Goal: Task Accomplishment & Management: Manage account settings

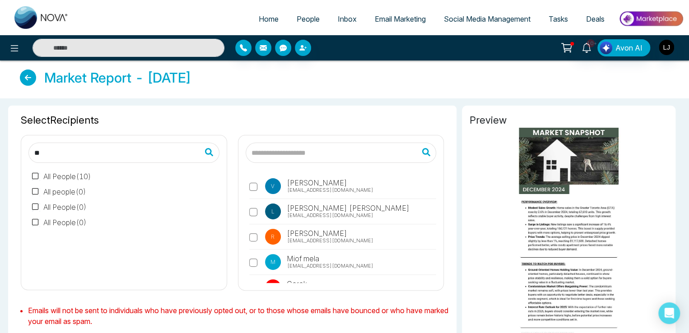
click at [478, 19] on span "Social Media Management" at bounding box center [487, 18] width 87 height 9
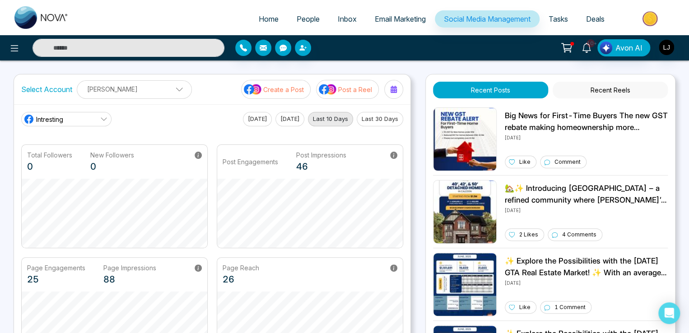
click at [177, 18] on ul "Home People Inbox Email Marketing Social Media Management Tasks Deals" at bounding box center [381, 19] width 606 height 25
click at [336, 92] on img at bounding box center [328, 89] width 18 height 12
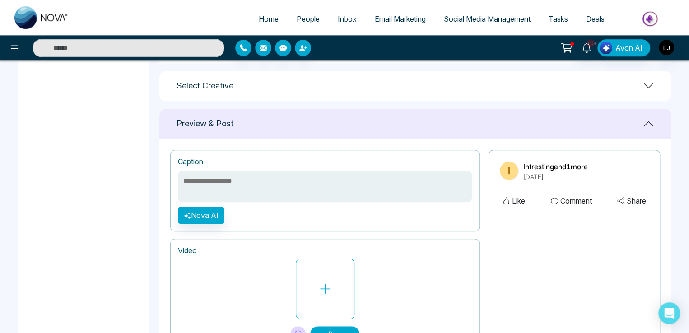
scroll to position [396, 0]
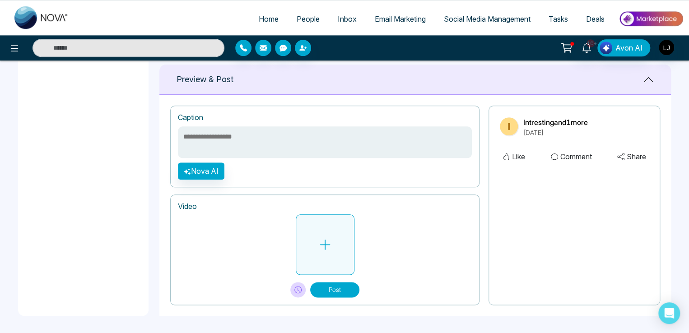
click at [310, 222] on button at bounding box center [325, 244] width 59 height 60
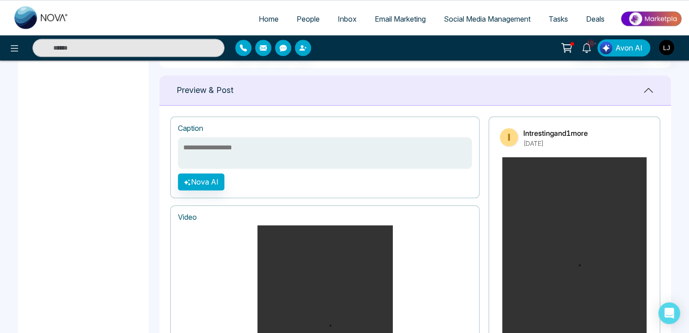
scroll to position [233, 0]
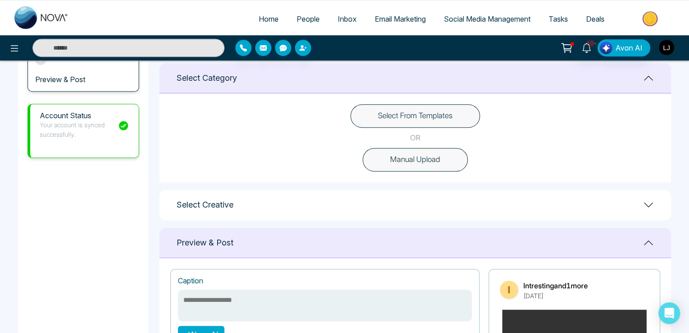
click at [661, 49] on img "button" at bounding box center [665, 47] width 15 height 15
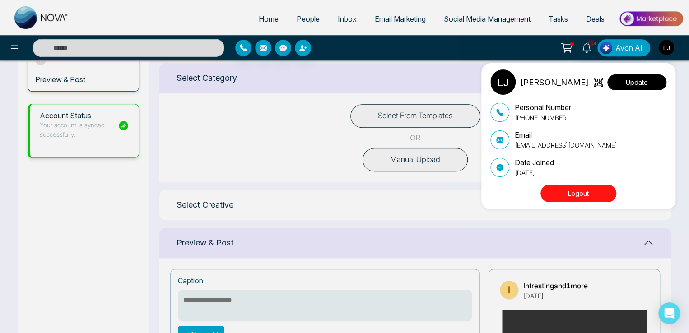
click at [639, 82] on button "Update" at bounding box center [636, 82] width 59 height 16
select select "***"
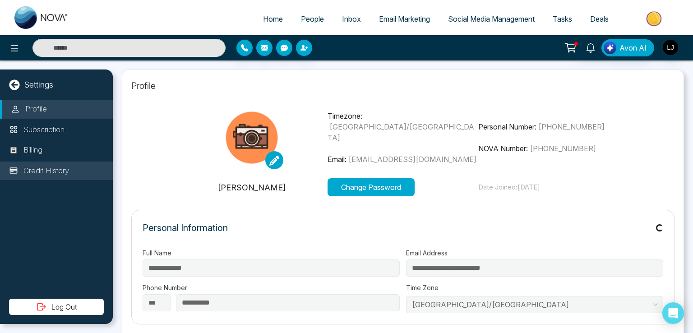
click at [54, 167] on p "Credit History" at bounding box center [46, 171] width 46 height 12
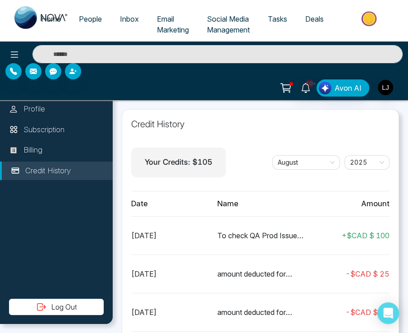
click at [372, 13] on img at bounding box center [370, 19] width 65 height 20
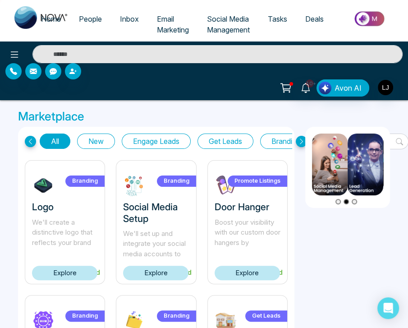
click at [228, 268] on link "Explore" at bounding box center [247, 273] width 65 height 15
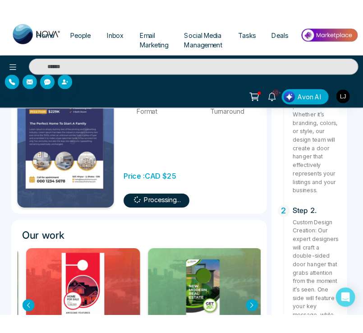
scroll to position [180, 0]
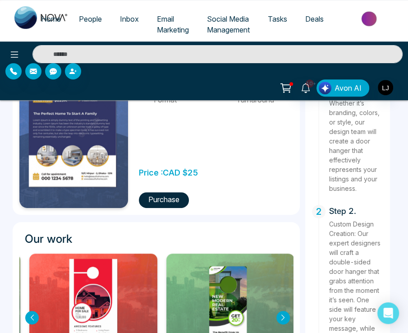
click at [168, 197] on button "Purchase" at bounding box center [164, 200] width 50 height 16
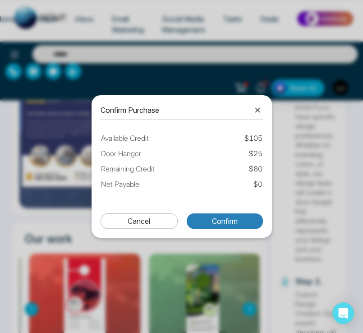
click at [236, 223] on button "Confirm" at bounding box center [225, 220] width 76 height 15
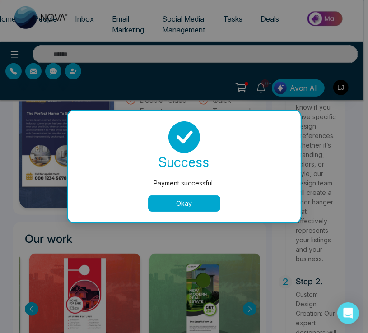
click at [181, 203] on button "Okay" at bounding box center [184, 203] width 72 height 16
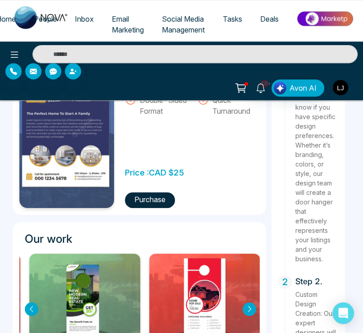
click at [345, 87] on img "button" at bounding box center [340, 87] width 15 height 15
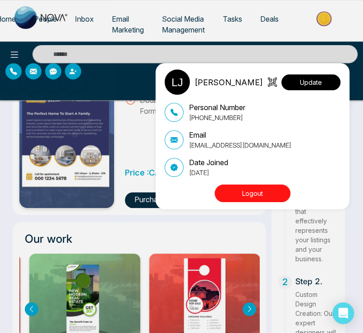
click at [322, 84] on button "Update" at bounding box center [311, 82] width 59 height 16
select select
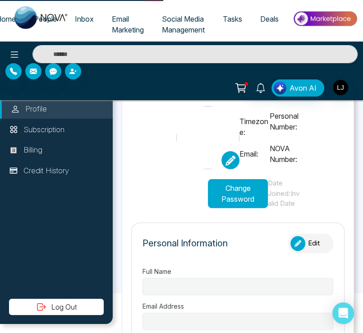
type input "**********"
select select "***"
type input "**********"
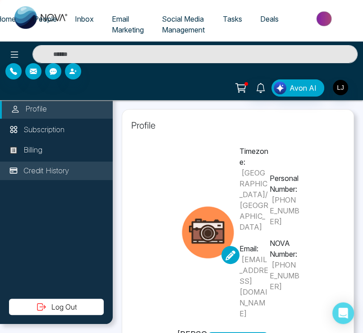
click at [57, 172] on p "Credit History" at bounding box center [46, 171] width 46 height 12
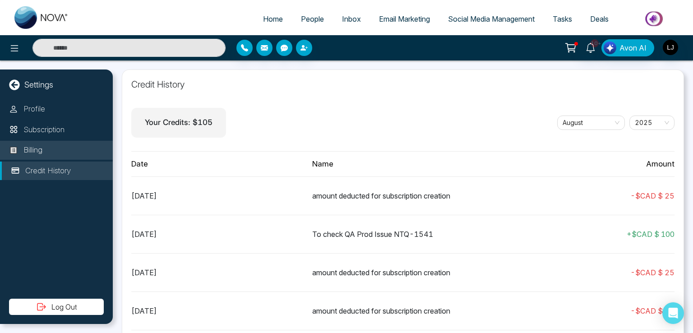
click at [48, 147] on li "Billing" at bounding box center [56, 150] width 113 height 19
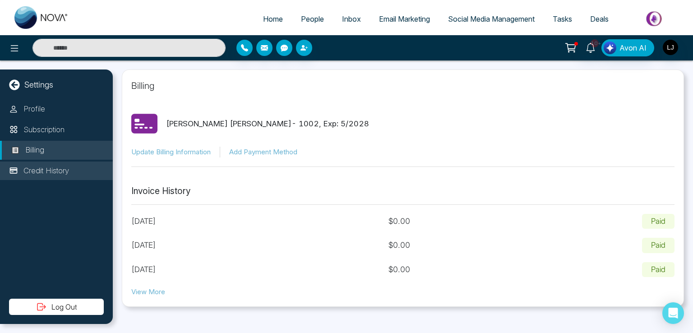
click at [44, 163] on li "Credit History" at bounding box center [56, 171] width 113 height 19
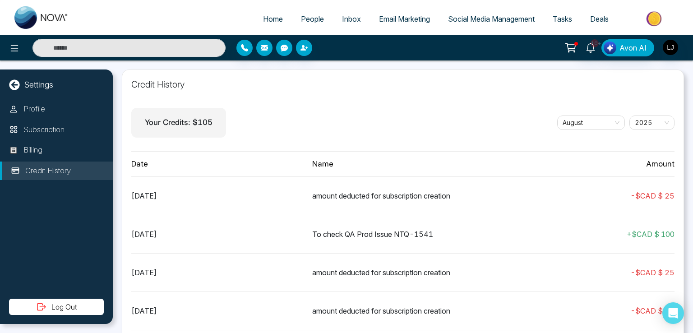
click at [314, 21] on span "People" at bounding box center [312, 18] width 23 height 9
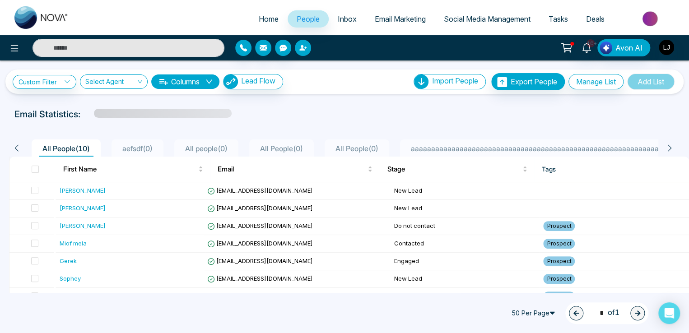
click at [301, 48] on icon "button" at bounding box center [302, 47] width 7 height 7
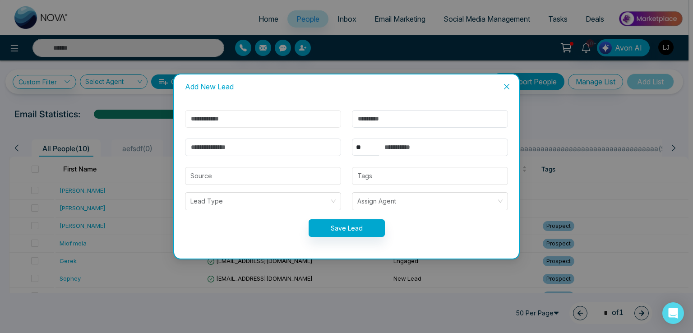
click at [208, 123] on input "text" at bounding box center [263, 119] width 156 height 18
type input "******"
click at [504, 85] on icon "close" at bounding box center [506, 86] width 7 height 7
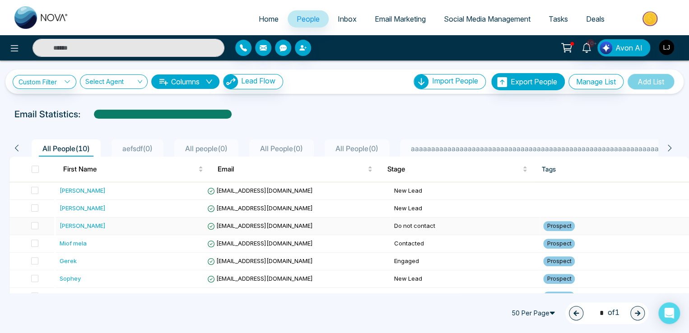
click at [260, 225] on span "rbuggs7@google.pl" at bounding box center [260, 225] width 106 height 7
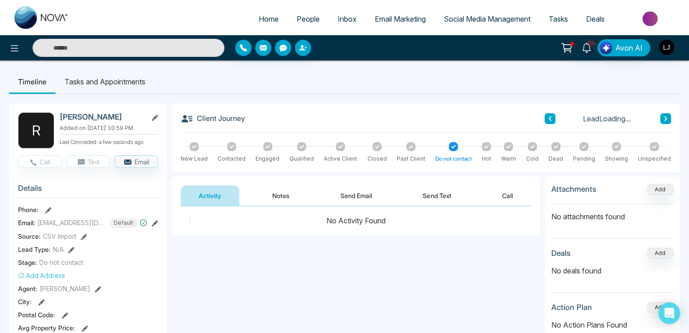
click at [152, 222] on icon at bounding box center [155, 223] width 6 height 6
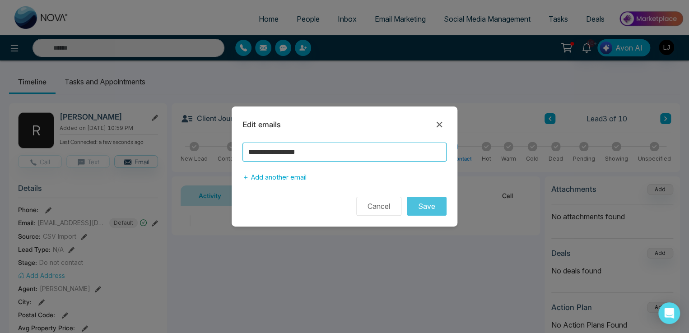
click at [302, 148] on input "**********" at bounding box center [344, 152] width 204 height 19
type input "**********"
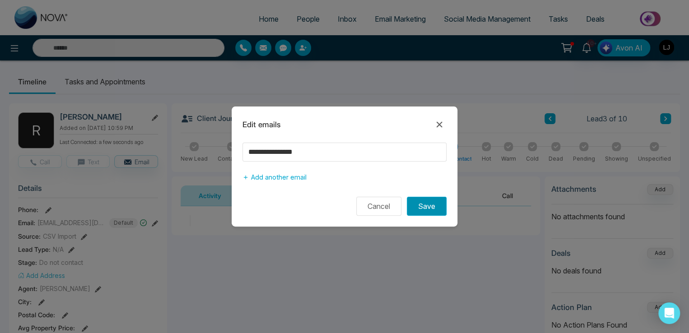
click at [421, 203] on button "Save" at bounding box center [427, 206] width 40 height 19
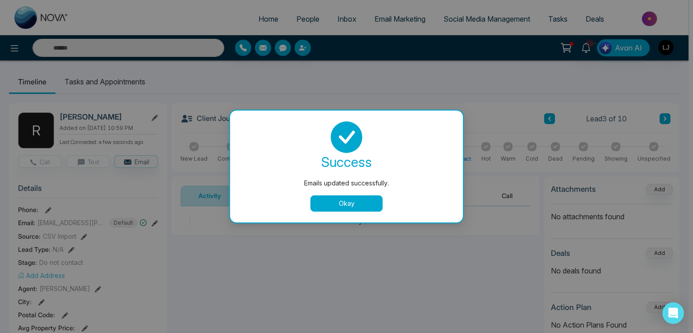
click at [356, 204] on button "Okay" at bounding box center [346, 203] width 72 height 16
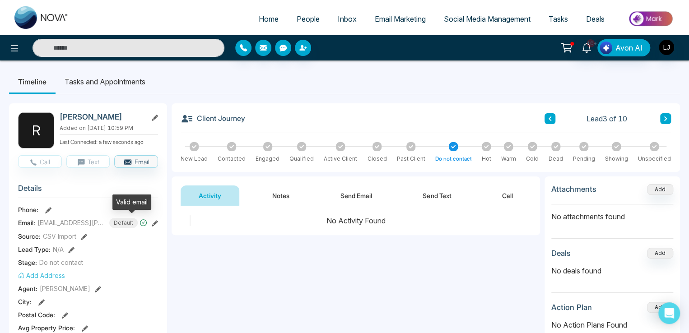
click at [139, 220] on icon at bounding box center [143, 223] width 8 height 8
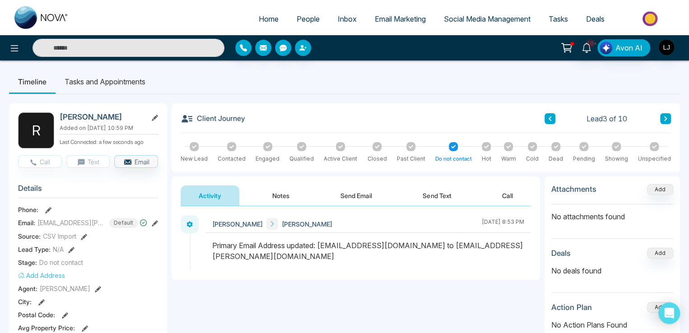
click at [303, 20] on span "People" at bounding box center [307, 18] width 23 height 9
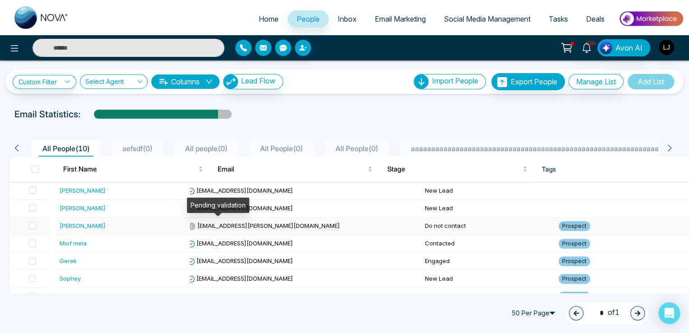
click at [195, 226] on icon at bounding box center [192, 226] width 8 height 8
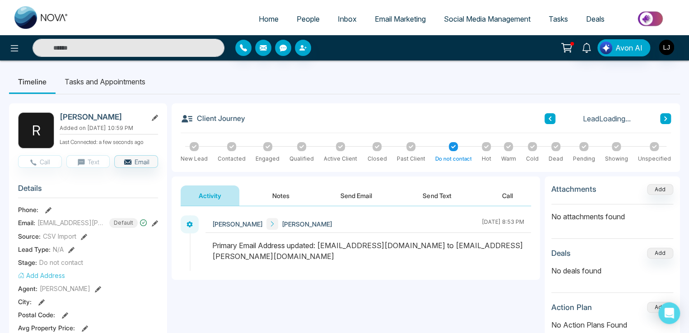
click at [140, 223] on icon at bounding box center [143, 222] width 7 height 7
click at [299, 18] on span "People" at bounding box center [307, 18] width 23 height 9
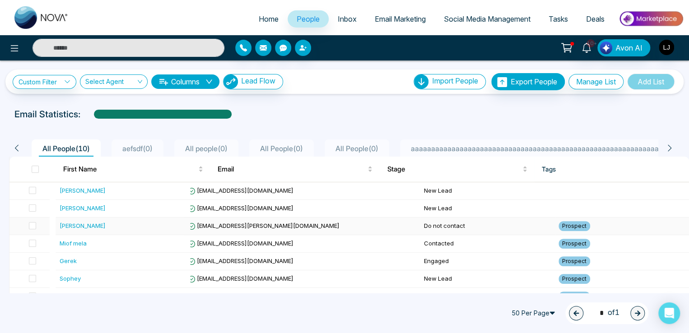
click at [259, 226] on span "[EMAIL_ADDRESS][PERSON_NAME][DOMAIN_NAME]" at bounding box center [264, 225] width 152 height 7
click at [256, 224] on span "[EMAIL_ADDRESS][PERSON_NAME][DOMAIN_NAME]" at bounding box center [264, 225] width 152 height 7
click at [244, 225] on span "[EMAIL_ADDRESS][PERSON_NAME][DOMAIN_NAME]" at bounding box center [264, 225] width 152 height 7
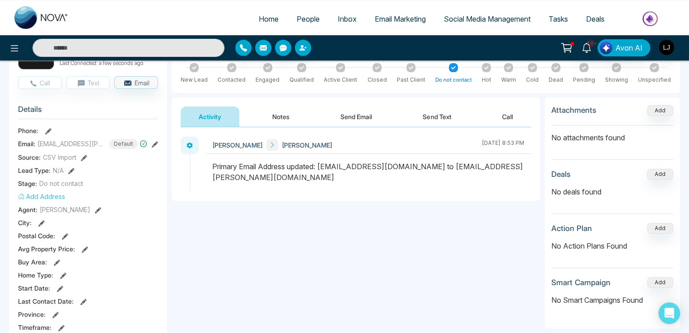
scroll to position [45, 0]
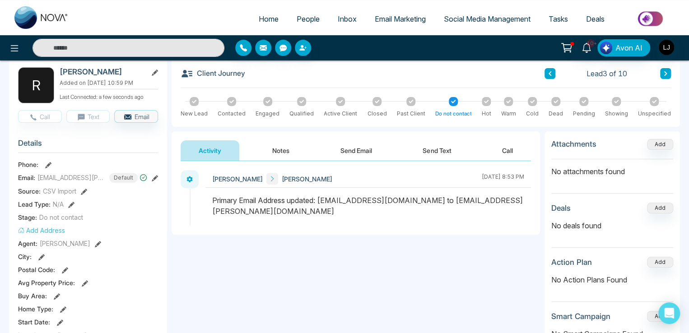
click at [152, 175] on icon at bounding box center [155, 178] width 6 height 6
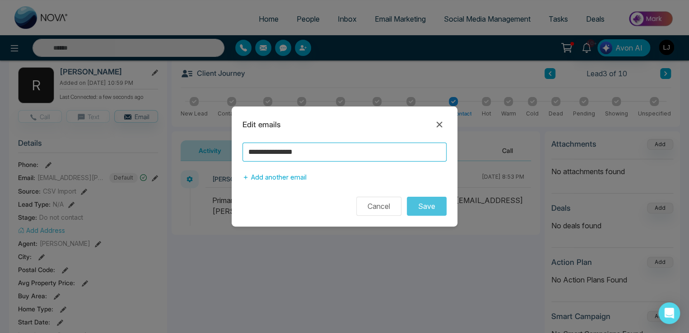
click at [335, 150] on input "**********" at bounding box center [344, 152] width 204 height 19
type input "**********"
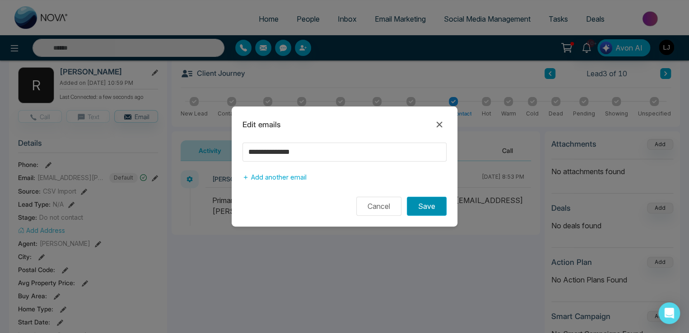
click at [433, 209] on button "Save" at bounding box center [427, 206] width 40 height 19
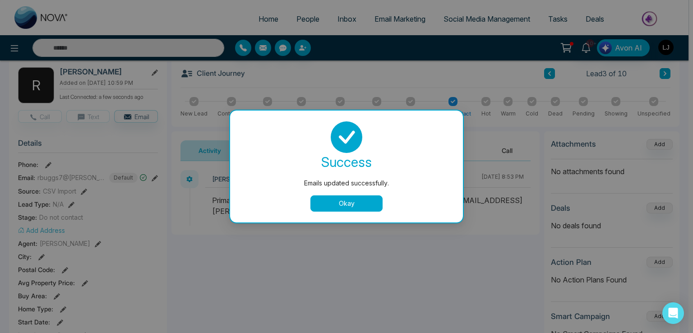
click at [341, 200] on button "Okay" at bounding box center [346, 203] width 72 height 16
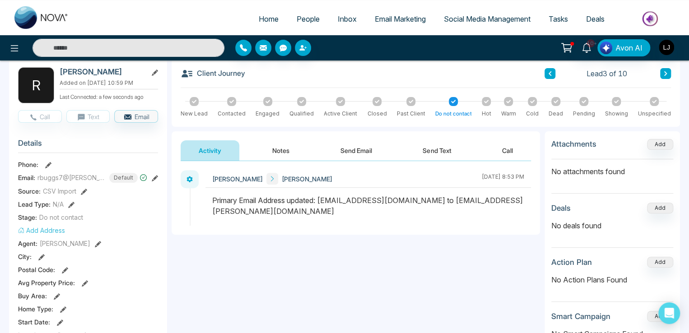
click at [267, 20] on span "Home" at bounding box center [269, 18] width 20 height 9
select select "*"
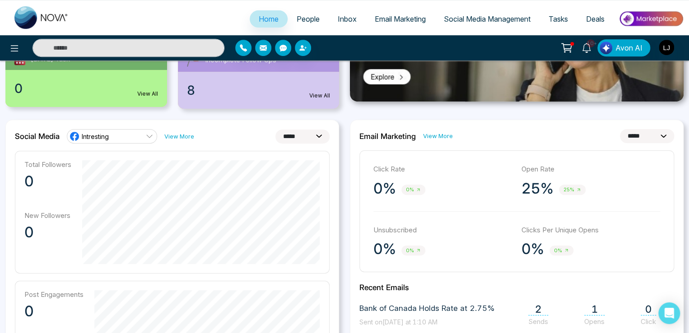
scroll to position [139, 0]
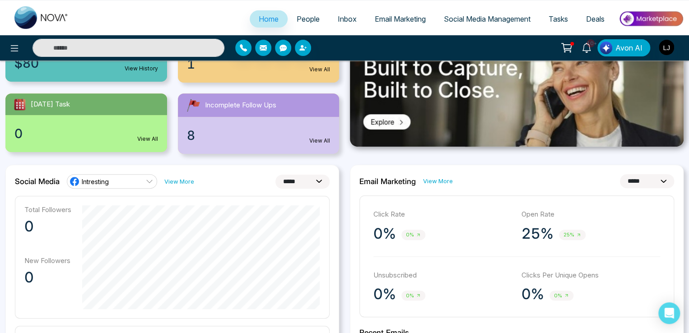
click at [289, 182] on select "**********" at bounding box center [302, 182] width 54 height 14
select select "**"
click at [275, 175] on select "**********" at bounding box center [302, 182] width 54 height 14
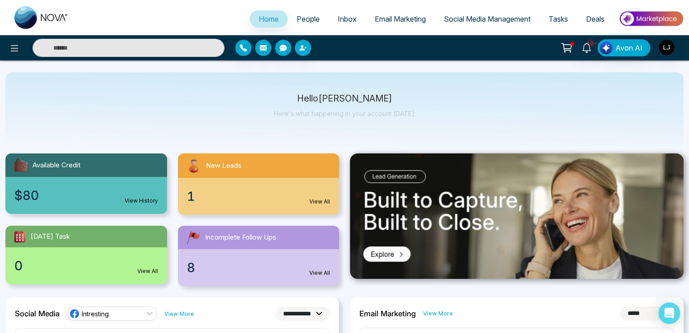
scroll to position [0, 0]
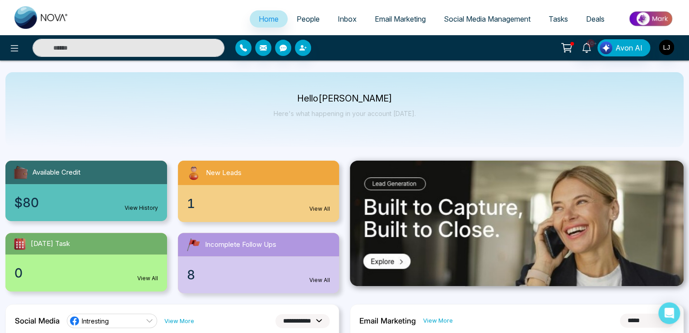
click at [309, 26] on link "People" at bounding box center [307, 18] width 41 height 17
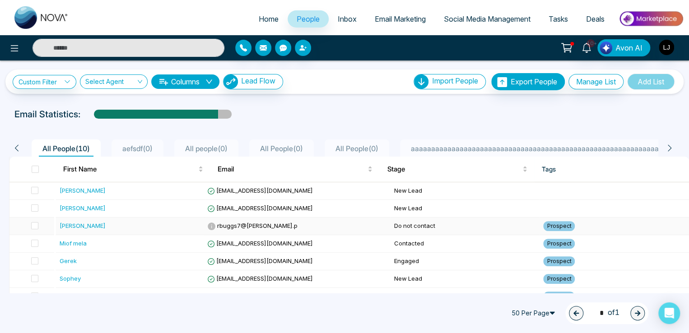
click at [69, 224] on div "[PERSON_NAME]" at bounding box center [83, 225] width 46 height 9
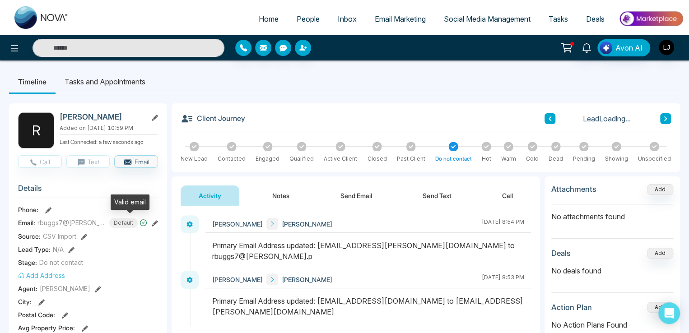
click at [139, 222] on icon at bounding box center [143, 223] width 8 height 8
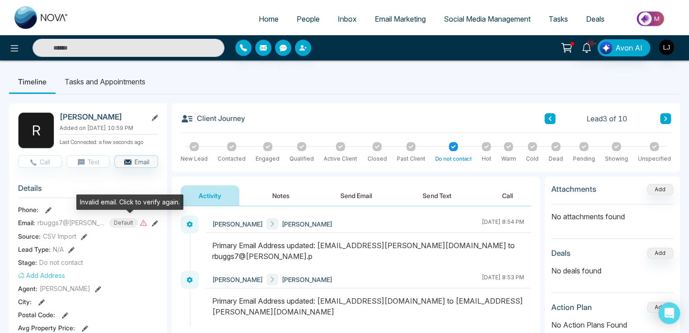
click at [139, 222] on icon at bounding box center [143, 223] width 8 height 8
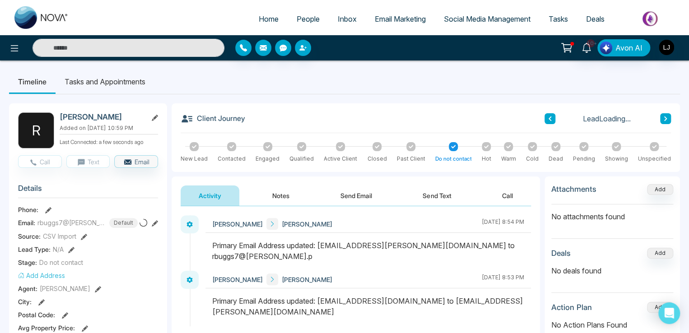
click at [356, 195] on button "Send Email" at bounding box center [356, 195] width 68 height 20
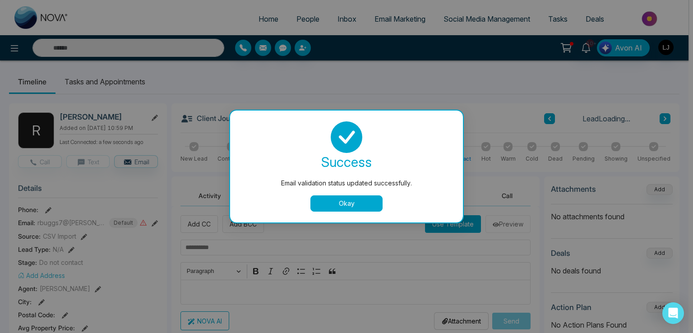
click at [364, 210] on button "Okay" at bounding box center [346, 203] width 72 height 16
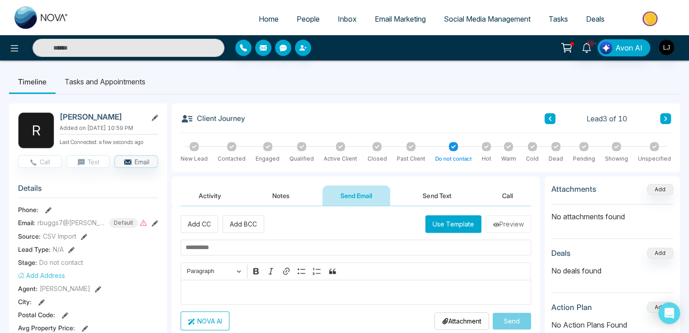
click at [460, 220] on button "Use Template" at bounding box center [453, 224] width 56 height 18
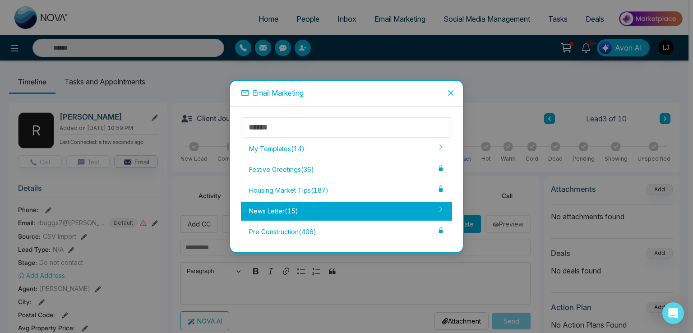
click at [363, 213] on div "News Letter ( 15 )" at bounding box center [346, 211] width 211 height 19
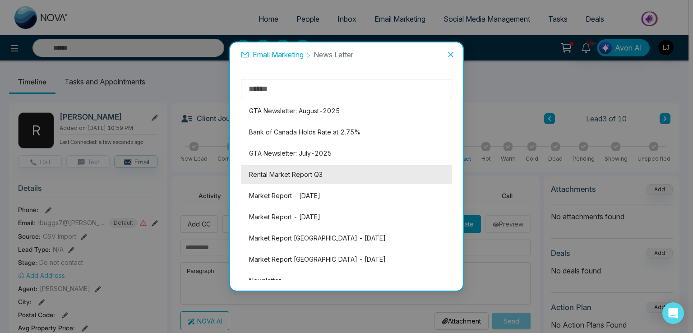
click at [305, 176] on li "Rental Market Report Q3" at bounding box center [346, 174] width 211 height 19
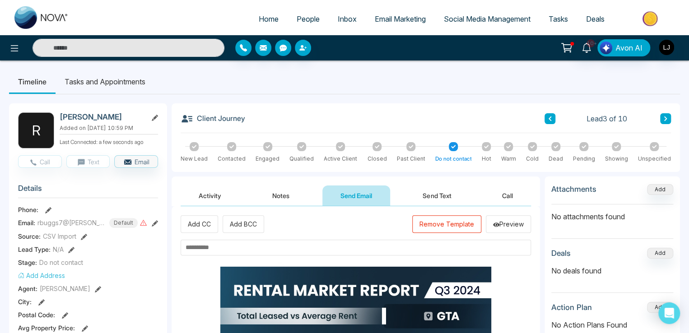
click at [208, 248] on input "text" at bounding box center [355, 248] width 350 height 16
click at [212, 249] on input "text" at bounding box center [355, 248] width 350 height 16
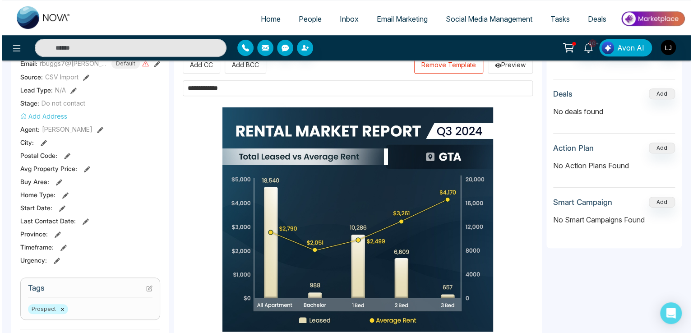
scroll to position [316, 0]
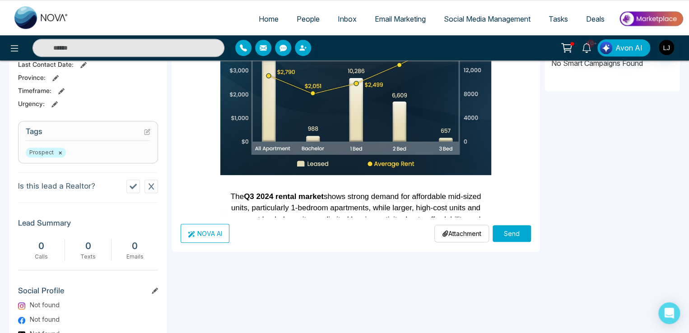
type input "**********"
click at [507, 235] on button "Send" at bounding box center [511, 233] width 38 height 17
click at [16, 47] on icon at bounding box center [14, 48] width 11 height 11
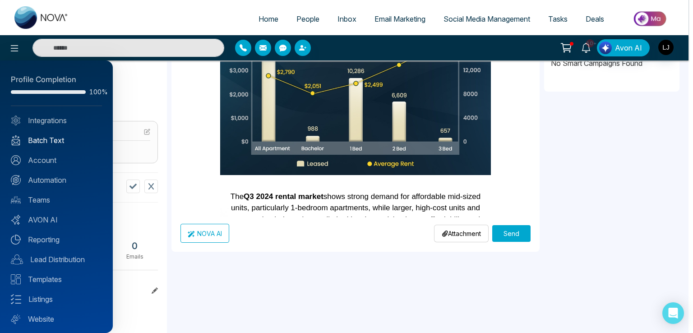
click at [48, 143] on link "Batch Text" at bounding box center [56, 140] width 91 height 11
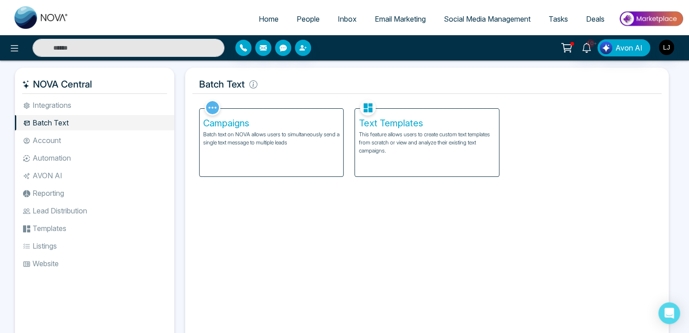
click at [60, 125] on li "Batch Text" at bounding box center [94, 122] width 159 height 15
click at [17, 45] on icon at bounding box center [14, 48] width 11 height 11
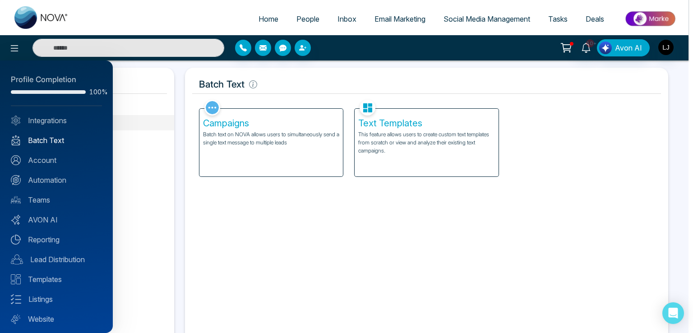
click at [51, 140] on link "Batch Text" at bounding box center [56, 140] width 91 height 11
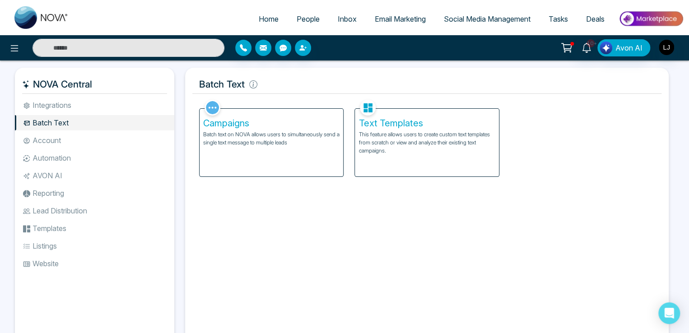
click at [238, 139] on p "Batch text on NOVA allows users to simultaneously send a single text message to…" at bounding box center [271, 138] width 136 height 16
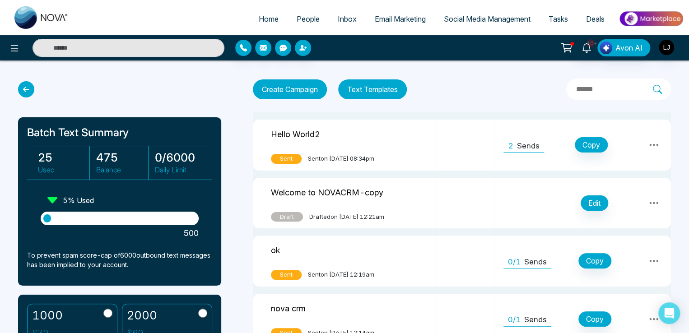
click at [393, 14] on span "Email Marketing" at bounding box center [400, 18] width 51 height 9
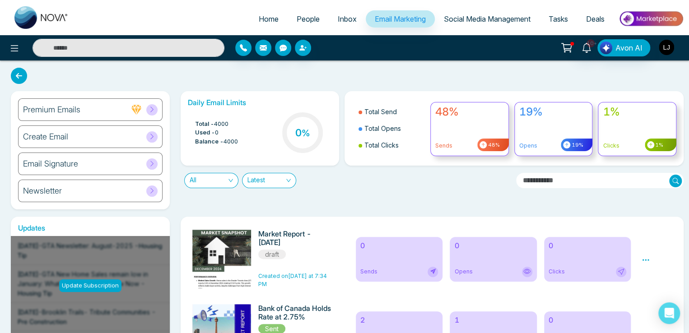
click at [667, 47] on img "button" at bounding box center [665, 47] width 15 height 15
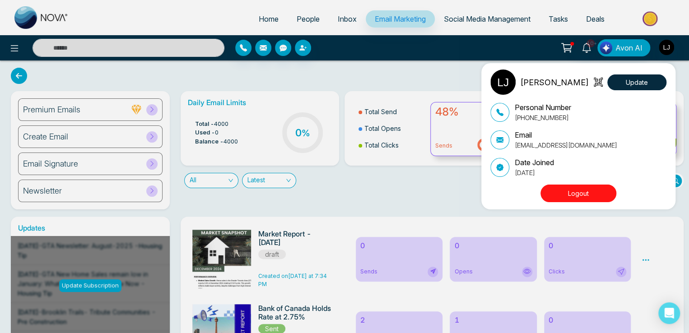
click at [9, 51] on div "[PERSON_NAME] Update Personal Number [PHONE_NUMBER] Email [EMAIL_ADDRESS][DOMAI…" at bounding box center [344, 166] width 689 height 333
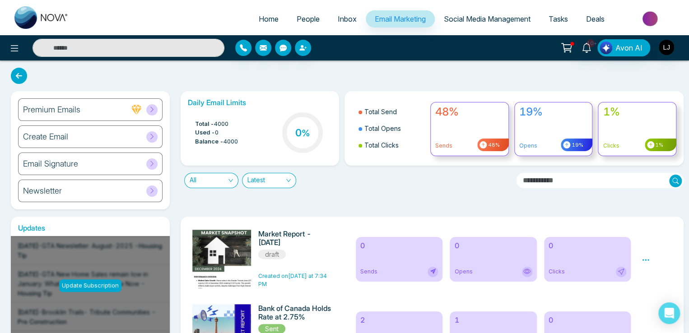
click at [9, 51] on icon at bounding box center [14, 48] width 11 height 11
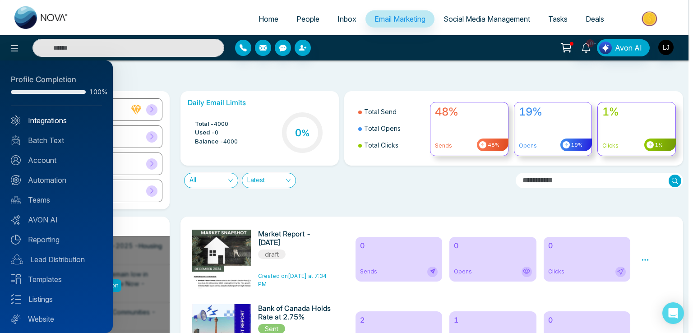
click at [50, 120] on link "Integrations" at bounding box center [56, 120] width 91 height 11
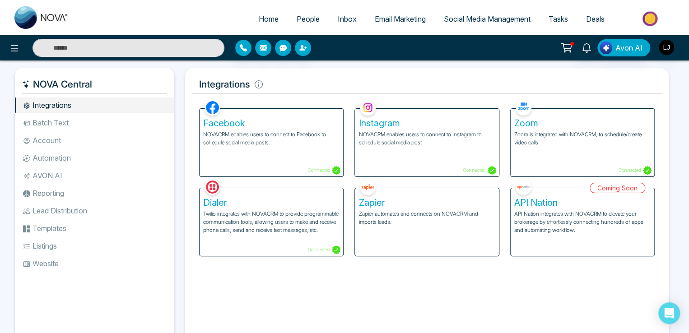
click at [545, 144] on p "Zoom is integrated with NOVACRM, to schedule/create video calls" at bounding box center [582, 138] width 136 height 16
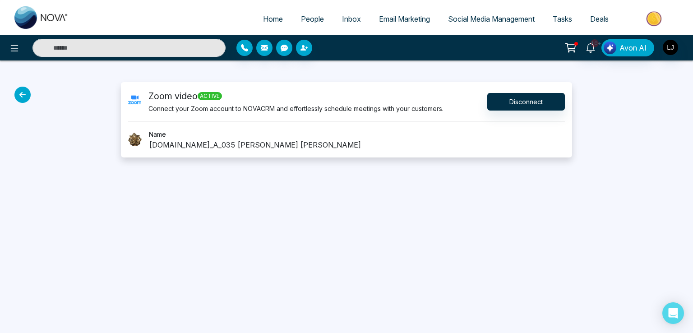
click at [557, 31] on ul "Home People Inbox Email Marketing Social Media Management Tasks Deals" at bounding box center [383, 19] width 610 height 25
click at [562, 14] on span "Tasks" at bounding box center [562, 18] width 19 height 9
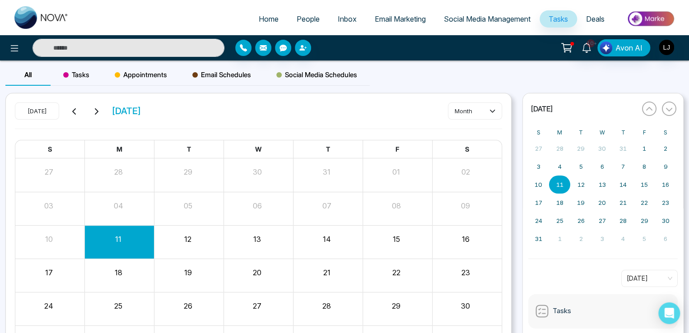
drag, startPoint x: 124, startPoint y: 245, endPoint x: 141, endPoint y: 143, distance: 104.3
click at [129, 194] on div "S M T W T F S 27 28 29 30 31 01 02 03 04 05 06 07 08 09 10 11 12 13 14 15 16 17…" at bounding box center [258, 250] width 487 height 220
click at [143, 78] on span "Appointments" at bounding box center [141, 74] width 52 height 11
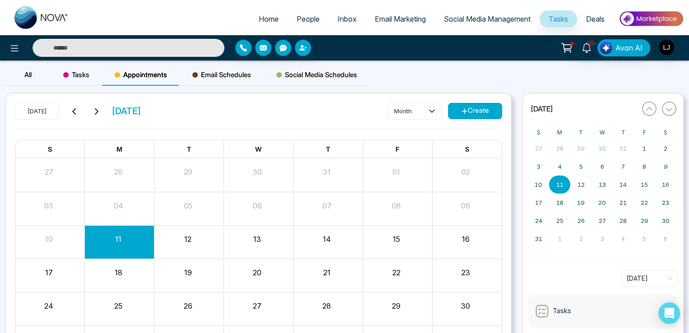
click at [122, 250] on div "11" at bounding box center [119, 242] width 69 height 22
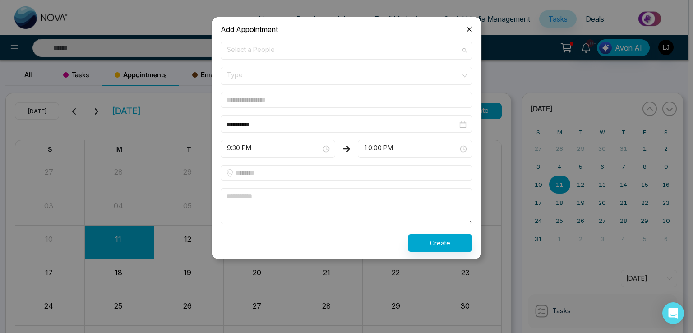
click at [254, 50] on span "Select a People" at bounding box center [346, 50] width 239 height 15
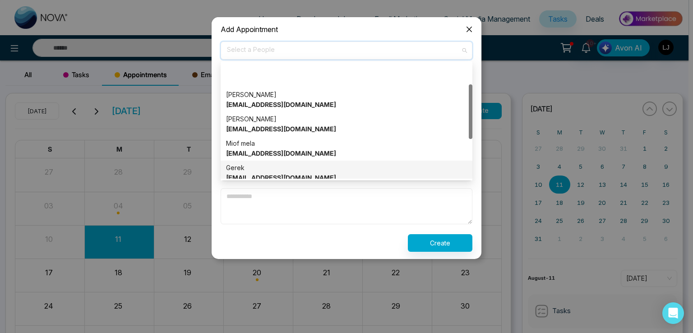
scroll to position [45, 0]
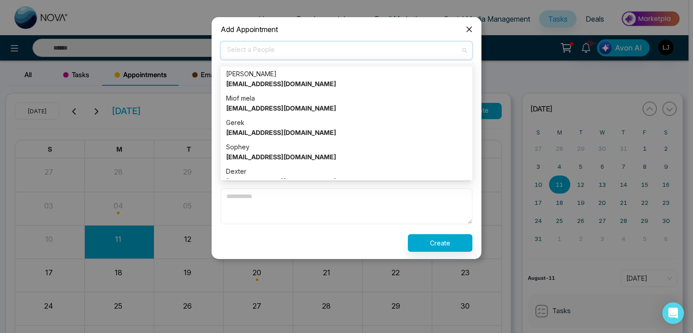
click at [236, 52] on span "Select a People" at bounding box center [346, 50] width 239 height 15
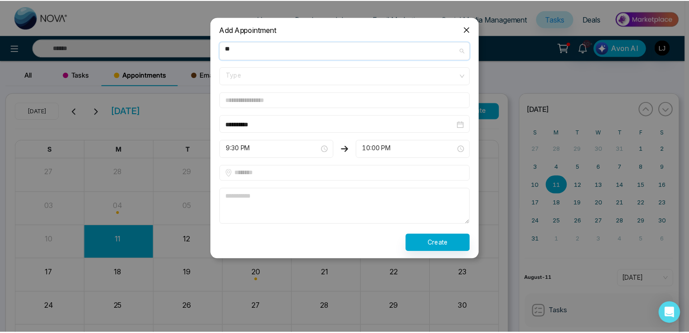
scroll to position [0, 0]
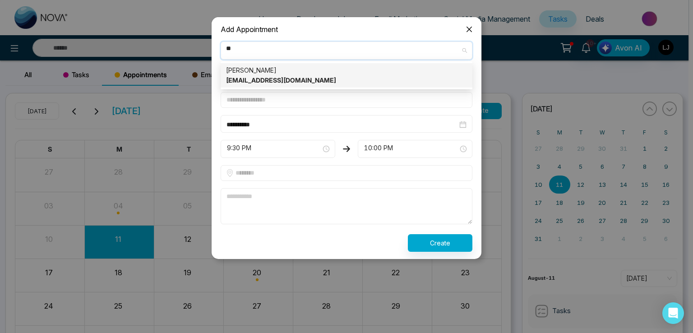
type input "***"
click at [259, 80] on strong "[EMAIL_ADDRESS][DOMAIN_NAME]" at bounding box center [281, 80] width 110 height 8
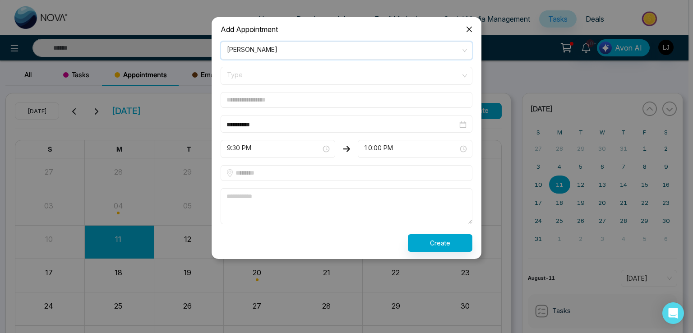
click at [247, 77] on span "Type" at bounding box center [346, 75] width 239 height 15
click at [252, 111] on div "Online" at bounding box center [346, 110] width 241 height 10
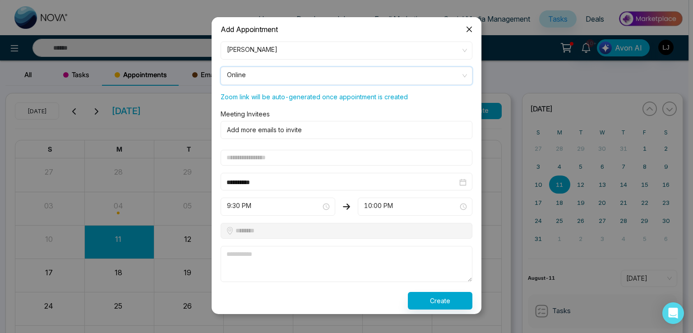
click at [238, 132] on div at bounding box center [345, 130] width 242 height 11
click at [237, 162] on input "text" at bounding box center [347, 158] width 252 height 16
type input "**********"
click at [245, 240] on form "**********" at bounding box center [346, 176] width 263 height 268
click at [271, 262] on textarea at bounding box center [347, 264] width 252 height 36
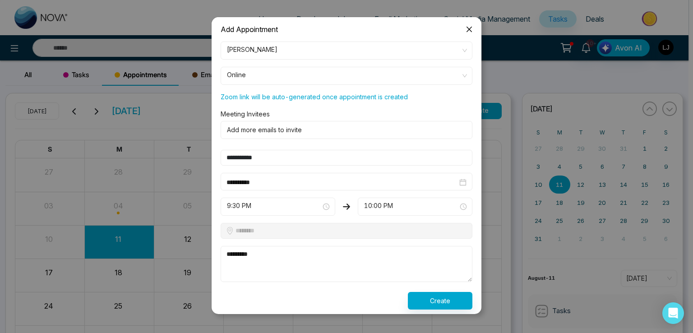
type textarea "*********"
click at [444, 304] on button "Create" at bounding box center [440, 301] width 65 height 18
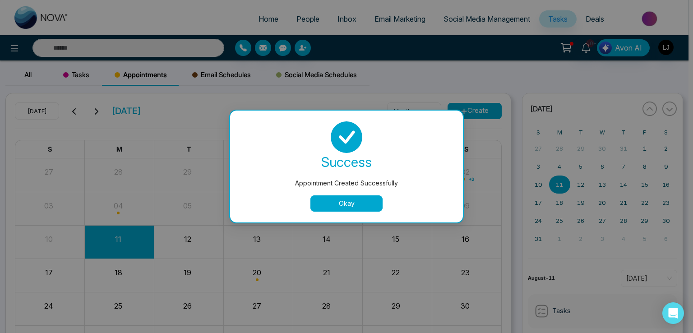
click at [357, 208] on button "Okay" at bounding box center [346, 203] width 72 height 16
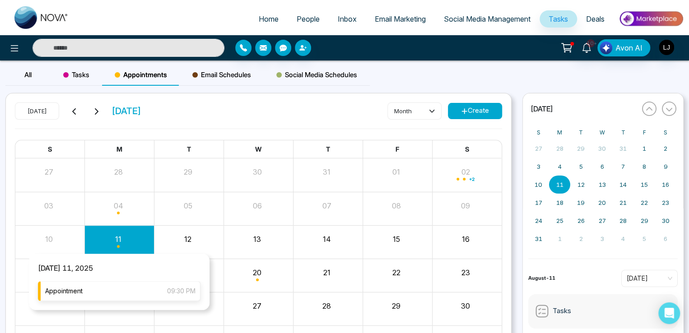
click at [108, 290] on div "Appointment 09:30 PM" at bounding box center [119, 291] width 162 height 20
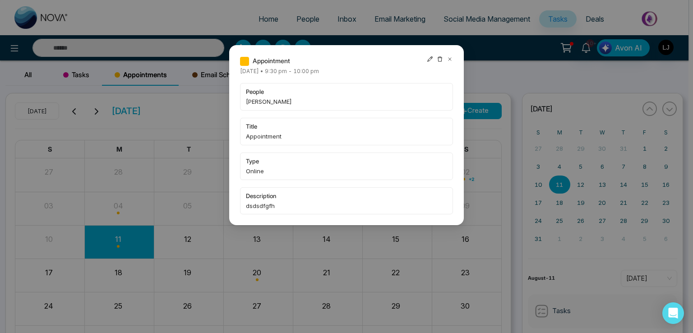
click at [429, 55] on div "Appointment [DATE] • 9:30 pm - 10:00 pm people [PERSON_NAME] title Appointment …" at bounding box center [346, 135] width 235 height 180
click at [429, 57] on icon at bounding box center [430, 59] width 6 height 6
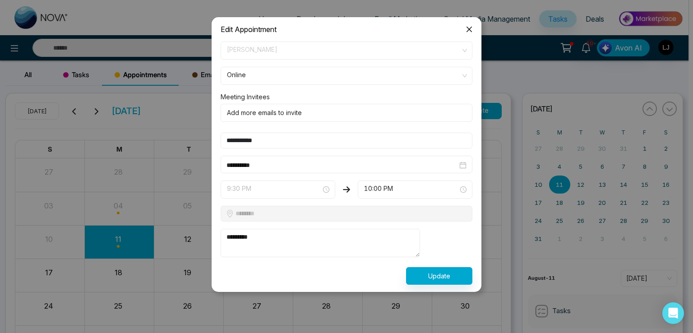
click at [267, 188] on span "9:30 PM" at bounding box center [278, 189] width 102 height 15
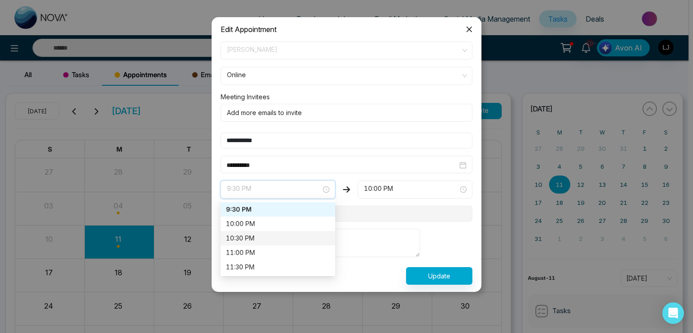
click at [248, 231] on div "10:30 PM" at bounding box center [278, 238] width 115 height 14
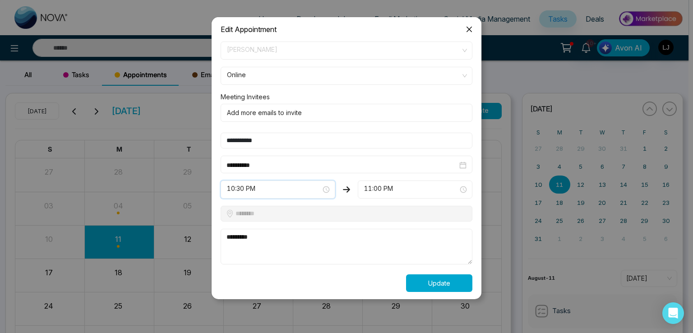
click at [448, 286] on button "Update" at bounding box center [439, 283] width 66 height 18
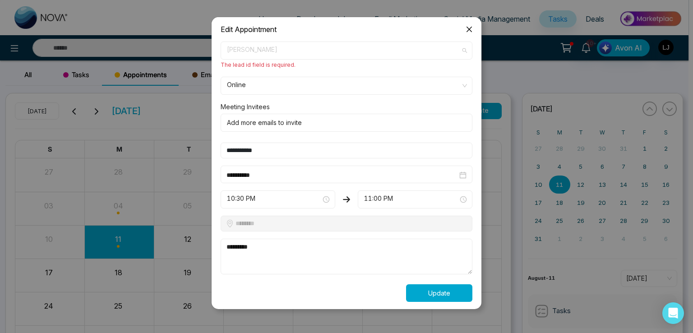
click at [268, 51] on span "[PERSON_NAME]" at bounding box center [346, 50] width 239 height 15
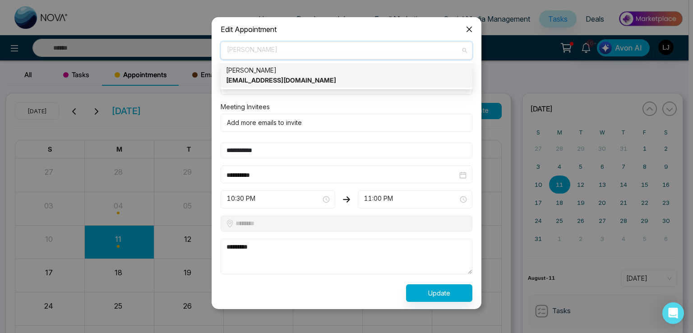
click at [264, 75] on div "[PERSON_NAME] [EMAIL_ADDRESS][DOMAIN_NAME]" at bounding box center [346, 75] width 241 height 20
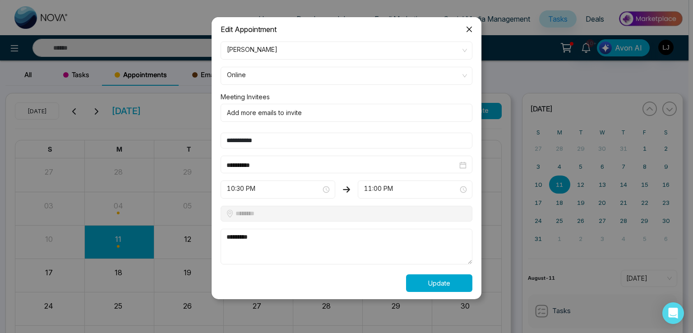
click at [456, 288] on button "Update" at bounding box center [439, 283] width 66 height 18
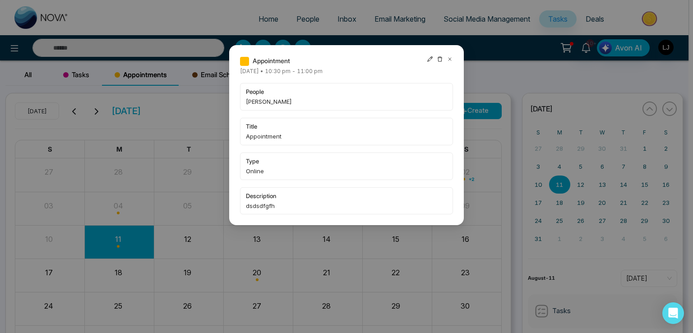
click at [451, 57] on icon at bounding box center [450, 59] width 6 height 6
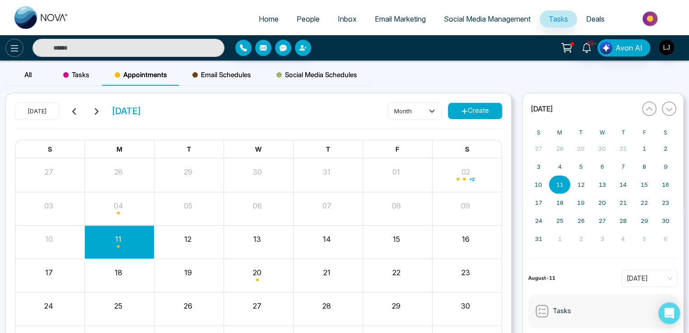
click at [22, 49] on button at bounding box center [14, 48] width 18 height 18
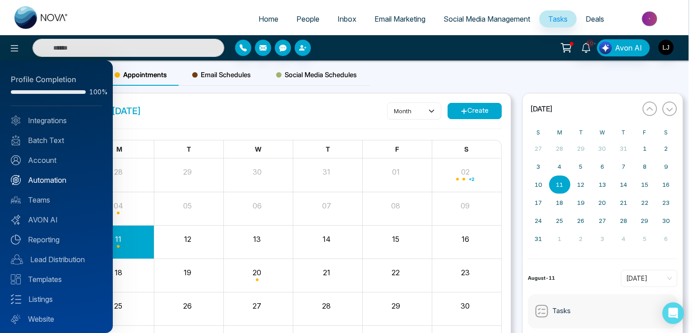
click at [49, 179] on link "Automation" at bounding box center [56, 180] width 91 height 11
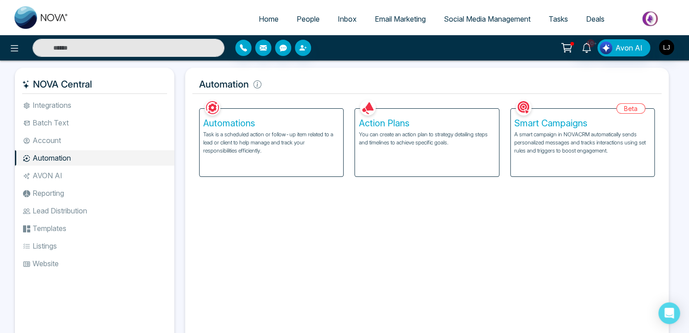
click at [418, 131] on p "You can create an action plan to strategy detailing steps and timelines to achi…" at bounding box center [426, 138] width 136 height 16
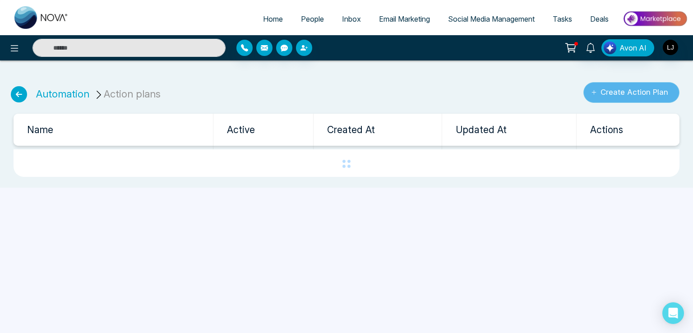
click at [612, 96] on button "Create Action Plan" at bounding box center [631, 92] width 96 height 21
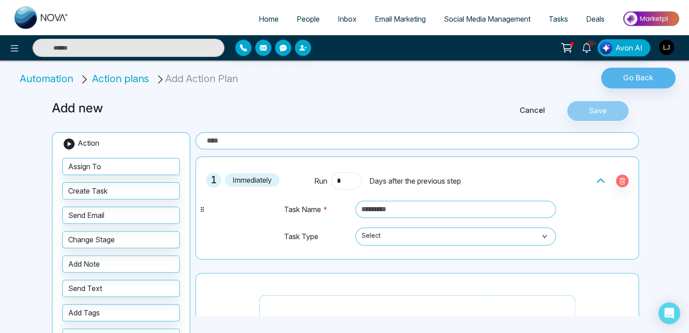
click at [667, 50] on img "button" at bounding box center [665, 47] width 15 height 15
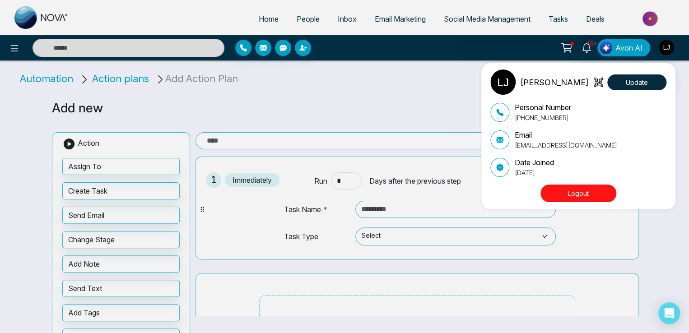
click at [348, 102] on div "[PERSON_NAME] Update Personal Number [PHONE_NUMBER] Email [EMAIL_ADDRESS][DOMAI…" at bounding box center [344, 166] width 689 height 333
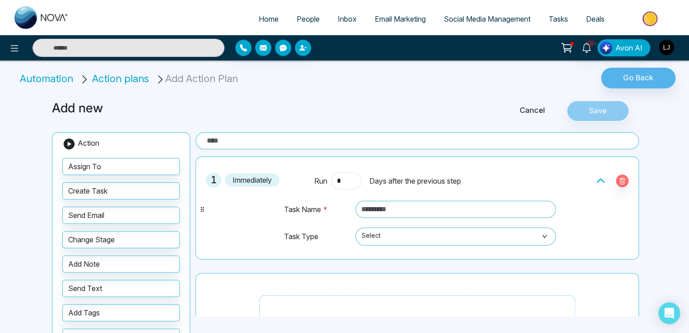
click at [567, 47] on icon at bounding box center [566, 48] width 13 height 13
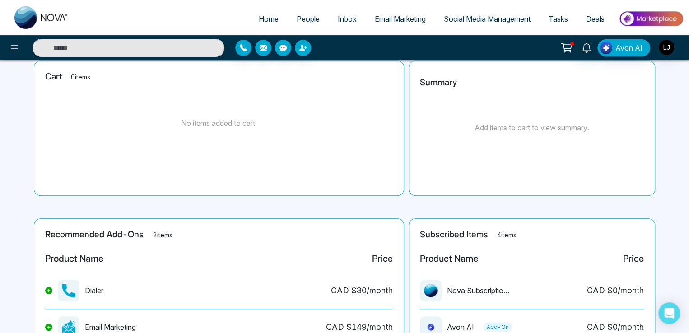
scroll to position [180, 0]
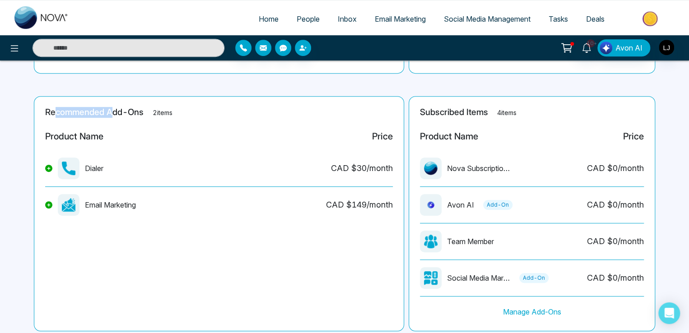
drag, startPoint x: 53, startPoint y: 111, endPoint x: 112, endPoint y: 108, distance: 59.7
click at [112, 108] on h2 "Recommended Add-Ons 2 items" at bounding box center [218, 112] width 347 height 10
click at [259, 18] on span "Home" at bounding box center [269, 18] width 20 height 9
select select "*"
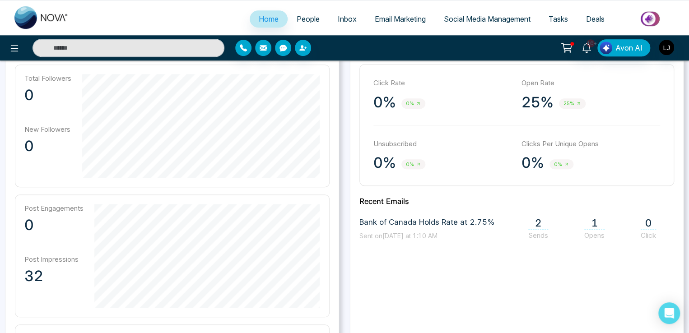
scroll to position [226, 0]
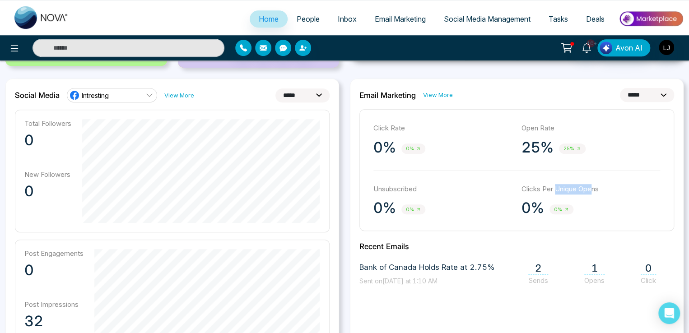
drag, startPoint x: 554, startPoint y: 188, endPoint x: 594, endPoint y: 185, distance: 40.3
click at [594, 185] on p "Clicks Per Unique Opens" at bounding box center [590, 189] width 139 height 10
click at [649, 94] on select "**********" at bounding box center [647, 95] width 54 height 14
click at [620, 88] on select "**********" at bounding box center [647, 95] width 54 height 14
click at [630, 94] on select "**********" at bounding box center [647, 95] width 54 height 14
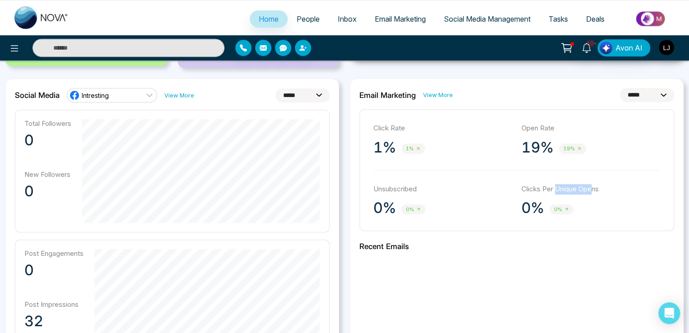
select select "*"
click at [620, 88] on select "**********" at bounding box center [647, 95] width 54 height 14
click at [635, 90] on select "**********" at bounding box center [647, 95] width 54 height 14
click at [297, 94] on select "**********" at bounding box center [302, 95] width 54 height 14
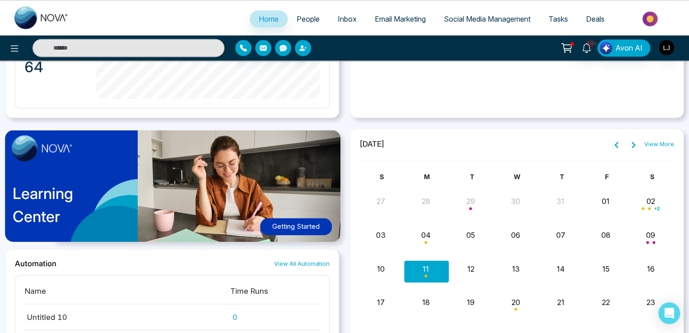
scroll to position [632, 0]
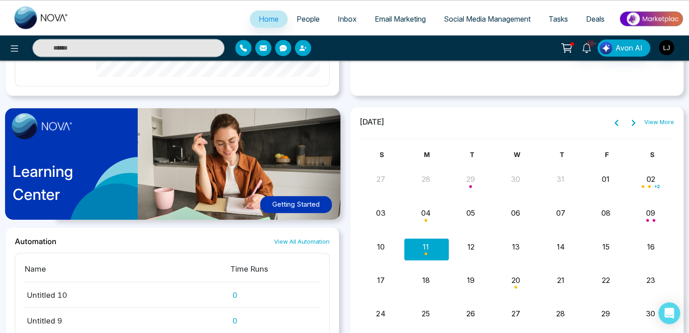
click at [285, 202] on button "Getting Started" at bounding box center [296, 205] width 72 height 18
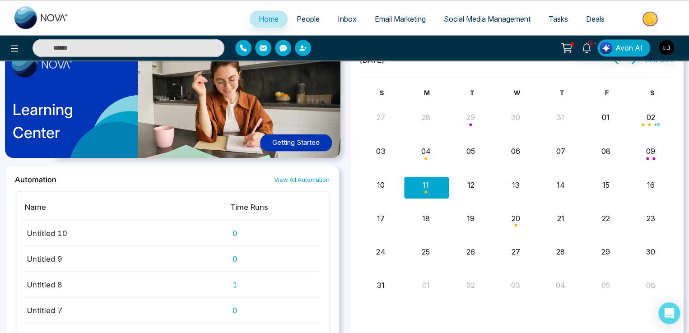
scroll to position [621, 0]
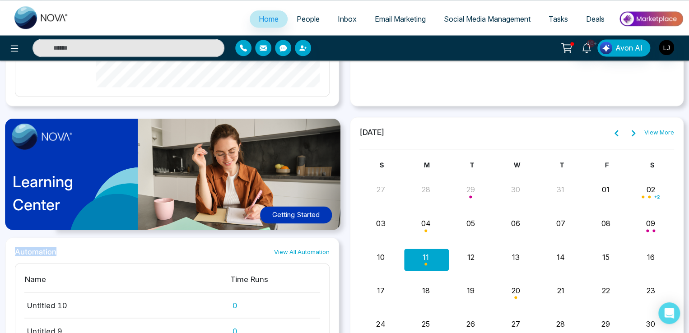
drag, startPoint x: 14, startPoint y: 248, endPoint x: 56, endPoint y: 248, distance: 41.5
click at [43, 237] on img at bounding box center [175, 177] width 350 height 126
click at [93, 250] on div "Automation View All Automation" at bounding box center [172, 251] width 314 height 9
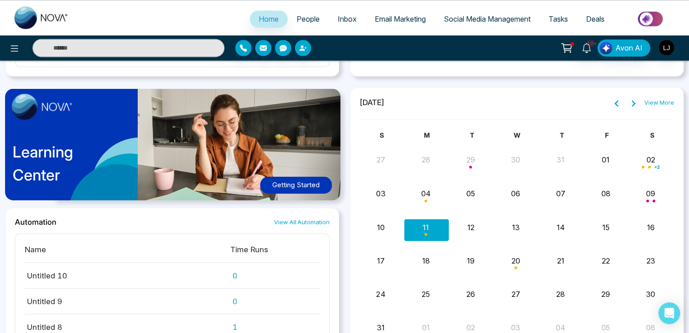
scroll to position [666, 0]
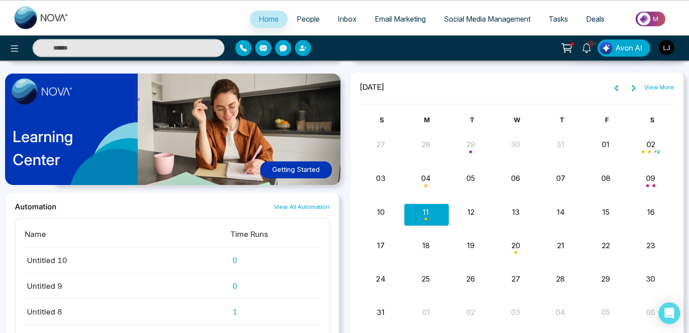
click at [301, 18] on span "People" at bounding box center [307, 18] width 23 height 9
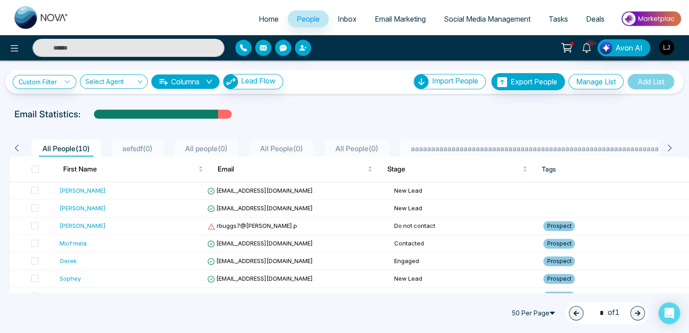
click at [259, 15] on span "Home" at bounding box center [269, 18] width 20 height 9
select select "*"
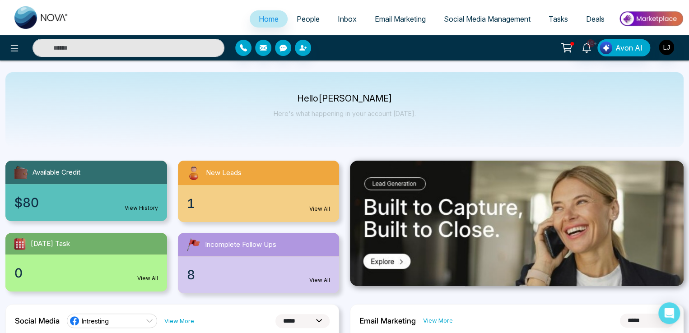
click at [569, 47] on icon at bounding box center [566, 48] width 13 height 13
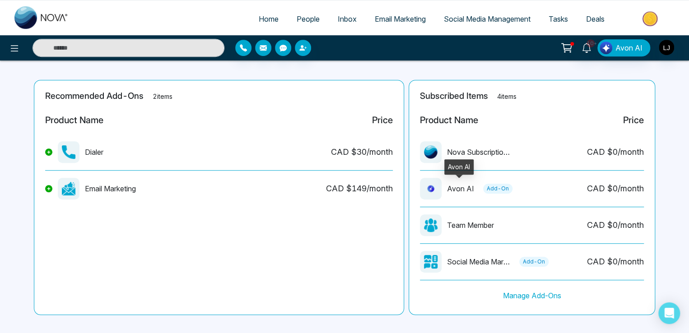
scroll to position [205, 0]
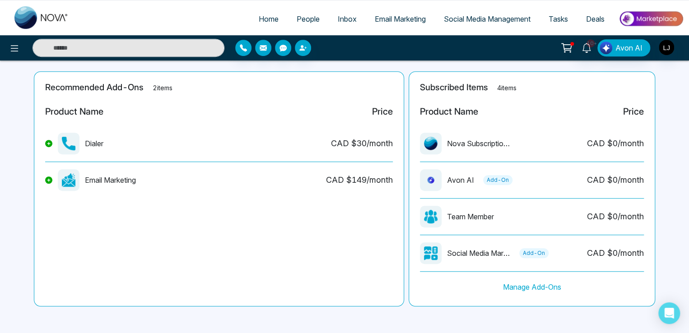
click at [265, 18] on span "Home" at bounding box center [269, 18] width 20 height 9
select select "*"
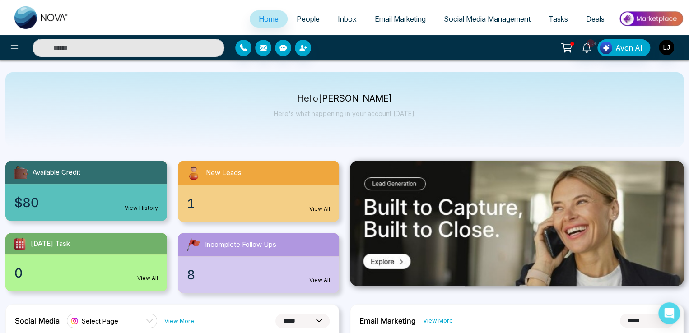
click at [655, 18] on img at bounding box center [650, 19] width 65 height 20
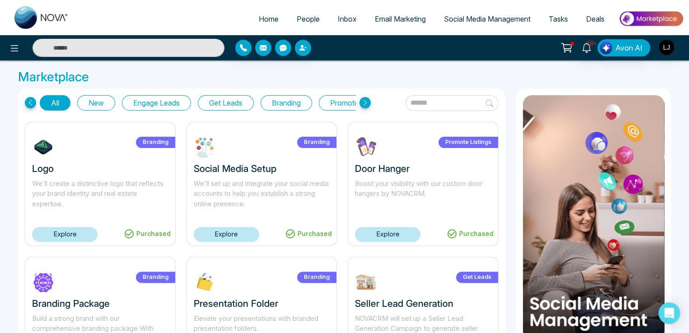
click at [67, 232] on link "Explore" at bounding box center [64, 234] width 65 height 15
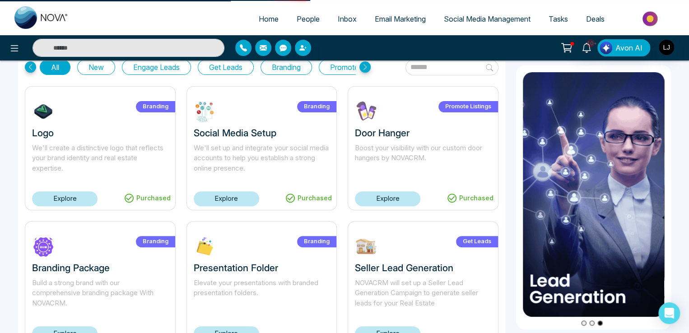
scroll to position [45, 0]
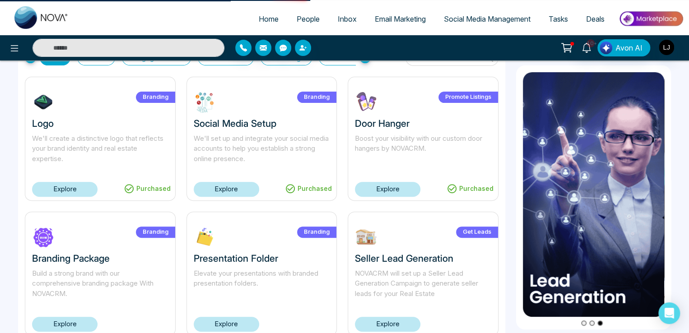
click at [77, 190] on link "Explore" at bounding box center [64, 189] width 65 height 15
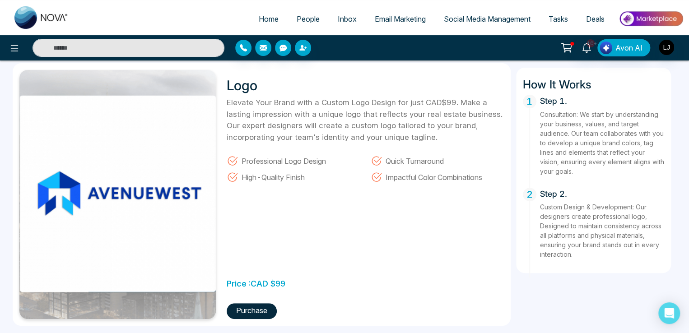
scroll to position [45, 0]
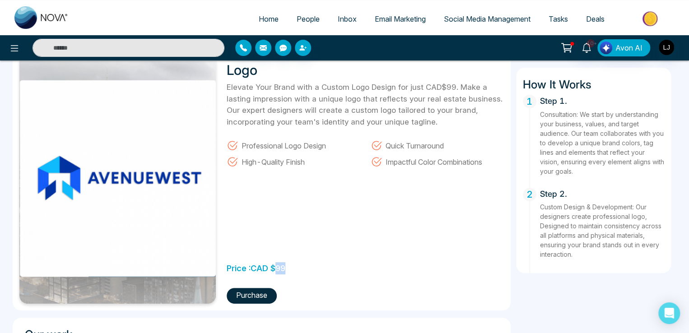
drag, startPoint x: 277, startPoint y: 268, endPoint x: 287, endPoint y: 267, distance: 10.4
click at [285, 267] on div "Price : CAD $ 99" at bounding box center [256, 265] width 59 height 21
click at [256, 292] on button "Purchase" at bounding box center [252, 296] width 50 height 16
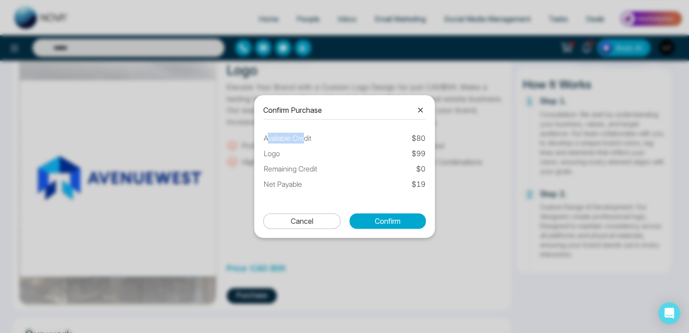
drag, startPoint x: 266, startPoint y: 138, endPoint x: 302, endPoint y: 138, distance: 36.5
click at [302, 138] on td "Available Credit" at bounding box center [327, 138] width 129 height 12
drag, startPoint x: 414, startPoint y: 183, endPoint x: 421, endPoint y: 183, distance: 7.2
click at [421, 183] on td "$ 19" at bounding box center [409, 184] width 34 height 12
click at [418, 137] on td "$ 80" at bounding box center [409, 138] width 34 height 12
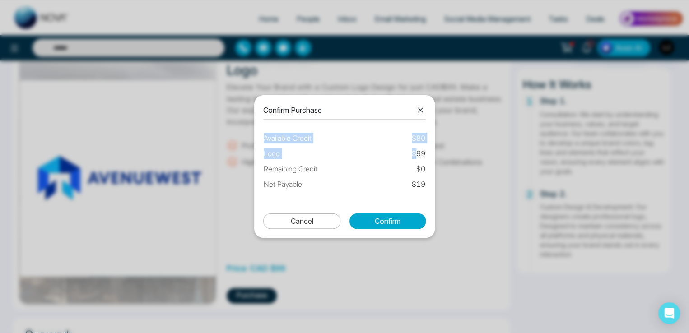
drag, startPoint x: 417, startPoint y: 153, endPoint x: 430, endPoint y: 150, distance: 13.0
click at [430, 150] on div "Confirm Purchase Available Credit $ 80 Logo $ 99 Remaining Credit $ 0 Net Payab…" at bounding box center [344, 166] width 180 height 143
click at [415, 149] on td "$ 99" at bounding box center [409, 154] width 34 height 12
click at [417, 108] on icon at bounding box center [420, 110] width 11 height 11
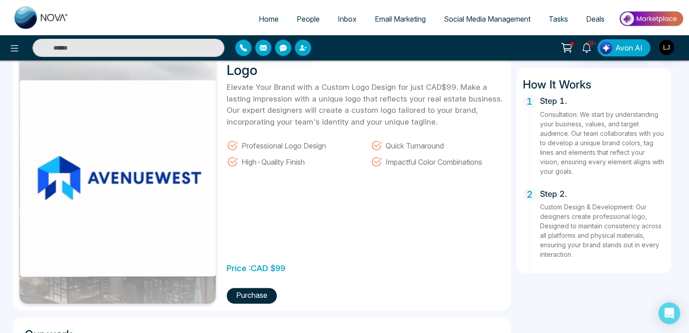
scroll to position [0, 0]
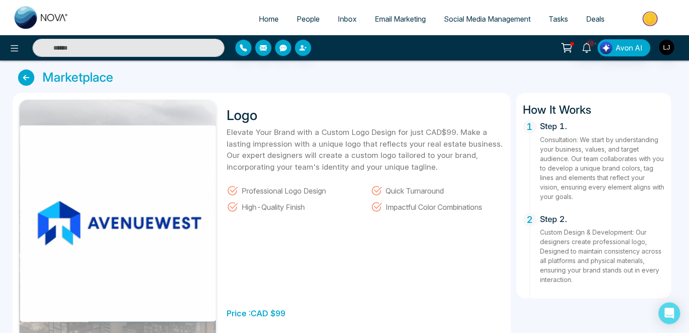
click at [29, 76] on icon at bounding box center [26, 77] width 16 height 16
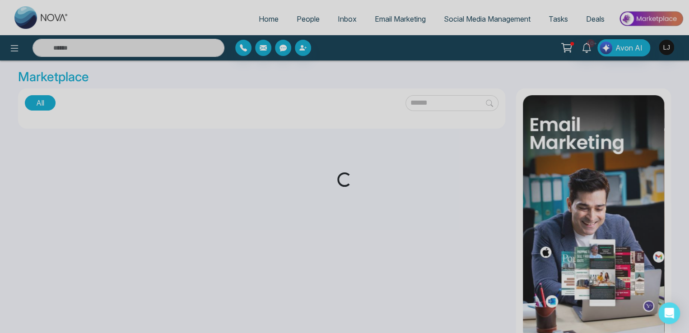
click at [258, 18] on div "Loading..." at bounding box center [344, 166] width 689 height 333
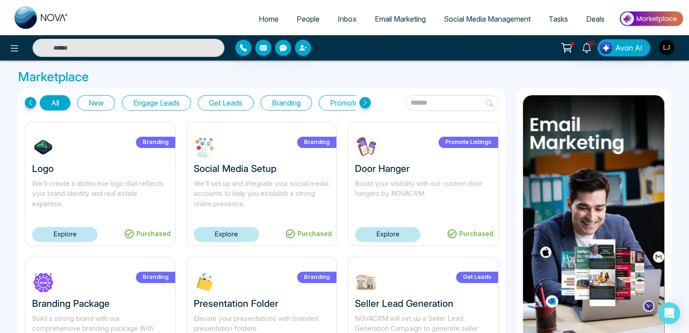
click at [259, 18] on span "Home" at bounding box center [269, 18] width 20 height 9
select select "*"
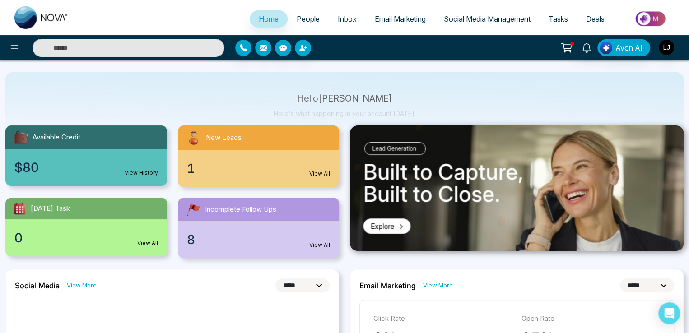
scroll to position [45, 0]
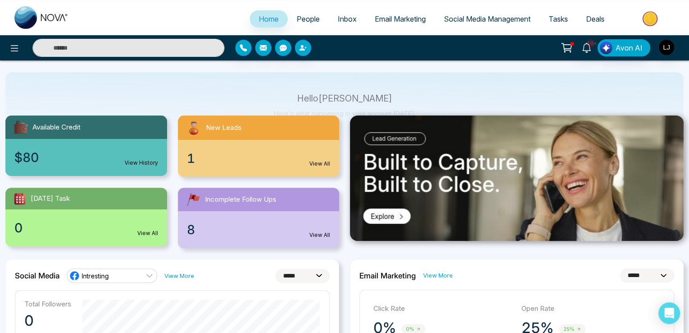
click at [317, 164] on link "View All" at bounding box center [319, 164] width 21 height 8
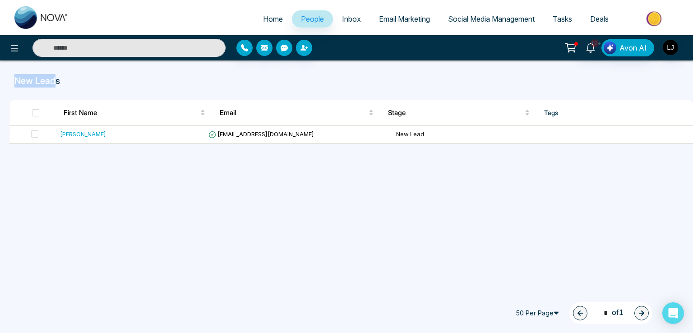
drag, startPoint x: 16, startPoint y: 82, endPoint x: 54, endPoint y: 81, distance: 38.4
click at [54, 81] on p "New Leads" at bounding box center [346, 81] width 664 height 14
click at [263, 15] on span "Home" at bounding box center [273, 18] width 20 height 9
select select "*"
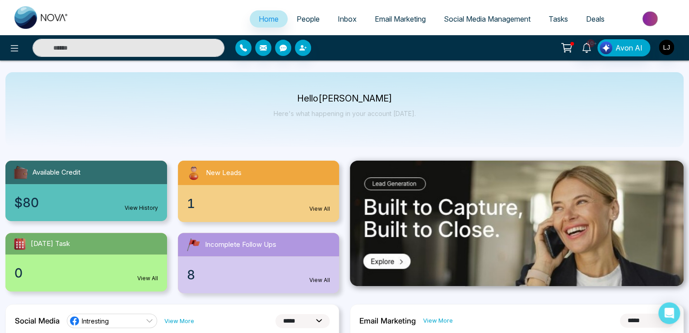
click at [294, 14] on link "People" at bounding box center [307, 18] width 41 height 17
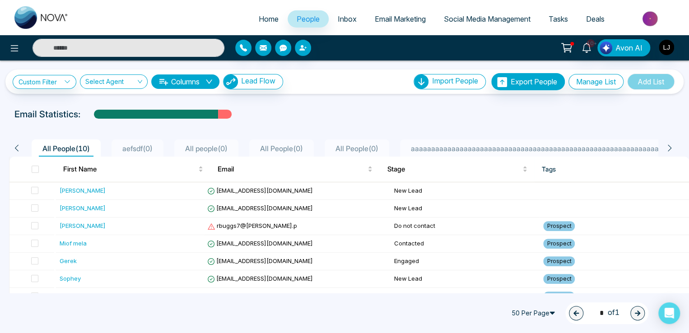
click at [259, 19] on span "Home" at bounding box center [269, 18] width 20 height 9
select select "*"
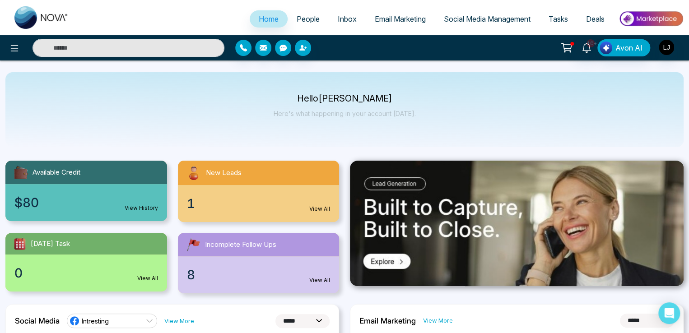
click at [319, 278] on link "View All" at bounding box center [319, 280] width 21 height 8
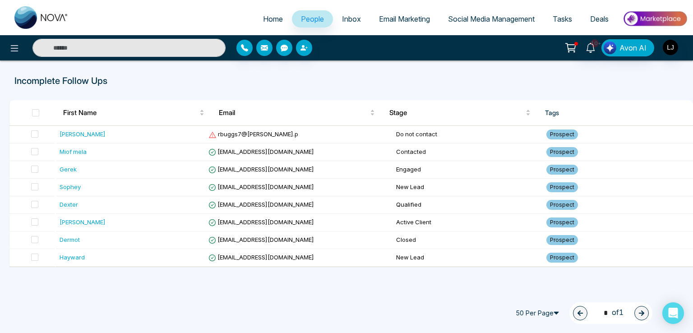
click at [265, 17] on span "Home" at bounding box center [273, 18] width 20 height 9
select select "*"
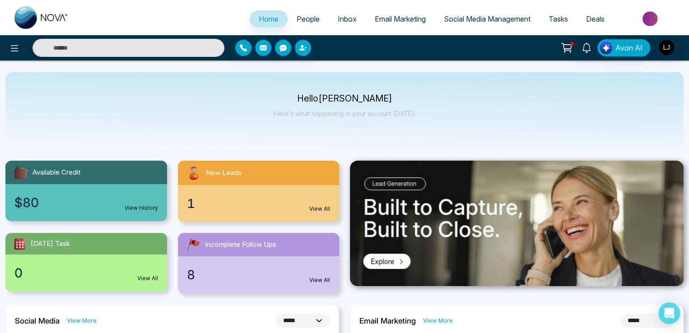
click at [305, 20] on span "People" at bounding box center [307, 18] width 23 height 9
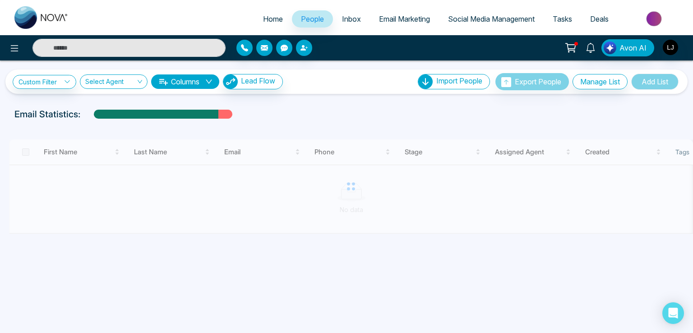
click at [194, 86] on button "Columns" at bounding box center [185, 81] width 68 height 14
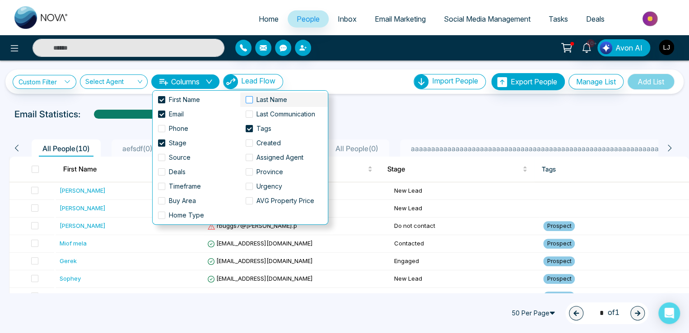
click at [249, 96] on span at bounding box center [248, 99] width 7 height 7
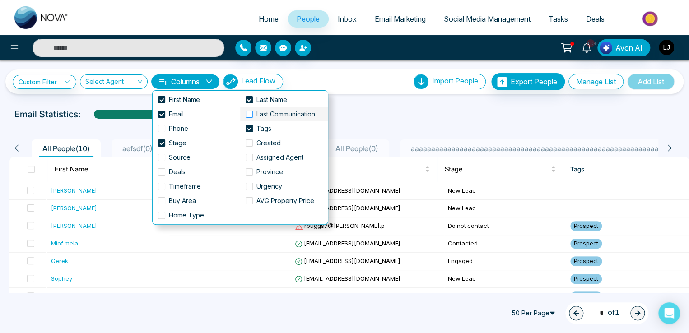
click at [247, 114] on span at bounding box center [248, 114] width 7 height 7
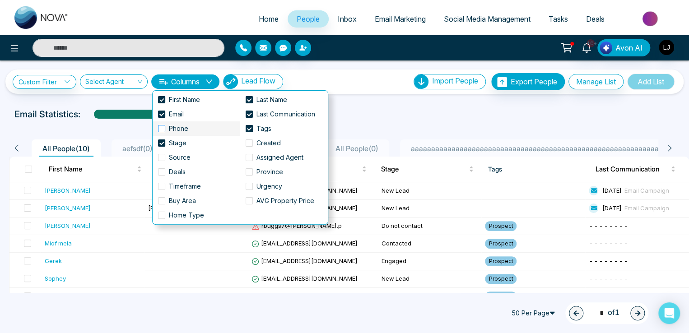
click at [162, 129] on span at bounding box center [161, 128] width 7 height 7
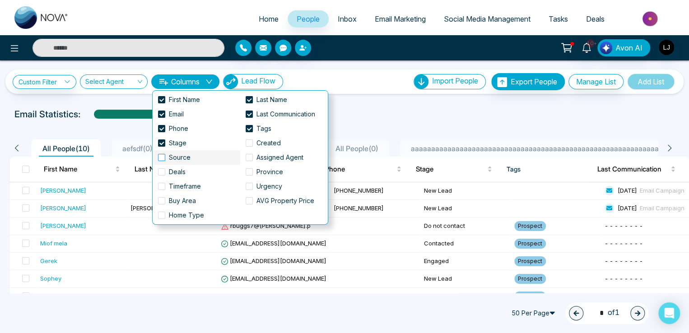
click at [162, 157] on span at bounding box center [161, 157] width 7 height 7
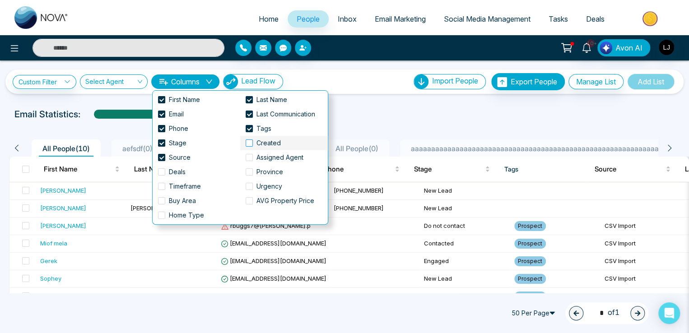
click at [250, 145] on span at bounding box center [248, 142] width 7 height 7
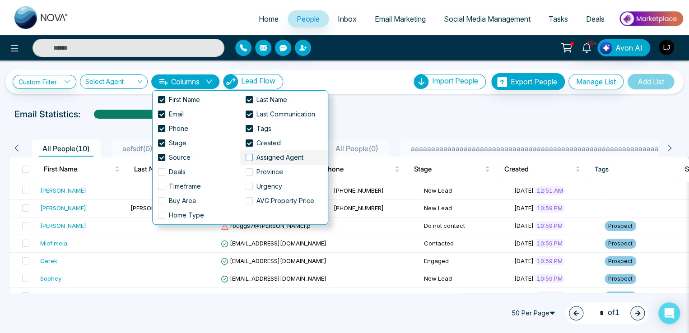
click at [250, 156] on span at bounding box center [248, 157] width 7 height 7
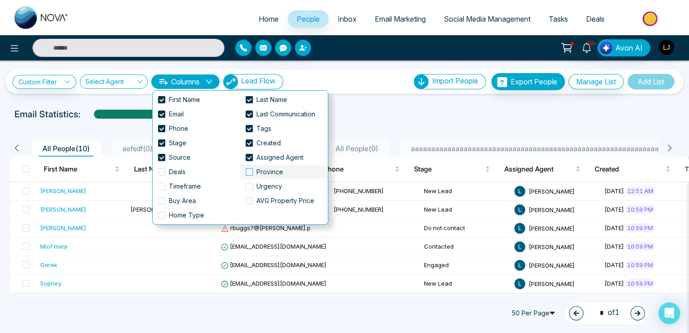
click at [250, 170] on span at bounding box center [248, 171] width 7 height 7
click at [159, 173] on span at bounding box center [161, 171] width 7 height 7
click at [159, 185] on span at bounding box center [161, 186] width 7 height 7
click at [247, 190] on span at bounding box center [248, 186] width 7 height 7
click at [249, 204] on span at bounding box center [248, 200] width 7 height 7
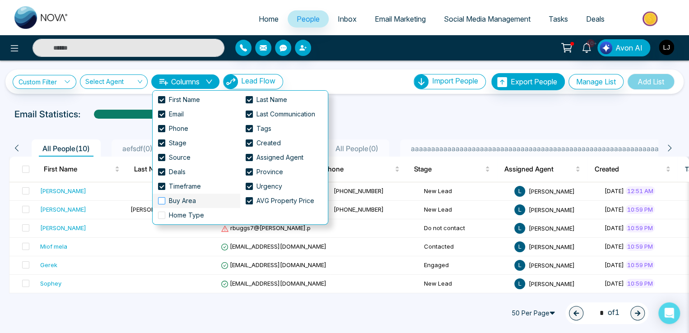
click at [160, 201] on span at bounding box center [161, 200] width 7 height 7
click at [161, 214] on span at bounding box center [161, 215] width 7 height 7
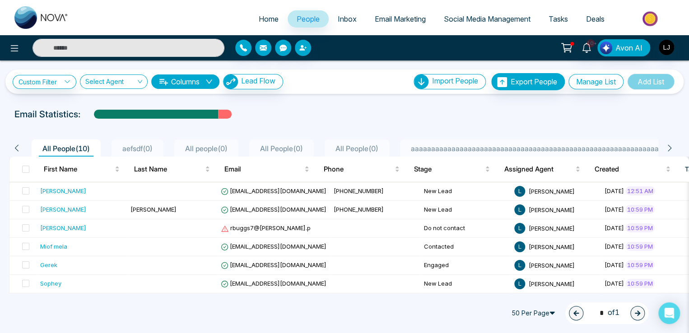
click at [347, 81] on div "**********" at bounding box center [344, 81] width 663 height 17
click at [259, 16] on span "Home" at bounding box center [269, 18] width 20 height 9
select select "*"
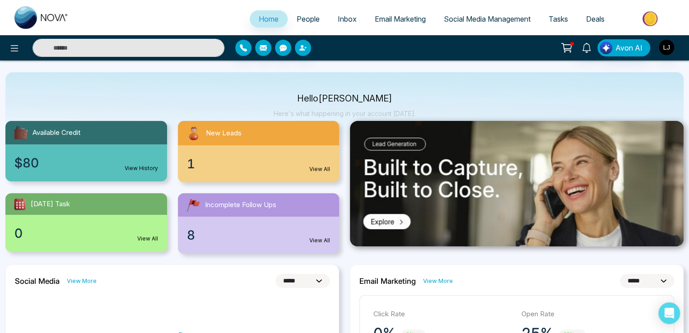
scroll to position [45, 0]
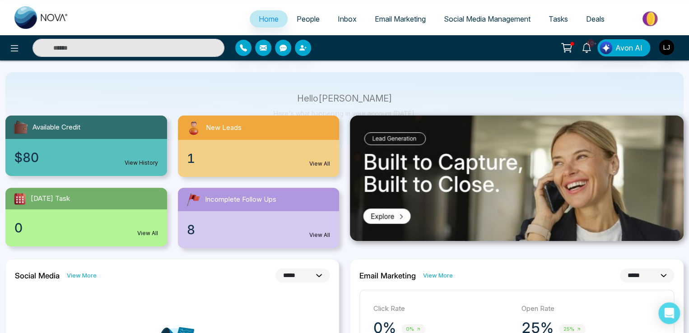
click at [322, 231] on link "View All" at bounding box center [319, 235] width 21 height 8
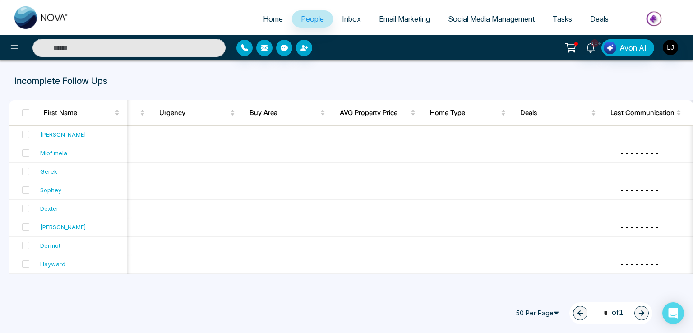
click at [268, 17] on span "Home" at bounding box center [273, 18] width 20 height 9
select select "*"
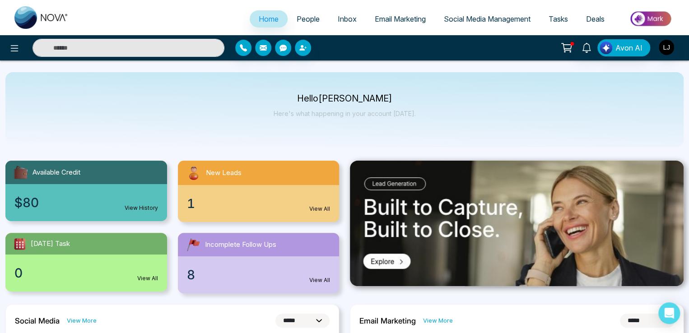
click at [299, 16] on span "People" at bounding box center [307, 18] width 23 height 9
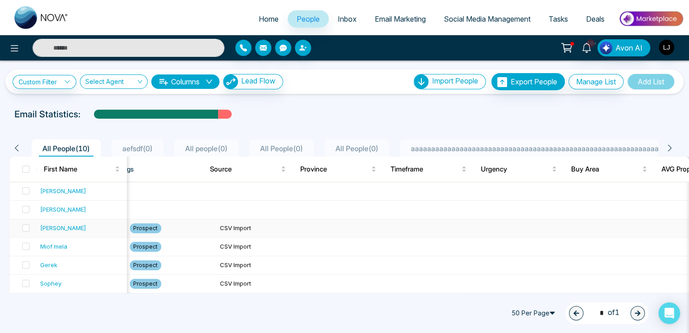
scroll to position [0, 819]
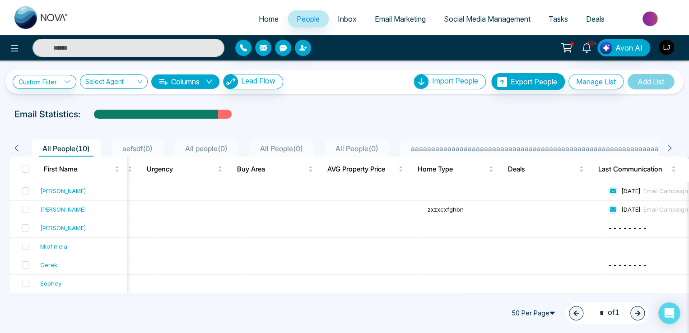
click at [262, 14] on link "Home" at bounding box center [269, 18] width 38 height 17
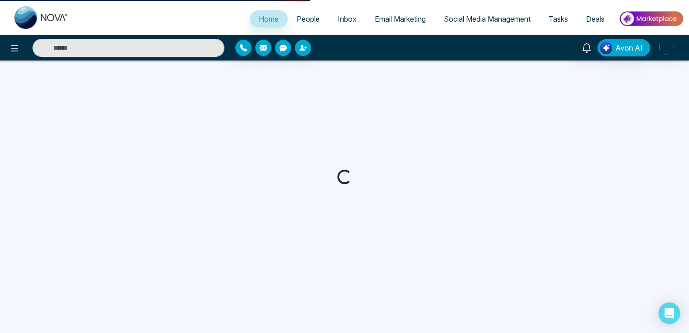
select select "*"
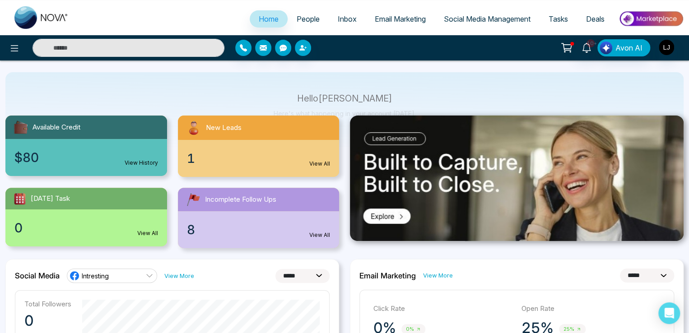
click at [146, 231] on link "View All" at bounding box center [147, 233] width 21 height 8
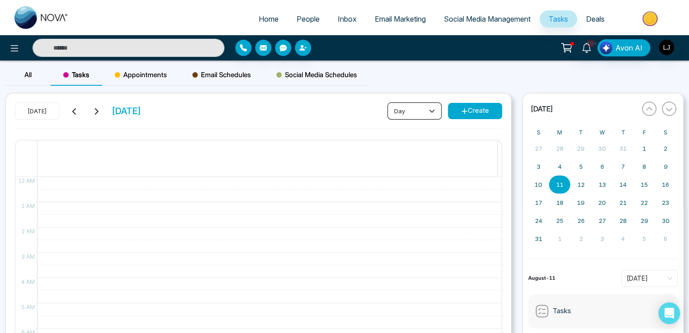
click at [409, 110] on button "day" at bounding box center [414, 110] width 54 height 17
click at [402, 141] on span "week" at bounding box center [414, 144] width 42 height 10
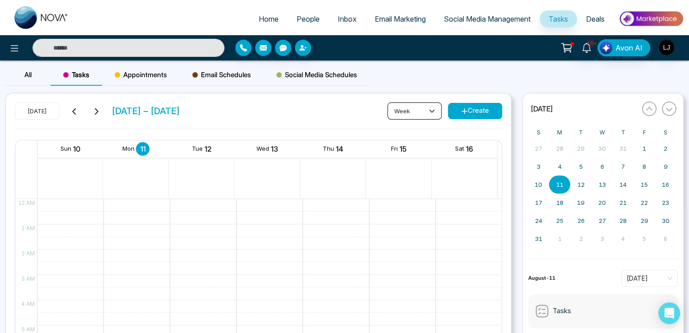
click at [417, 112] on button "week" at bounding box center [414, 110] width 54 height 17
click at [404, 159] on span "month" at bounding box center [414, 159] width 42 height 10
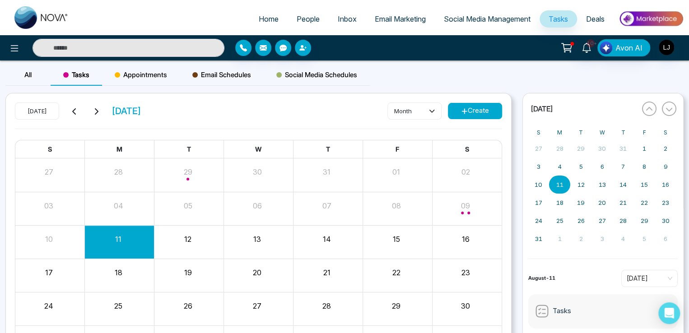
click at [260, 17] on span "Home" at bounding box center [269, 18] width 20 height 9
select select "*"
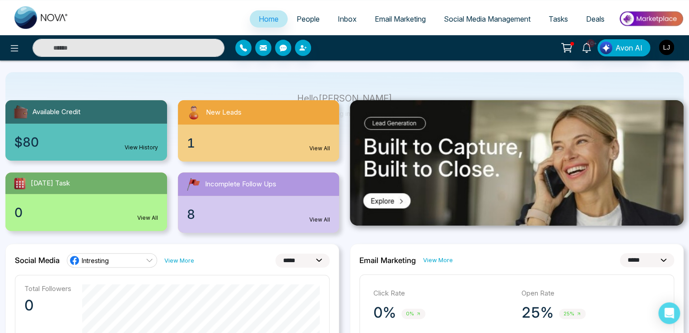
scroll to position [45, 0]
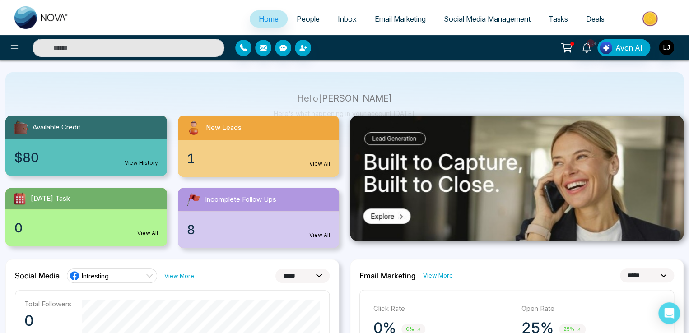
click at [391, 212] on img at bounding box center [516, 178] width 333 height 125
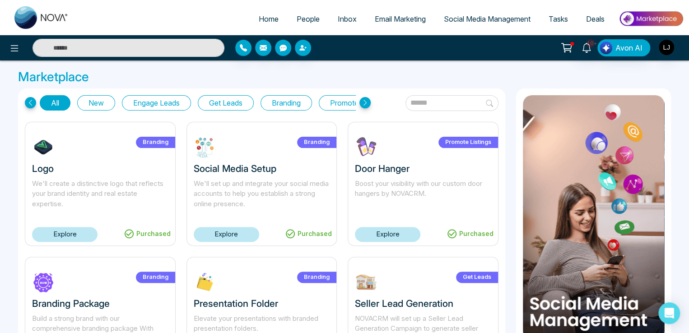
click at [256, 26] on link "Home" at bounding box center [269, 18] width 38 height 17
select select "*"
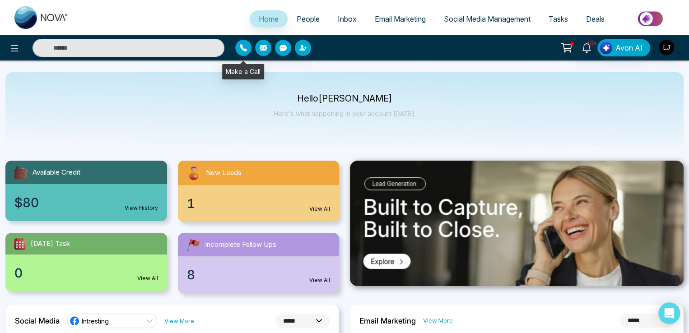
click at [242, 42] on button "button" at bounding box center [243, 48] width 16 height 16
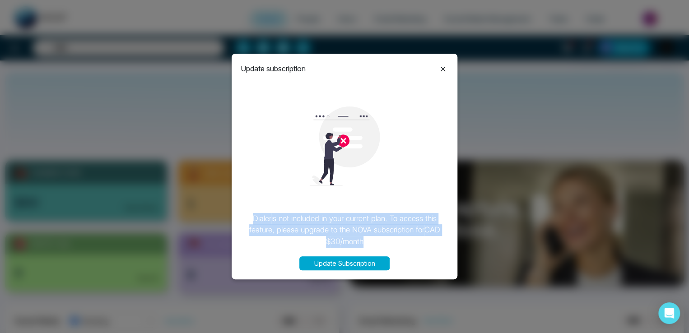
drag, startPoint x: 251, startPoint y: 219, endPoint x: 366, endPoint y: 243, distance: 118.0
click at [366, 243] on p "[PERSON_NAME] is not included in your current plan. To access this feature, ple…" at bounding box center [344, 230] width 208 height 35
click at [343, 231] on p "[PERSON_NAME] is not included in your current plan. To access this feature, ple…" at bounding box center [344, 230] width 208 height 35
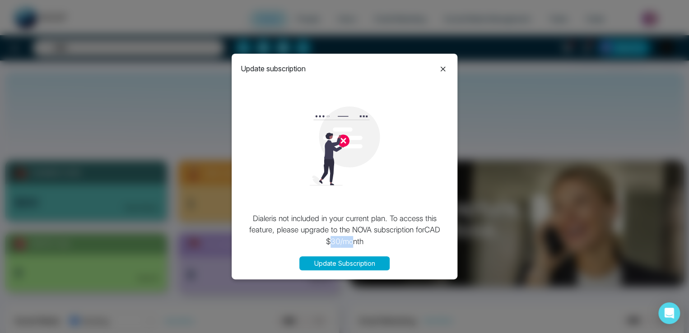
drag, startPoint x: 328, startPoint y: 242, endPoint x: 352, endPoint y: 241, distance: 23.9
click at [352, 241] on p "[PERSON_NAME] is not included in your current plan. To access this feature, ple…" at bounding box center [344, 230] width 208 height 35
click at [441, 66] on icon at bounding box center [442, 69] width 11 height 11
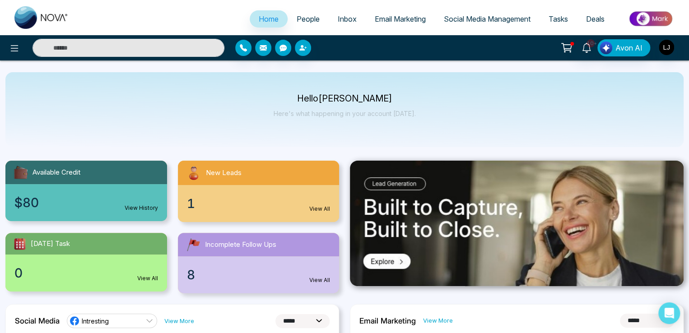
click at [570, 47] on icon at bounding box center [566, 48] width 13 height 13
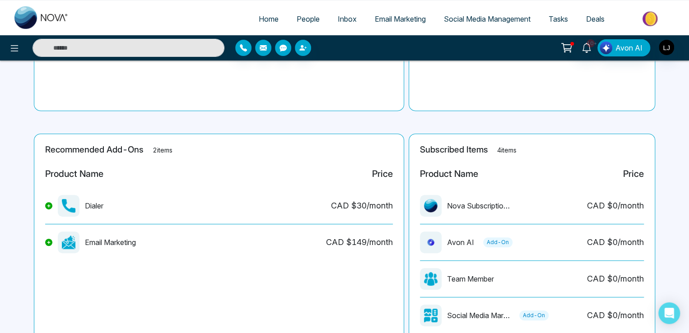
scroll to position [180, 0]
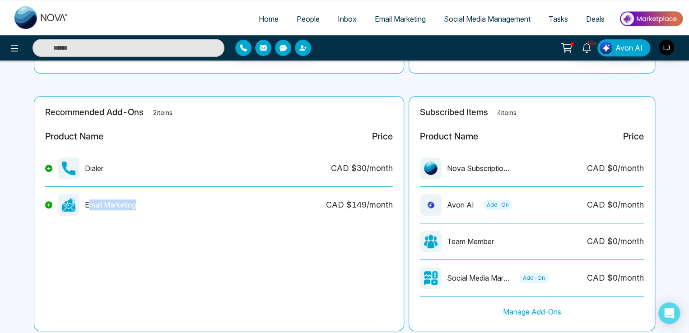
drag, startPoint x: 88, startPoint y: 203, endPoint x: 143, endPoint y: 203, distance: 55.5
click at [143, 203] on div "Email Marketing CAD $ 149 /month" at bounding box center [218, 208] width 347 height 29
click at [401, 22] on span "Email Marketing" at bounding box center [400, 18] width 51 height 9
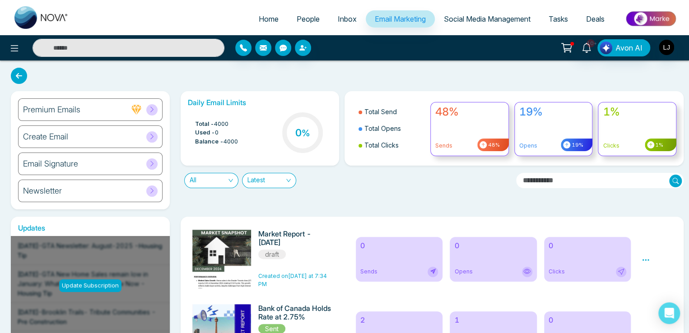
click at [151, 108] on icon at bounding box center [151, 109] width 7 height 7
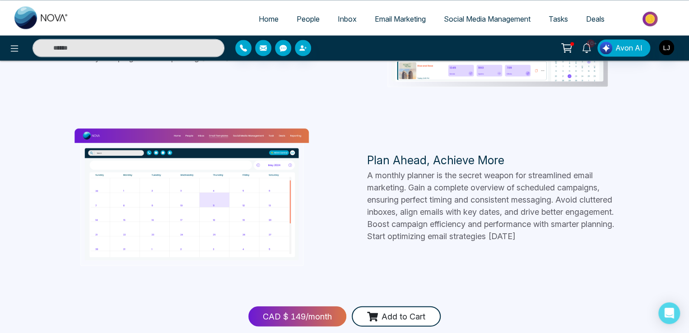
scroll to position [818, 0]
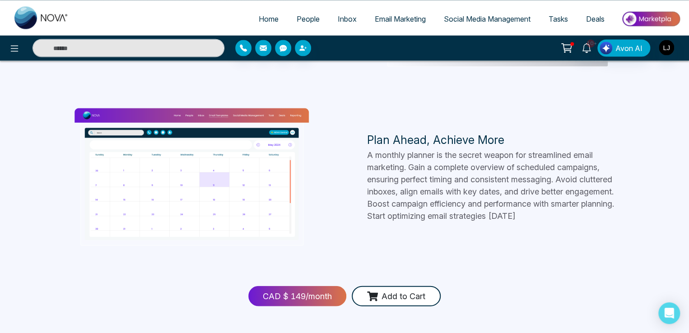
click at [394, 294] on button "Add to Cart" at bounding box center [395, 296] width 89 height 20
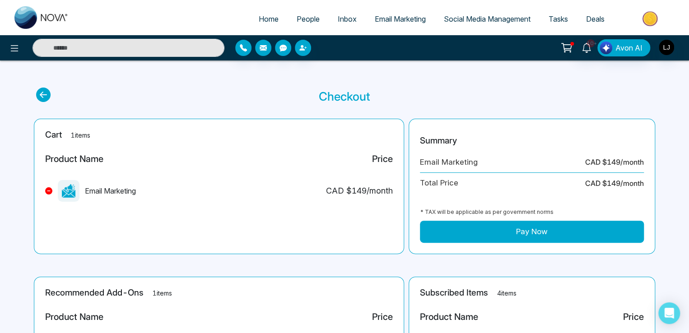
click at [481, 16] on span "Social Media Management" at bounding box center [487, 18] width 87 height 9
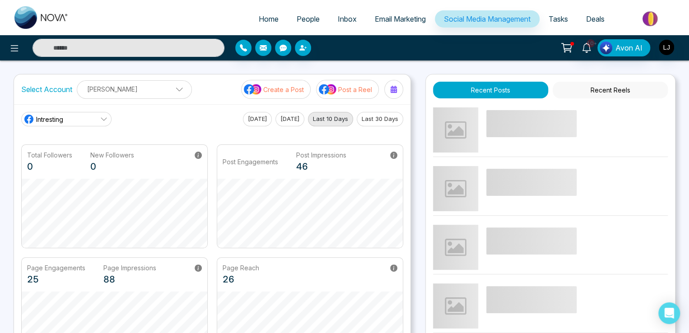
click at [67, 114] on link "Intresting" at bounding box center [66, 119] width 90 height 14
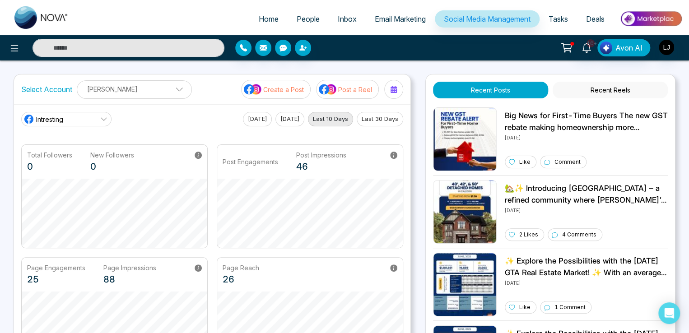
click at [150, 104] on div "Intresting [DATE] [DATE] Last 10 Days Last 30 Days Total Followers 0 New Follow…" at bounding box center [212, 236] width 396 height 264
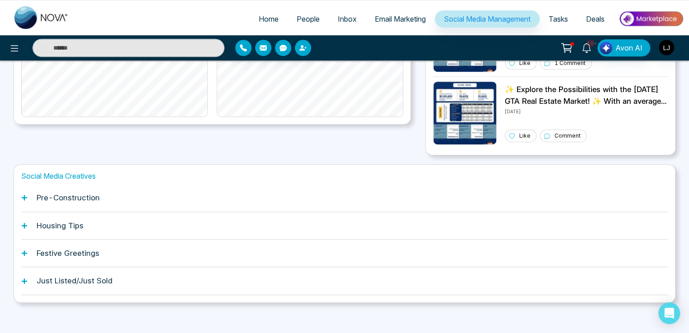
scroll to position [249, 0]
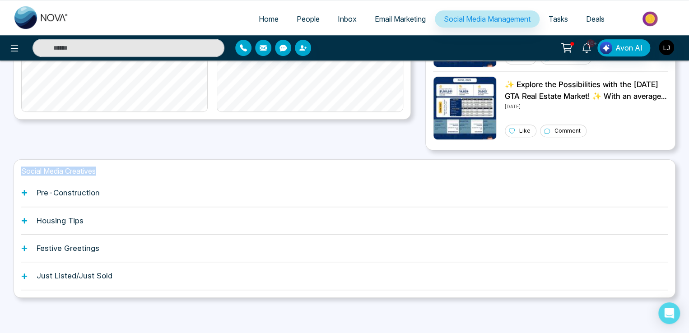
drag, startPoint x: 22, startPoint y: 171, endPoint x: 98, endPoint y: 170, distance: 76.7
click at [98, 170] on h1 "Social Media Creatives" at bounding box center [344, 171] width 646 height 9
click at [25, 194] on icon at bounding box center [24, 193] width 6 height 6
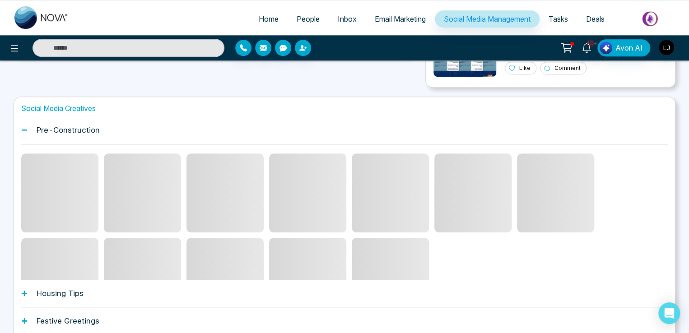
scroll to position [339, 0]
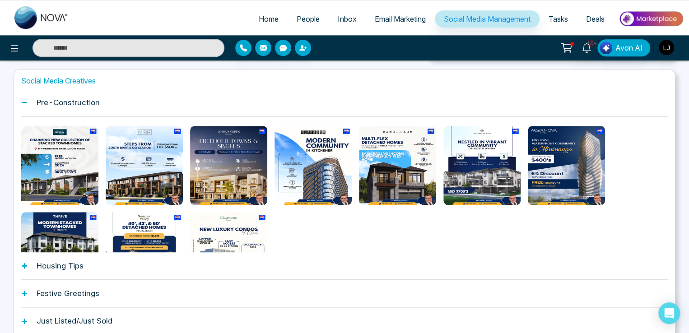
click at [296, 26] on link "People" at bounding box center [307, 18] width 41 height 17
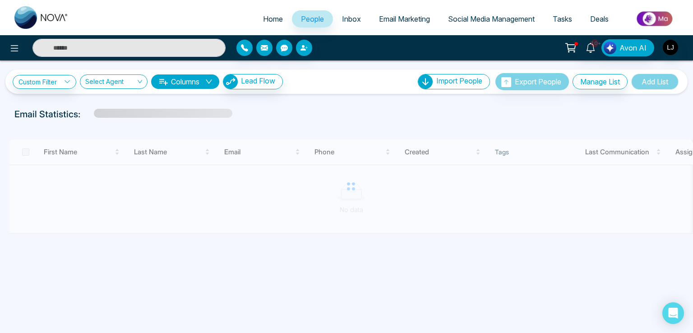
click at [116, 82] on input "search" at bounding box center [110, 83] width 51 height 17
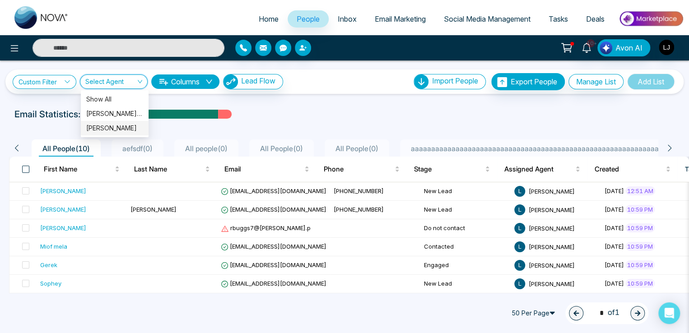
click at [23, 167] on span at bounding box center [25, 169] width 7 height 7
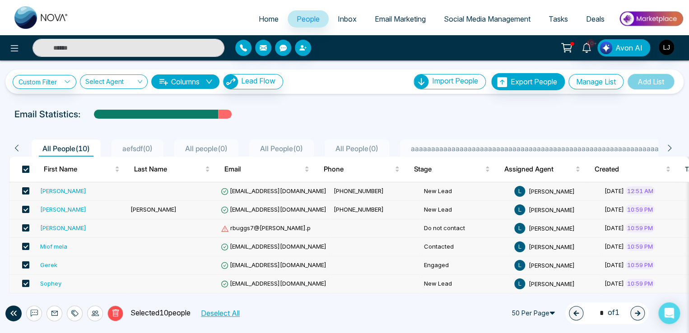
click at [25, 170] on span at bounding box center [25, 169] width 7 height 7
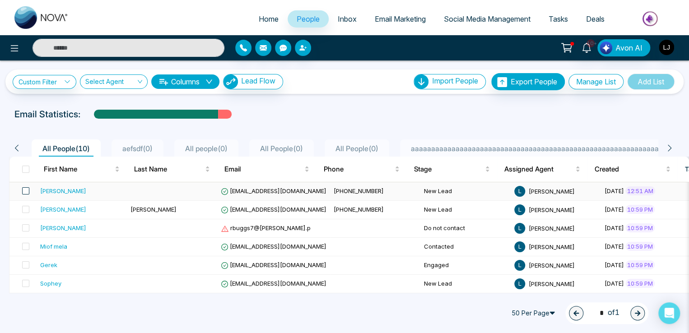
click at [23, 193] on span at bounding box center [25, 190] width 7 height 7
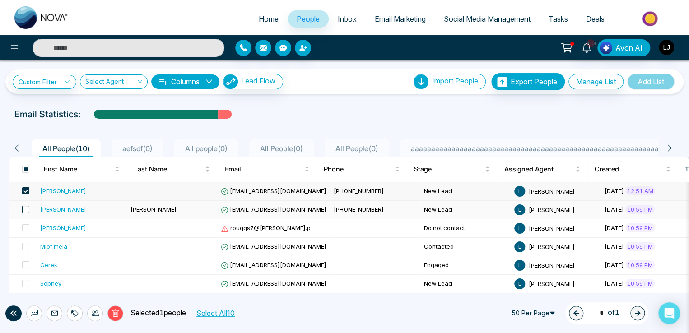
click at [25, 210] on span at bounding box center [25, 209] width 7 height 7
click at [25, 227] on span at bounding box center [25, 227] width 7 height 7
click at [25, 246] on span at bounding box center [25, 246] width 7 height 7
click at [25, 264] on span at bounding box center [25, 264] width 7 height 7
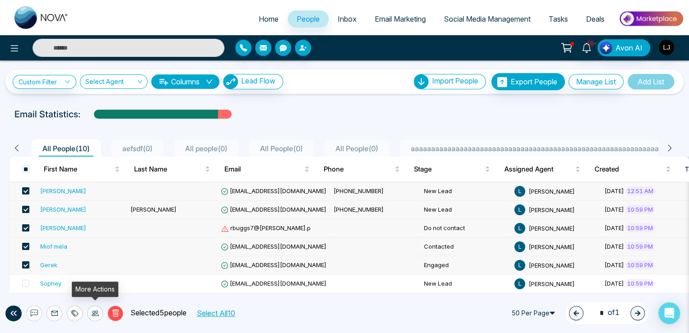
click at [92, 315] on icon at bounding box center [95, 312] width 7 height 5
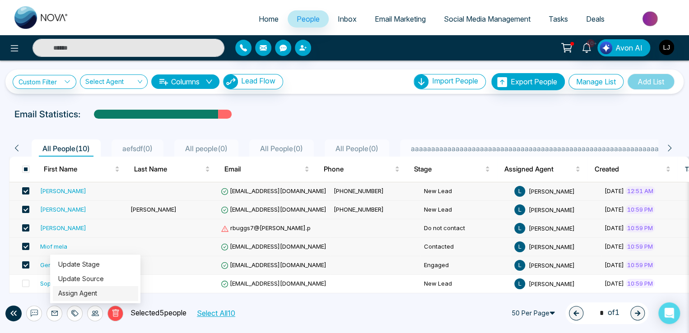
click at [83, 289] on link "Assign Agent" at bounding box center [77, 293] width 39 height 8
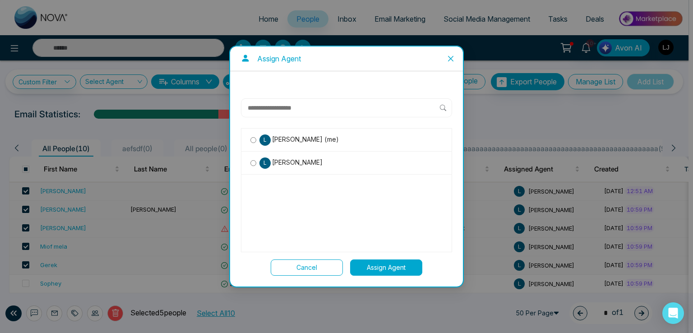
click at [274, 162] on span "[PERSON_NAME]" at bounding box center [297, 162] width 52 height 10
click at [380, 264] on button "Assign Agent" at bounding box center [386, 267] width 72 height 16
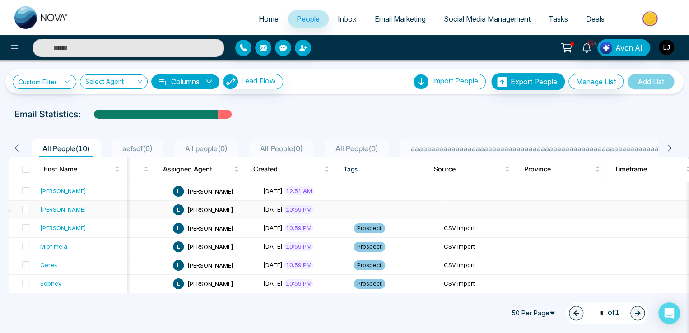
scroll to position [0, 295]
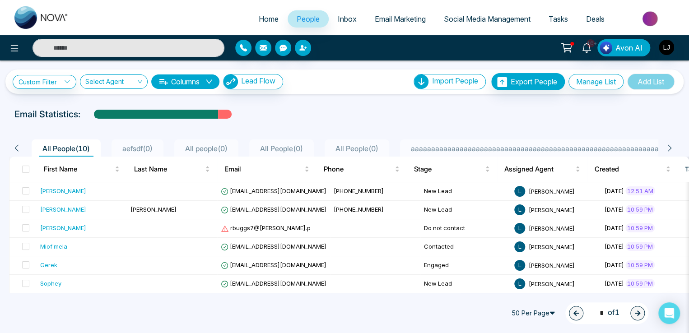
click at [186, 79] on button "Columns" at bounding box center [185, 81] width 68 height 14
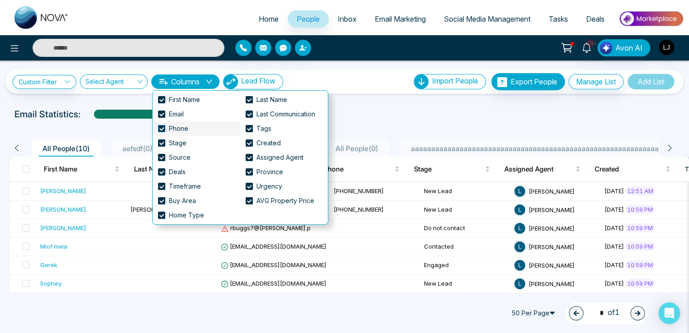
click at [160, 129] on span at bounding box center [161, 128] width 7 height 7
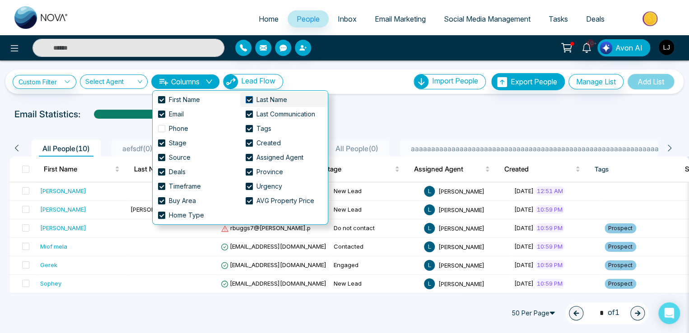
click at [251, 98] on span at bounding box center [248, 99] width 7 height 7
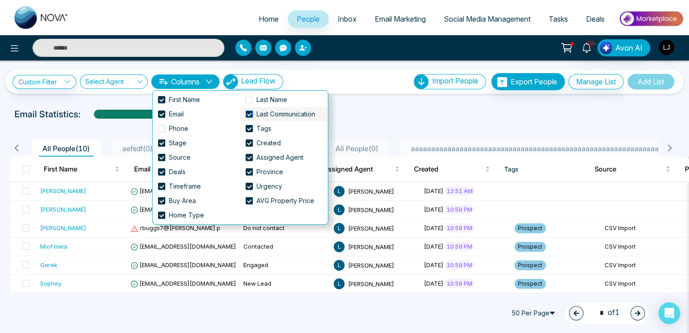
click at [248, 113] on span at bounding box center [248, 114] width 7 height 7
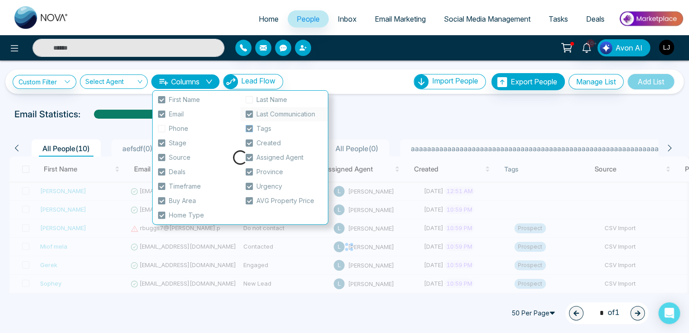
click at [248, 125] on span at bounding box center [248, 128] width 7 height 7
click at [247, 144] on span at bounding box center [248, 142] width 7 height 7
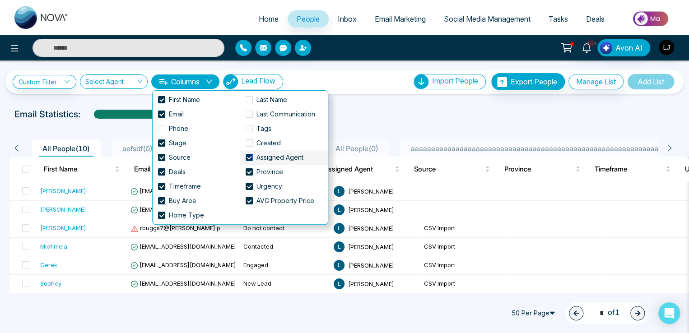
click at [250, 160] on span at bounding box center [248, 157] width 7 height 7
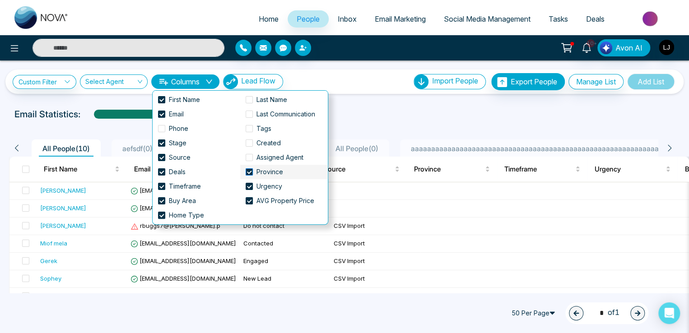
click at [248, 169] on span at bounding box center [248, 171] width 7 height 7
click at [250, 184] on span at bounding box center [248, 186] width 7 height 7
click at [247, 199] on span at bounding box center [248, 200] width 7 height 7
click at [161, 215] on span at bounding box center [161, 215] width 7 height 7
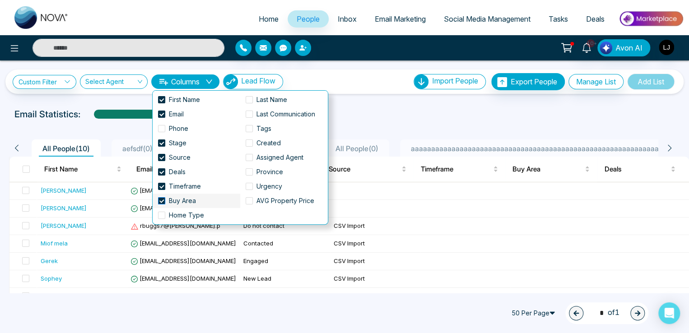
click at [160, 201] on span at bounding box center [161, 200] width 7 height 7
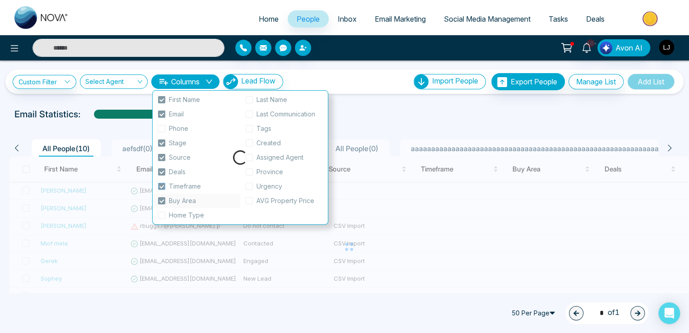
click at [161, 185] on span at bounding box center [161, 186] width 7 height 7
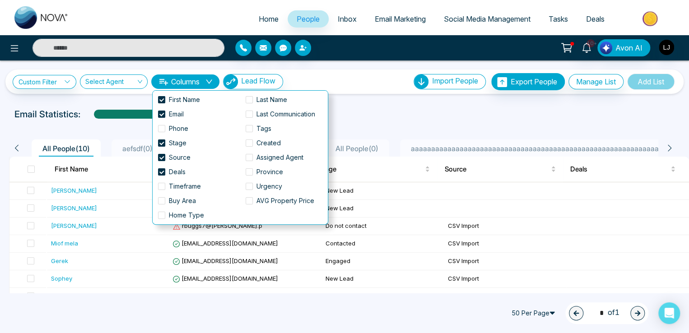
click at [161, 185] on span at bounding box center [161, 186] width 7 height 7
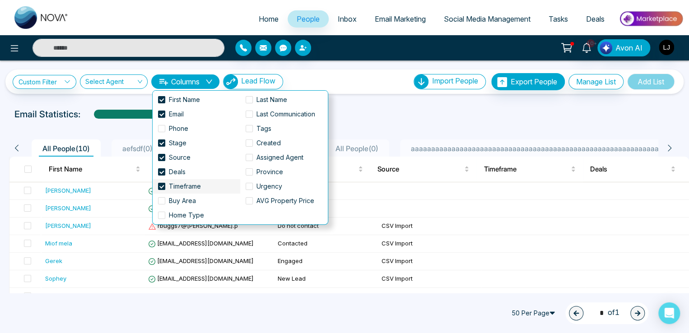
click at [161, 185] on span at bounding box center [161, 186] width 7 height 7
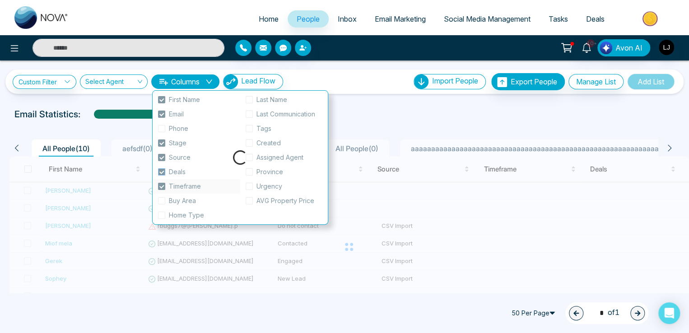
click at [160, 170] on span at bounding box center [161, 171] width 7 height 7
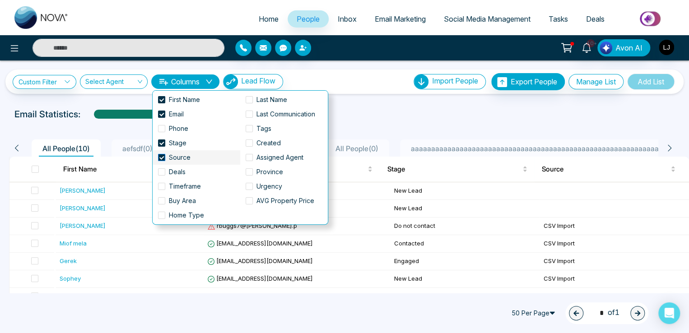
click at [160, 156] on span at bounding box center [161, 157] width 7 height 7
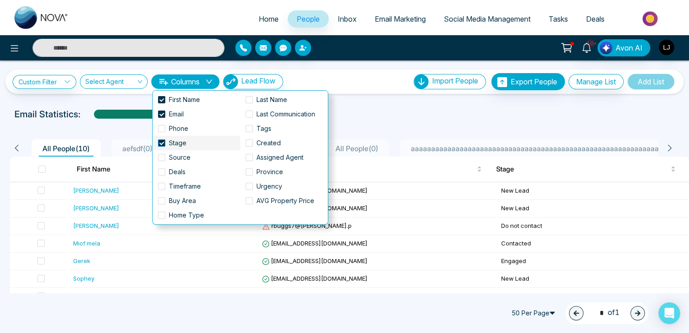
click at [160, 146] on span at bounding box center [161, 142] width 7 height 7
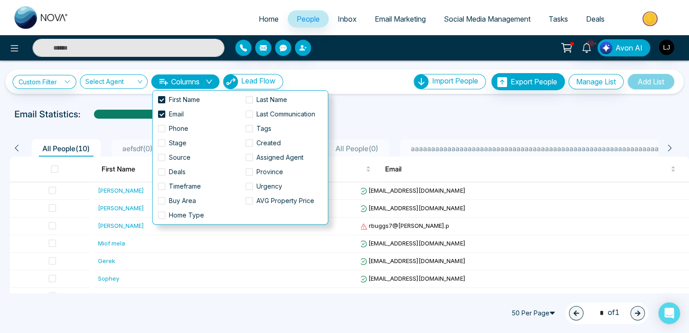
click at [321, 84] on div "**********" at bounding box center [344, 81] width 663 height 17
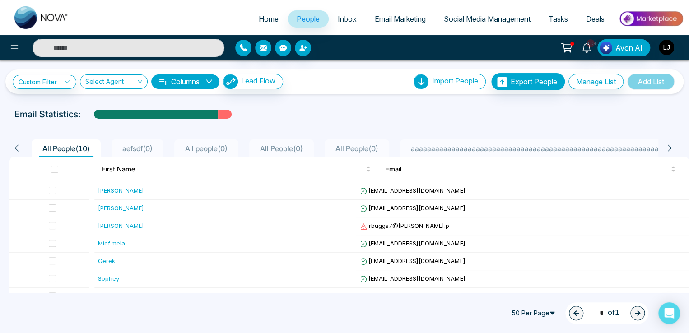
click at [193, 81] on button "Columns" at bounding box center [185, 81] width 68 height 14
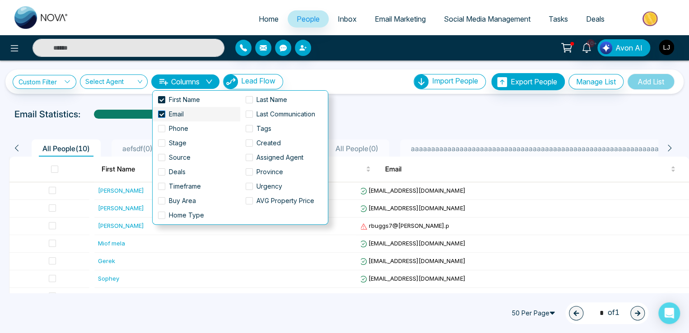
click at [159, 114] on span at bounding box center [161, 114] width 7 height 7
drag, startPoint x: 415, startPoint y: 106, endPoint x: 420, endPoint y: 110, distance: 6.1
click at [417, 109] on div "**********" at bounding box center [344, 229] width 689 height 338
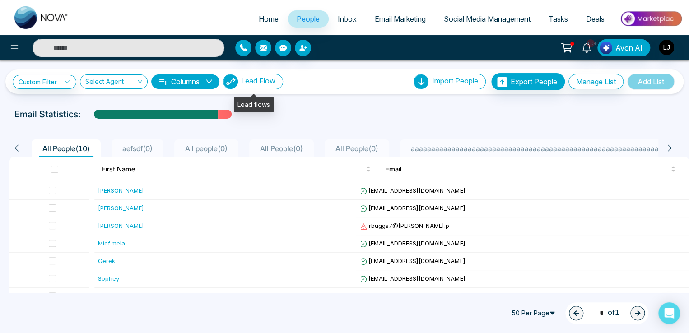
click at [264, 80] on span "Lead Flow" at bounding box center [258, 80] width 34 height 9
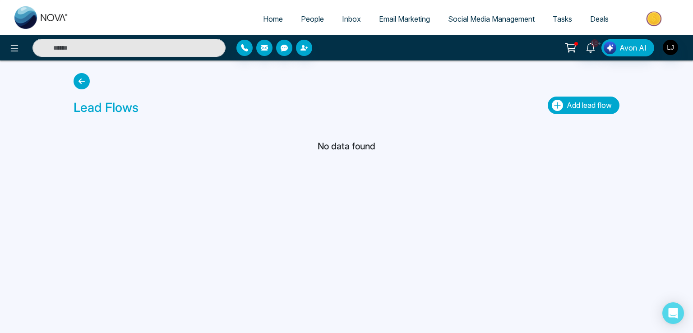
click at [564, 108] on button "Add lead flow" at bounding box center [584, 106] width 72 height 18
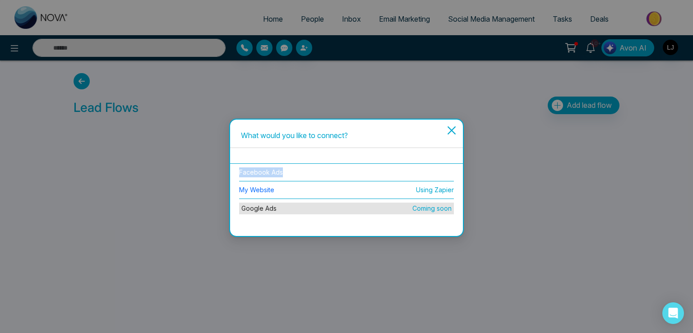
drag, startPoint x: 229, startPoint y: 174, endPoint x: 288, endPoint y: 173, distance: 58.7
click at [288, 173] on div "What would you like to connect? Facebook Ads My Website Using Zapier Google Ads…" at bounding box center [346, 178] width 235 height 118
click at [228, 190] on div "What would you like to connect? Facebook Ads My Website Using Zapier Google Ads…" at bounding box center [346, 166] width 693 height 333
drag, startPoint x: 407, startPoint y: 190, endPoint x: 454, endPoint y: 190, distance: 46.9
click at [454, 190] on div "Facebook Ads My Website Using Zapier Google Ads Coming soon" at bounding box center [346, 190] width 233 height 55
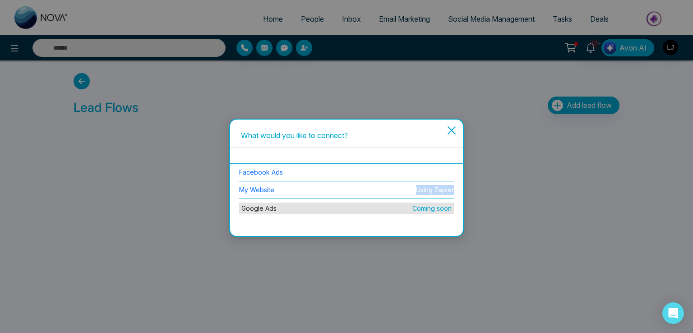
click at [450, 128] on icon "close" at bounding box center [451, 130] width 9 height 9
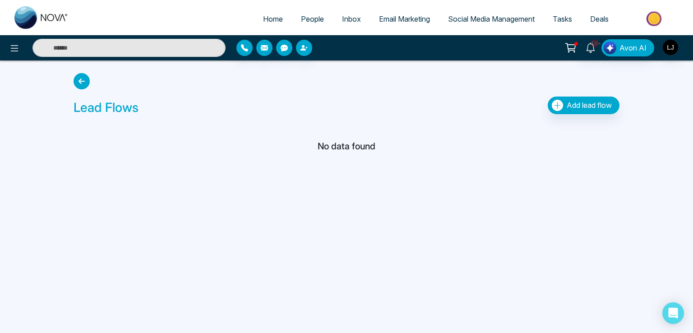
click at [310, 19] on span "People" at bounding box center [312, 18] width 23 height 9
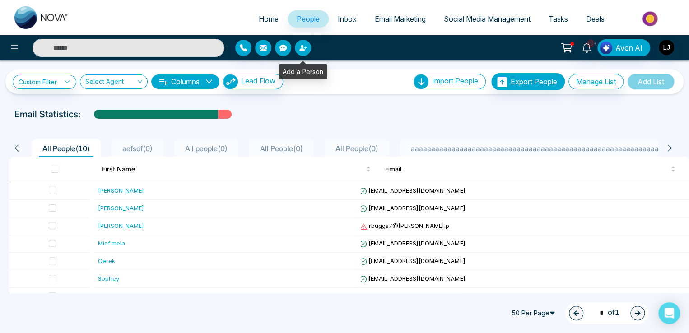
click at [302, 47] on icon "button" at bounding box center [301, 47] width 5 height 5
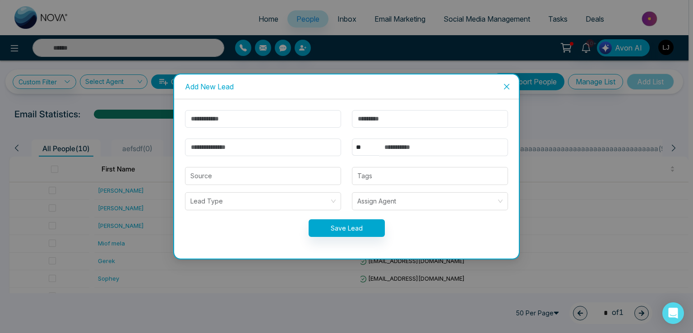
drag, startPoint x: 508, startPoint y: 84, endPoint x: 494, endPoint y: 83, distance: 14.1
click at [508, 83] on icon "close" at bounding box center [506, 86] width 7 height 7
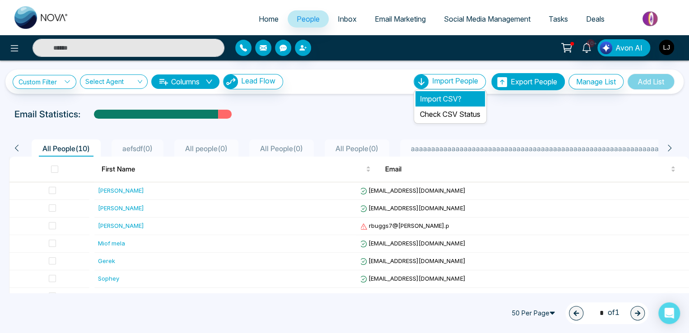
click at [434, 94] on li "Import CSV?" at bounding box center [449, 98] width 69 height 15
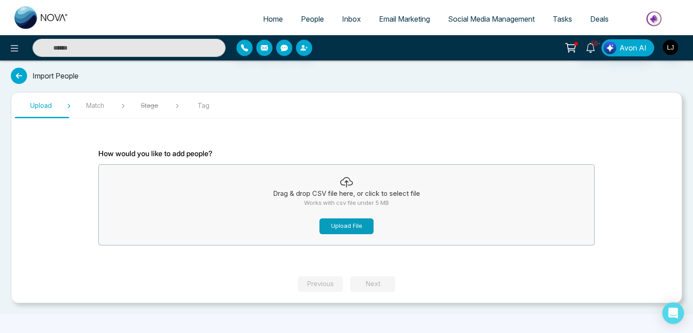
click at [341, 223] on button "Upload File" at bounding box center [346, 226] width 54 height 16
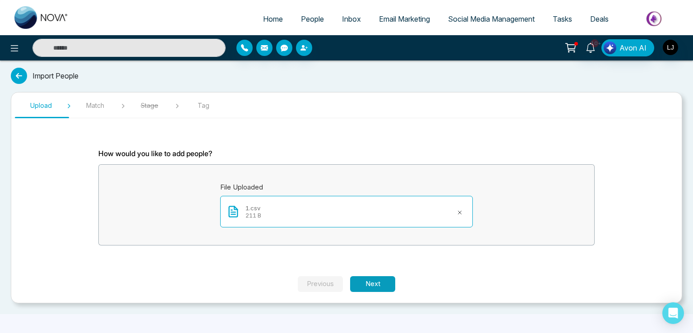
click at [379, 282] on button "Next" at bounding box center [372, 284] width 45 height 16
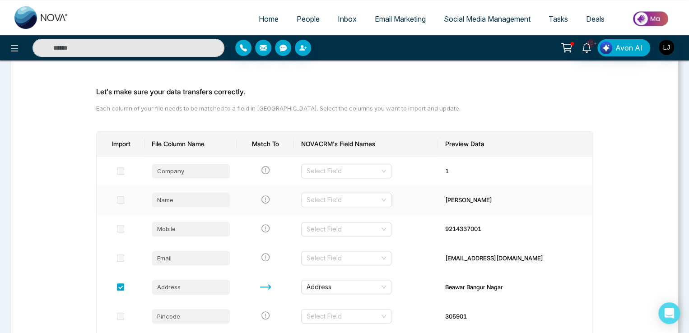
scroll to position [90, 0]
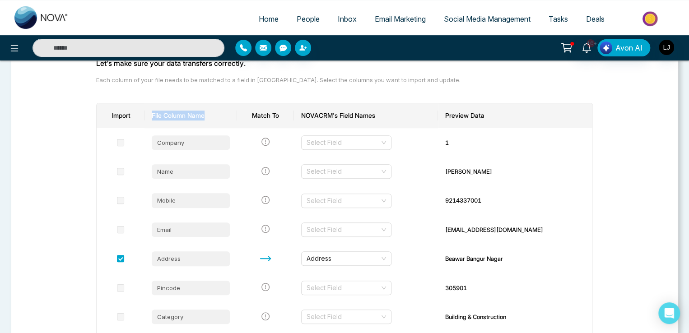
drag, startPoint x: 158, startPoint y: 112, endPoint x: 208, endPoint y: 114, distance: 50.1
click at [208, 114] on th "File Column Name" at bounding box center [190, 115] width 92 height 25
drag, startPoint x: 481, startPoint y: 172, endPoint x: 507, endPoint y: 170, distance: 25.8
click at [507, 170] on div "[PERSON_NAME]" at bounding box center [515, 171] width 140 height 9
click at [350, 173] on input "search" at bounding box center [342, 172] width 73 height 14
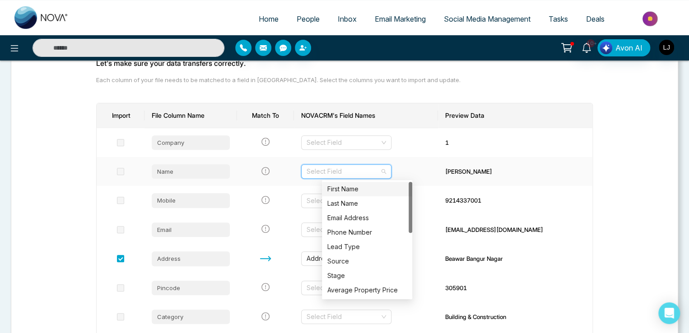
click at [346, 186] on div "First Name" at bounding box center [366, 189] width 79 height 10
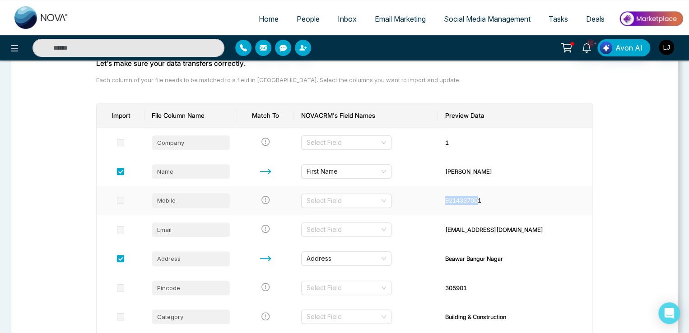
drag, startPoint x: 482, startPoint y: 197, endPoint x: 517, endPoint y: 197, distance: 34.7
click at [517, 197] on div "9214337001" at bounding box center [515, 200] width 140 height 9
click at [342, 199] on input "search" at bounding box center [342, 201] width 73 height 14
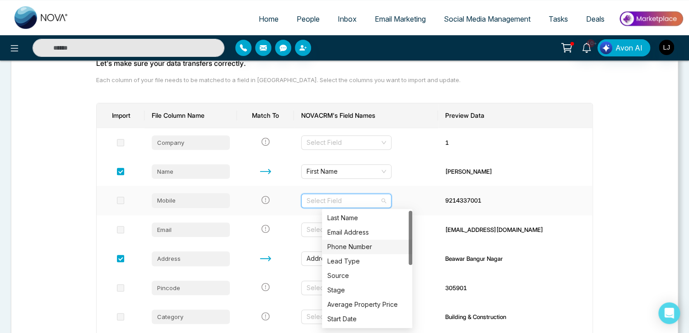
click at [351, 245] on div "Phone Number" at bounding box center [366, 247] width 79 height 10
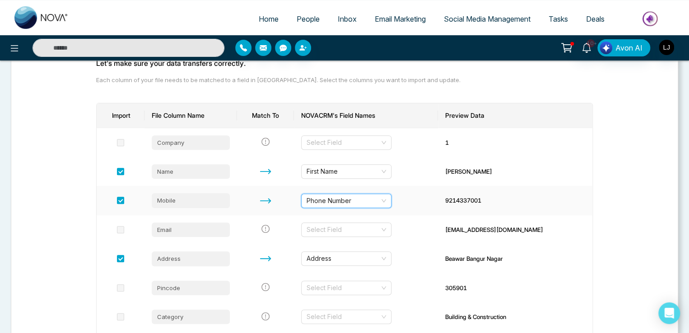
click at [438, 189] on td "Phone Number Phone Number" at bounding box center [366, 200] width 144 height 29
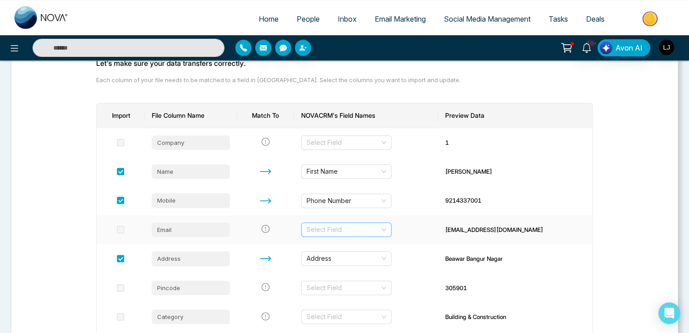
click at [338, 230] on input "search" at bounding box center [342, 230] width 73 height 14
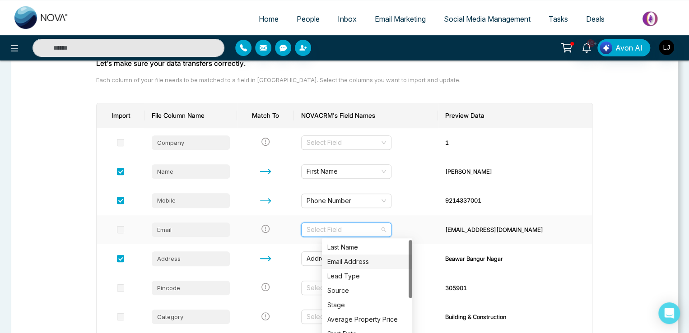
click at [346, 260] on div "Email Address" at bounding box center [366, 262] width 79 height 10
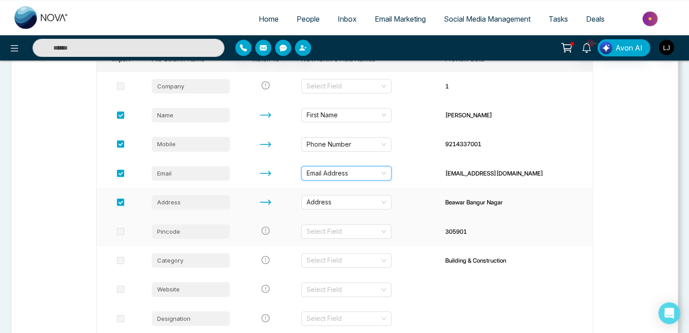
scroll to position [111, 0]
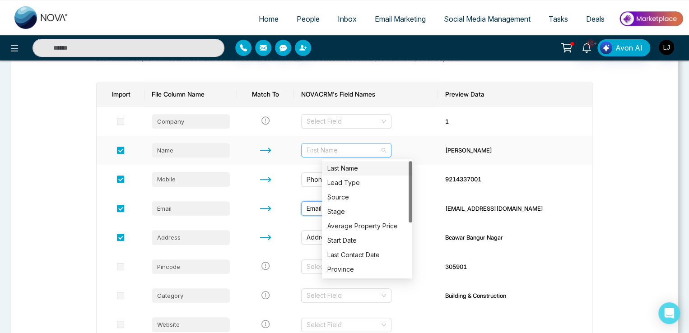
drag, startPoint x: 327, startPoint y: 149, endPoint x: 332, endPoint y: 148, distance: 5.5
click at [332, 148] on span "First Name" at bounding box center [345, 150] width 79 height 14
click at [333, 152] on span "First Name" at bounding box center [345, 150] width 79 height 14
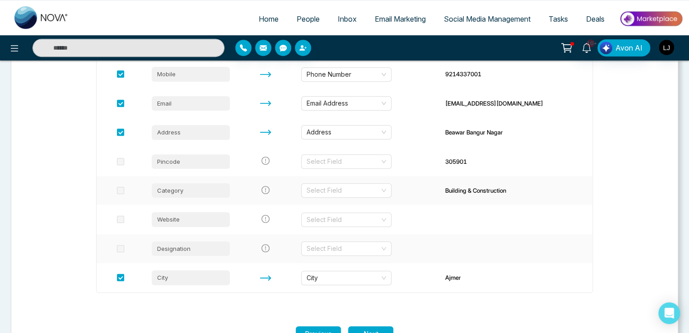
scroll to position [247, 0]
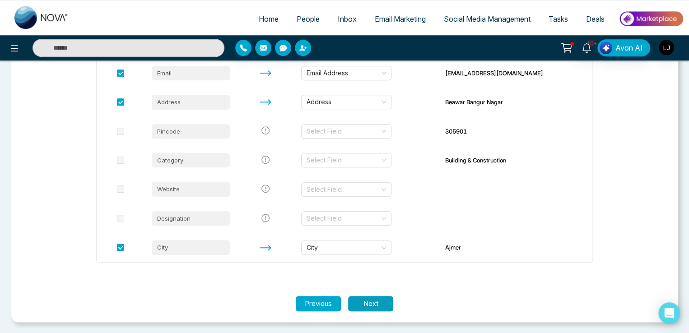
click at [379, 298] on button "Next" at bounding box center [370, 304] width 45 height 16
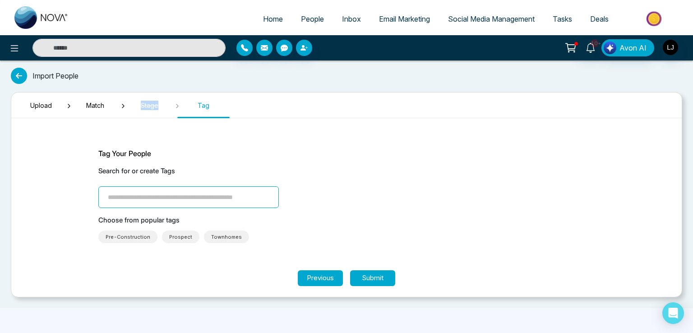
drag, startPoint x: 141, startPoint y: 104, endPoint x: 159, endPoint y: 104, distance: 18.5
click at [159, 104] on span "Stage" at bounding box center [149, 105] width 45 height 9
click at [96, 106] on span "Match" at bounding box center [95, 105] width 45 height 9
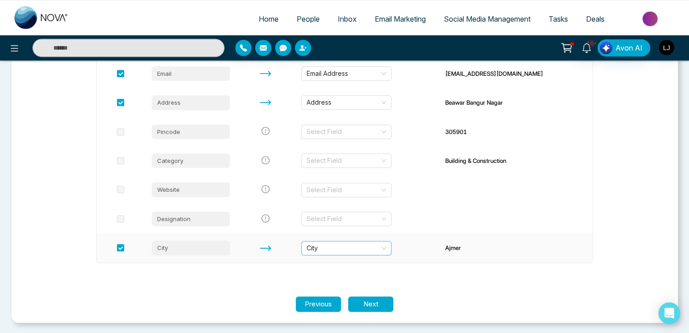
scroll to position [247, 0]
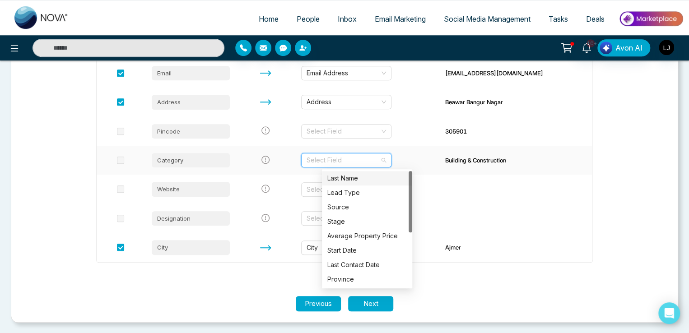
click at [351, 160] on input "search" at bounding box center [342, 160] width 73 height 14
click at [338, 221] on div "Stage" at bounding box center [366, 222] width 79 height 10
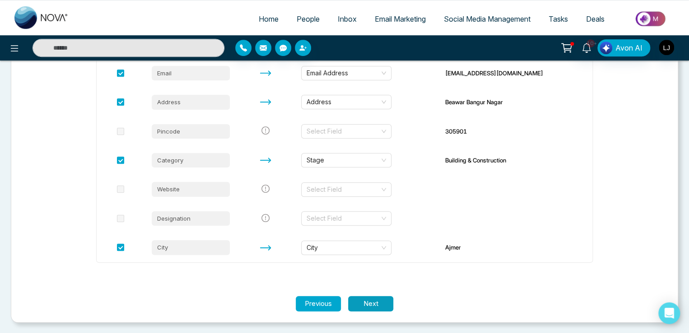
click at [376, 301] on button "Next" at bounding box center [370, 304] width 45 height 16
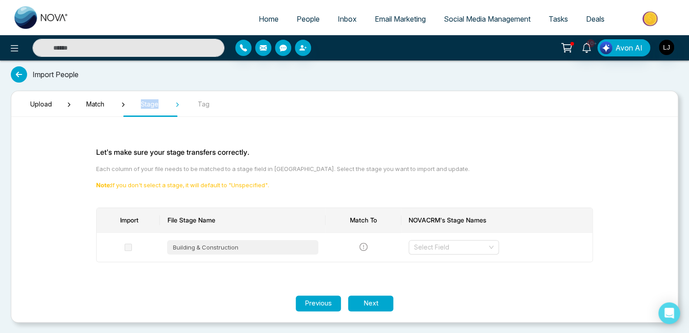
drag, startPoint x: 143, startPoint y: 103, endPoint x: 158, endPoint y: 102, distance: 15.3
click at [158, 102] on span "Stage" at bounding box center [149, 103] width 45 height 9
drag, startPoint x: 173, startPoint y: 246, endPoint x: 236, endPoint y: 246, distance: 62.7
click at [236, 246] on div "Building & Construction" at bounding box center [242, 247] width 151 height 14
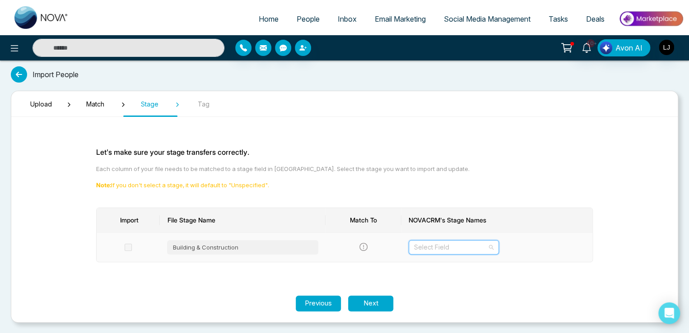
click at [435, 248] on input "search" at bounding box center [450, 247] width 73 height 14
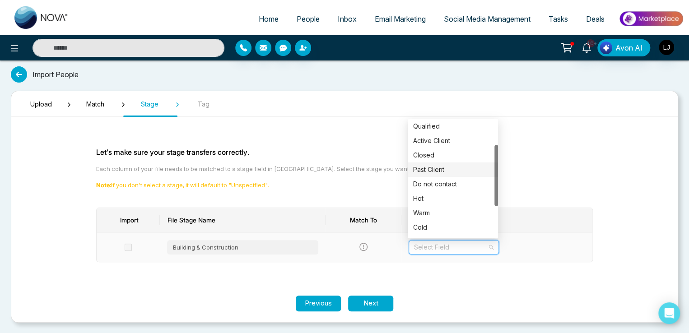
scroll to position [0, 0]
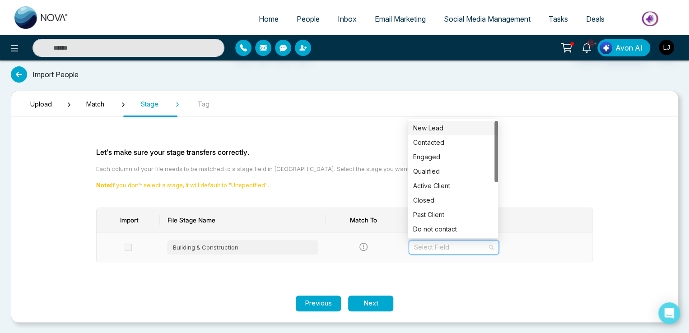
click at [433, 128] on div "New Lead" at bounding box center [452, 128] width 79 height 10
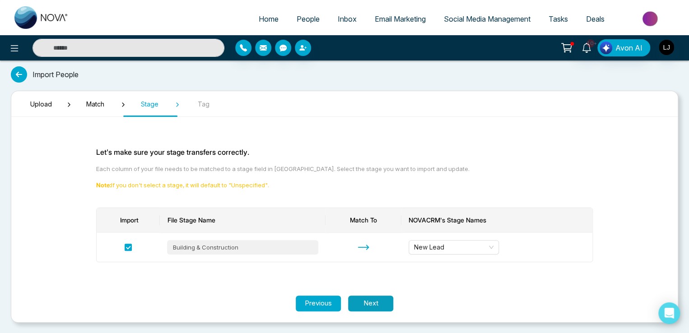
click at [375, 301] on button "Next" at bounding box center [370, 304] width 45 height 16
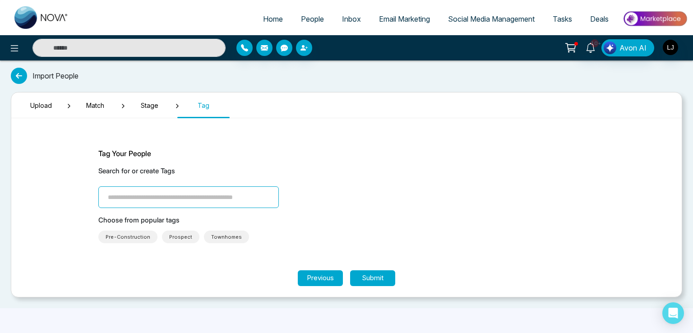
click at [126, 203] on input "search" at bounding box center [188, 197] width 180 height 22
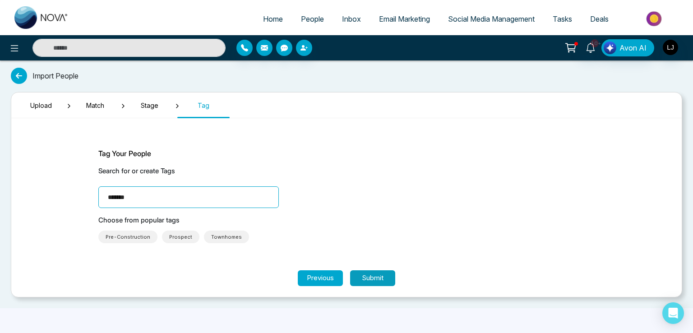
type input "*******"
click at [372, 282] on button "Submit" at bounding box center [372, 278] width 45 height 16
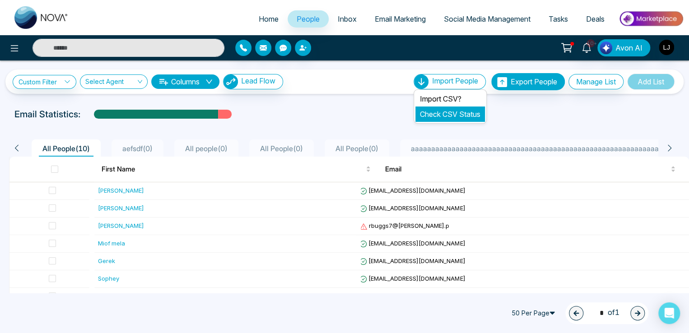
click at [439, 112] on link "Check CSV Status" at bounding box center [450, 114] width 60 height 9
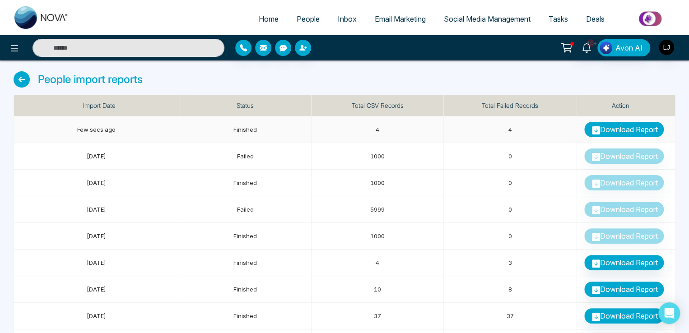
click at [626, 130] on link "Download Report" at bounding box center [623, 129] width 79 height 15
click at [305, 20] on span "People" at bounding box center [307, 18] width 23 height 9
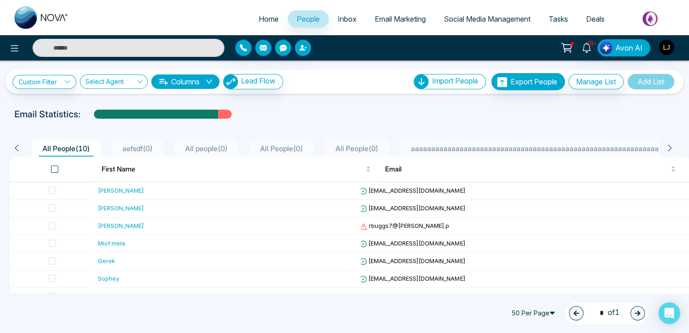
click at [54, 166] on span at bounding box center [54, 169] width 7 height 7
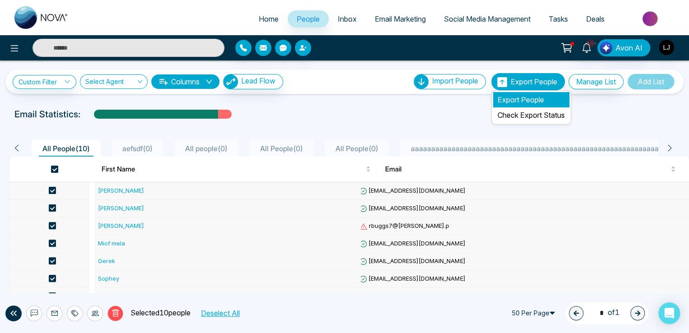
click at [515, 100] on li "Export People" at bounding box center [531, 99] width 76 height 15
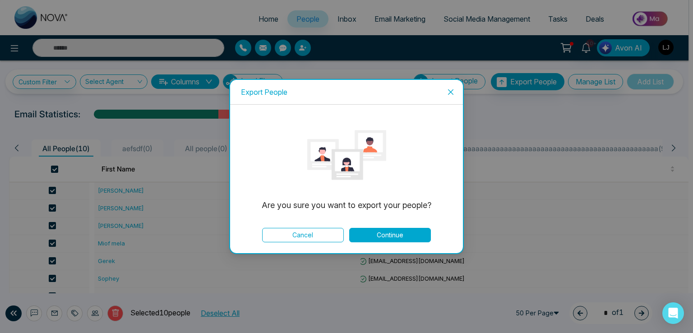
click at [401, 238] on button "Continue" at bounding box center [390, 235] width 82 height 14
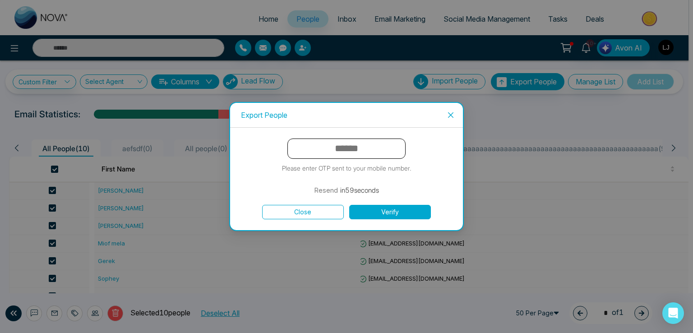
drag, startPoint x: 329, startPoint y: 148, endPoint x: 358, endPoint y: 150, distance: 29.0
click at [350, 149] on input "text" at bounding box center [346, 149] width 118 height 20
click at [449, 111] on icon "close" at bounding box center [450, 114] width 7 height 7
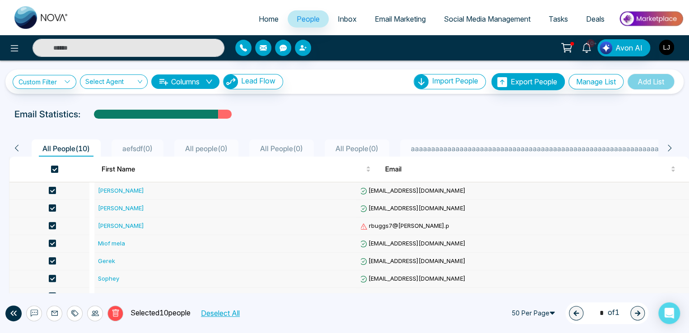
click at [668, 47] on img "button" at bounding box center [665, 47] width 15 height 15
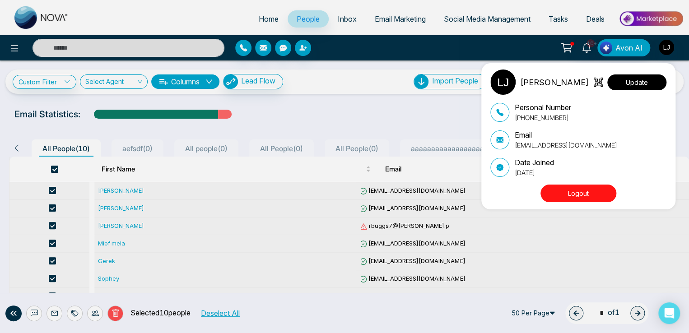
click at [634, 87] on button "Update" at bounding box center [636, 82] width 59 height 16
select select
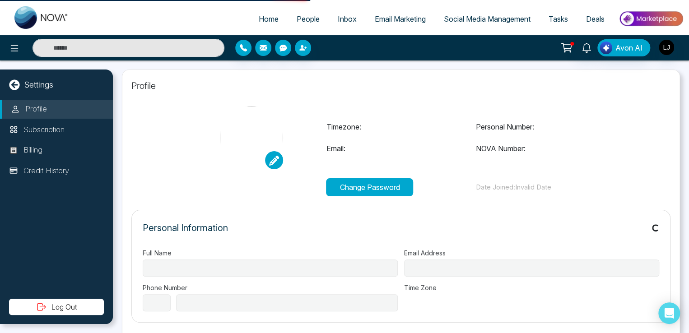
type input "**********"
select select "***"
type input "**********"
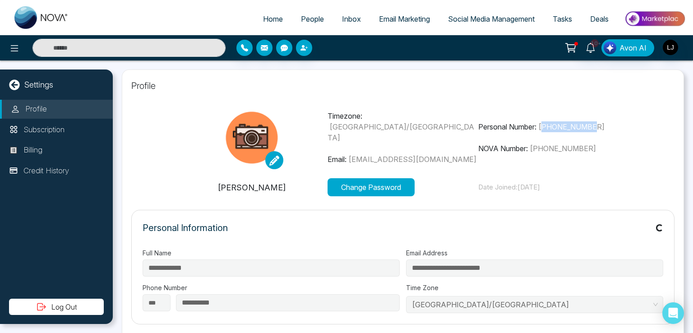
drag, startPoint x: 542, startPoint y: 124, endPoint x: 596, endPoint y: 125, distance: 53.7
click at [596, 125] on span "[PHONE_NUMBER]" at bounding box center [571, 126] width 66 height 9
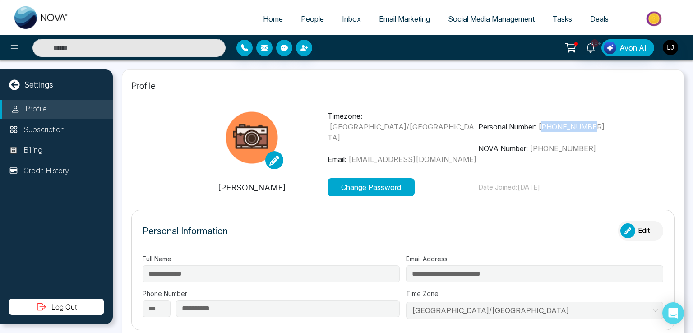
type input "**********"
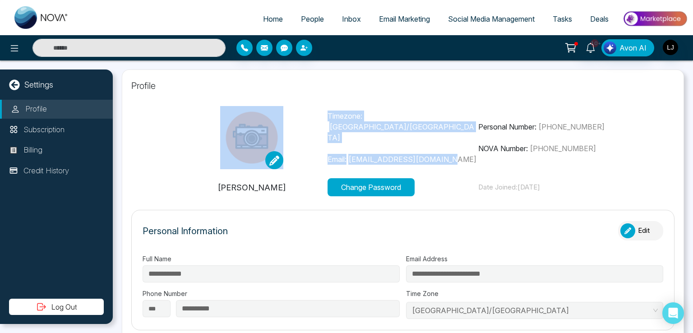
drag, startPoint x: 325, startPoint y: 147, endPoint x: 440, endPoint y: 152, distance: 115.2
click at [440, 152] on div "Timezone: [GEOGRAPHIC_DATA]/[GEOGRAPHIC_DATA] Email: [EMAIL_ADDRESS][DOMAIN_NAM…" at bounding box center [402, 137] width 453 height 63
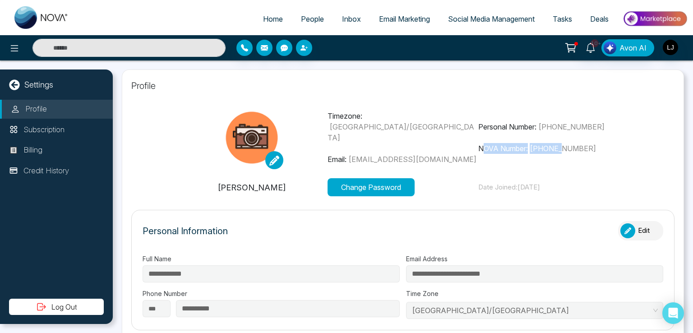
drag, startPoint x: 480, startPoint y: 150, endPoint x: 564, endPoint y: 153, distance: 84.0
click at [564, 153] on p "NOVA Number: [PHONE_NUMBER]" at bounding box center [553, 148] width 151 height 11
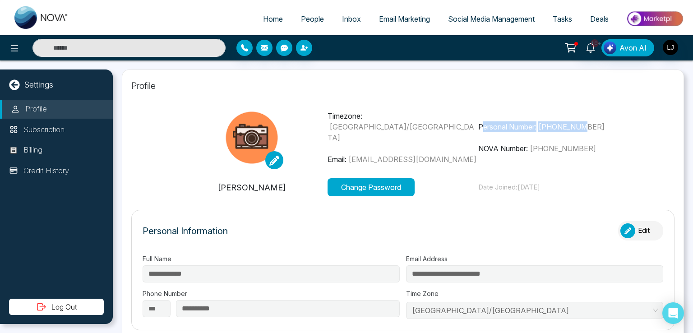
drag, startPoint x: 481, startPoint y: 125, endPoint x: 588, endPoint y: 129, distance: 107.9
click at [588, 129] on p "Personal Number: [PHONE_NUMBER]" at bounding box center [553, 126] width 151 height 11
click at [544, 120] on div "Timezone: [GEOGRAPHIC_DATA]/[GEOGRAPHIC_DATA] Email: [EMAIL_ADDRESS][DOMAIN_NAM…" at bounding box center [402, 137] width 453 height 63
drag, startPoint x: 538, startPoint y: 127, endPoint x: 566, endPoint y: 127, distance: 27.5
click at [566, 127] on p "Personal Number: [PHONE_NUMBER]" at bounding box center [553, 126] width 151 height 11
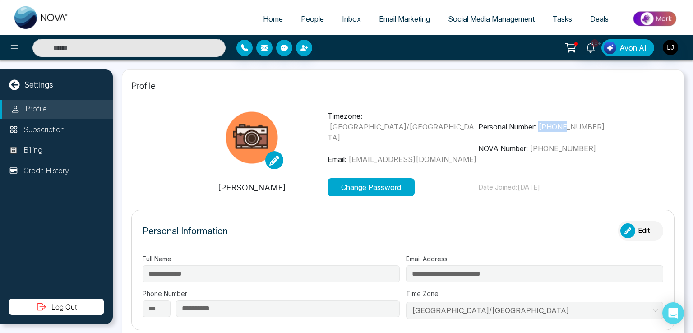
click at [307, 16] on span "People" at bounding box center [312, 18] width 23 height 9
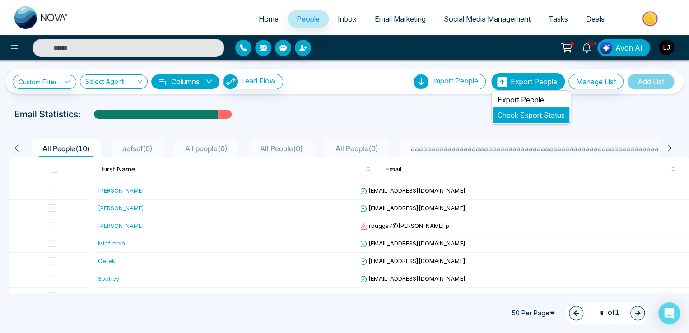
click at [516, 116] on link "Check Export Status" at bounding box center [530, 115] width 67 height 9
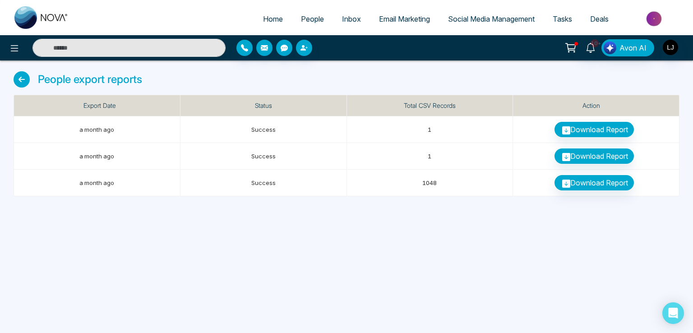
click at [305, 20] on span "People" at bounding box center [312, 18] width 23 height 9
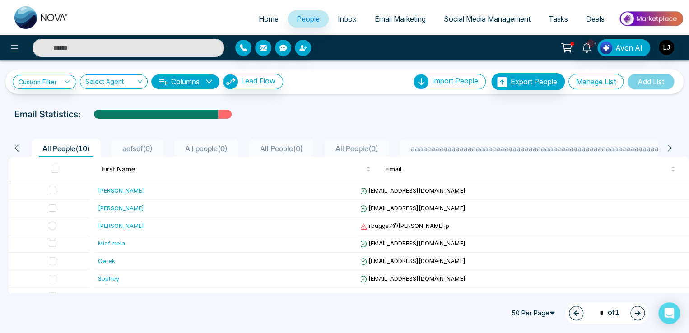
click at [587, 81] on button "Manage List" at bounding box center [595, 81] width 55 height 15
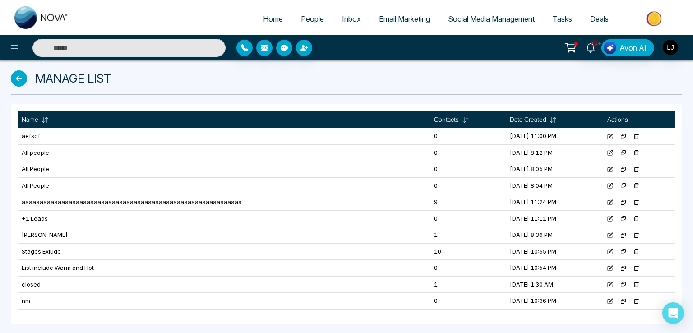
click at [624, 135] on icon at bounding box center [623, 137] width 6 height 6
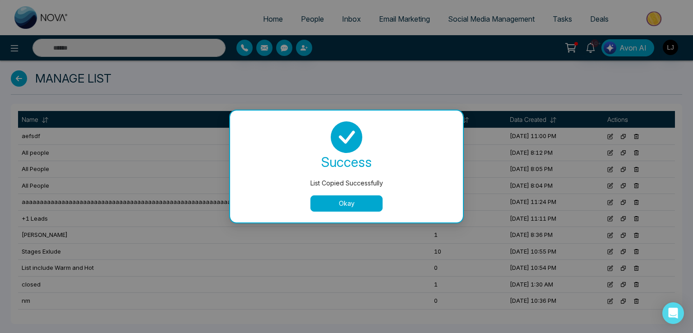
click at [333, 202] on button "Okay" at bounding box center [346, 203] width 72 height 16
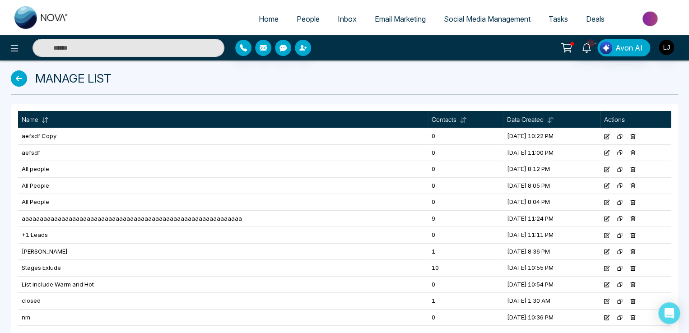
click at [608, 137] on icon at bounding box center [608, 136] width 4 height 4
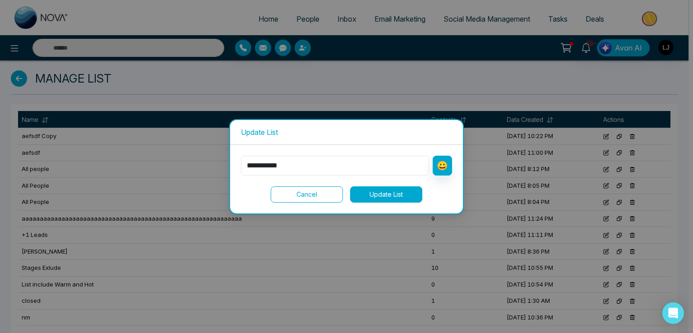
drag, startPoint x: 294, startPoint y: 163, endPoint x: 216, endPoint y: 175, distance: 79.5
click at [216, 175] on div "**********" at bounding box center [346, 166] width 693 height 333
type input "**********"
click at [384, 192] on button "Update List" at bounding box center [386, 194] width 72 height 16
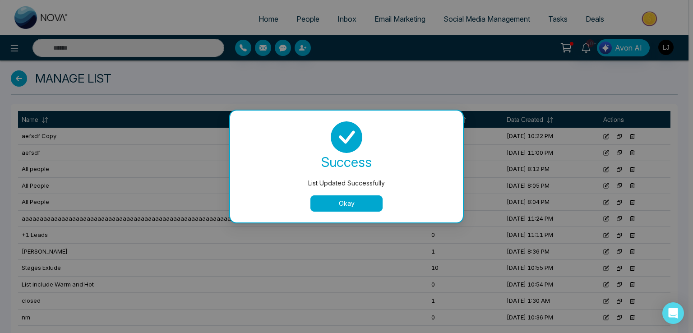
click at [359, 202] on button "Okay" at bounding box center [346, 203] width 72 height 16
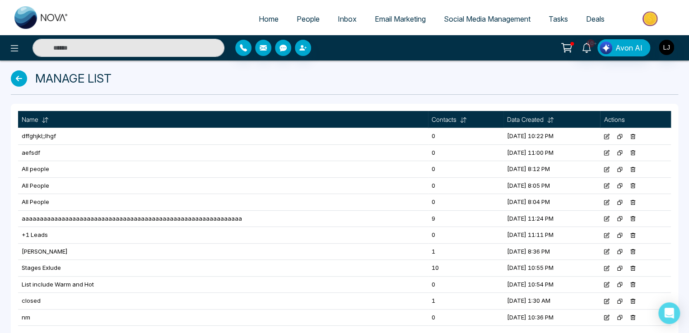
click at [633, 136] on icon at bounding box center [632, 137] width 6 height 6
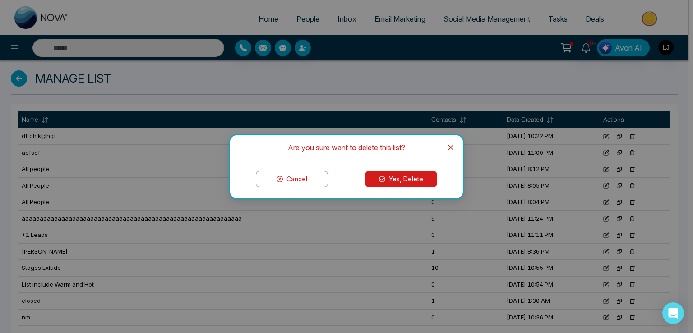
click at [403, 181] on button "Yes, Delete" at bounding box center [401, 179] width 72 height 16
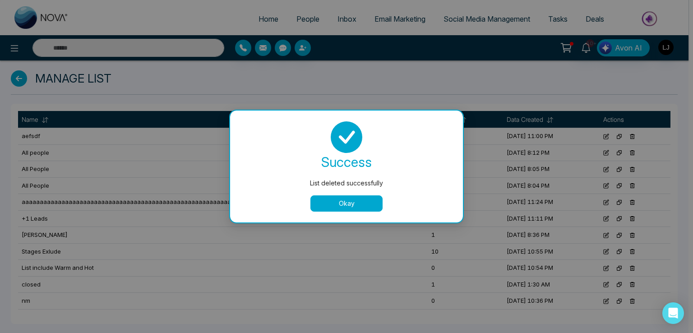
click at [347, 199] on button "Okay" at bounding box center [346, 203] width 72 height 16
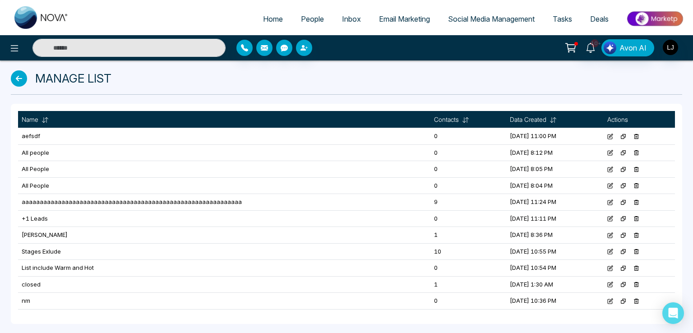
click at [19, 83] on icon at bounding box center [19, 78] width 16 height 16
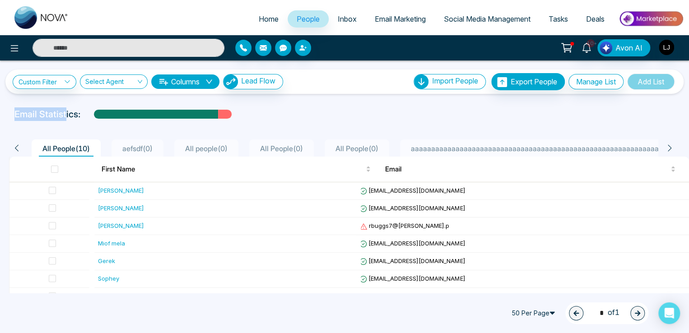
drag, startPoint x: 12, startPoint y: 112, endPoint x: 64, endPoint y: 117, distance: 52.1
click at [64, 117] on div "Email Statistics:" at bounding box center [344, 114] width 671 height 14
click at [105, 192] on div "[PERSON_NAME]" at bounding box center [121, 190] width 46 height 9
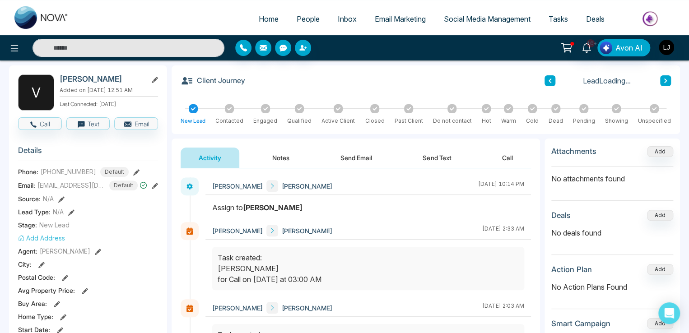
scroll to position [45, 0]
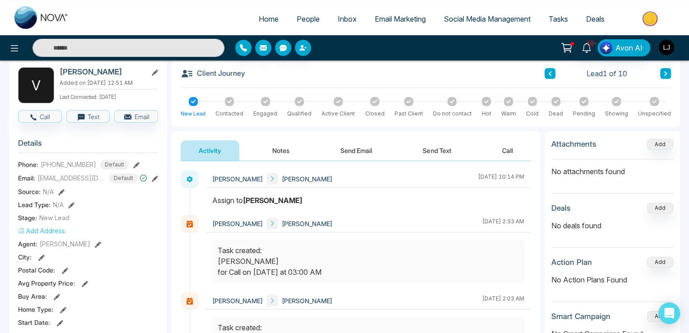
click at [296, 15] on span "People" at bounding box center [307, 18] width 23 height 9
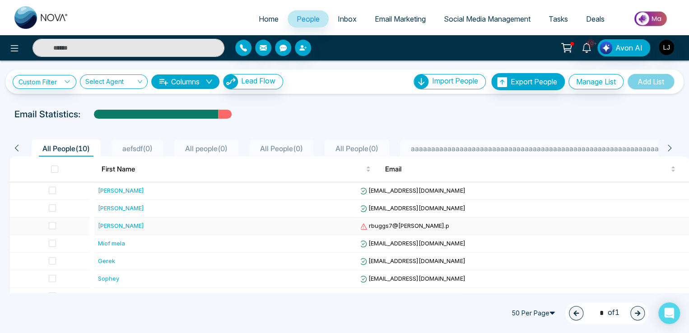
click at [400, 222] on span "rbuggs7@[PERSON_NAME].p" at bounding box center [404, 225] width 90 height 7
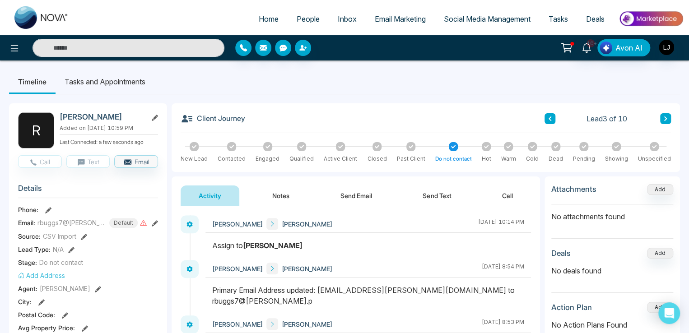
click at [365, 193] on button "Send Email" at bounding box center [356, 195] width 68 height 20
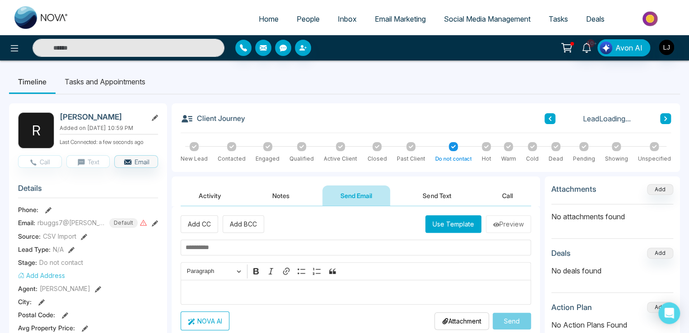
click at [452, 223] on button "Use Template" at bounding box center [453, 224] width 56 height 18
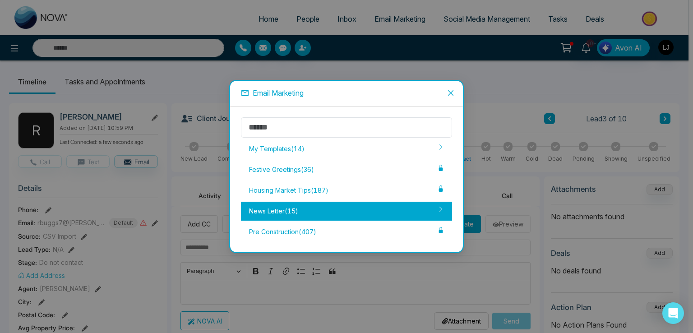
click at [310, 207] on div "News Letter ( 15 )" at bounding box center [346, 211] width 211 height 19
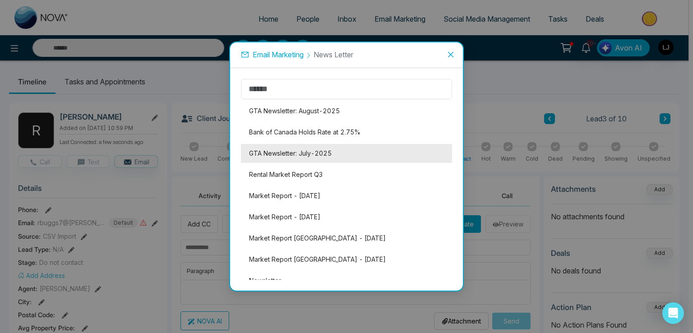
click at [331, 154] on li "GTA Newsletter: July-2025" at bounding box center [346, 153] width 211 height 19
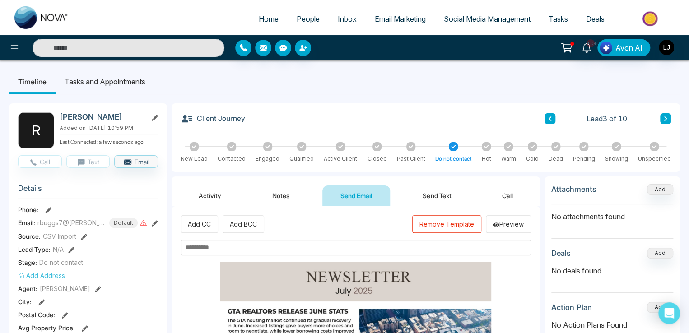
click at [221, 242] on input "text" at bounding box center [355, 248] width 350 height 16
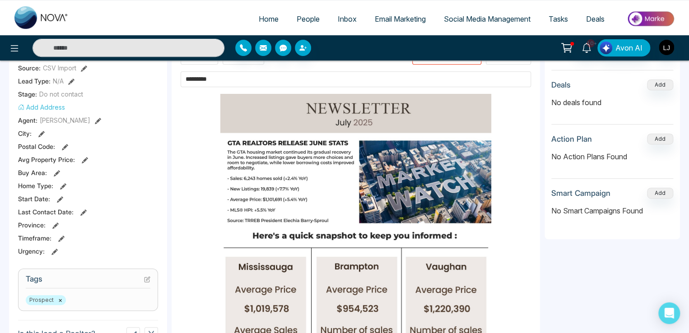
scroll to position [271, 0]
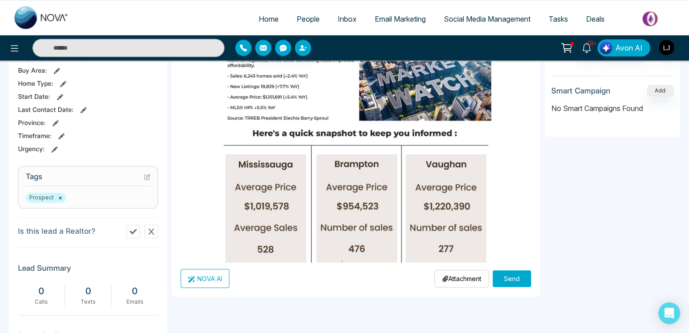
type input "*********"
click at [498, 271] on button "Send" at bounding box center [511, 278] width 38 height 17
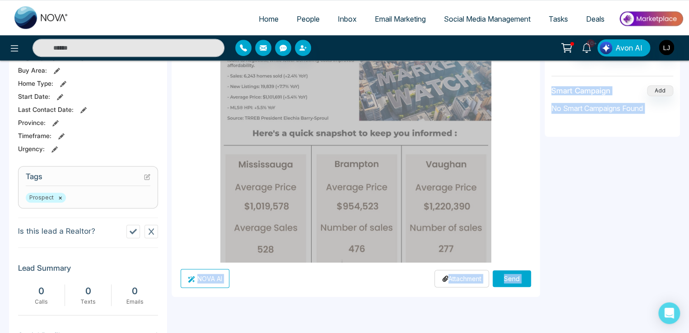
drag, startPoint x: 259, startPoint y: 180, endPoint x: 381, endPoint y: 186, distance: 121.5
click at [514, 275] on button "Send" at bounding box center [511, 278] width 38 height 17
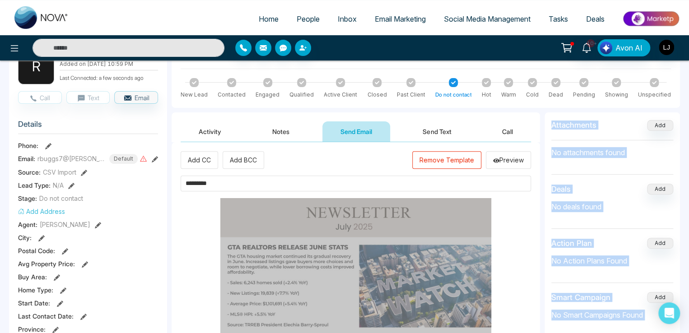
scroll to position [0, 0]
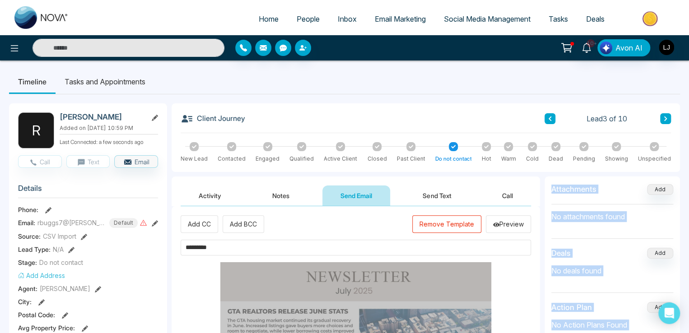
click at [291, 13] on link "People" at bounding box center [307, 18] width 41 height 17
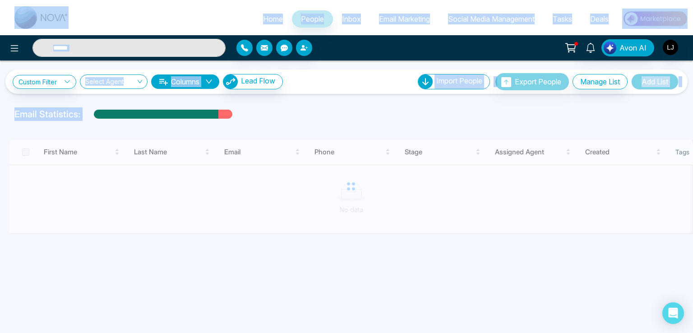
click at [179, 2] on div "Home People Inbox Email Marketing Social Media Management Tasks Deals" at bounding box center [346, 17] width 693 height 35
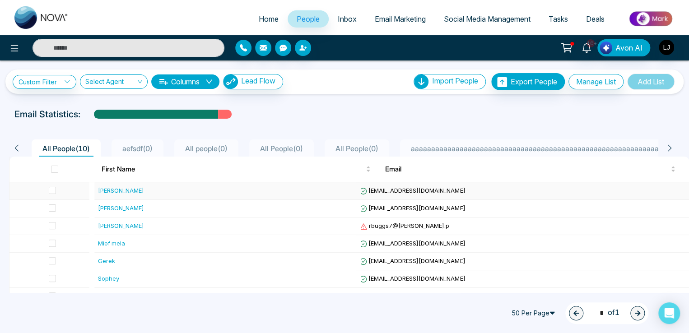
click at [106, 190] on div "[PERSON_NAME]" at bounding box center [121, 190] width 46 height 9
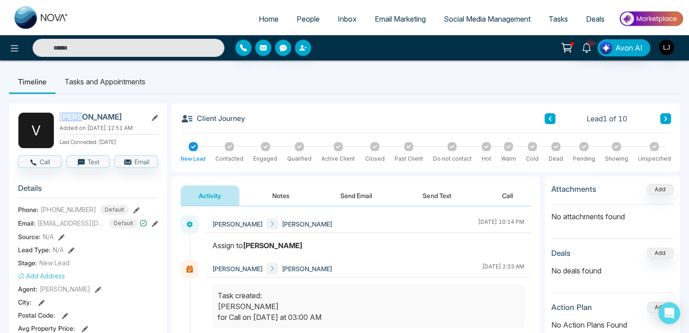
drag, startPoint x: 61, startPoint y: 116, endPoint x: 76, endPoint y: 116, distance: 14.9
click at [76, 116] on h2 "[PERSON_NAME]" at bounding box center [102, 116] width 84 height 9
click at [153, 116] on icon at bounding box center [155, 118] width 6 height 6
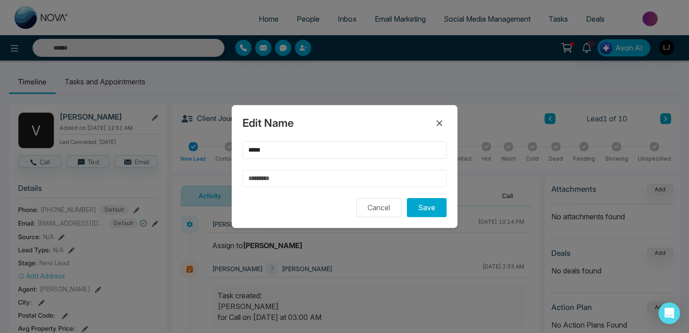
click at [261, 180] on input "text" at bounding box center [344, 179] width 204 height 18
type input "*****"
click at [425, 205] on button "Save" at bounding box center [427, 207] width 40 height 19
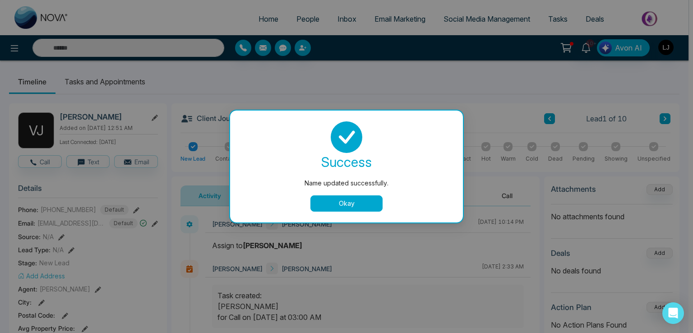
click at [340, 199] on button "Okay" at bounding box center [346, 203] width 72 height 16
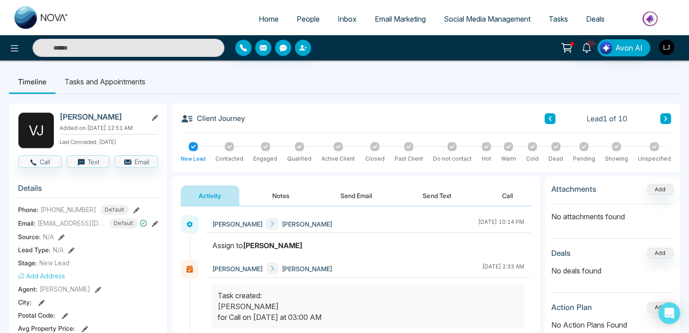
drag, startPoint x: 61, startPoint y: 128, endPoint x: 143, endPoint y: 130, distance: 81.7
click at [143, 130] on p "Added on [DATE] 12:51 AM" at bounding box center [109, 128] width 98 height 8
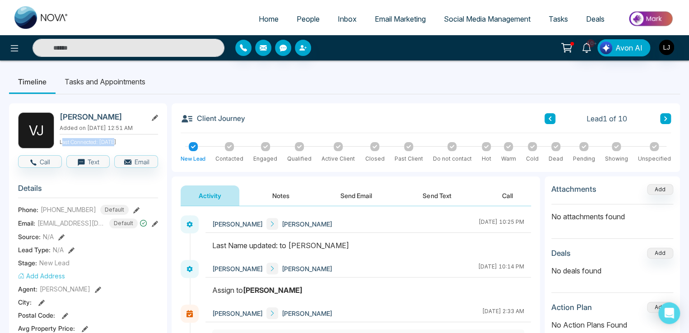
drag, startPoint x: 62, startPoint y: 139, endPoint x: 112, endPoint y: 140, distance: 49.6
click at [112, 140] on p "Last Connected: [DATE]" at bounding box center [109, 141] width 98 height 10
click at [129, 20] on ul "Home People Inbox Email Marketing Social Media Management Tasks Deals" at bounding box center [381, 19] width 606 height 25
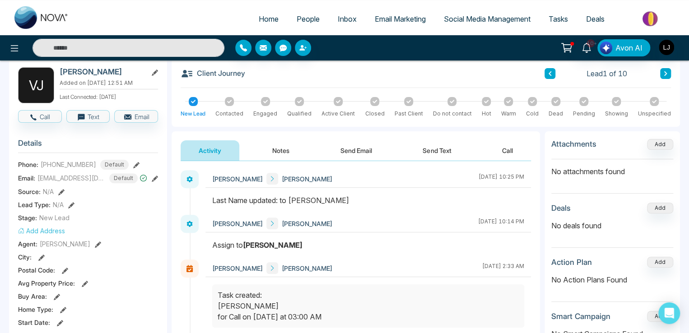
click at [133, 163] on icon at bounding box center [136, 165] width 6 height 6
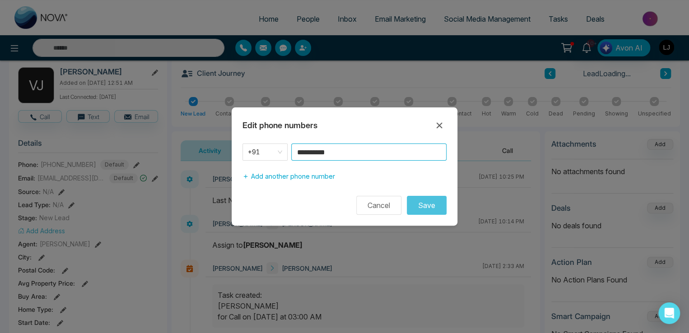
click at [353, 150] on input "**********" at bounding box center [368, 151] width 155 height 17
type input "**********"
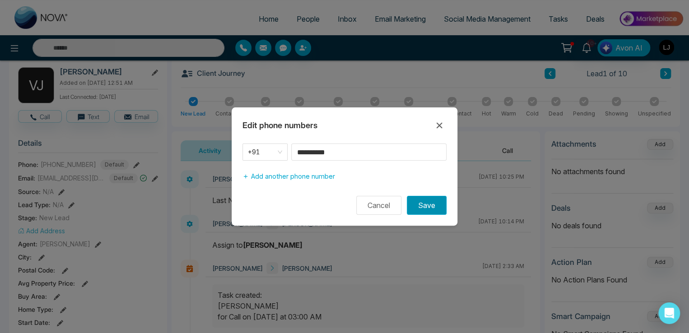
click at [429, 208] on button "Save" at bounding box center [427, 205] width 40 height 19
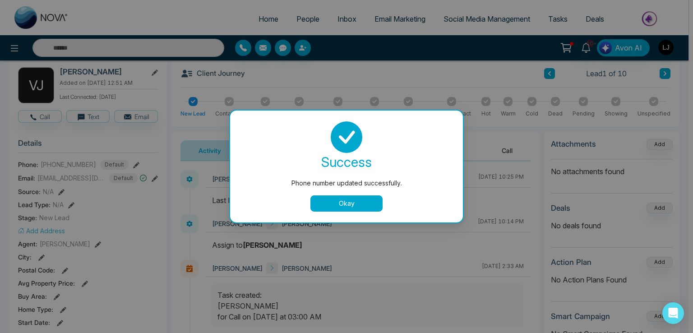
click at [357, 203] on button "Okay" at bounding box center [346, 203] width 72 height 16
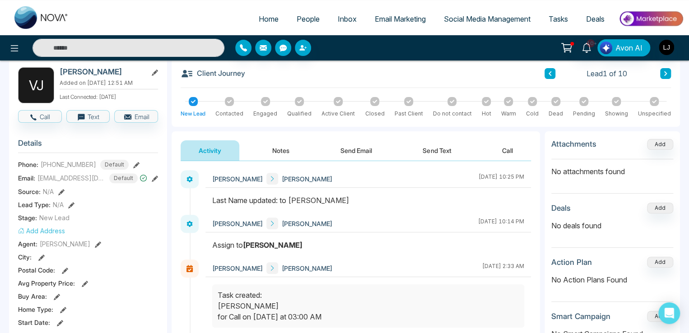
click at [155, 176] on icon at bounding box center [155, 179] width 6 height 6
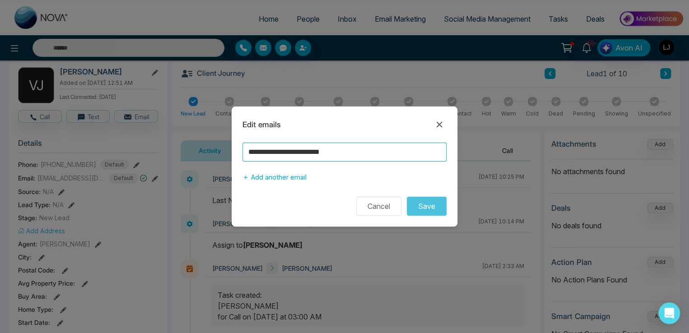
drag, startPoint x: 357, startPoint y: 152, endPoint x: 201, endPoint y: 150, distance: 156.6
click at [201, 150] on div "**********" at bounding box center [344, 166] width 689 height 333
click at [439, 121] on icon at bounding box center [439, 124] width 11 height 11
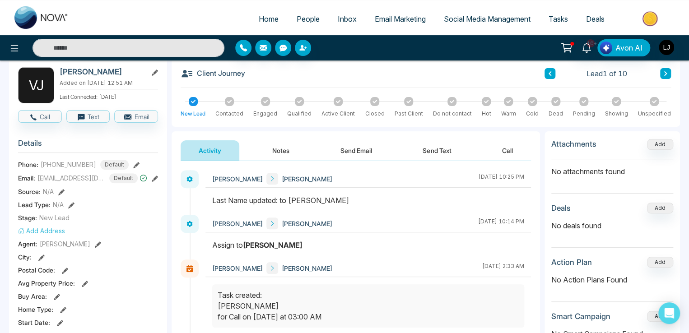
click at [155, 173] on button at bounding box center [155, 177] width 6 height 9
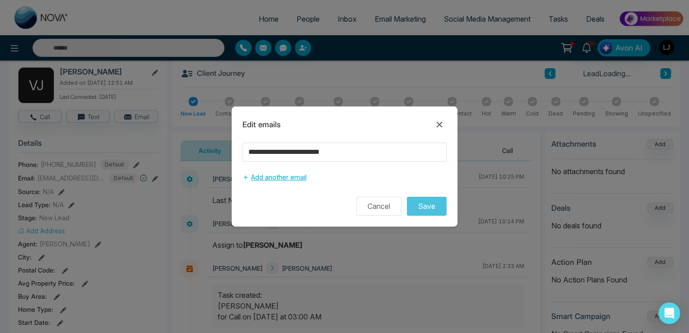
click at [299, 177] on button "Add another email" at bounding box center [274, 177] width 64 height 17
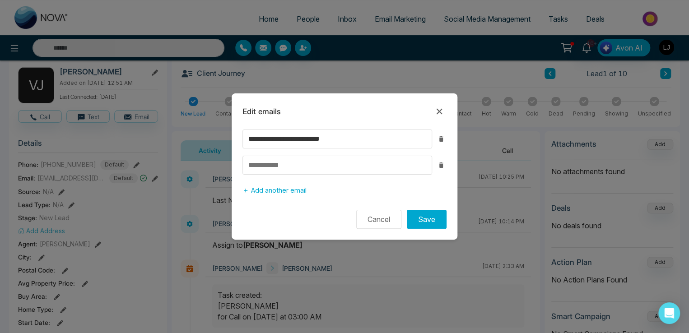
click at [272, 163] on input at bounding box center [337, 165] width 190 height 19
type input "**********"
click at [425, 219] on button "Save" at bounding box center [427, 219] width 40 height 19
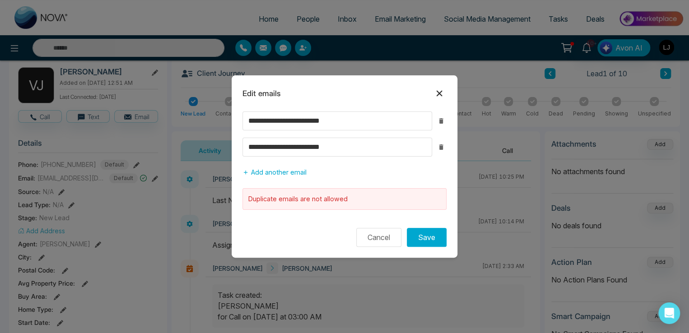
click at [438, 93] on icon at bounding box center [439, 93] width 11 height 11
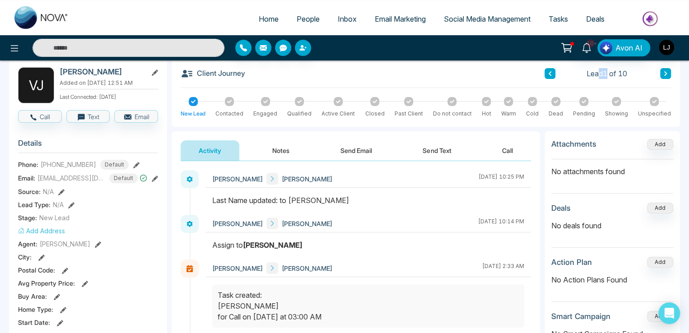
drag, startPoint x: 595, startPoint y: 74, endPoint x: 608, endPoint y: 74, distance: 12.6
click at [608, 74] on span "Lead 1 of 10" at bounding box center [606, 73] width 41 height 11
click at [664, 74] on icon at bounding box center [665, 73] width 3 height 5
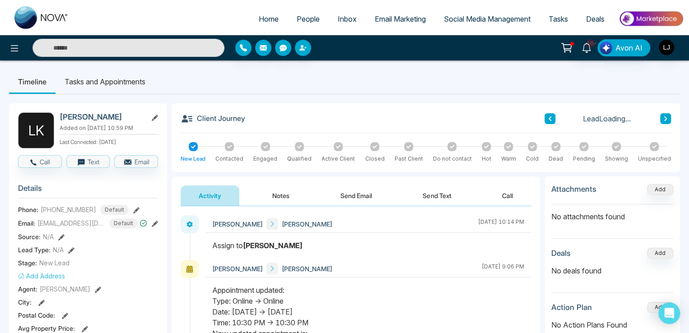
click at [175, 17] on ul "Home People Inbox Email Marketing Social Media Management Tasks Deals" at bounding box center [381, 19] width 606 height 25
click at [154, 222] on icon at bounding box center [155, 224] width 6 height 6
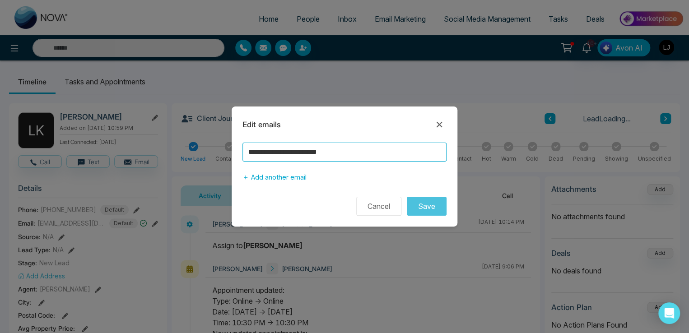
drag, startPoint x: 352, startPoint y: 154, endPoint x: 119, endPoint y: 143, distance: 233.5
click at [119, 143] on div "**********" at bounding box center [344, 166] width 689 height 333
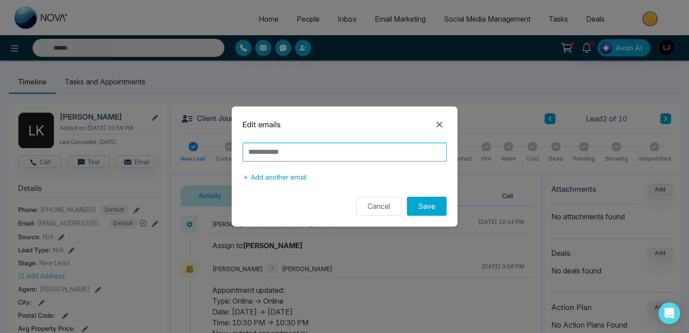
paste input "**********"
type input "**********"
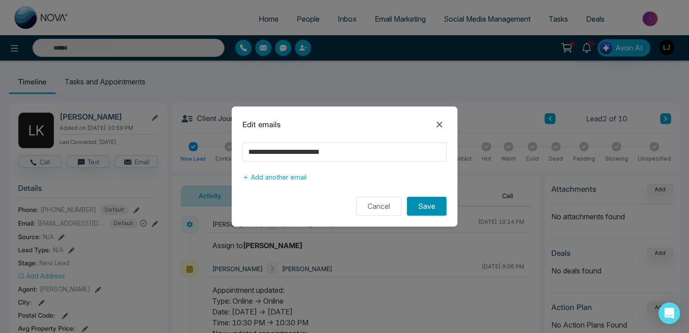
click at [426, 204] on button "Save" at bounding box center [427, 206] width 40 height 19
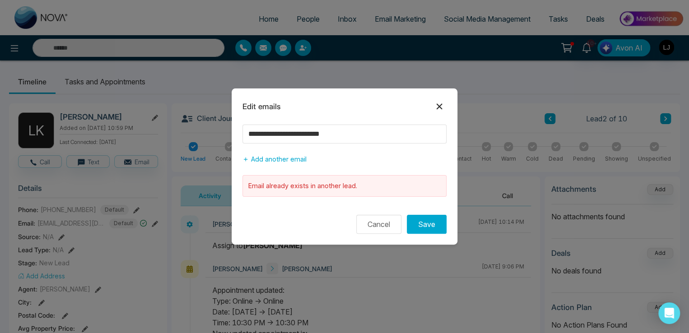
click at [438, 105] on icon at bounding box center [439, 106] width 11 height 11
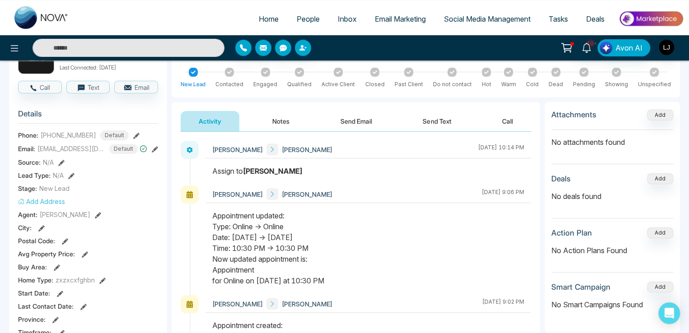
scroll to position [90, 0]
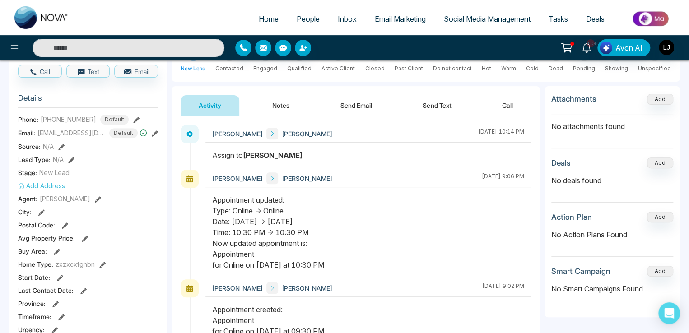
click at [69, 161] on icon at bounding box center [71, 160] width 6 height 6
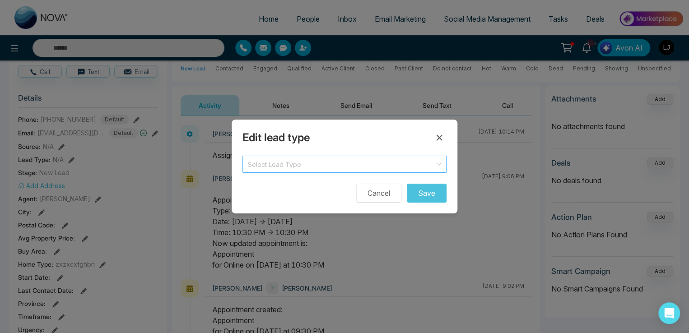
click at [265, 168] on input "search" at bounding box center [341, 163] width 187 height 14
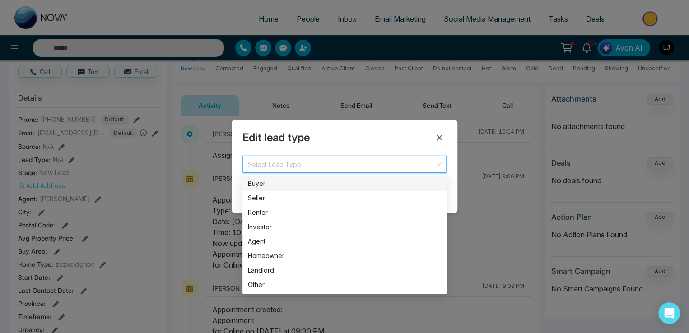
click at [262, 185] on div "Buyer" at bounding box center [344, 184] width 193 height 10
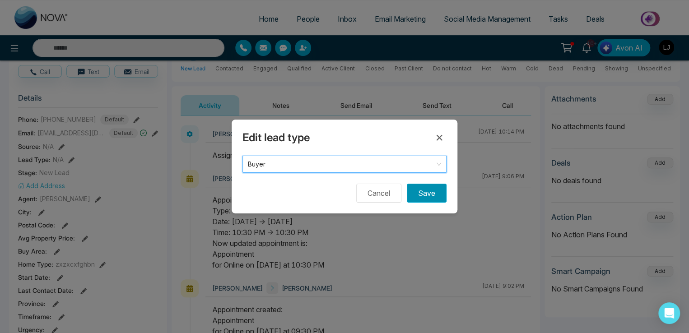
click at [430, 186] on button "Save" at bounding box center [427, 193] width 40 height 19
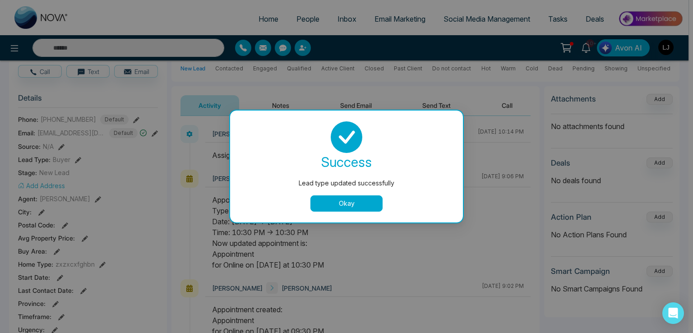
click at [340, 205] on button "Okay" at bounding box center [346, 203] width 72 height 16
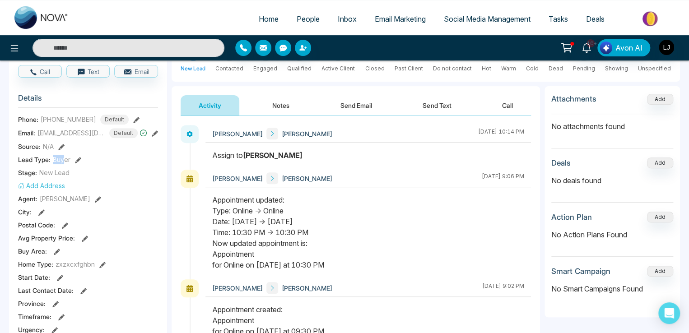
drag, startPoint x: 52, startPoint y: 157, endPoint x: 64, endPoint y: 157, distance: 11.7
click at [64, 157] on span "Buyer" at bounding box center [62, 159] width 18 height 9
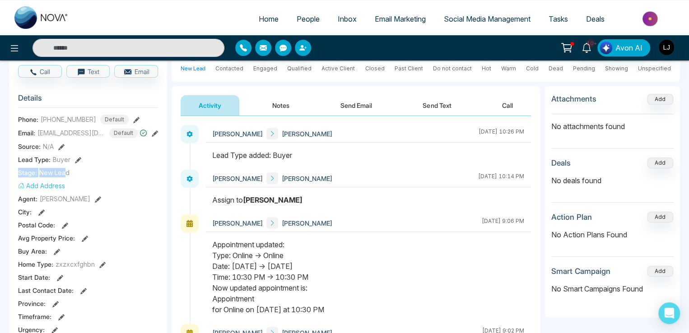
drag, startPoint x: 18, startPoint y: 171, endPoint x: 65, endPoint y: 170, distance: 47.9
click at [65, 170] on div "L K [PERSON_NAME] Added on [DATE] 10:59 PM Last Connected: [DATE] Call Text Ema…" at bounding box center [88, 327] width 158 height 628
click at [18, 171] on span "Stage:" at bounding box center [27, 172] width 19 height 9
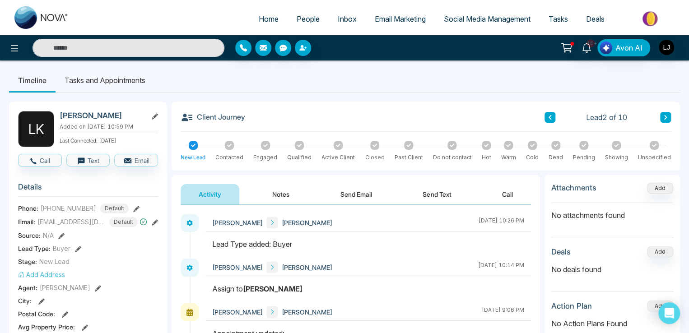
scroll to position [0, 0]
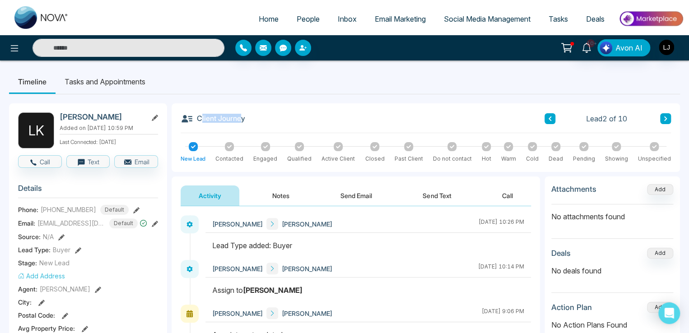
drag, startPoint x: 200, startPoint y: 120, endPoint x: 238, endPoint y: 118, distance: 38.0
click at [238, 118] on h3 "Client Journey" at bounding box center [212, 118] width 65 height 13
click at [267, 147] on icon at bounding box center [265, 146] width 5 height 5
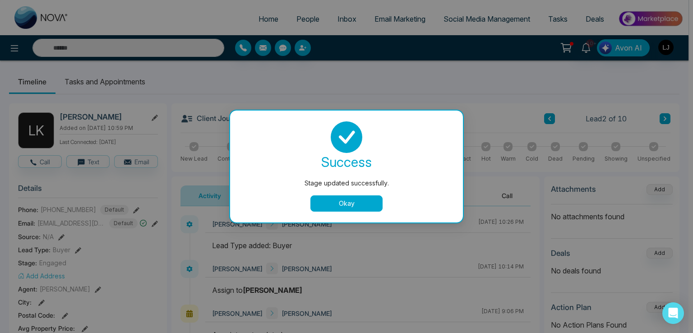
click at [334, 199] on button "Okay" at bounding box center [346, 203] width 72 height 16
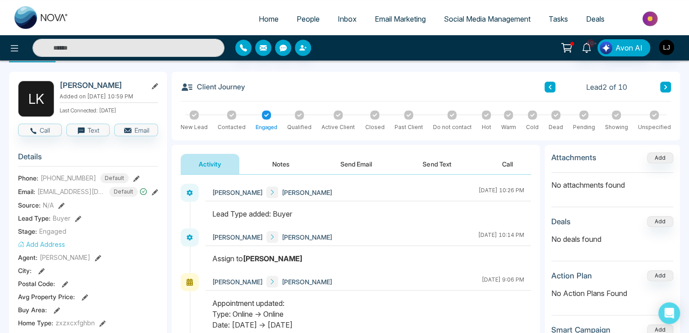
scroll to position [90, 0]
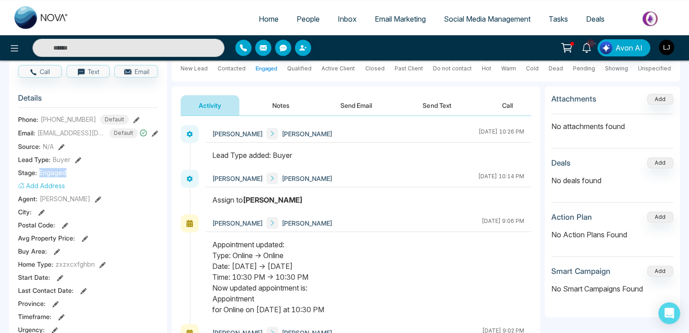
drag, startPoint x: 36, startPoint y: 172, endPoint x: 68, endPoint y: 168, distance: 32.2
click at [68, 168] on div "Stage: Engaged" at bounding box center [88, 172] width 140 height 9
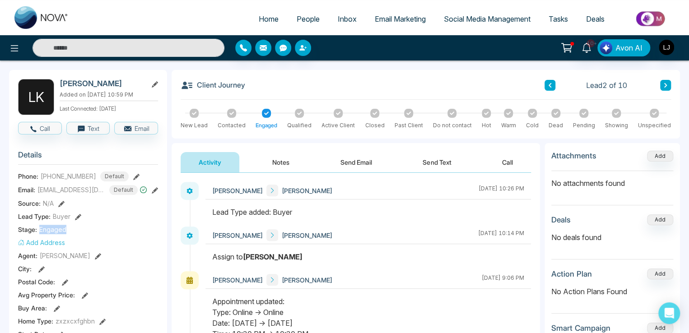
scroll to position [0, 0]
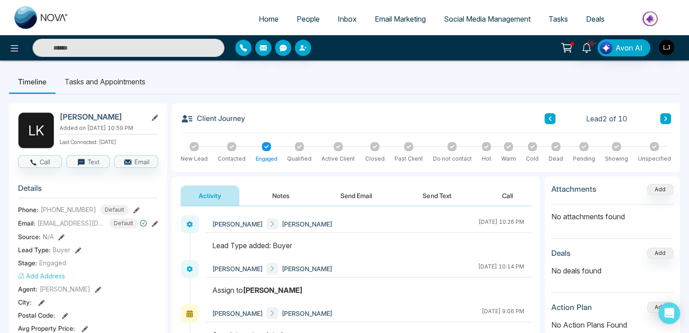
drag, startPoint x: 198, startPoint y: 114, endPoint x: 254, endPoint y: 119, distance: 56.6
click at [254, 119] on div "Client Journey Lead 2 of 10" at bounding box center [425, 122] width 490 height 21
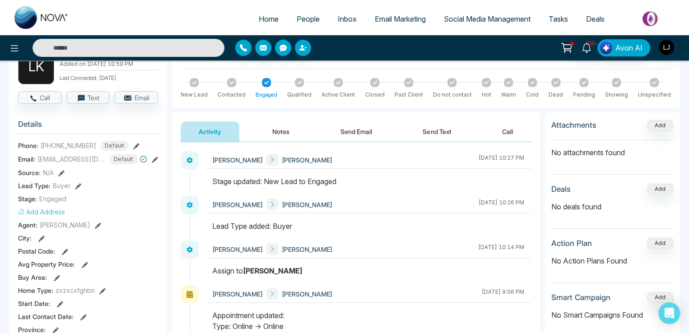
scroll to position [90, 0]
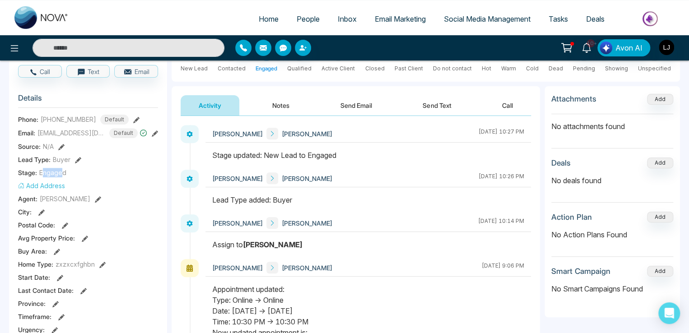
drag, startPoint x: 43, startPoint y: 171, endPoint x: 63, endPoint y: 167, distance: 20.7
click at [63, 168] on span "Engaged" at bounding box center [52, 172] width 27 height 9
click at [596, 17] on span "Deals" at bounding box center [595, 18] width 18 height 9
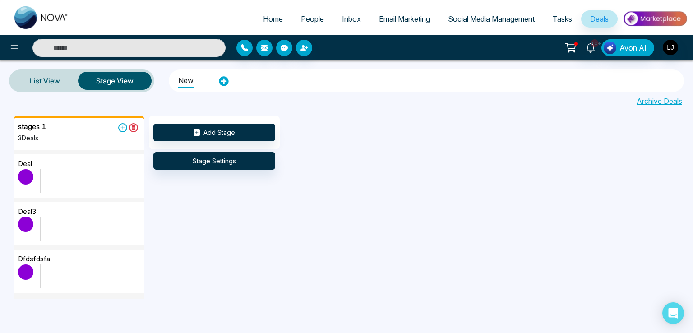
click at [309, 21] on span "People" at bounding box center [312, 18] width 23 height 9
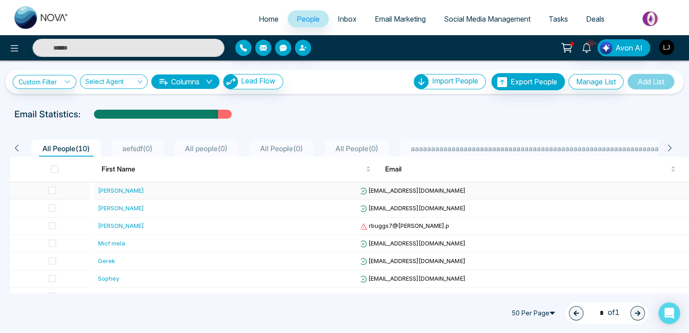
click at [103, 189] on div "[PERSON_NAME]" at bounding box center [121, 190] width 46 height 9
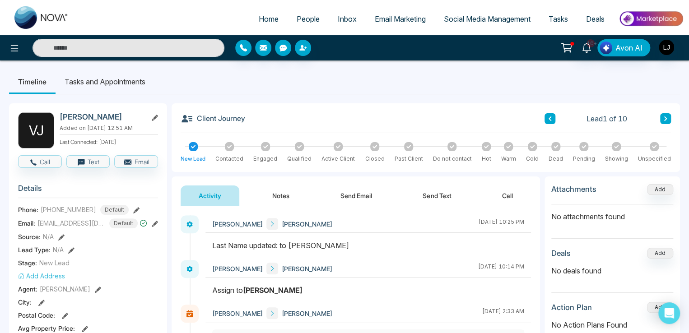
scroll to position [45, 0]
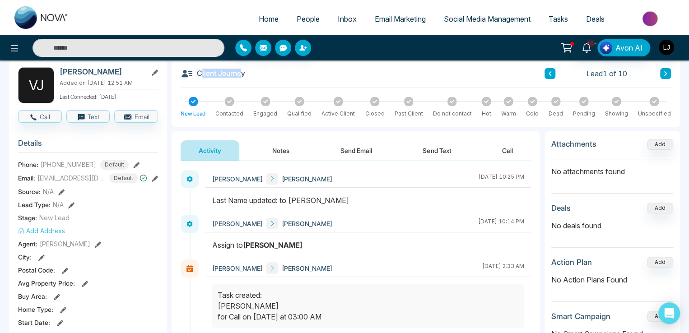
drag, startPoint x: 202, startPoint y: 73, endPoint x: 239, endPoint y: 72, distance: 37.5
click at [239, 72] on h3 "Client Journey" at bounding box center [212, 73] width 65 height 13
drag, startPoint x: 45, startPoint y: 215, endPoint x: 64, endPoint y: 213, distance: 18.6
click at [64, 213] on span "New Lead" at bounding box center [54, 217] width 30 height 9
click at [42, 231] on button "Add Address" at bounding box center [41, 230] width 47 height 9
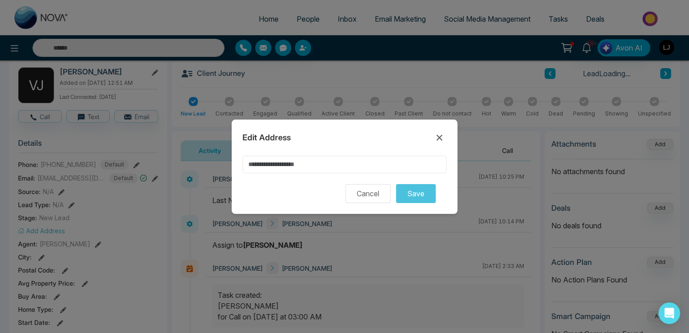
click at [269, 168] on input at bounding box center [344, 165] width 204 height 18
click at [262, 164] on input "****" at bounding box center [344, 165] width 204 height 18
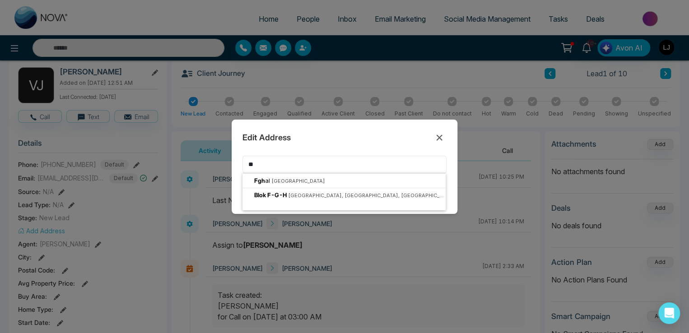
type input "*"
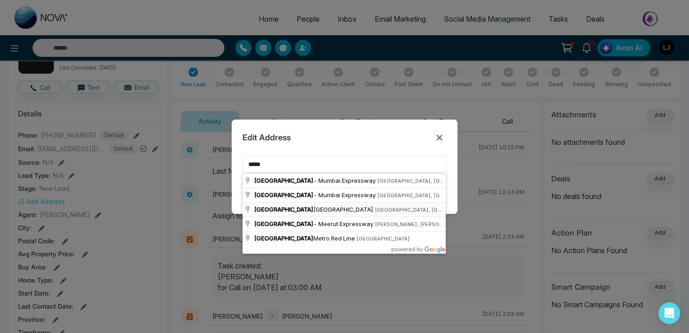
scroll to position [90, 0]
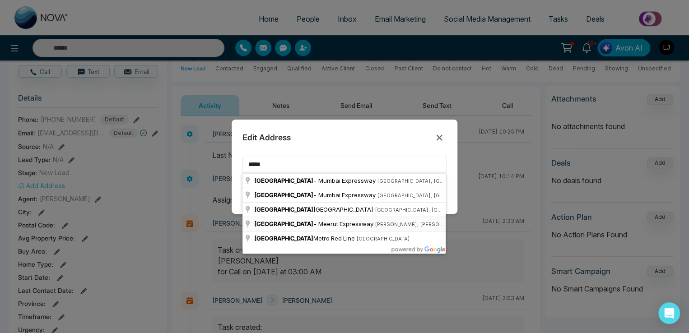
type input "**********"
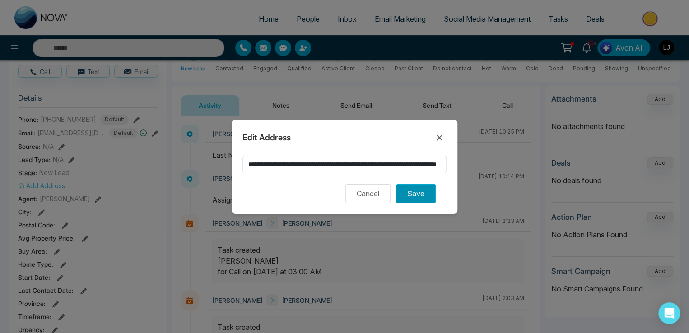
click at [412, 190] on button "Save" at bounding box center [416, 193] width 40 height 19
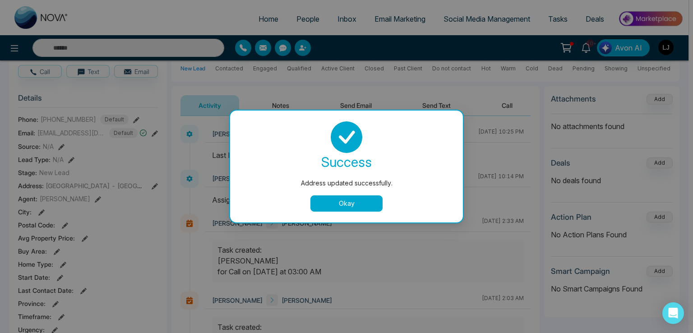
click at [334, 203] on button "Okay" at bounding box center [346, 203] width 72 height 16
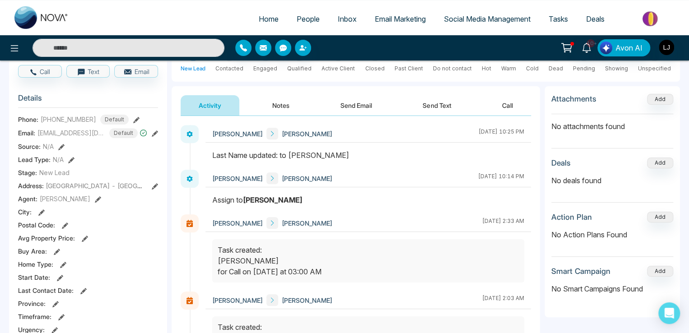
click at [156, 185] on icon at bounding box center [155, 186] width 6 height 6
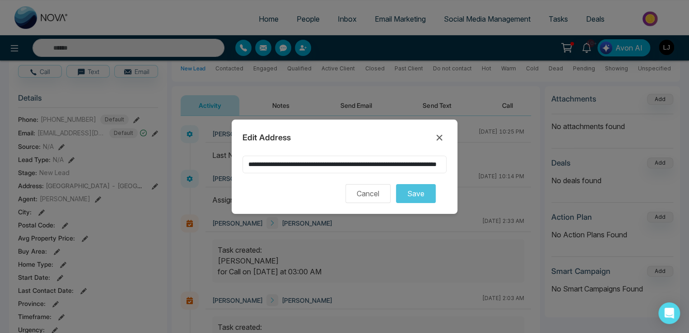
click at [338, 158] on input "**********" at bounding box center [344, 165] width 204 height 18
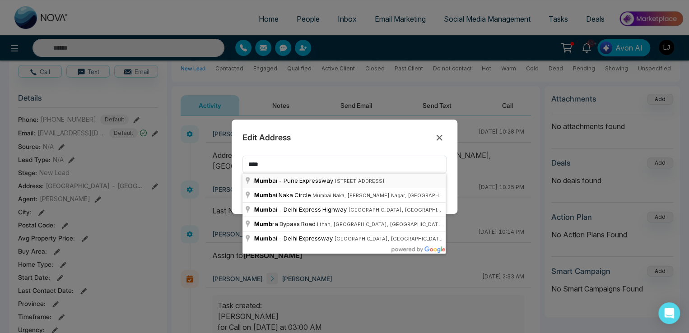
type input "**********"
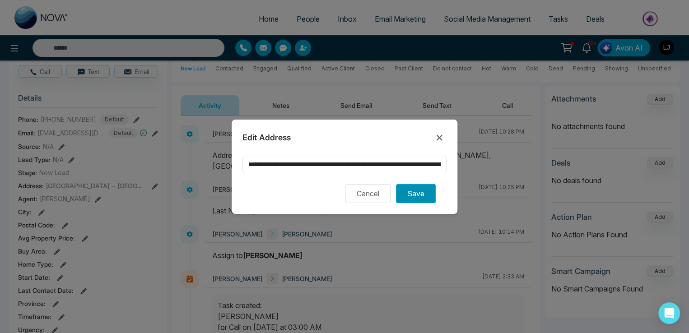
click at [413, 193] on button "Save" at bounding box center [416, 193] width 40 height 19
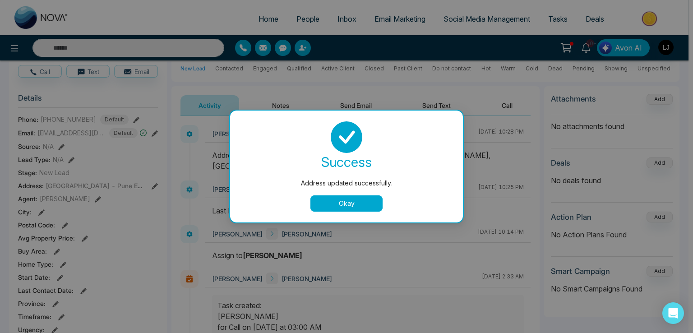
click at [327, 199] on button "Okay" at bounding box center [346, 203] width 72 height 16
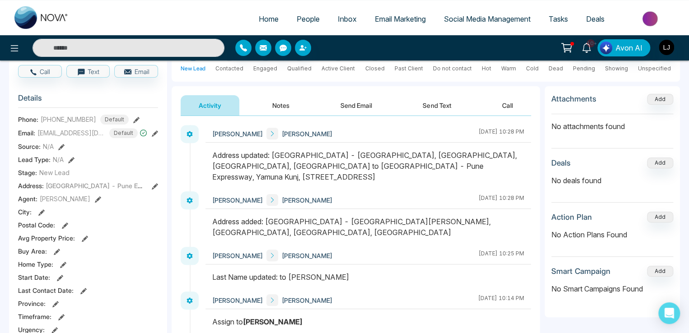
click at [95, 199] on icon at bounding box center [98, 199] width 6 height 6
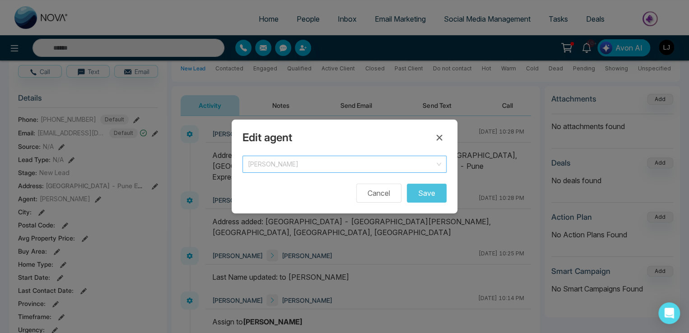
click at [265, 162] on span "[PERSON_NAME]" at bounding box center [344, 164] width 193 height 13
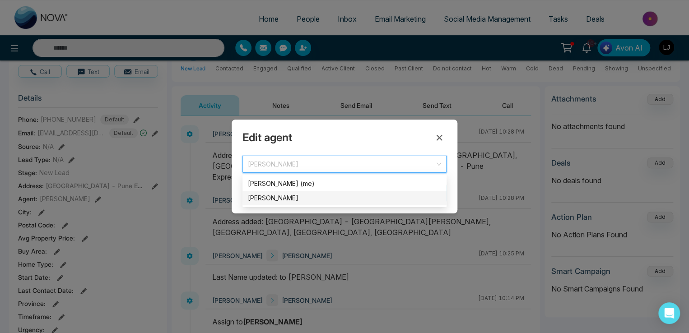
click at [268, 198] on div "[PERSON_NAME]" at bounding box center [344, 198] width 193 height 10
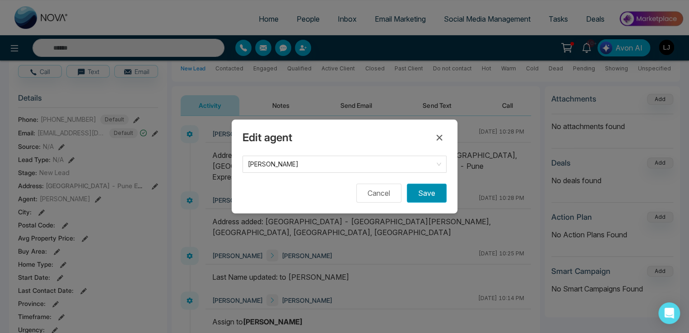
click at [415, 192] on button "Save" at bounding box center [427, 193] width 40 height 19
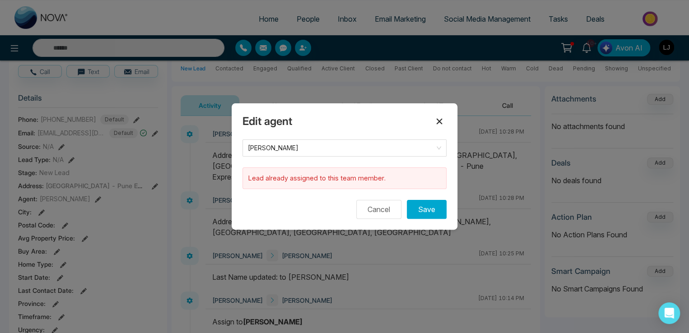
click at [438, 122] on icon at bounding box center [439, 122] width 6 height 6
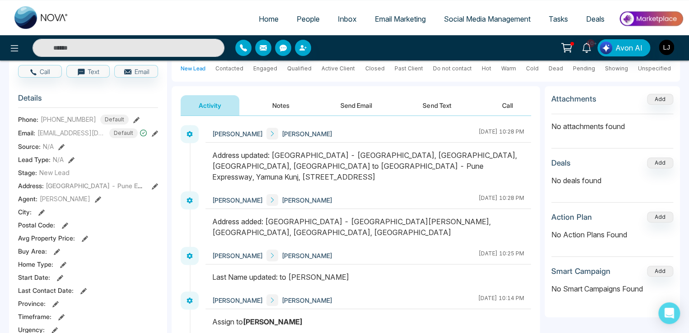
click at [38, 211] on icon at bounding box center [41, 212] width 6 height 6
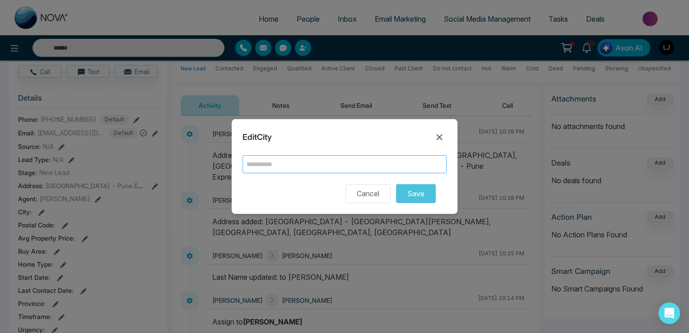
click at [263, 162] on input "text" at bounding box center [344, 164] width 204 height 18
type input "*****"
click at [411, 194] on button "Save" at bounding box center [416, 193] width 40 height 19
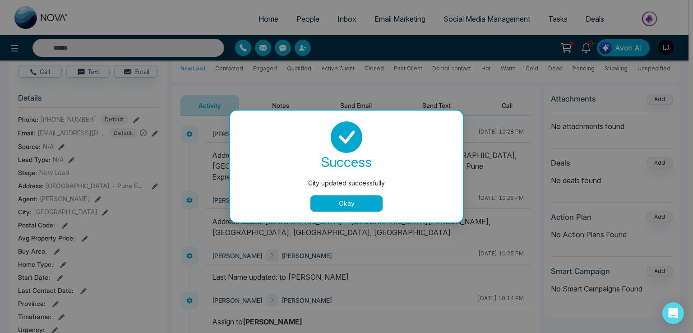
click at [336, 198] on button "Okay" at bounding box center [346, 203] width 72 height 16
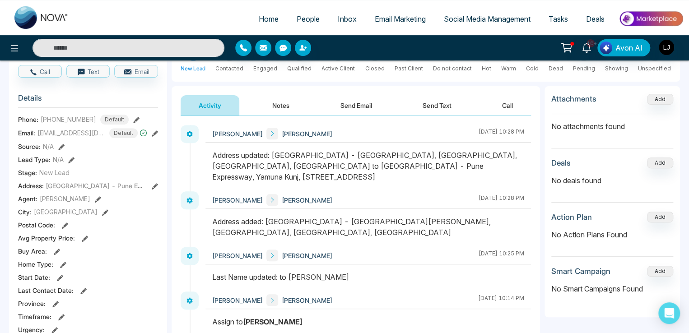
click at [65, 223] on icon at bounding box center [65, 225] width 6 height 6
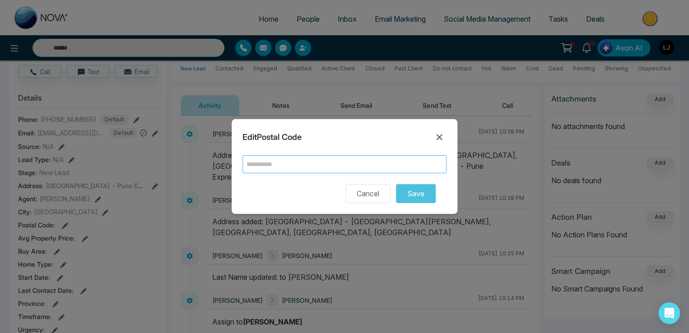
click at [272, 167] on input "text" at bounding box center [344, 164] width 204 height 18
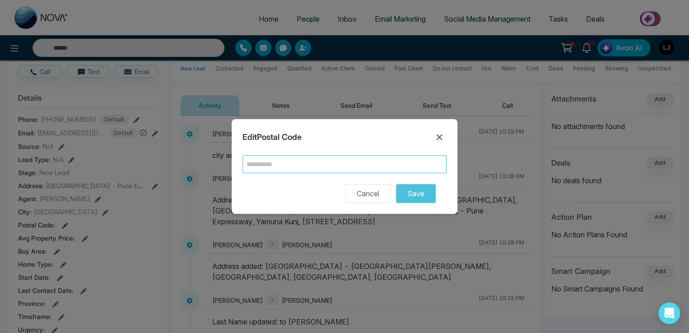
type input "******"
click at [414, 190] on button "Save" at bounding box center [416, 193] width 40 height 19
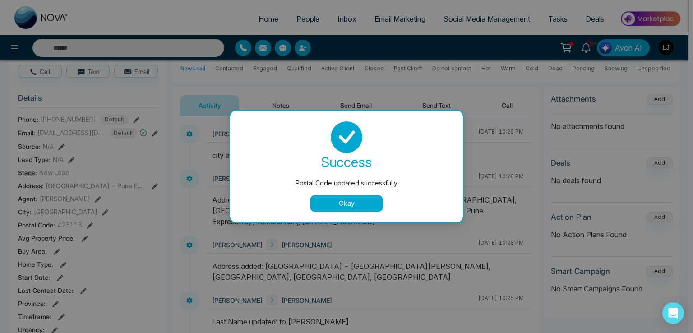
click at [327, 200] on button "Okay" at bounding box center [346, 203] width 72 height 16
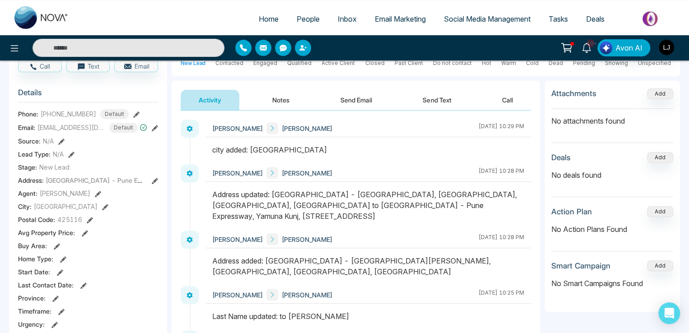
scroll to position [135, 0]
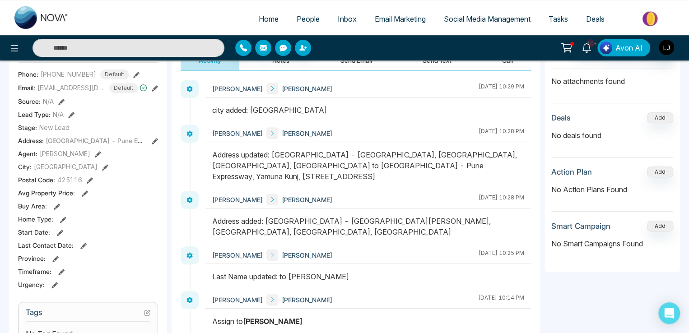
click at [83, 190] on icon at bounding box center [85, 193] width 6 height 6
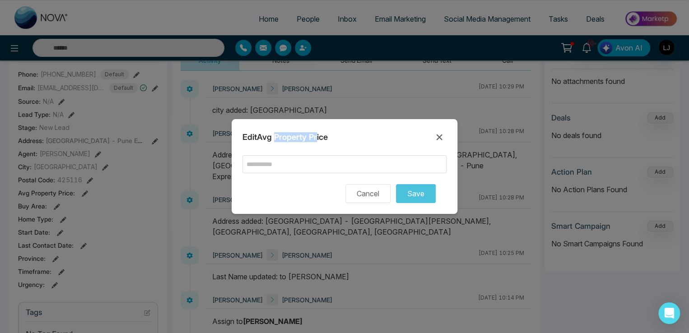
drag, startPoint x: 277, startPoint y: 138, endPoint x: 317, endPoint y: 139, distance: 39.3
click at [317, 139] on h2 "Edit Avg Property Price" at bounding box center [284, 137] width 85 height 10
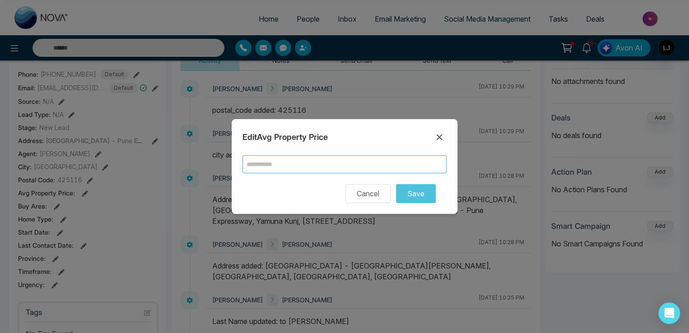
click at [253, 164] on input "text" at bounding box center [344, 164] width 204 height 18
type input "***"
click at [421, 193] on button "Save" at bounding box center [416, 193] width 40 height 19
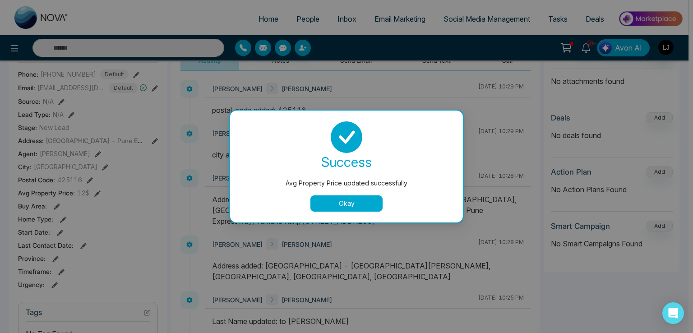
click at [345, 201] on button "Okay" at bounding box center [346, 203] width 72 height 16
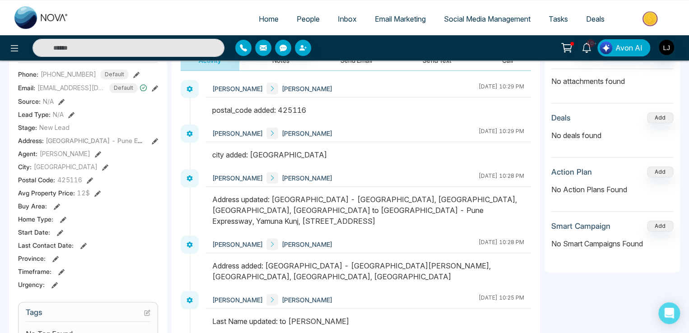
click at [54, 206] on icon at bounding box center [57, 206] width 6 height 6
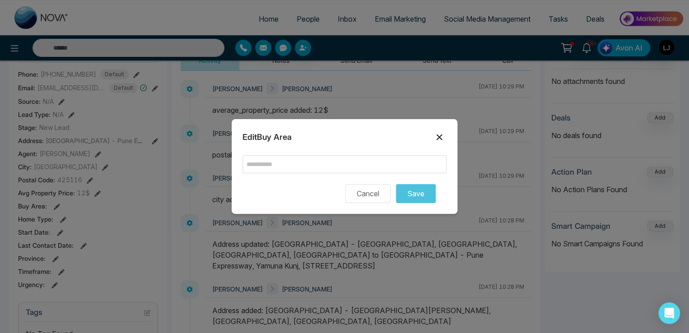
click at [438, 137] on icon at bounding box center [439, 137] width 11 height 11
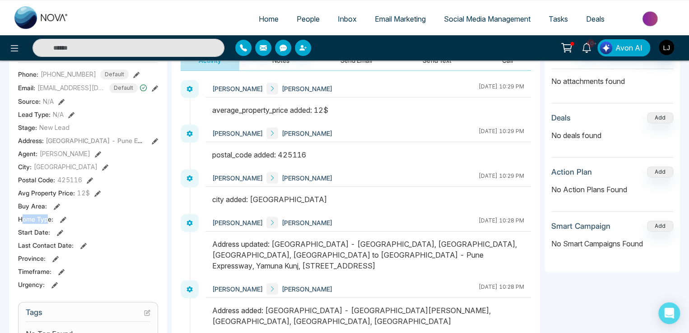
drag, startPoint x: 24, startPoint y: 218, endPoint x: 45, endPoint y: 217, distance: 21.3
click at [45, 217] on span "Home Type :" at bounding box center [35, 218] width 35 height 9
click at [62, 221] on icon at bounding box center [63, 220] width 6 height 6
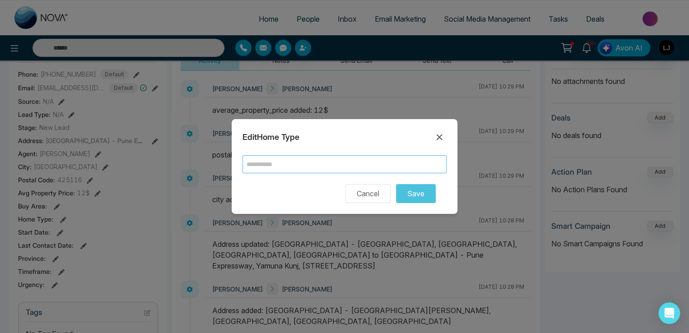
click at [276, 164] on input "text" at bounding box center [344, 164] width 204 height 18
click at [438, 137] on icon at bounding box center [439, 137] width 11 height 11
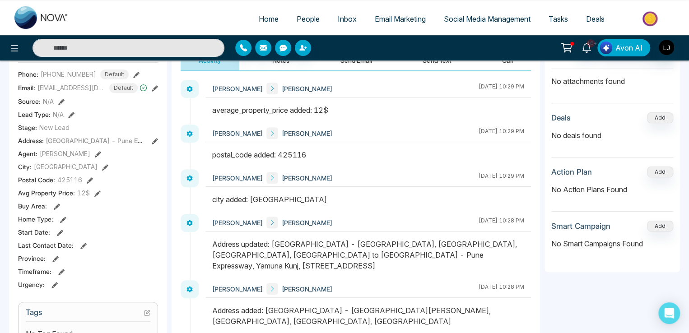
click at [61, 231] on icon at bounding box center [60, 233] width 6 height 6
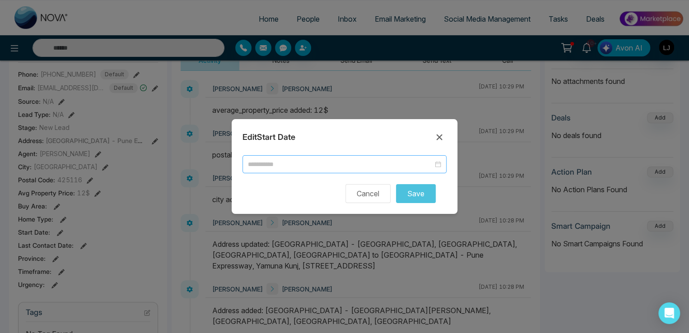
click at [253, 166] on input at bounding box center [340, 164] width 185 height 10
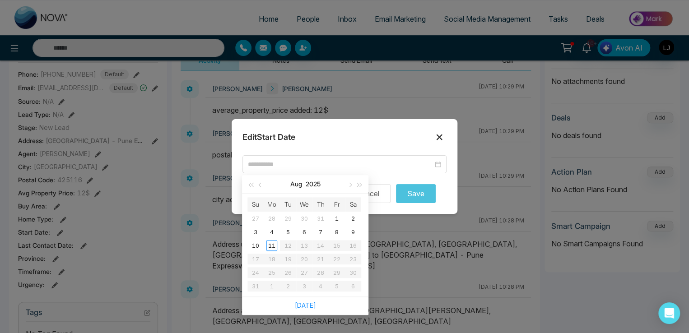
click at [440, 133] on icon at bounding box center [439, 137] width 11 height 11
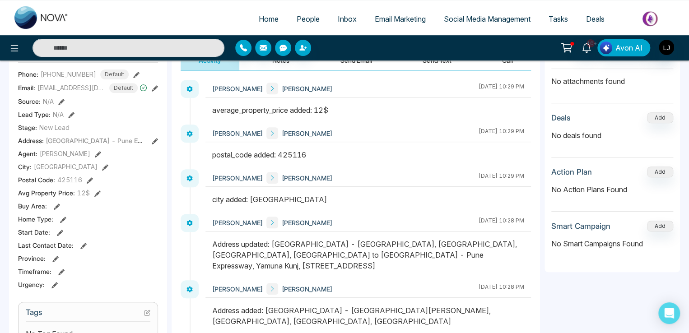
click at [81, 243] on icon at bounding box center [83, 246] width 6 height 6
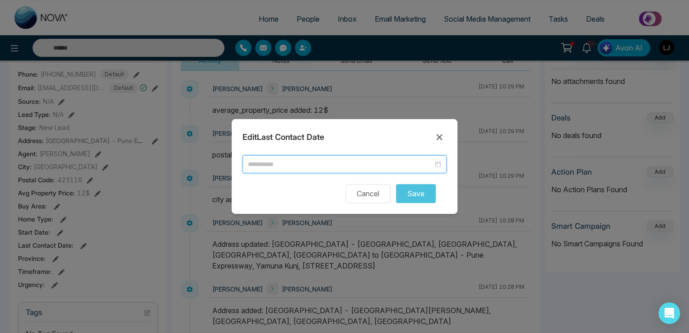
click at [266, 165] on input at bounding box center [340, 164] width 185 height 10
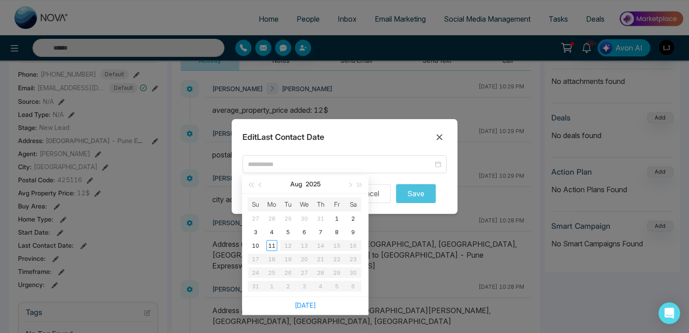
drag, startPoint x: 440, startPoint y: 131, endPoint x: 435, endPoint y: 132, distance: 5.4
click at [439, 132] on button at bounding box center [439, 137] width 14 height 14
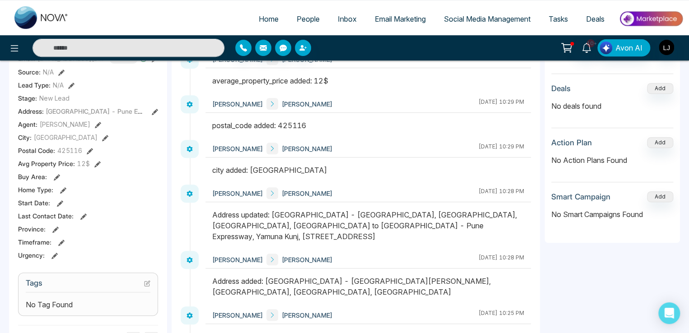
scroll to position [180, 0]
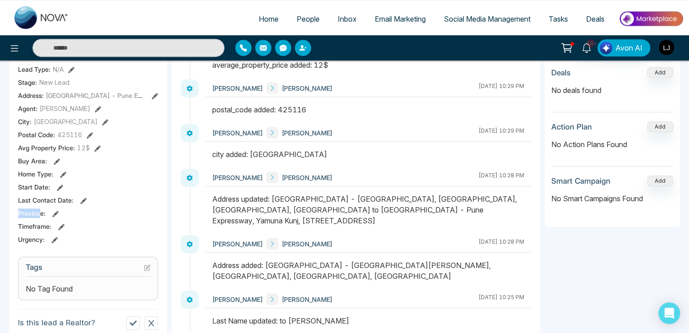
drag, startPoint x: 18, startPoint y: 212, endPoint x: 41, endPoint y: 209, distance: 22.3
click at [41, 209] on span "Province :" at bounding box center [32, 212] width 28 height 9
drag, startPoint x: 21, startPoint y: 226, endPoint x: 40, endPoint y: 224, distance: 19.5
click at [40, 224] on span "Timeframe :" at bounding box center [34, 226] width 33 height 9
drag, startPoint x: 20, startPoint y: 240, endPoint x: 29, endPoint y: 238, distance: 8.8
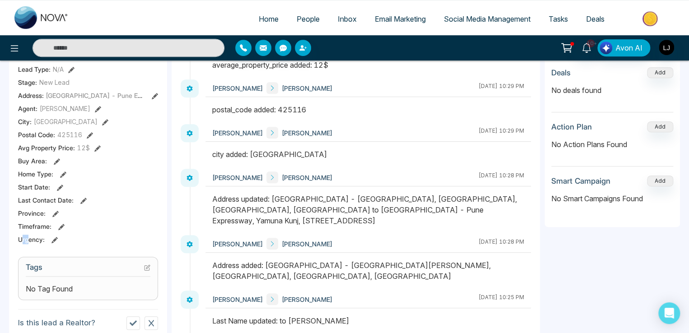
click at [29, 238] on span "Urgency :" at bounding box center [31, 239] width 27 height 9
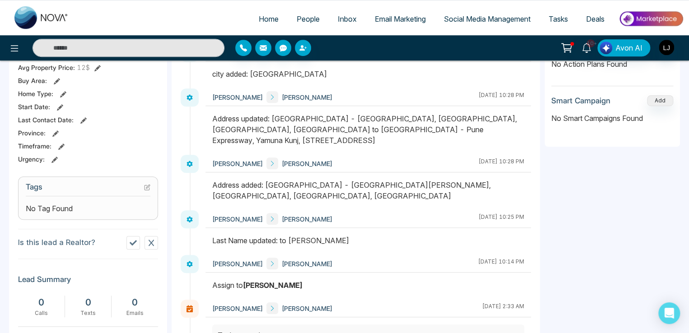
scroll to position [271, 0]
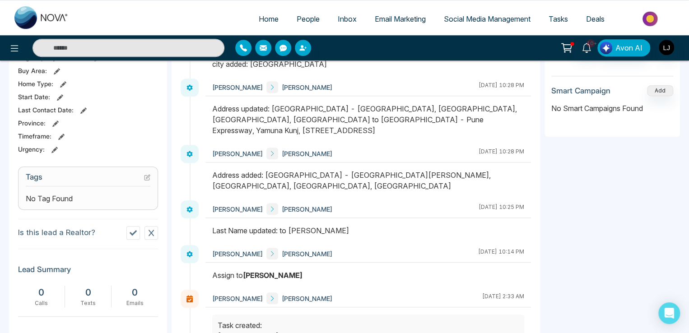
click at [148, 179] on icon at bounding box center [146, 177] width 5 height 5
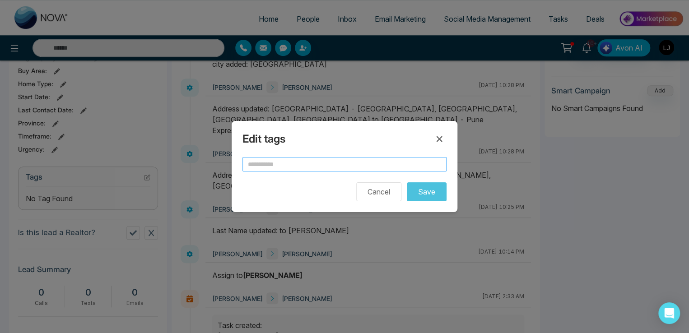
click at [266, 165] on input "text" at bounding box center [344, 164] width 204 height 14
type input "***"
click at [426, 193] on button "Save" at bounding box center [427, 191] width 40 height 19
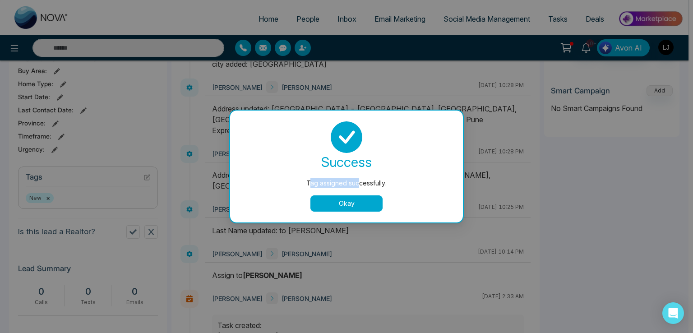
drag, startPoint x: 308, startPoint y: 183, endPoint x: 360, endPoint y: 183, distance: 51.4
click at [360, 183] on div "Tag assigned successfully." at bounding box center [346, 183] width 197 height 10
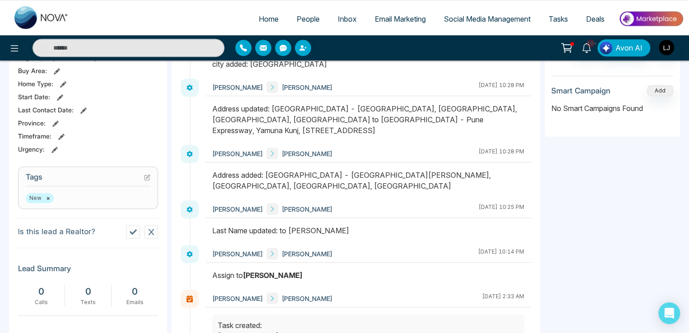
click at [345, 200] on div "[PERSON_NAME] [PERSON_NAME] [DATE] 10:25 PM" at bounding box center [367, 209] width 325 height 18
click at [147, 176] on icon at bounding box center [148, 177] width 4 height 4
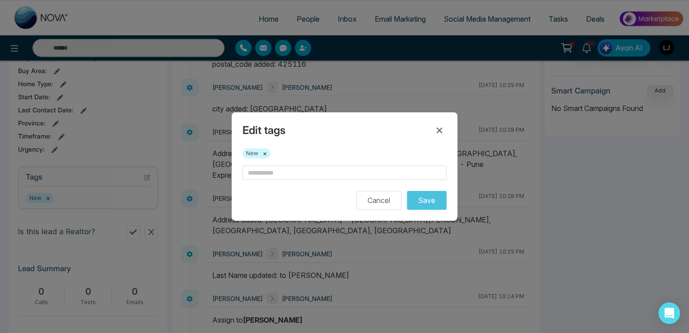
click at [265, 153] on button "×" at bounding box center [265, 153] width 4 height 8
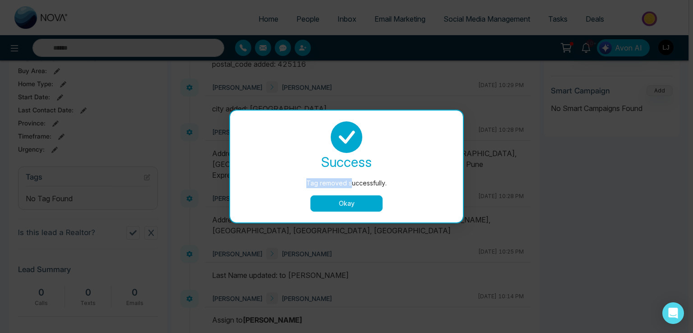
drag, startPoint x: 305, startPoint y: 180, endPoint x: 351, endPoint y: 180, distance: 46.0
click at [351, 180] on div "Tag removed successfully." at bounding box center [346, 183] width 197 height 10
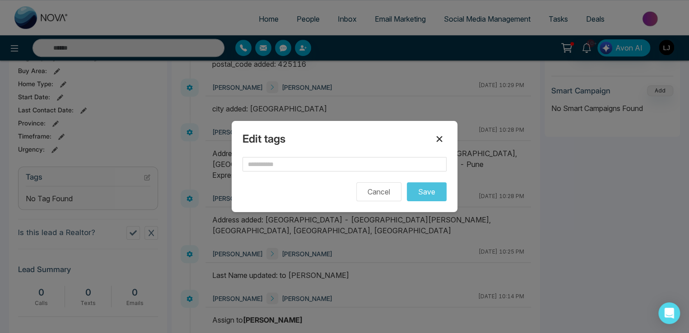
click at [441, 137] on icon at bounding box center [439, 139] width 6 height 6
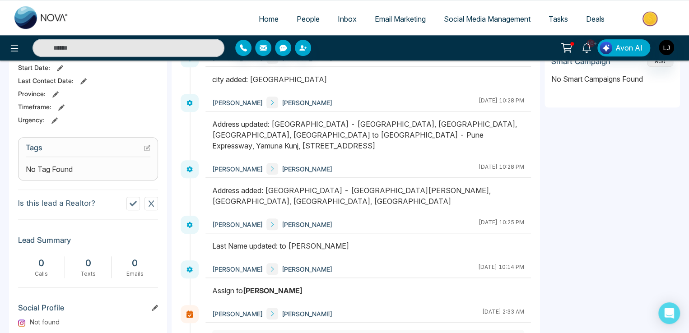
scroll to position [316, 0]
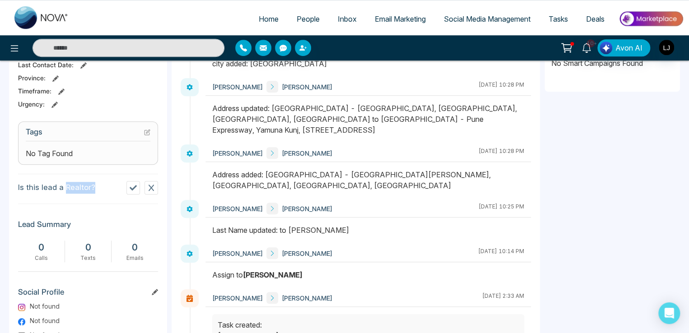
drag, startPoint x: 65, startPoint y: 186, endPoint x: 93, endPoint y: 185, distance: 28.9
click at [93, 185] on p "Is this lead a Realtor?" at bounding box center [56, 188] width 77 height 12
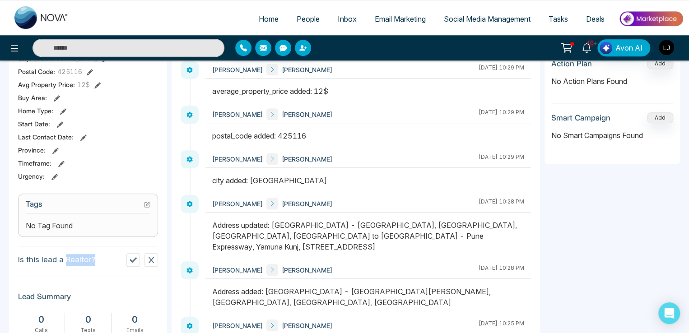
scroll to position [271, 0]
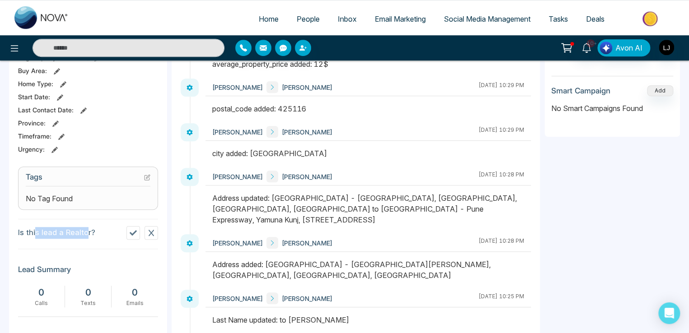
drag, startPoint x: 37, startPoint y: 231, endPoint x: 87, endPoint y: 231, distance: 50.1
click at [87, 231] on p "Is this lead a Realtor?" at bounding box center [56, 233] width 77 height 12
click at [133, 232] on icon at bounding box center [132, 232] width 7 height 5
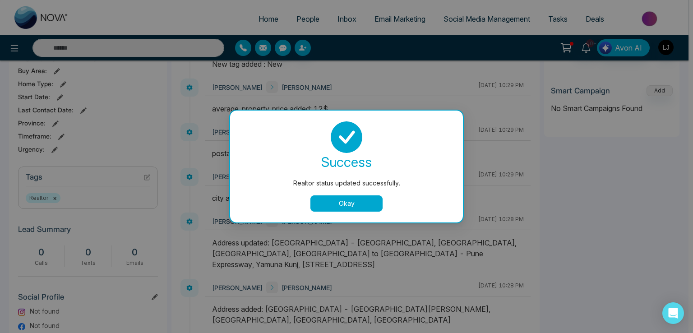
click at [324, 203] on button "Okay" at bounding box center [346, 203] width 72 height 16
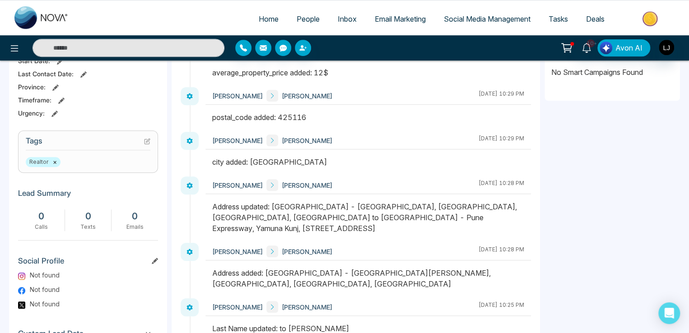
scroll to position [316, 0]
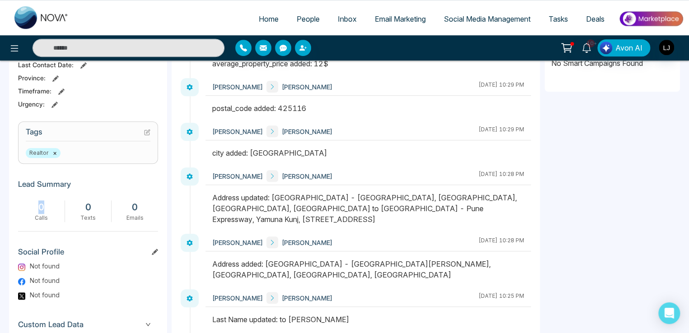
drag, startPoint x: 37, startPoint y: 206, endPoint x: 45, endPoint y: 212, distance: 10.4
click at [45, 212] on div "0 Calls" at bounding box center [41, 211] width 47 height 22
drag, startPoint x: 88, startPoint y: 201, endPoint x: 98, endPoint y: 205, distance: 11.3
click at [98, 205] on div "0" at bounding box center [87, 207] width 37 height 14
drag, startPoint x: 133, startPoint y: 201, endPoint x: 142, endPoint y: 210, distance: 13.1
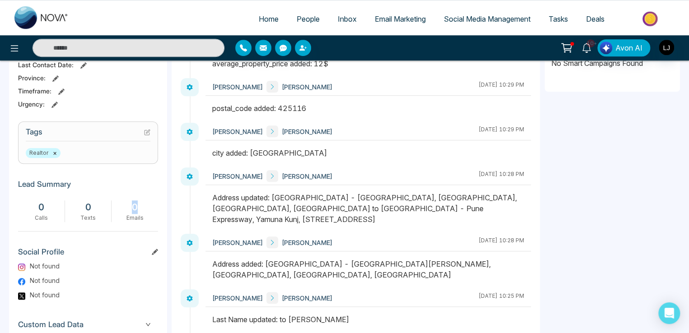
click at [142, 210] on div "0" at bounding box center [134, 207] width 37 height 14
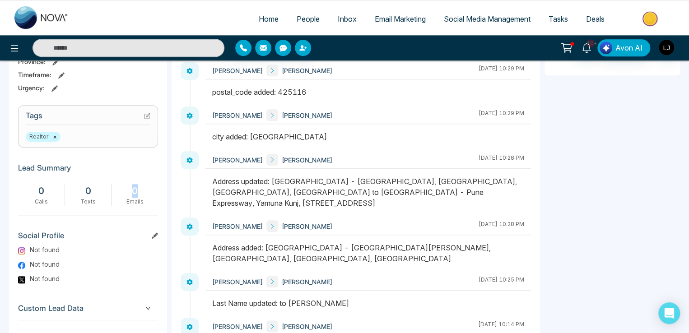
scroll to position [361, 0]
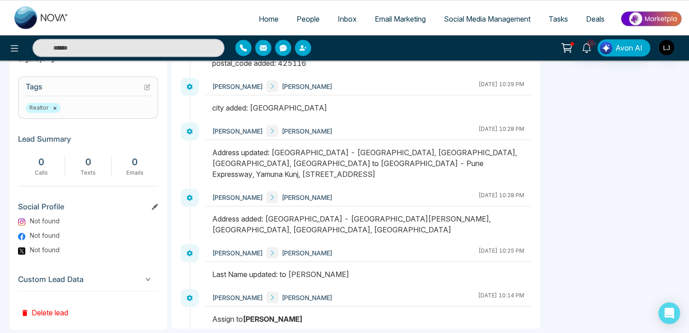
click at [157, 203] on icon at bounding box center [155, 206] width 6 height 6
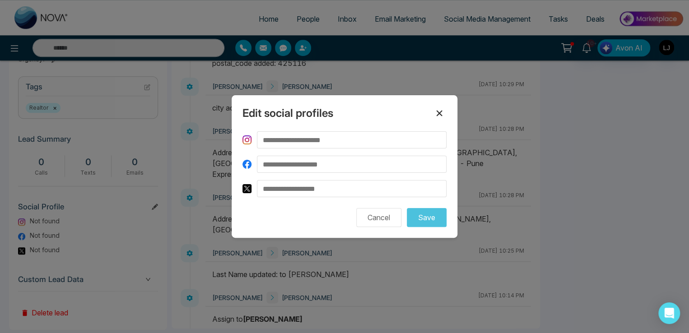
click at [440, 116] on icon at bounding box center [439, 114] width 6 height 6
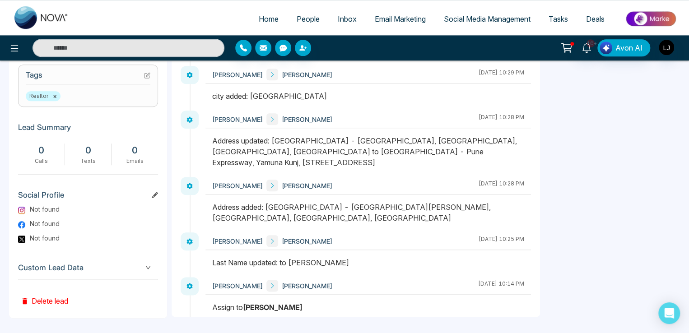
scroll to position [375, 0]
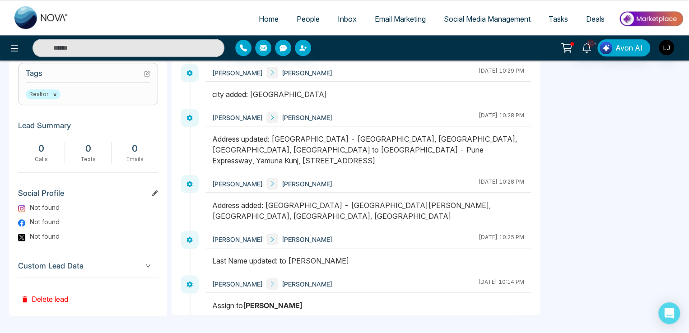
click at [142, 262] on span "Custom Lead Data" at bounding box center [88, 266] width 140 height 12
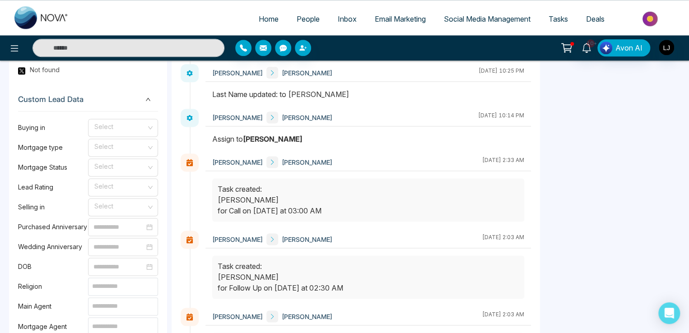
scroll to position [555, 0]
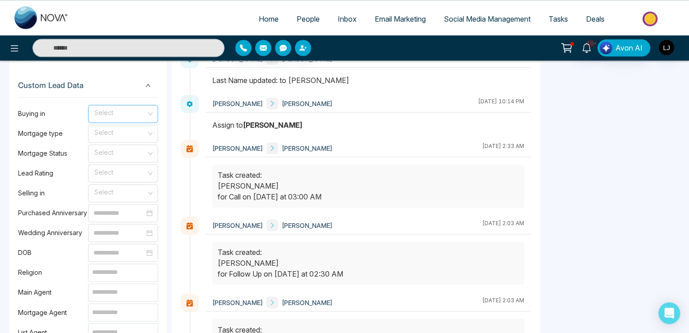
click at [111, 109] on input "search" at bounding box center [119, 112] width 53 height 14
click at [108, 130] on div "0-3 months" at bounding box center [122, 132] width 59 height 10
click at [112, 132] on input "search" at bounding box center [119, 132] width 53 height 14
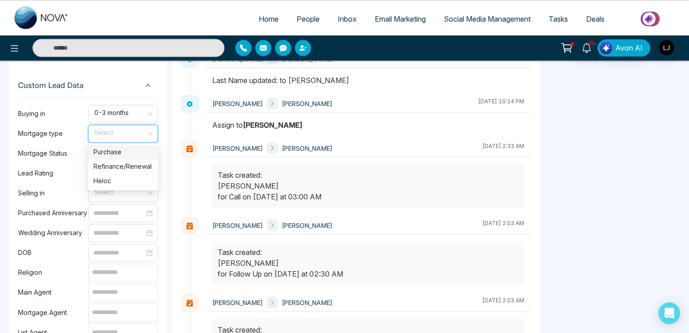
click at [109, 152] on div "Purchase" at bounding box center [122, 152] width 59 height 10
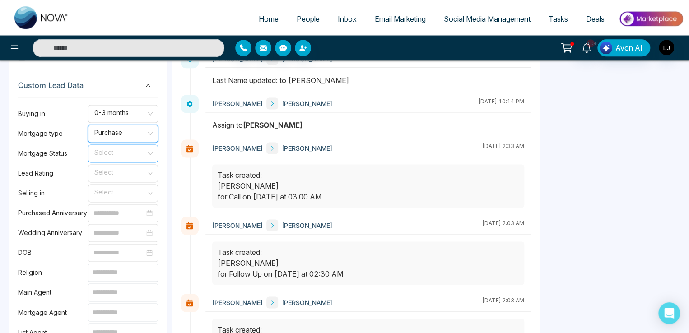
click at [97, 153] on input "search" at bounding box center [119, 152] width 53 height 14
click at [108, 211] on div "Other" at bounding box center [122, 215] width 59 height 10
click at [89, 171] on div "Select" at bounding box center [123, 173] width 70 height 18
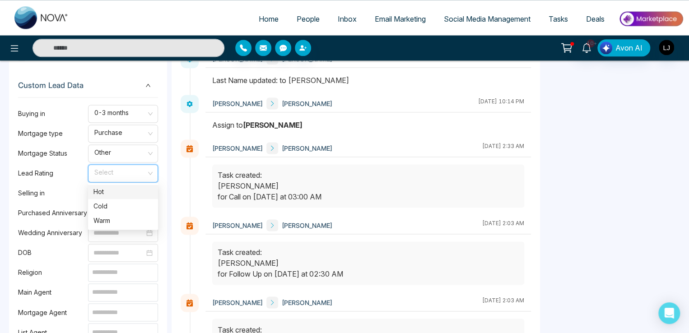
click at [106, 192] on div "Hot" at bounding box center [122, 192] width 59 height 10
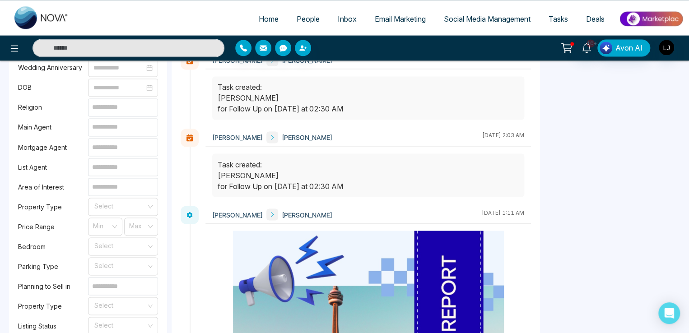
scroll to position [735, 0]
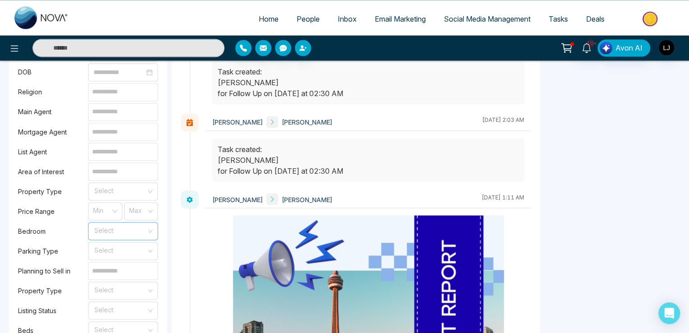
click at [113, 228] on input "search" at bounding box center [119, 229] width 53 height 14
click at [96, 266] on div "2" at bounding box center [122, 264] width 59 height 10
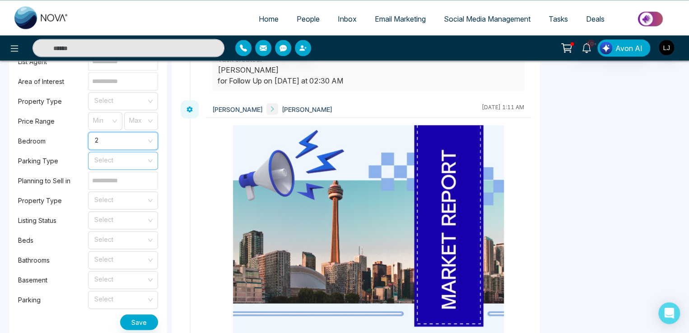
click at [114, 155] on input "search" at bounding box center [119, 159] width 53 height 14
click at [112, 203] on div "3" at bounding box center [122, 208] width 59 height 10
click at [92, 239] on div "Select" at bounding box center [123, 240] width 70 height 18
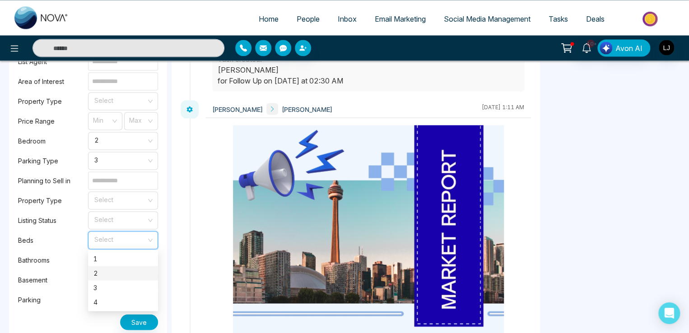
click at [103, 275] on div "2" at bounding box center [122, 273] width 59 height 10
click at [103, 281] on input "search" at bounding box center [119, 278] width 53 height 14
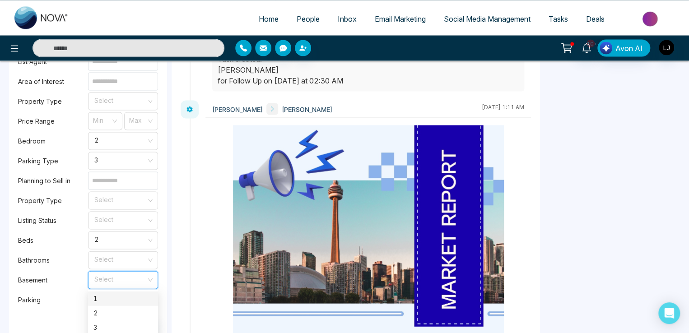
click at [101, 296] on div "1" at bounding box center [122, 298] width 59 height 10
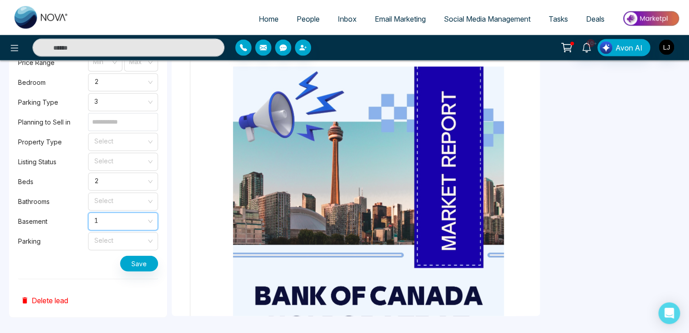
scroll to position [885, 0]
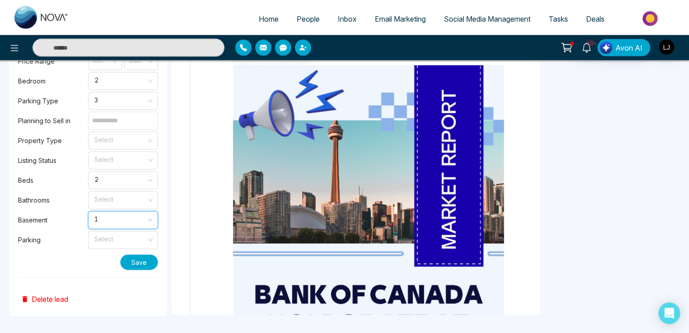
click at [137, 263] on button "Save" at bounding box center [139, 262] width 38 height 16
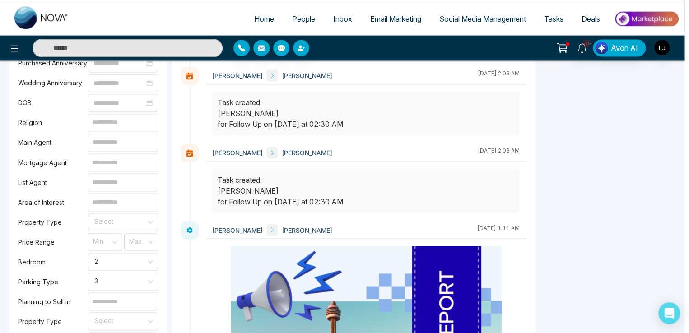
scroll to position [615, 0]
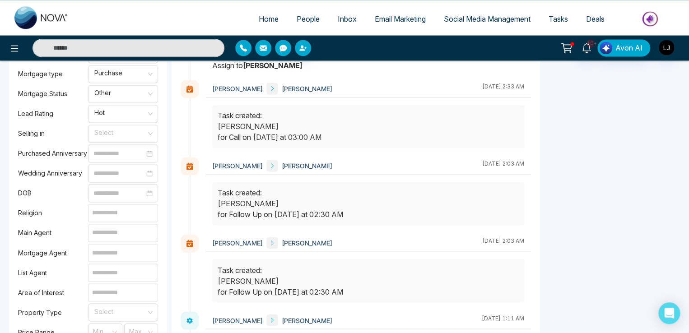
click at [346, 206] on div "Task created: [PERSON_NAME] for Follow Up on [DATE] at 02:30 AM" at bounding box center [367, 203] width 301 height 32
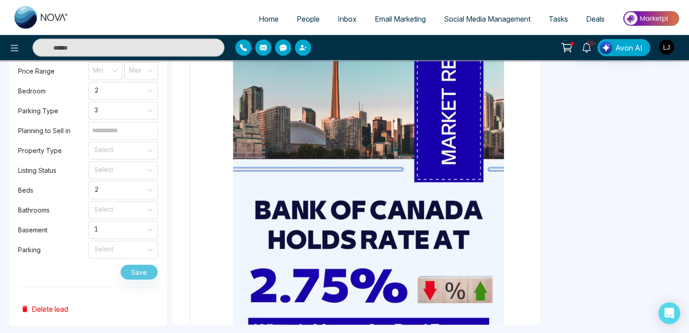
scroll to position [885, 0]
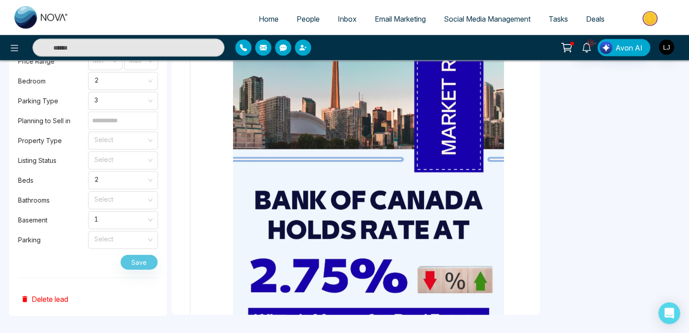
click at [40, 297] on button "Delete lead" at bounding box center [44, 292] width 53 height 29
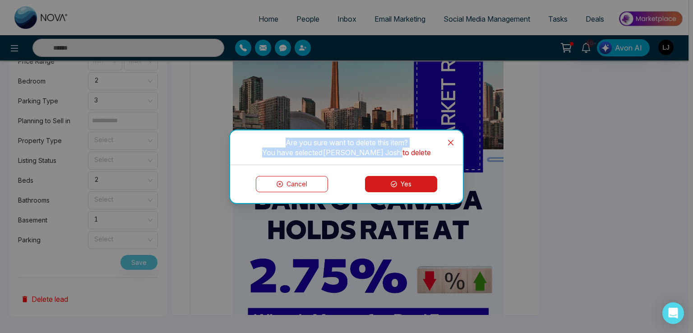
drag, startPoint x: 285, startPoint y: 140, endPoint x: 381, endPoint y: 153, distance: 96.4
click at [381, 153] on div "Are you sure want to delete this item? You have selected [PERSON_NAME] to delete" at bounding box center [346, 148] width 197 height 20
click at [402, 181] on button "Yes" at bounding box center [401, 184] width 72 height 16
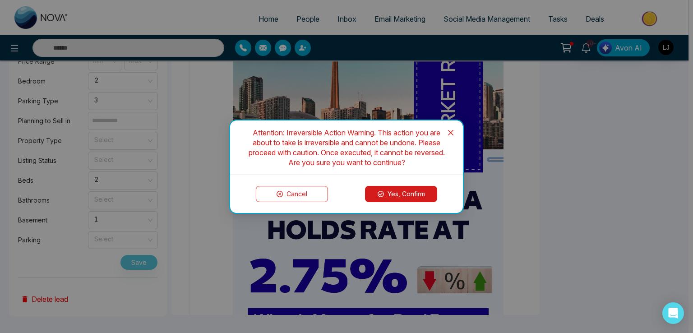
click at [287, 194] on button "Cancel" at bounding box center [292, 194] width 72 height 16
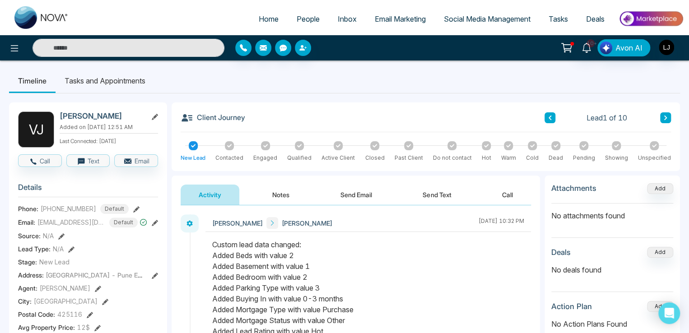
scroll to position [0, 0]
click at [280, 193] on button "Notes" at bounding box center [280, 195] width 53 height 20
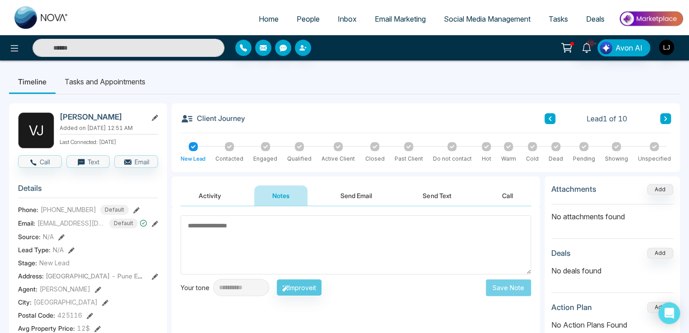
click at [346, 190] on button "Send Email" at bounding box center [356, 195] width 68 height 20
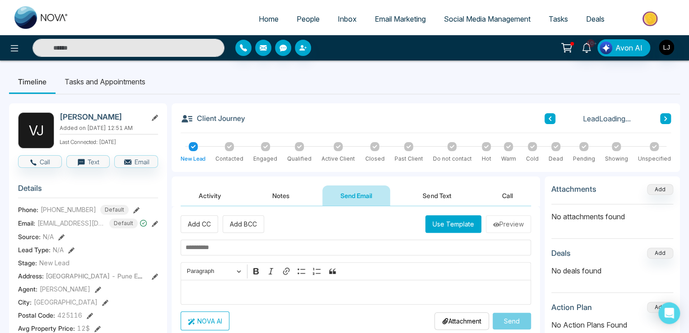
scroll to position [90, 0]
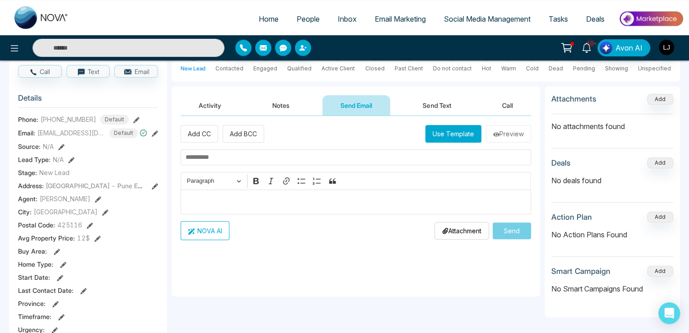
click at [280, 104] on button "Notes" at bounding box center [280, 105] width 53 height 20
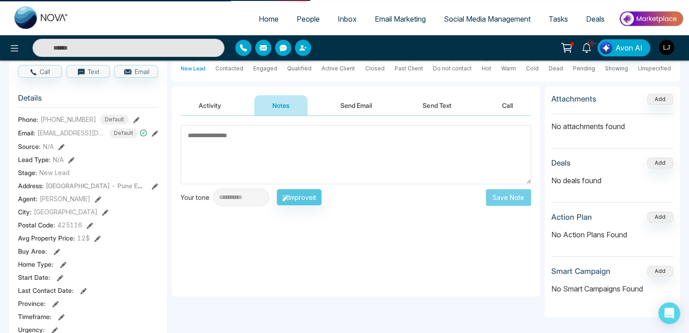
click at [247, 157] on textarea at bounding box center [355, 154] width 350 height 59
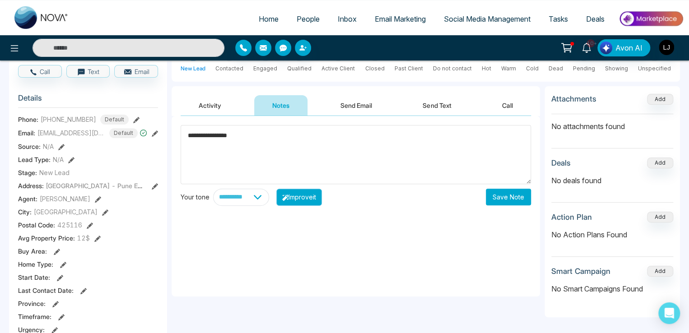
click at [312, 198] on button "Improve it" at bounding box center [299, 197] width 46 height 17
type textarea "**********"
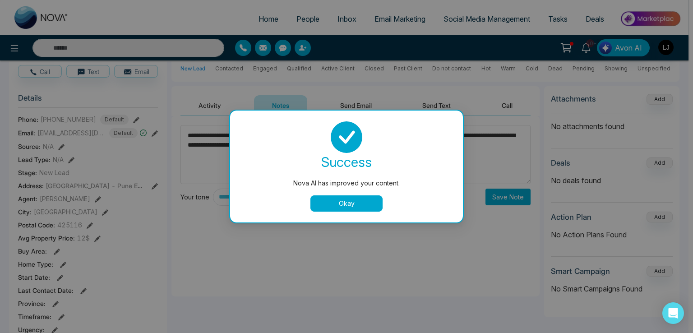
click at [357, 207] on button "Okay" at bounding box center [346, 203] width 72 height 16
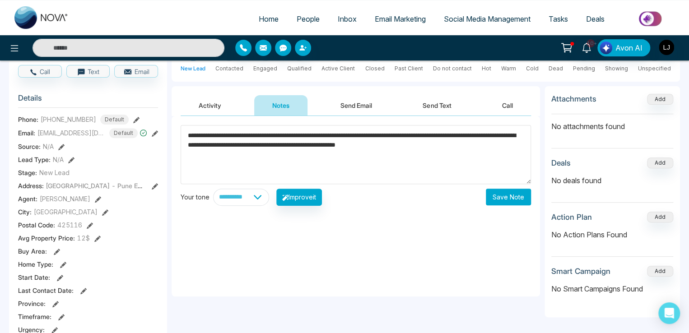
click at [495, 195] on button "Save Note" at bounding box center [508, 197] width 45 height 17
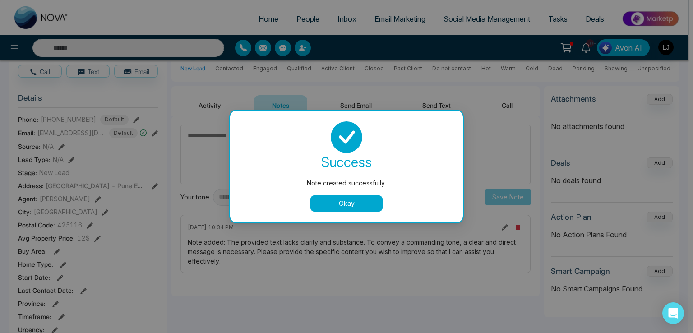
click at [342, 196] on button "Okay" at bounding box center [346, 203] width 72 height 16
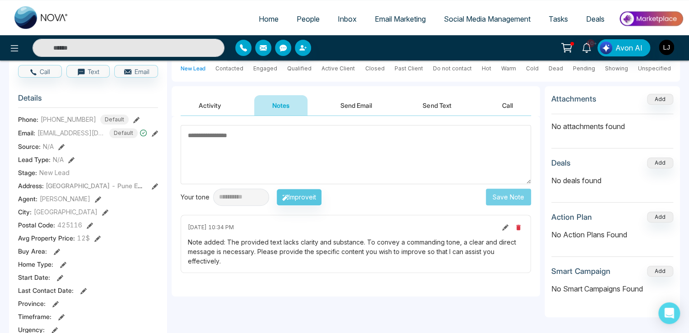
drag, startPoint x: 505, startPoint y: 228, endPoint x: 497, endPoint y: 228, distance: 7.7
click at [505, 228] on icon at bounding box center [505, 227] width 6 height 6
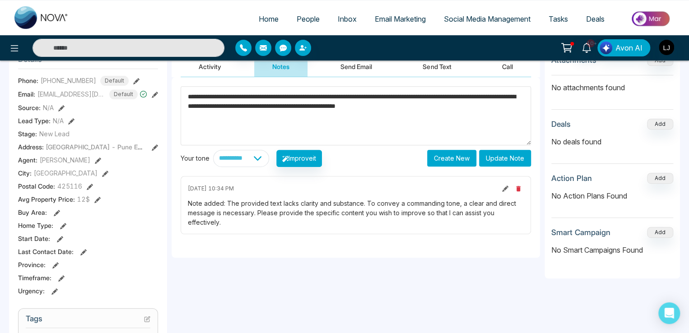
scroll to position [90, 0]
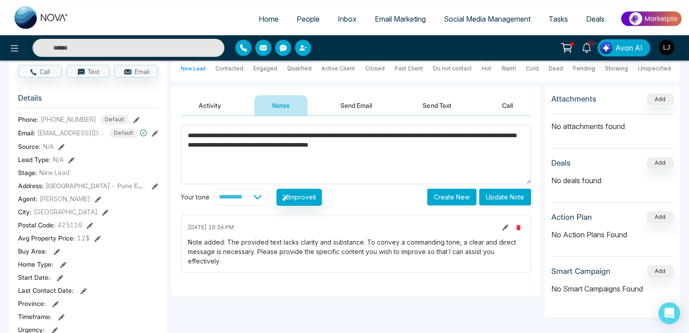
type textarea "**********"
click at [496, 194] on button "Update Note" at bounding box center [505, 197] width 52 height 17
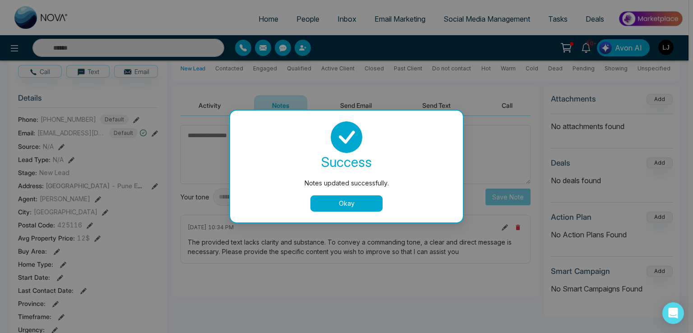
click at [334, 200] on button "Okay" at bounding box center [346, 203] width 72 height 16
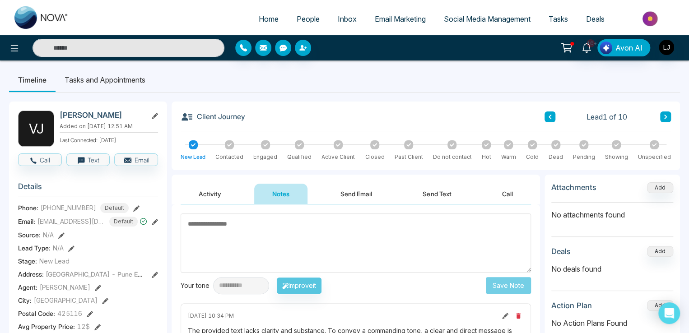
scroll to position [0, 0]
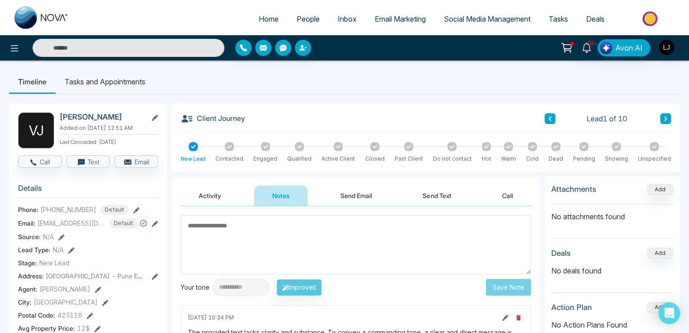
click at [358, 193] on button "Send Email" at bounding box center [356, 195] width 68 height 20
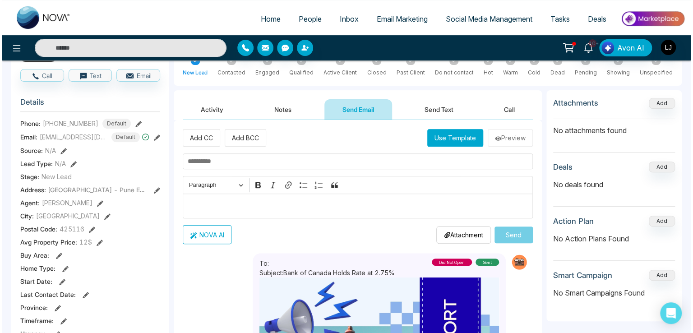
scroll to position [90, 0]
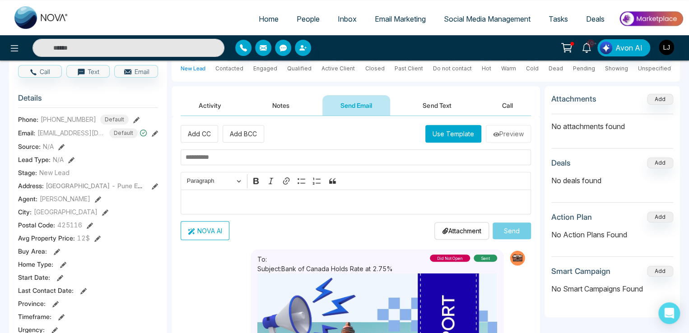
click at [197, 157] on input "text" at bounding box center [355, 157] width 350 height 16
type input "**********"
click at [222, 202] on p "Editor editing area: main" at bounding box center [355, 202] width 341 height 11
type textarea "**********"
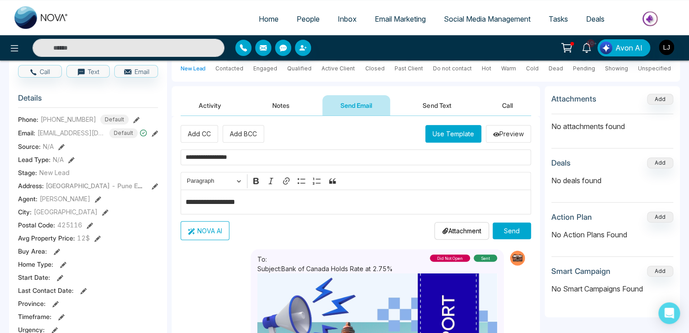
click at [196, 228] on button "NOVA AI" at bounding box center [204, 230] width 49 height 19
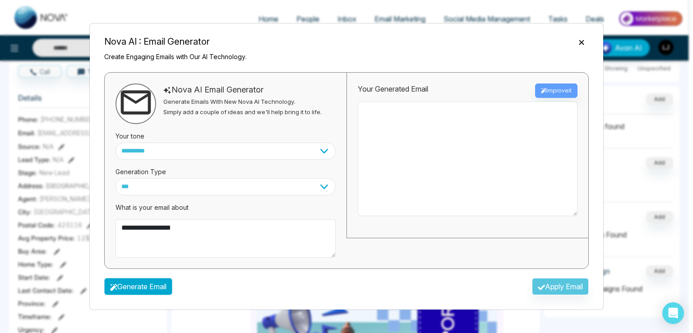
click at [160, 281] on button "Generate Email" at bounding box center [138, 286] width 68 height 17
click at [547, 283] on div "Generate Email Apply Email" at bounding box center [346, 289] width 499 height 26
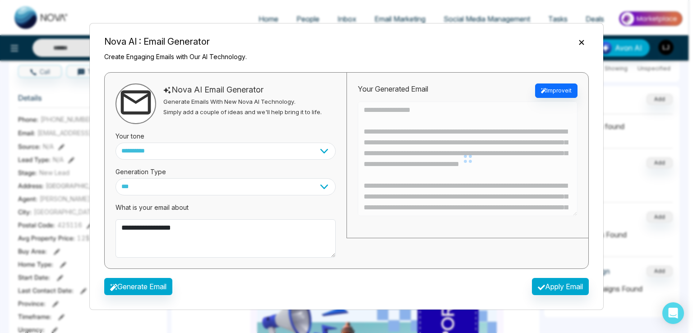
type textarea "**********"
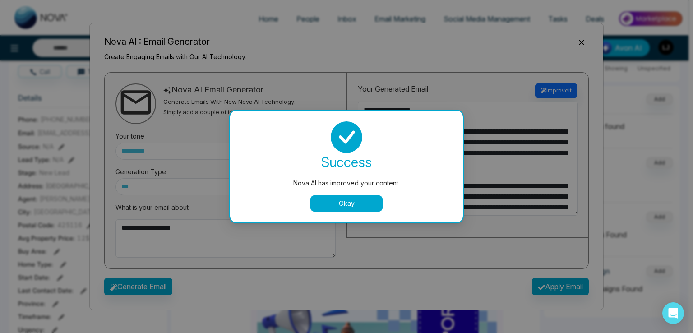
click at [547, 284] on div "Nova AI has improved your content. success Nova AI has improved your content. O…" at bounding box center [346, 166] width 693 height 333
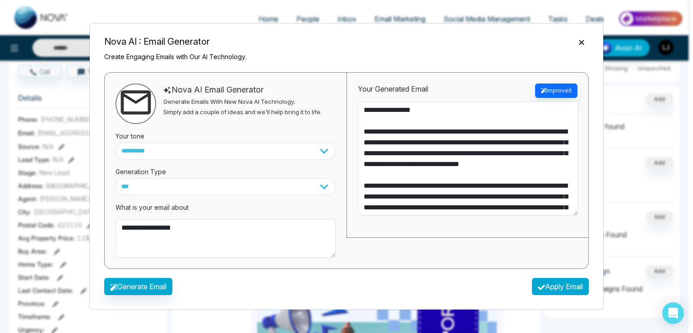
click at [547, 284] on button "Apply Email" at bounding box center [560, 286] width 57 height 17
type textarea "**********"
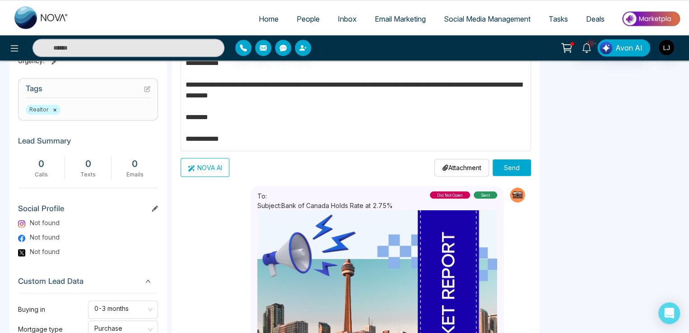
scroll to position [269, 0]
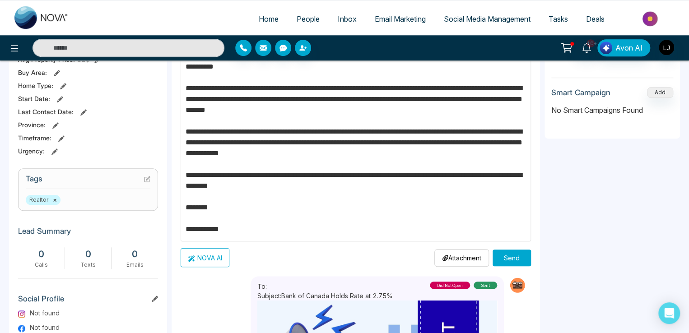
click at [459, 257] on p "Attachment" at bounding box center [461, 257] width 39 height 9
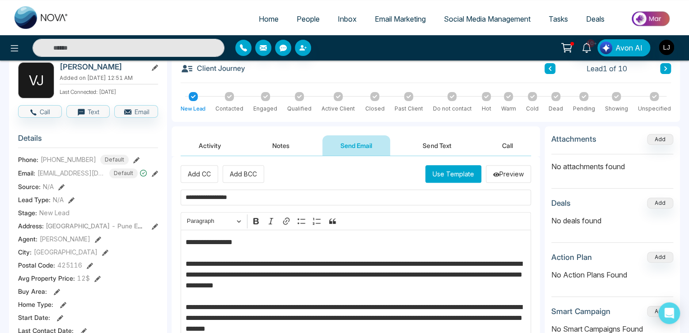
scroll to position [43, 0]
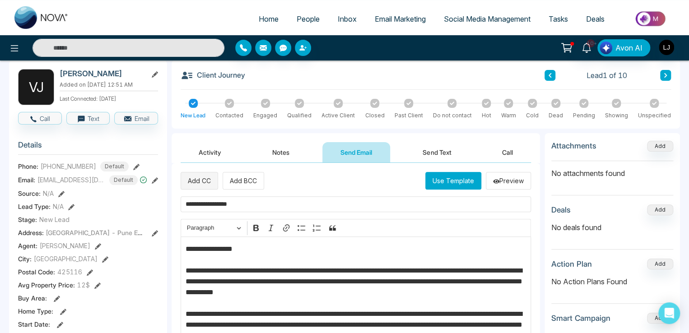
click at [202, 182] on button "Add CC" at bounding box center [198, 181] width 37 height 18
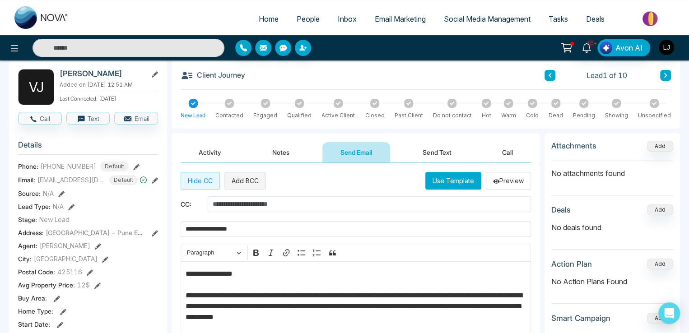
click at [239, 179] on button "Add BCC" at bounding box center [245, 181] width 42 height 18
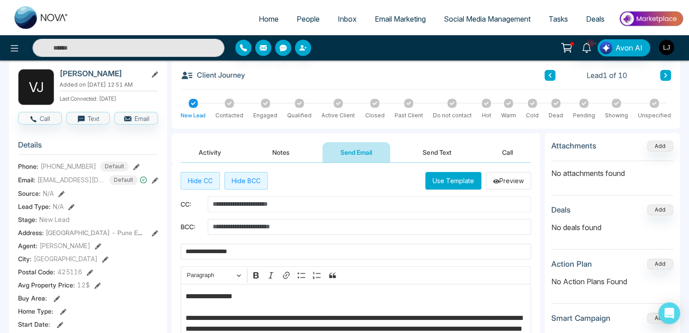
click at [244, 203] on input "text" at bounding box center [369, 204] width 323 height 16
type input "**********"
click at [262, 226] on input "text" at bounding box center [369, 227] width 323 height 16
type input "**********"
click at [451, 179] on button "Use Template" at bounding box center [453, 181] width 56 height 18
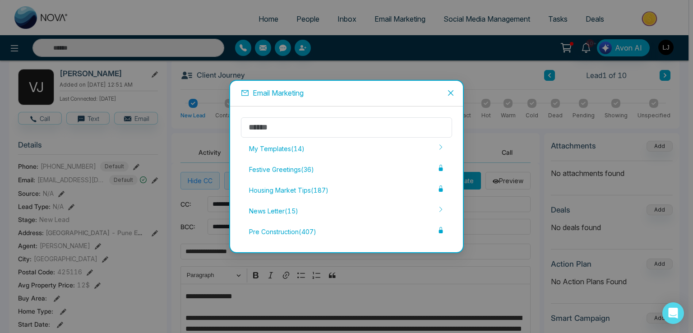
click at [453, 88] on span "Close" at bounding box center [451, 93] width 24 height 24
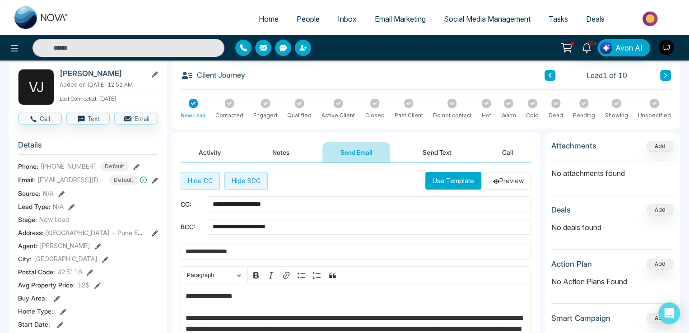
click at [437, 148] on button "Send Text" at bounding box center [436, 152] width 65 height 20
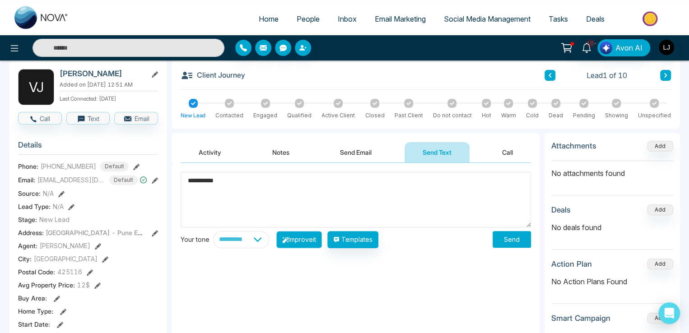
click at [314, 236] on button "Improve it" at bounding box center [299, 239] width 46 height 17
type textarea "**********"
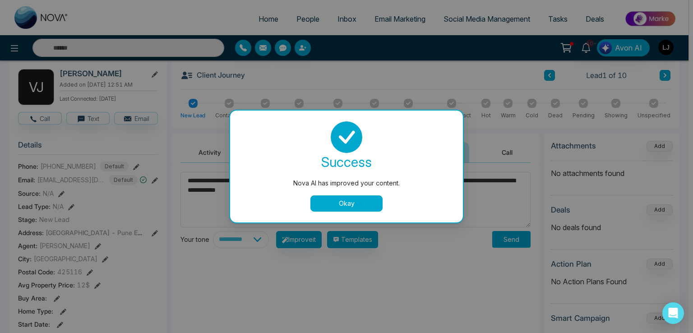
click at [340, 197] on button "Okay" at bounding box center [346, 203] width 72 height 16
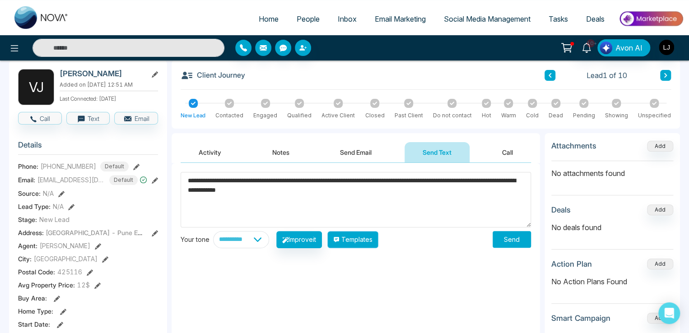
click at [378, 234] on button "Templates" at bounding box center [352, 239] width 51 height 17
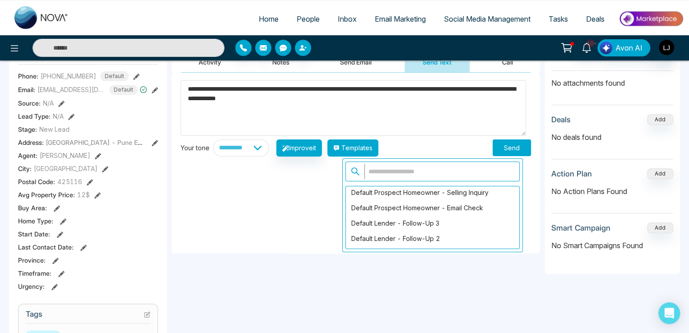
scroll to position [1444, 0]
click at [285, 213] on div "**********" at bounding box center [355, 163] width 368 height 180
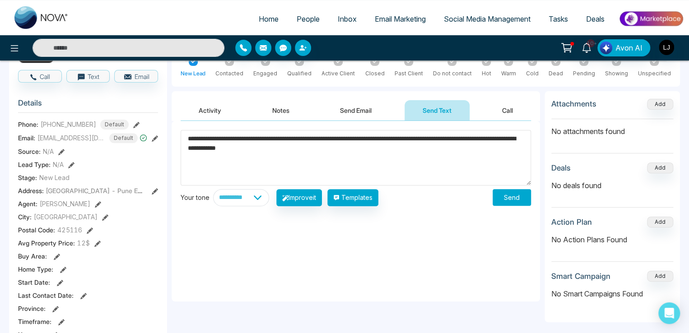
scroll to position [0, 0]
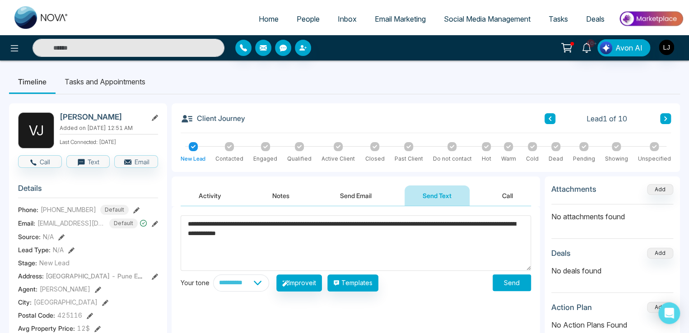
click at [503, 194] on button "Call" at bounding box center [507, 195] width 47 height 20
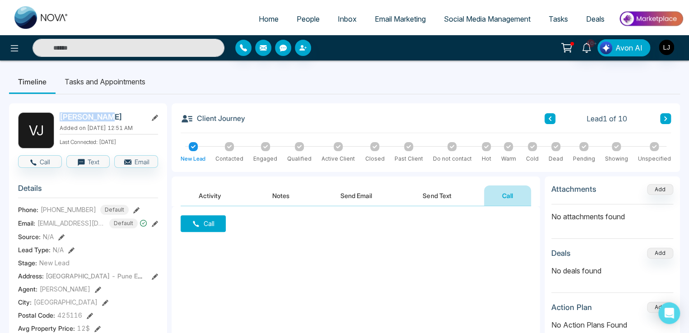
drag, startPoint x: 60, startPoint y: 112, endPoint x: 106, endPoint y: 120, distance: 47.0
click at [106, 120] on h2 "[PERSON_NAME]" at bounding box center [102, 116] width 84 height 9
drag, startPoint x: 547, startPoint y: 188, endPoint x: 591, endPoint y: 190, distance: 44.3
click at [591, 190] on div "Attachments Add No attachments found Deals Add No deals found Action Plan Add N…" at bounding box center [611, 291] width 135 height 231
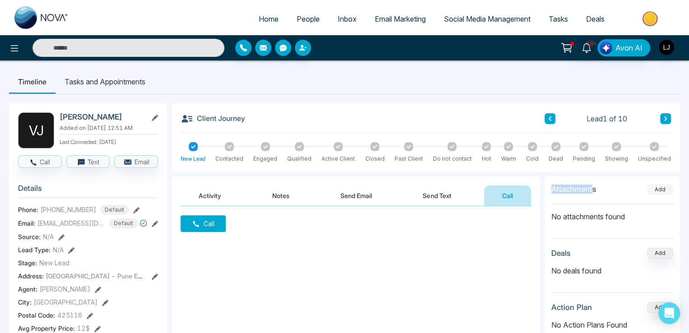
click at [658, 188] on button "Add" at bounding box center [660, 189] width 26 height 11
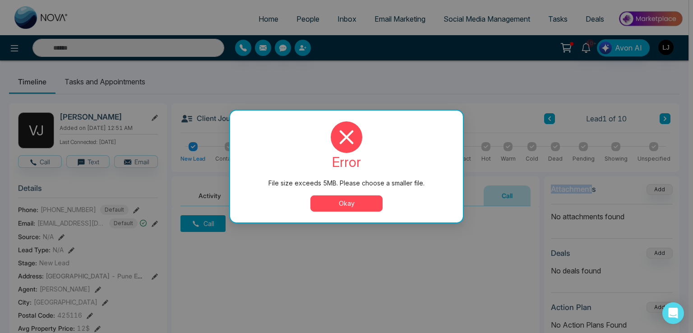
click at [330, 201] on button "Okay" at bounding box center [346, 203] width 72 height 16
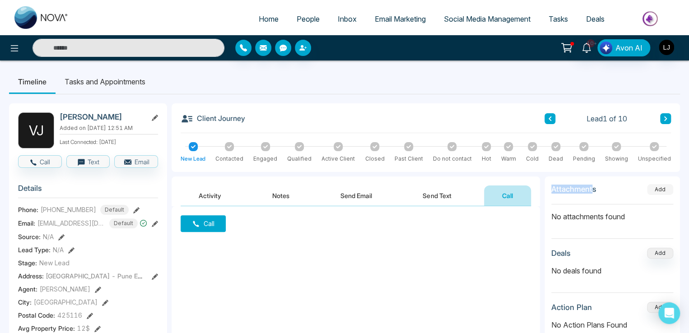
click at [652, 187] on button "Add" at bounding box center [660, 189] width 26 height 11
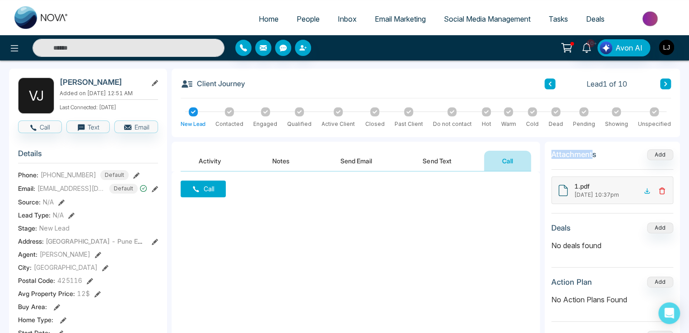
scroll to position [90, 0]
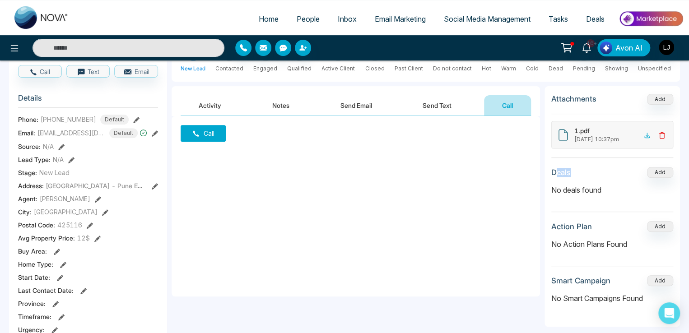
drag, startPoint x: 555, startPoint y: 171, endPoint x: 574, endPoint y: 168, distance: 19.7
click at [574, 168] on div "Deals Add" at bounding box center [612, 172] width 122 height 11
drag, startPoint x: 554, startPoint y: 225, endPoint x: 583, endPoint y: 226, distance: 29.4
click at [583, 226] on h3 "Action Plan" at bounding box center [571, 226] width 41 height 9
drag, startPoint x: 660, startPoint y: 225, endPoint x: 624, endPoint y: 238, distance: 38.6
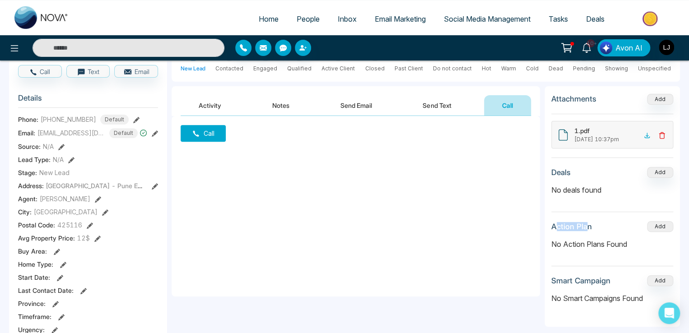
click at [624, 238] on section "Action Plan Add No Action Plans Found" at bounding box center [612, 243] width 122 height 45
click at [658, 224] on button "Add" at bounding box center [660, 226] width 26 height 11
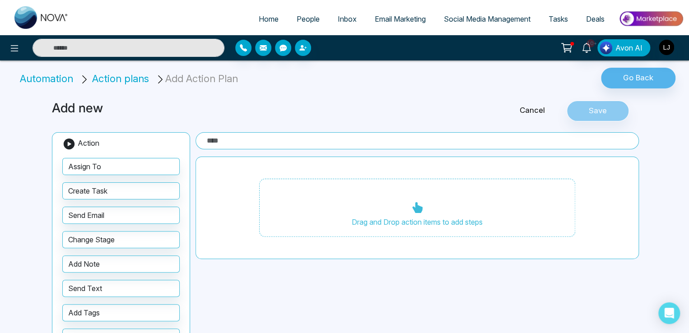
click at [234, 139] on input "text" at bounding box center [416, 140] width 443 height 17
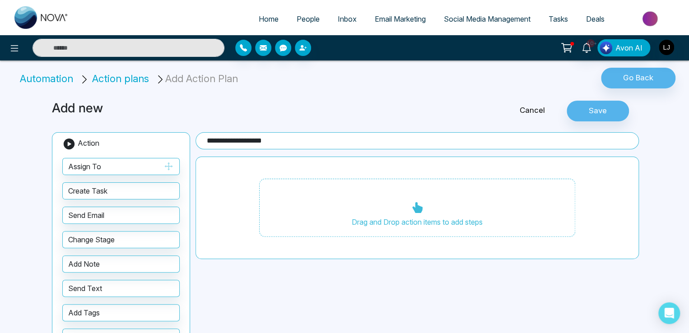
type input "**********"
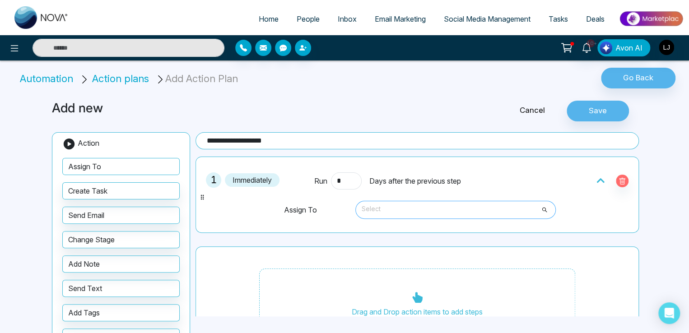
click at [386, 212] on span "Select" at bounding box center [455, 209] width 188 height 15
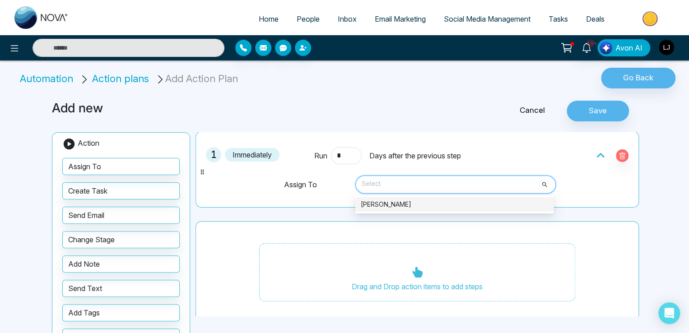
scroll to position [32, 0]
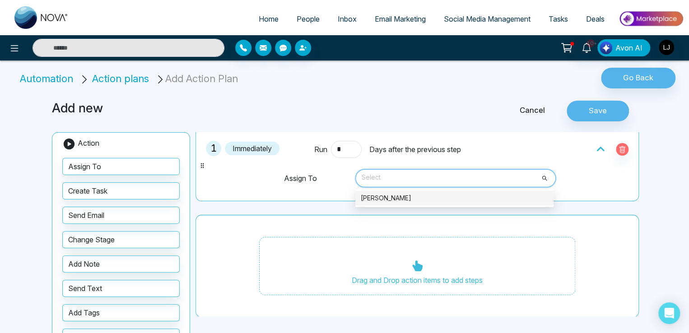
click at [380, 201] on div "[PERSON_NAME]" at bounding box center [454, 198] width 187 height 10
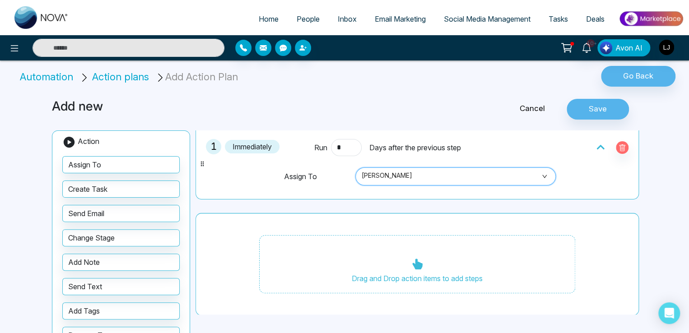
scroll to position [36, 0]
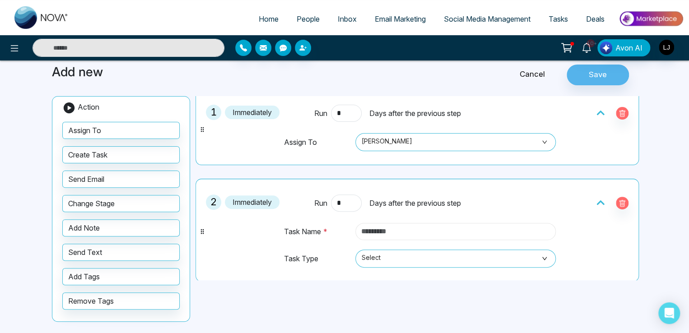
click at [381, 226] on input "text" at bounding box center [455, 231] width 200 height 17
type input "******"
click at [368, 259] on span "Select" at bounding box center [455, 258] width 188 height 15
click at [375, 282] on div "**********" at bounding box center [344, 195] width 596 height 282
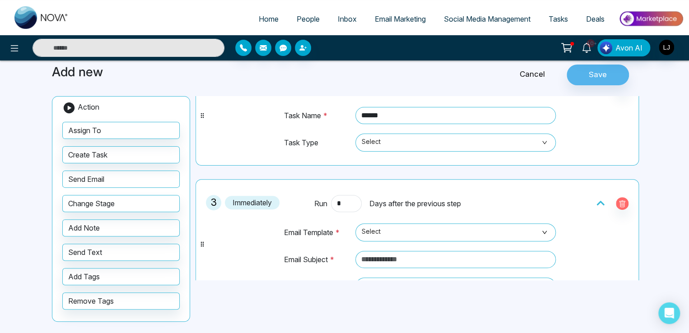
scroll to position [193, 0]
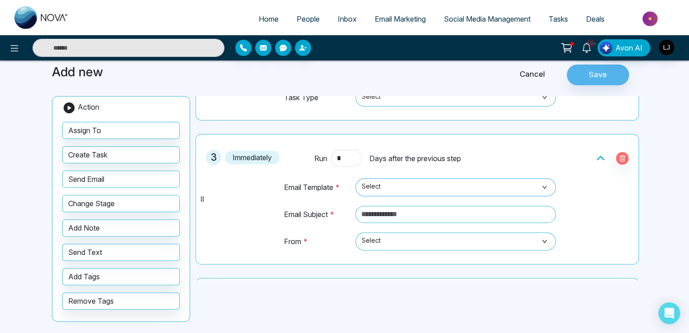
click at [383, 181] on span "Select" at bounding box center [455, 187] width 188 height 15
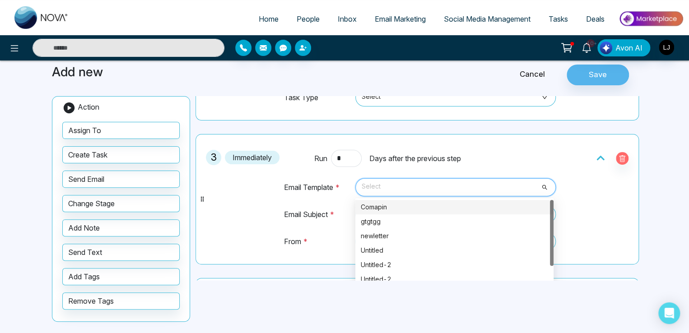
click at [377, 205] on div "Comapin" at bounding box center [454, 207] width 187 height 10
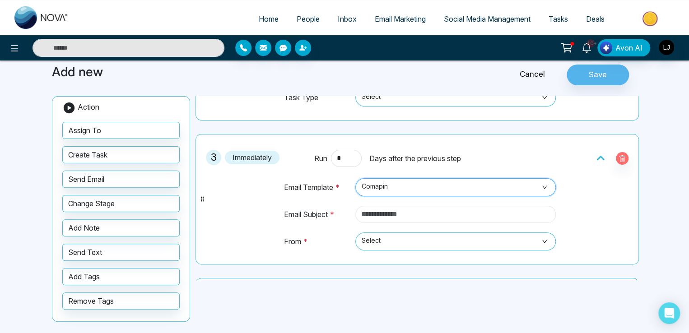
click at [382, 213] on input "text" at bounding box center [455, 214] width 200 height 17
type input "**********"
click at [383, 245] on span "Select" at bounding box center [455, 241] width 188 height 15
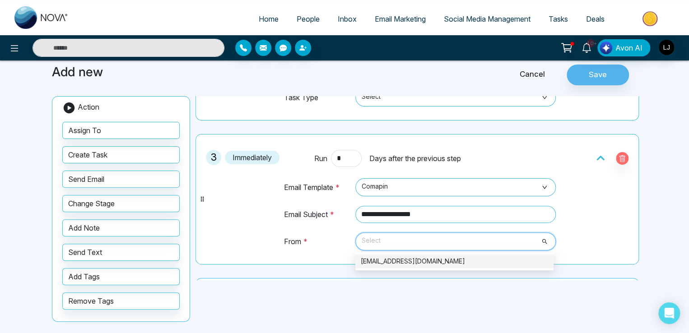
click at [393, 261] on div "[EMAIL_ADDRESS][DOMAIN_NAME]" at bounding box center [454, 261] width 187 height 10
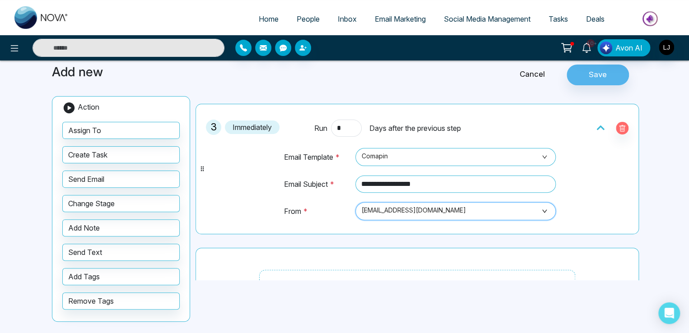
scroll to position [291, 0]
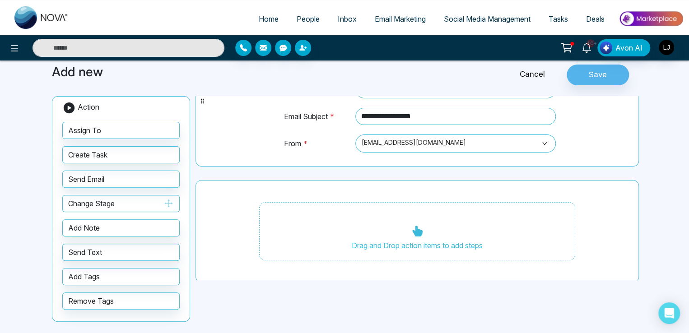
click at [93, 201] on button "Change Stage" at bounding box center [120, 203] width 117 height 17
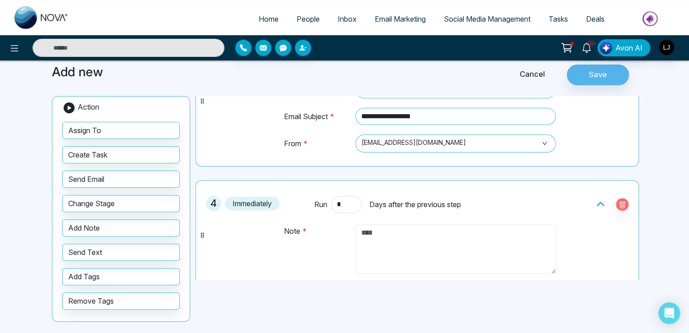
click at [385, 238] on textarea at bounding box center [455, 249] width 200 height 50
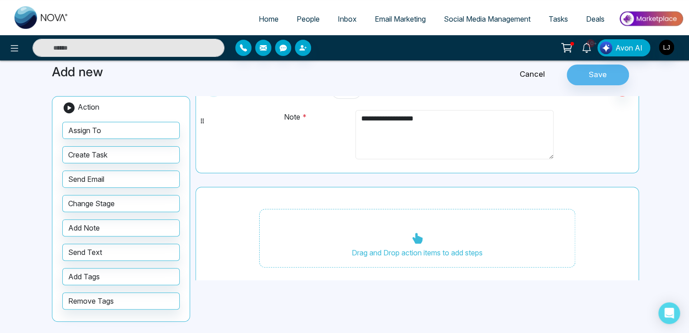
scroll to position [412, 0]
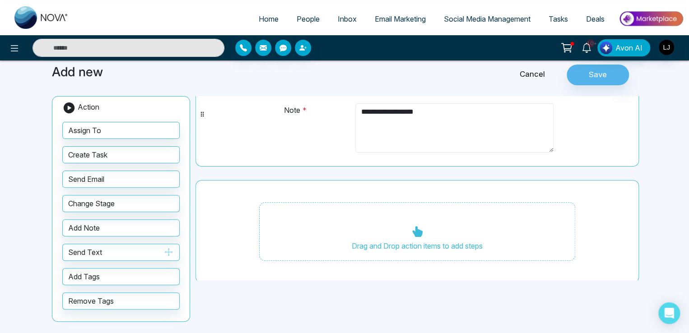
type textarea "**********"
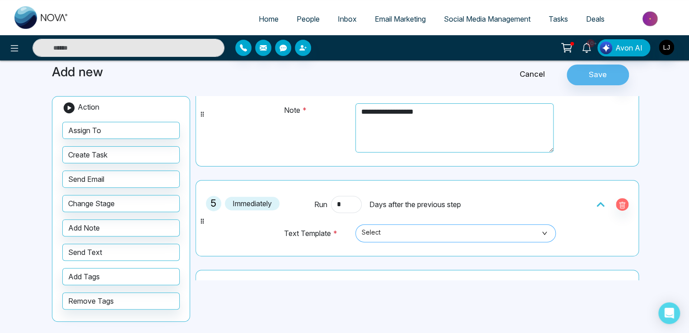
click at [383, 227] on span "Select" at bounding box center [455, 233] width 188 height 15
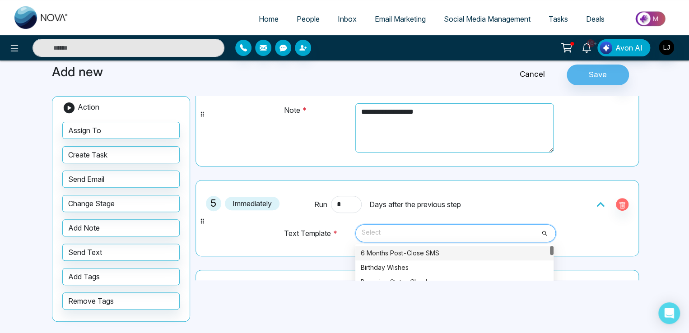
click at [386, 250] on div "6 Months Post-Close SMS" at bounding box center [454, 253] width 187 height 10
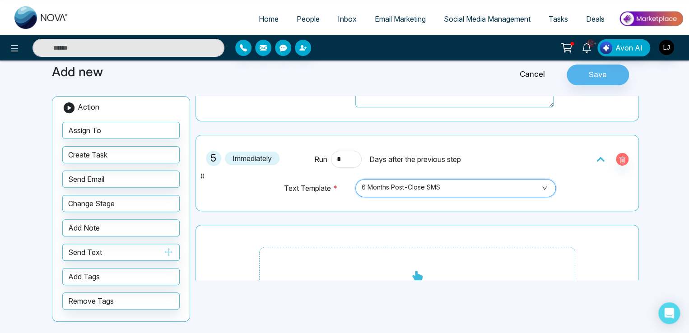
scroll to position [501, 0]
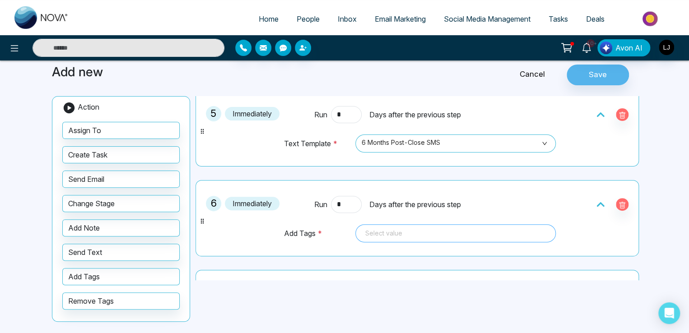
click at [372, 232] on div at bounding box center [455, 233] width 188 height 11
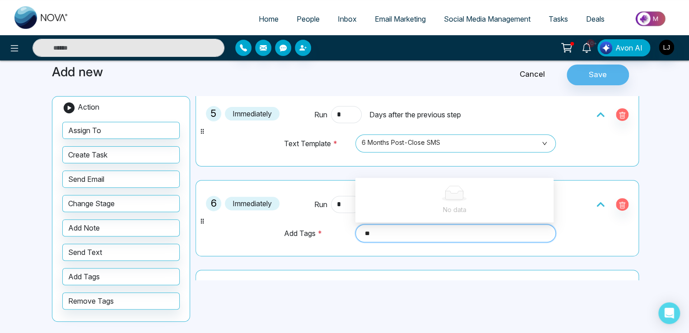
type input "*"
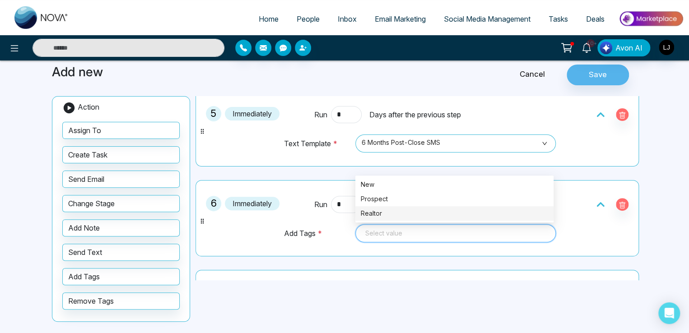
click at [369, 211] on div "Realtor" at bounding box center [454, 213] width 187 height 10
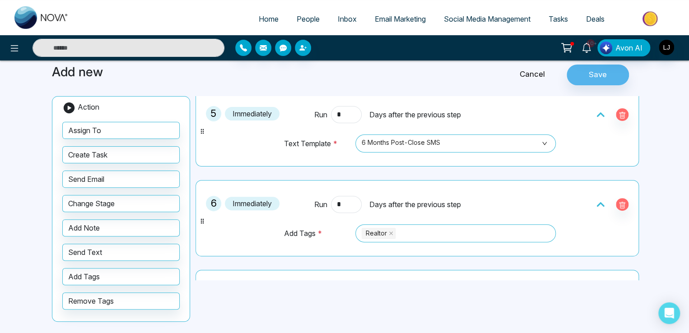
click at [380, 250] on div "6 Immediately Run * Days after the previous step Add Tags * Realtor 92191 92308…" at bounding box center [416, 218] width 443 height 76
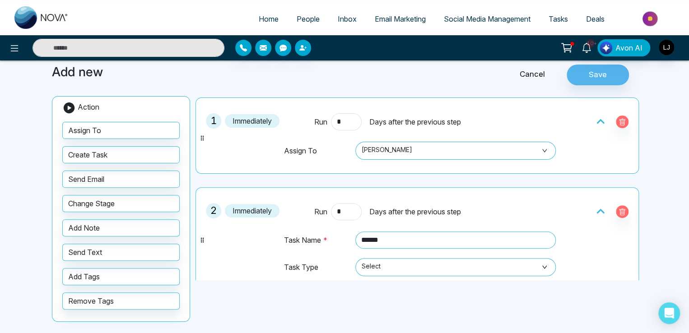
scroll to position [0, 0]
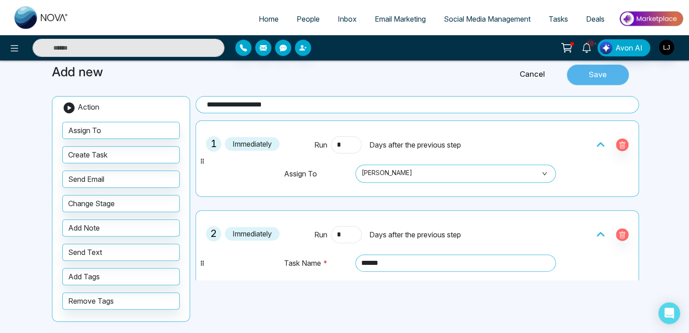
click at [599, 74] on button "Save" at bounding box center [597, 75] width 62 height 21
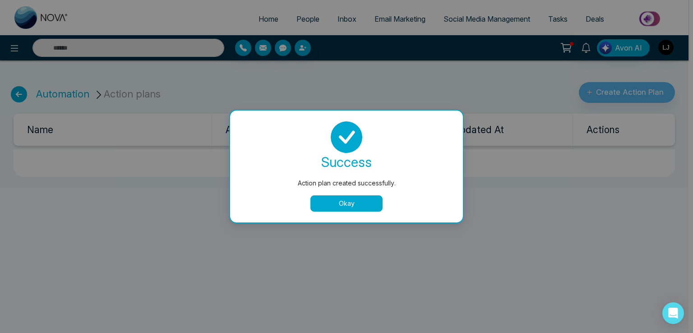
click at [343, 208] on button "Okay" at bounding box center [346, 203] width 72 height 16
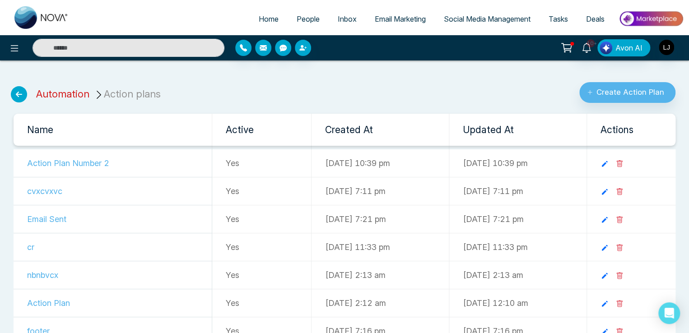
click at [58, 95] on link "Automation" at bounding box center [62, 94] width 53 height 12
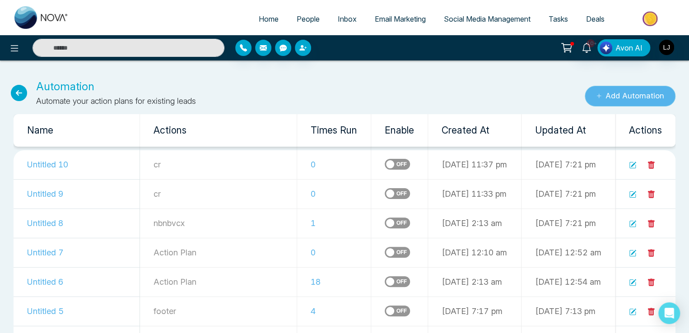
click at [612, 99] on button "Add Automation" at bounding box center [629, 96] width 91 height 21
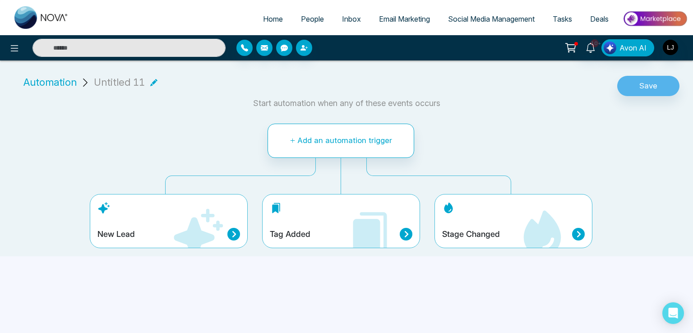
click at [130, 231] on h4 "New Lead" at bounding box center [115, 234] width 37 height 10
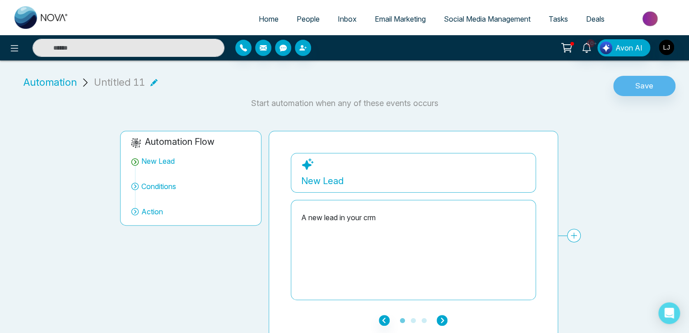
click at [444, 320] on icon "button" at bounding box center [441, 320] width 11 height 11
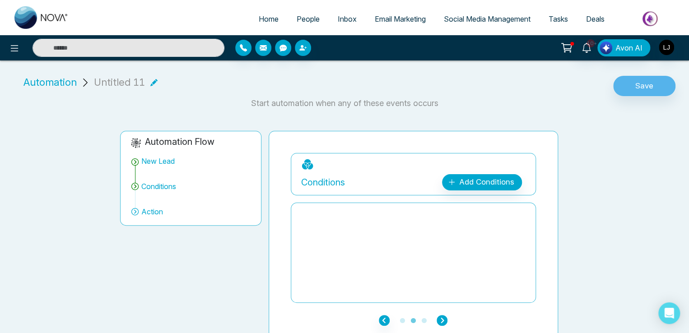
click at [444, 320] on icon "button" at bounding box center [441, 320] width 11 height 11
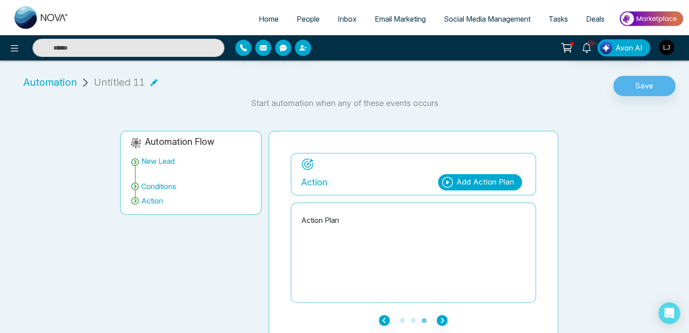
click at [474, 180] on div "Add Action Plan" at bounding box center [485, 182] width 58 height 12
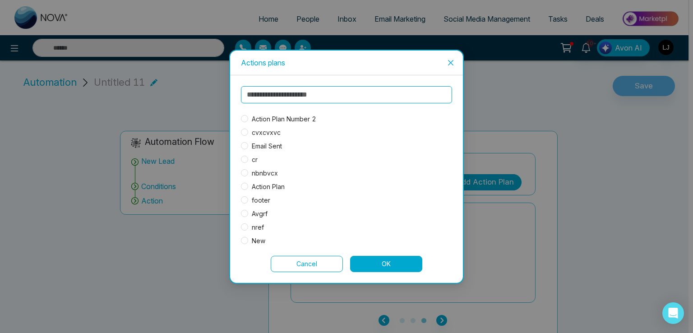
click at [278, 115] on span "Action Plan Number 2" at bounding box center [284, 119] width 72 height 10
click at [387, 263] on button "OK" at bounding box center [386, 264] width 72 height 16
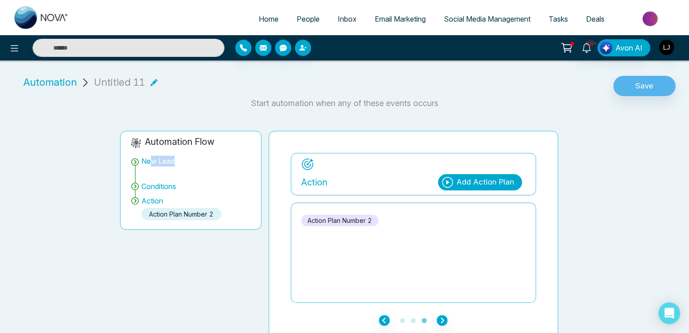
drag, startPoint x: 149, startPoint y: 161, endPoint x: 186, endPoint y: 171, distance: 38.9
click at [186, 171] on div "New Lead" at bounding box center [190, 168] width 120 height 25
click at [382, 320] on icon "button" at bounding box center [384, 320] width 11 height 11
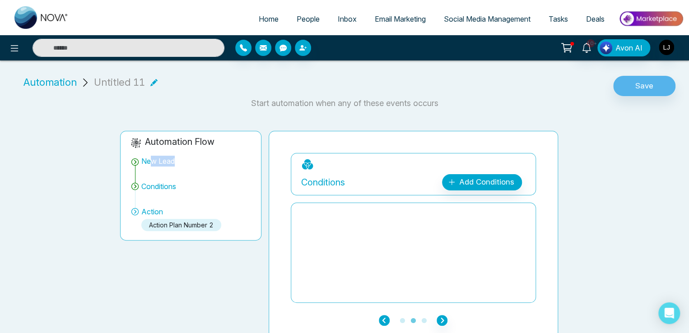
click at [383, 319] on icon "button" at bounding box center [384, 320] width 11 height 11
click at [384, 316] on icon "button" at bounding box center [384, 320] width 11 height 11
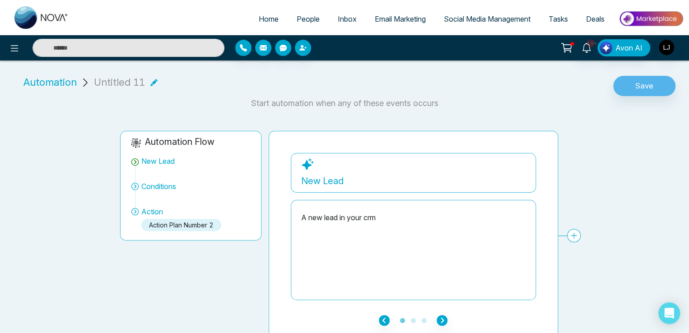
click at [574, 230] on icon at bounding box center [574, 236] width 14 height 14
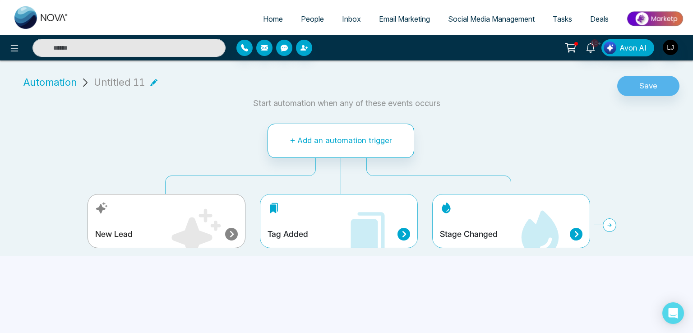
click at [290, 221] on div "Tag Added" at bounding box center [339, 221] width 158 height 54
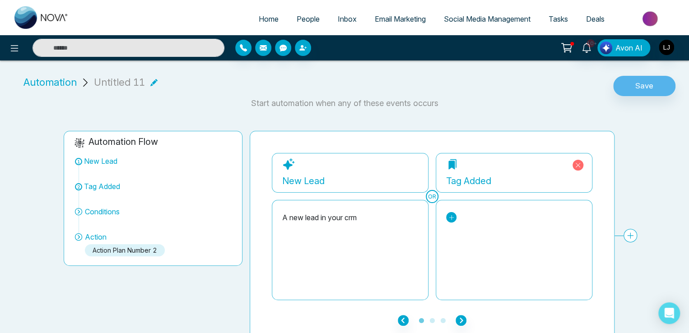
click at [451, 217] on icon at bounding box center [451, 217] width 6 height 6
click at [476, 237] on input "text" at bounding box center [488, 234] width 77 height 15
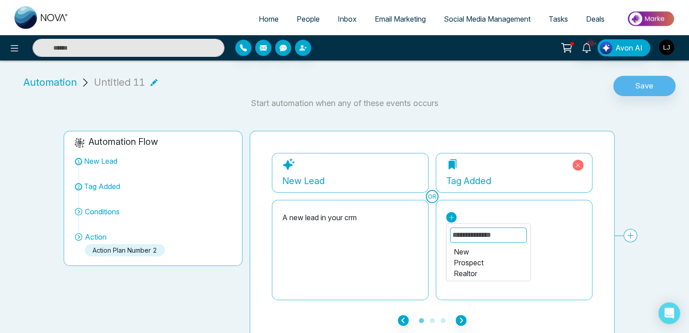
click at [463, 252] on div "New" at bounding box center [487, 251] width 69 height 11
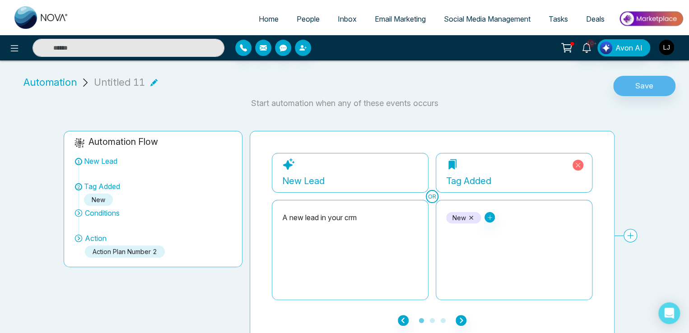
click at [628, 234] on icon at bounding box center [630, 236] width 14 height 14
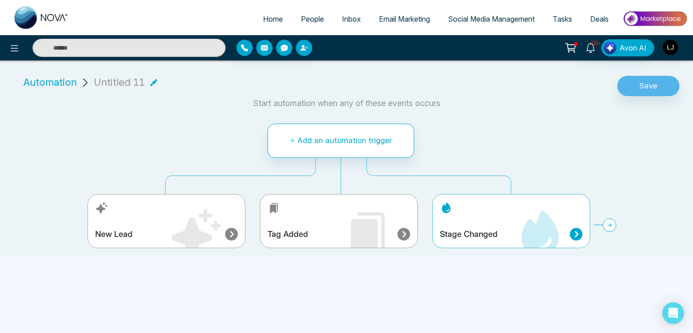
click at [471, 207] on div "Stage Changed" at bounding box center [511, 221] width 158 height 54
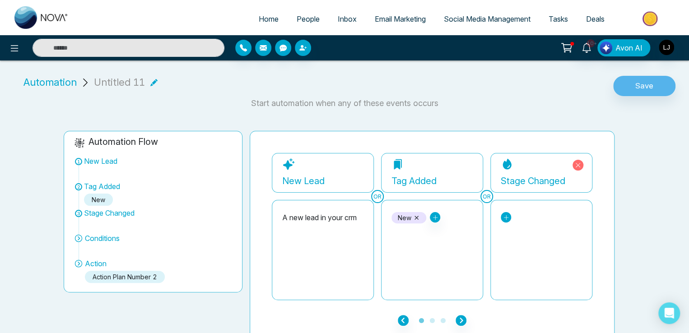
click at [438, 216] on icon at bounding box center [435, 217] width 6 height 6
click at [434, 261] on div "Contacted" at bounding box center [468, 262] width 69 height 11
click at [468, 164] on icon at bounding box center [468, 165] width 11 height 11
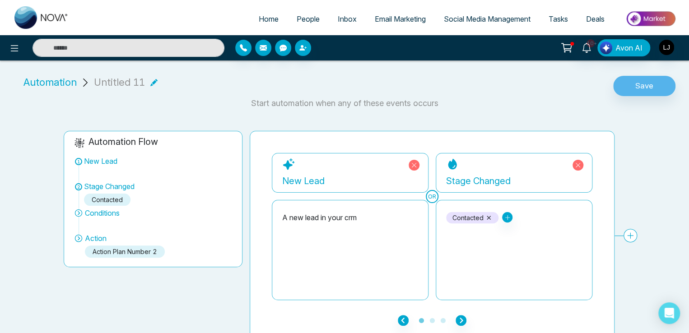
click at [413, 163] on icon at bounding box center [413, 165] width 11 height 11
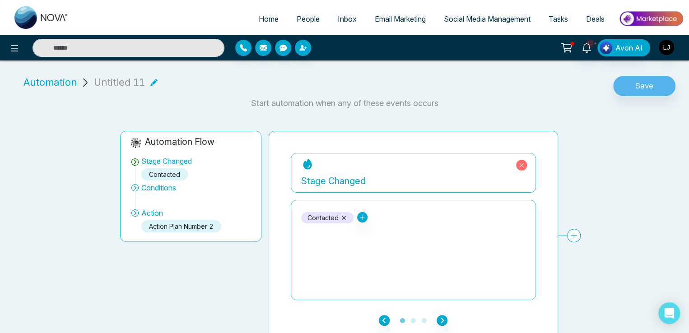
drag, startPoint x: 305, startPoint y: 181, endPoint x: 348, endPoint y: 177, distance: 43.5
click at [348, 177] on div "Stage Changed" at bounding box center [413, 181] width 224 height 14
click at [646, 82] on button "Save" at bounding box center [644, 86] width 62 height 21
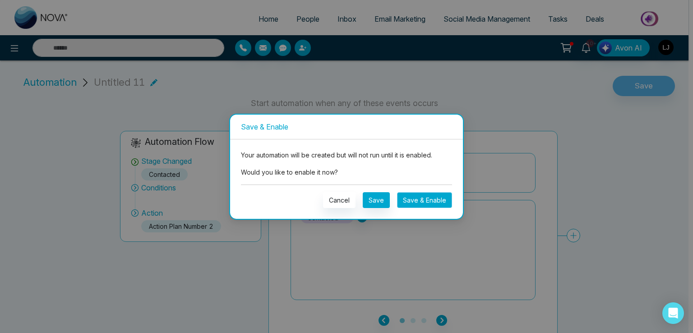
click at [421, 201] on button "Save & Enable" at bounding box center [424, 200] width 55 height 16
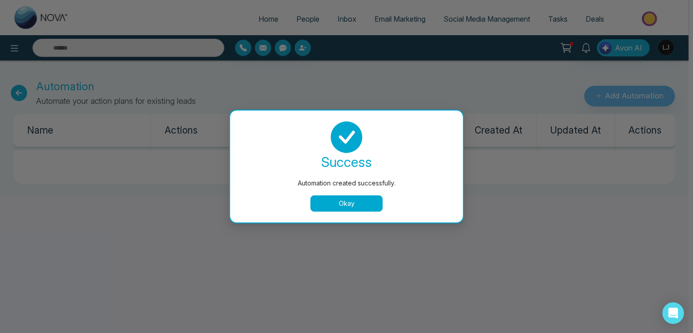
click at [338, 198] on button "Okay" at bounding box center [346, 203] width 72 height 16
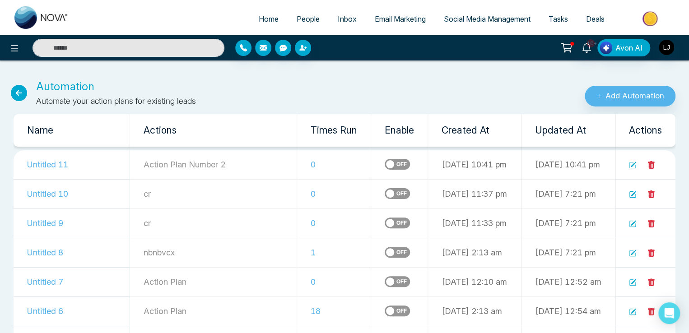
click at [302, 14] on link "People" at bounding box center [307, 18] width 41 height 17
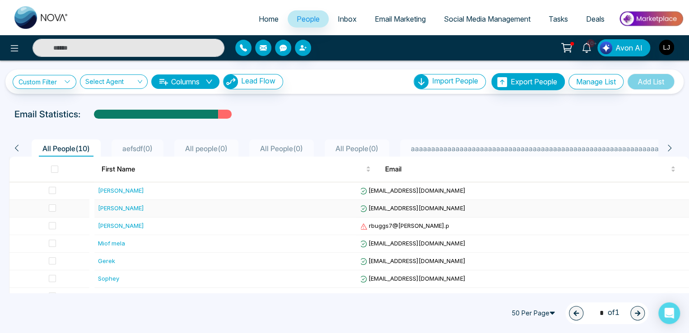
click at [422, 204] on span "[EMAIL_ADDRESS][DOMAIN_NAME]" at bounding box center [412, 207] width 106 height 7
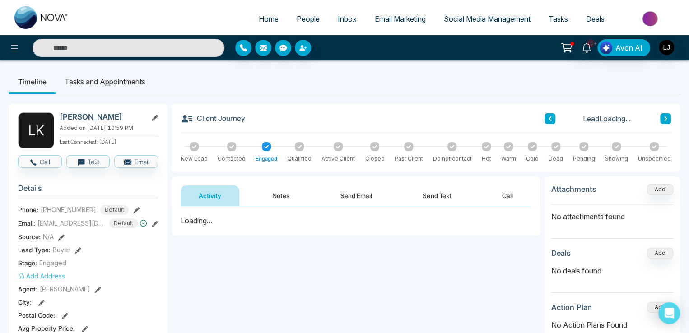
click at [228, 149] on div at bounding box center [231, 146] width 9 height 9
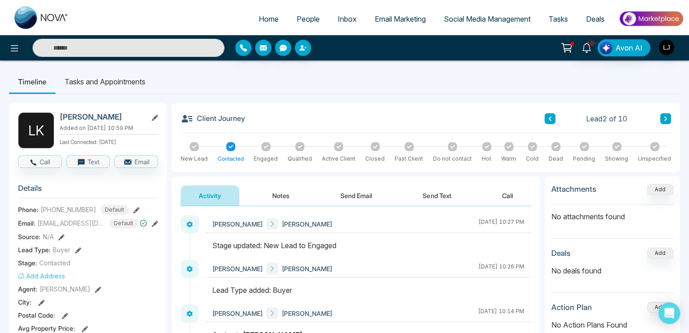
click at [329, 205] on button "Send Email" at bounding box center [356, 195] width 68 height 20
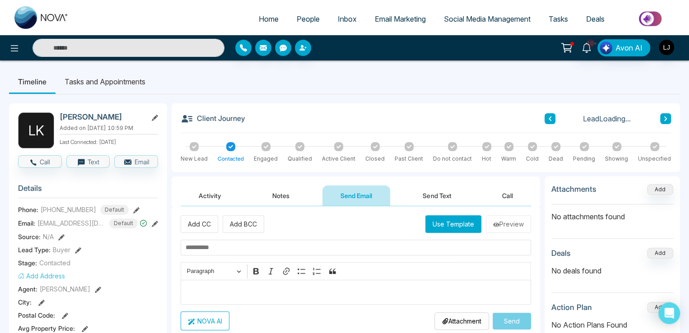
click at [216, 192] on button "Activity" at bounding box center [209, 195] width 59 height 20
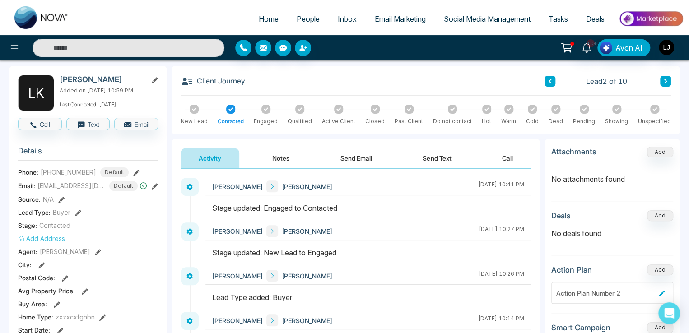
scroll to position [45, 0]
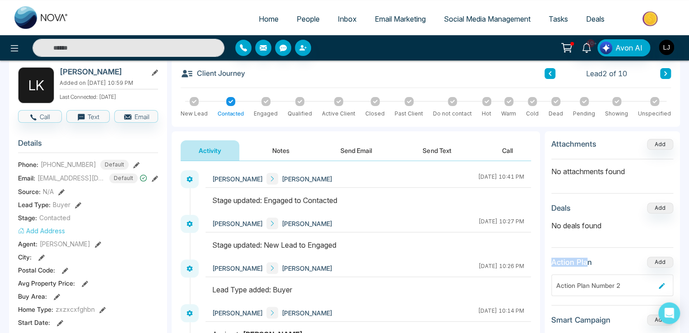
drag, startPoint x: 549, startPoint y: 260, endPoint x: 585, endPoint y: 262, distance: 35.7
click at [585, 262] on div "Attachments Add No attachments found Deals Add No deals found Action Plan Add A…" at bounding box center [611, 248] width 135 height 235
click at [280, 153] on button "Notes" at bounding box center [280, 150] width 53 height 20
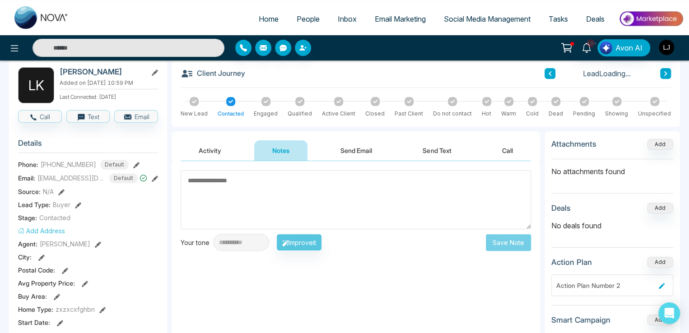
click at [217, 150] on button "Activity" at bounding box center [209, 150] width 59 height 20
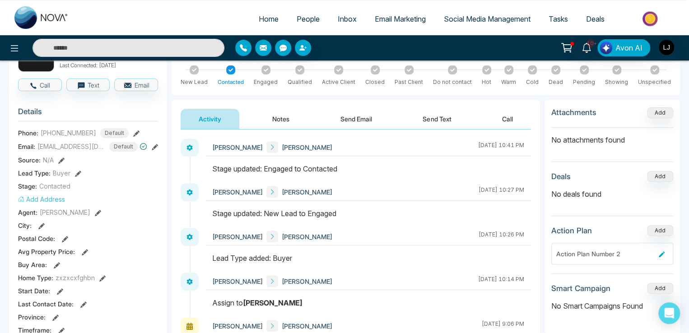
scroll to position [135, 0]
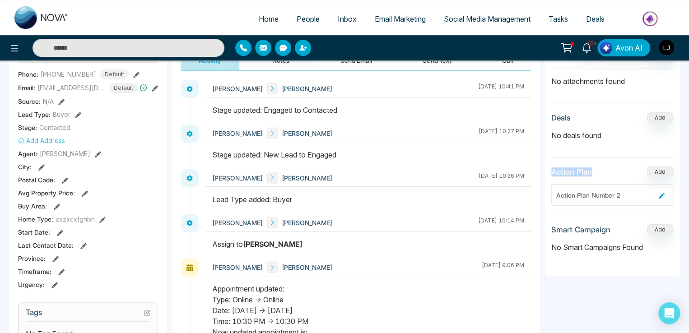
drag, startPoint x: 552, startPoint y: 170, endPoint x: 594, endPoint y: 172, distance: 42.0
click at [594, 172] on div "Action Plan Add" at bounding box center [612, 171] width 122 height 11
click at [657, 225] on button "Add" at bounding box center [660, 229] width 26 height 11
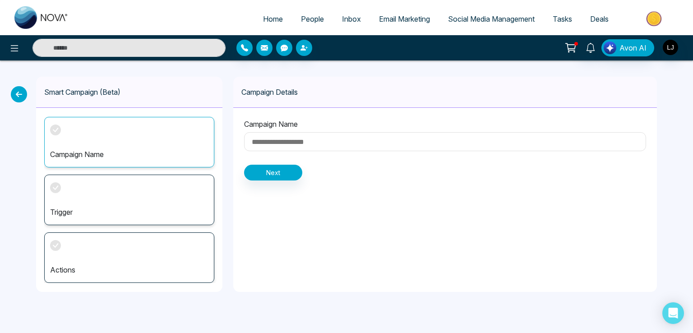
click at [273, 138] on input at bounding box center [445, 141] width 402 height 19
type input "********"
click at [268, 174] on button "Next" at bounding box center [273, 173] width 58 height 16
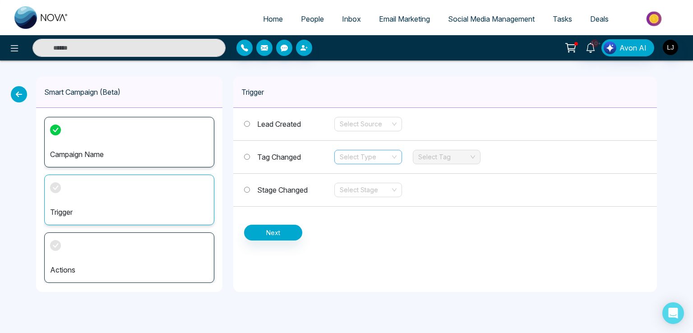
click at [351, 157] on input "search" at bounding box center [365, 157] width 51 height 14
click at [354, 171] on div "Add" at bounding box center [367, 175] width 57 height 10
click at [366, 154] on span "Add" at bounding box center [368, 157] width 57 height 14
click at [356, 189] on div "Remove" at bounding box center [367, 189] width 57 height 10
click at [274, 185] on span "Stage Changed" at bounding box center [282, 189] width 51 height 9
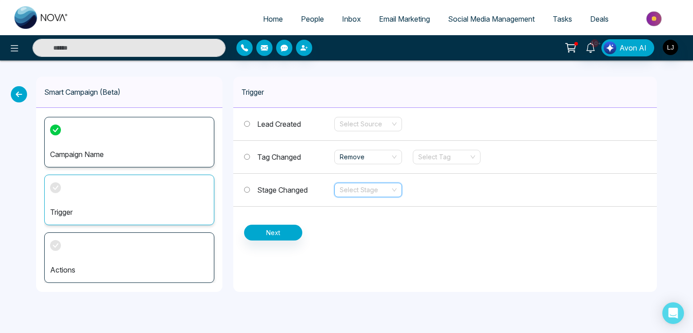
click at [370, 191] on input "search" at bounding box center [365, 190] width 51 height 14
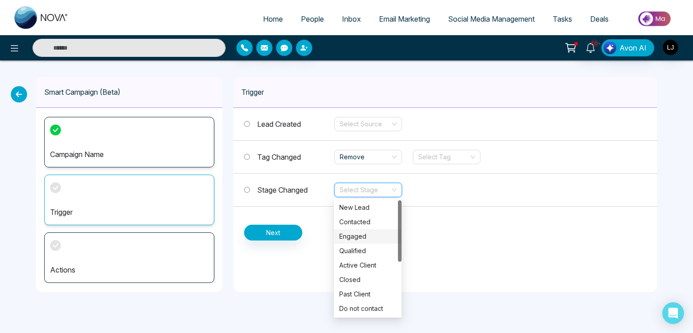
click at [359, 233] on div "Engaged" at bounding box center [367, 236] width 57 height 10
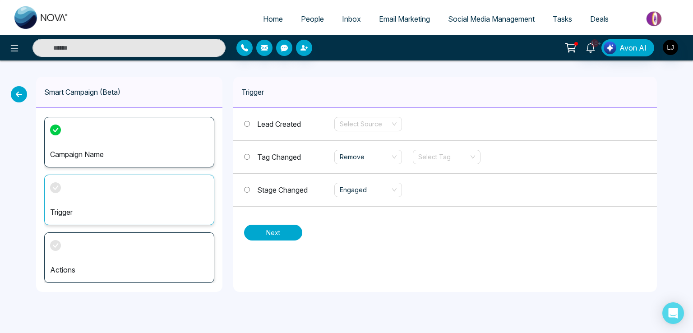
click at [274, 229] on button "Next" at bounding box center [273, 233] width 58 height 16
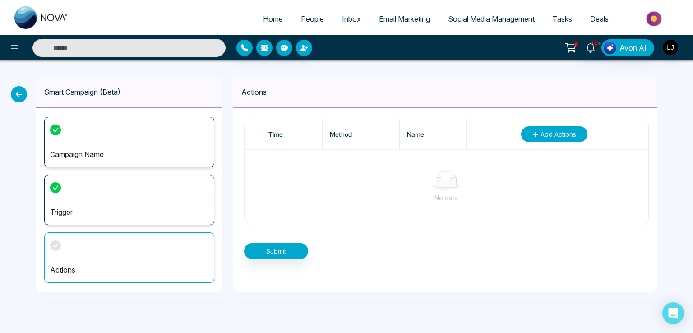
click at [561, 134] on span "Add Actions" at bounding box center [559, 133] width 36 height 9
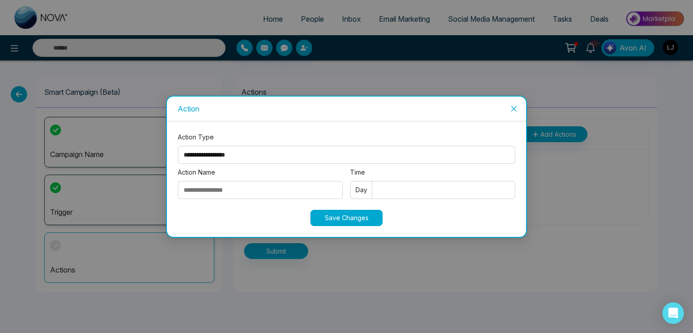
click at [240, 148] on select "**********" at bounding box center [347, 155] width 338 height 18
click at [178, 146] on select "**********" at bounding box center [347, 155] width 338 height 18
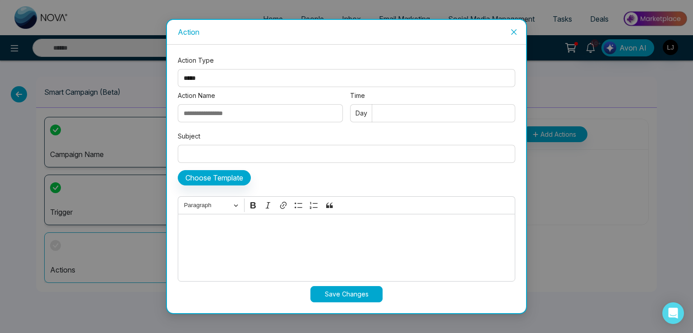
drag, startPoint x: 231, startPoint y: 75, endPoint x: 226, endPoint y: 77, distance: 4.9
click at [231, 75] on select "**********" at bounding box center [347, 78] width 338 height 18
click at [178, 87] on select "**********" at bounding box center [347, 78] width 338 height 18
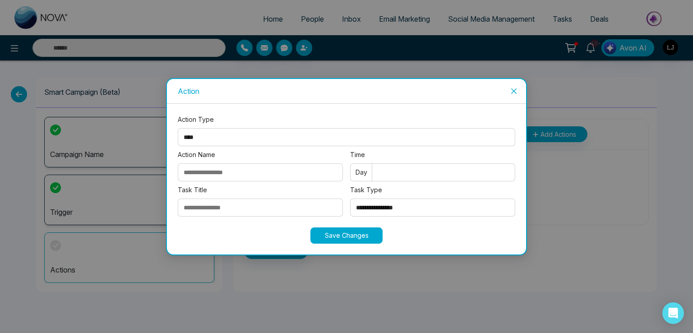
click at [204, 134] on select "**********" at bounding box center [347, 137] width 338 height 18
select select "****"
click at [178, 128] on select "**********" at bounding box center [347, 137] width 338 height 18
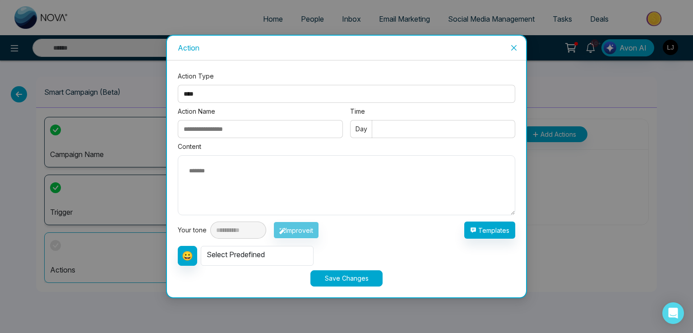
click at [513, 46] on icon "close" at bounding box center [513, 47] width 7 height 7
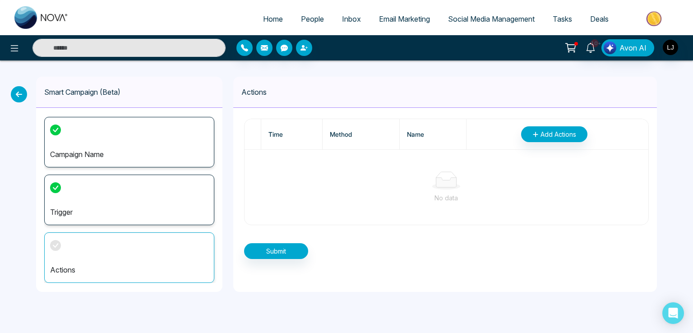
click at [16, 91] on icon at bounding box center [19, 94] width 16 height 16
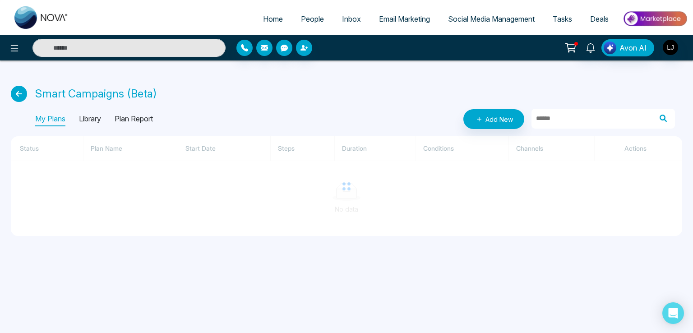
click at [16, 91] on icon at bounding box center [19, 94] width 16 height 16
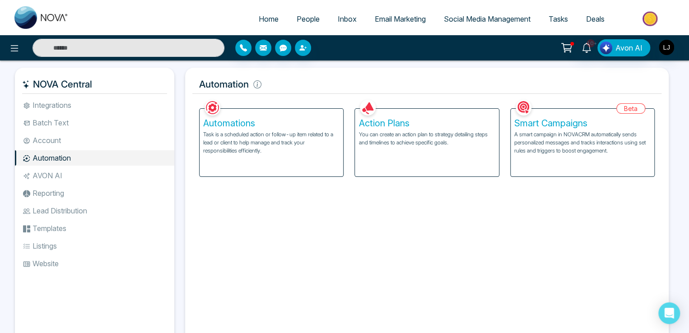
click at [296, 18] on span "People" at bounding box center [307, 18] width 23 height 9
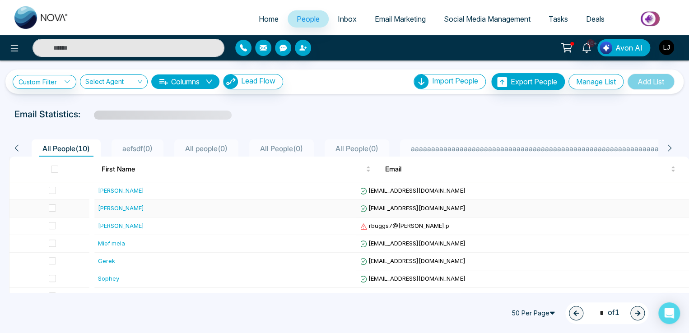
click at [425, 209] on span "[EMAIL_ADDRESS][DOMAIN_NAME]" at bounding box center [412, 207] width 106 height 7
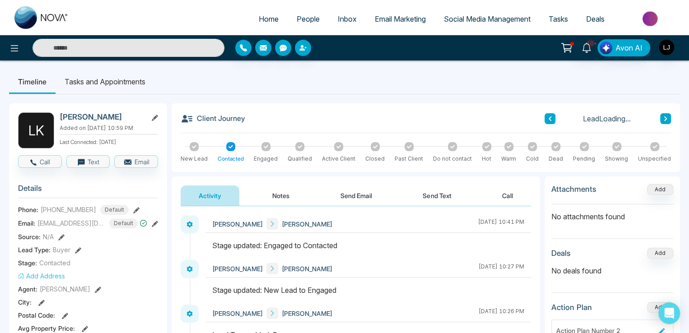
click at [286, 194] on button "Notes" at bounding box center [280, 195] width 53 height 20
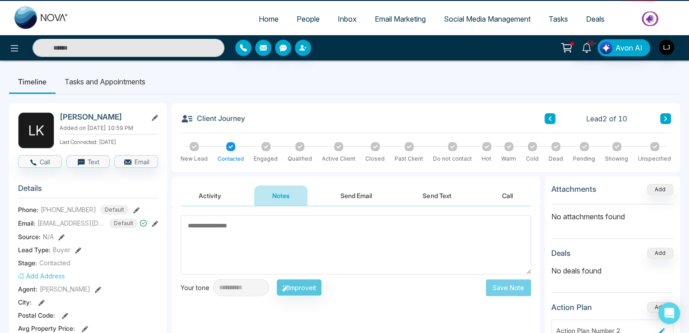
click at [215, 194] on button "Activity" at bounding box center [209, 195] width 59 height 20
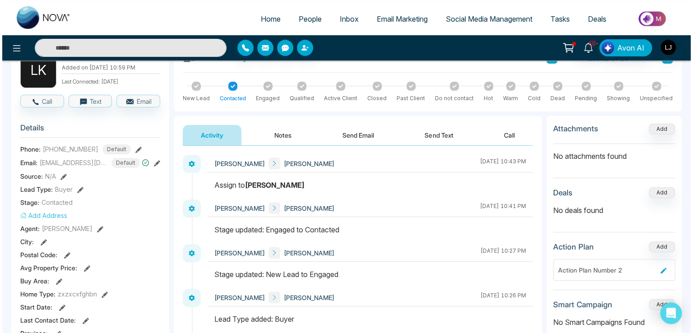
scroll to position [45, 0]
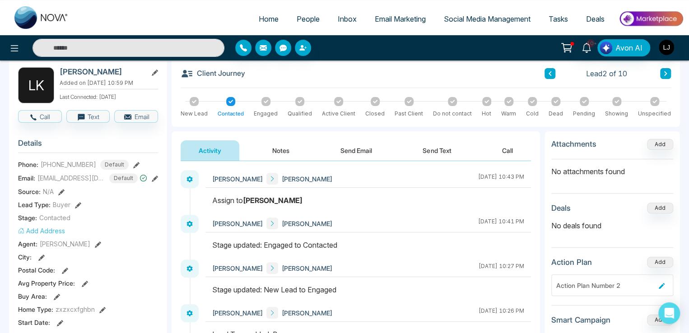
drag, startPoint x: 213, startPoint y: 201, endPoint x: 250, endPoint y: 203, distance: 37.0
click at [250, 203] on div "Assign to [PERSON_NAME]" at bounding box center [368, 200] width 312 height 11
click at [9, 48] on icon at bounding box center [14, 48] width 11 height 11
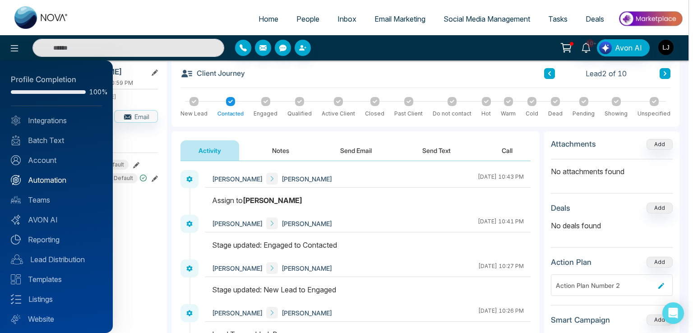
click at [48, 182] on link "Automation" at bounding box center [56, 180] width 91 height 11
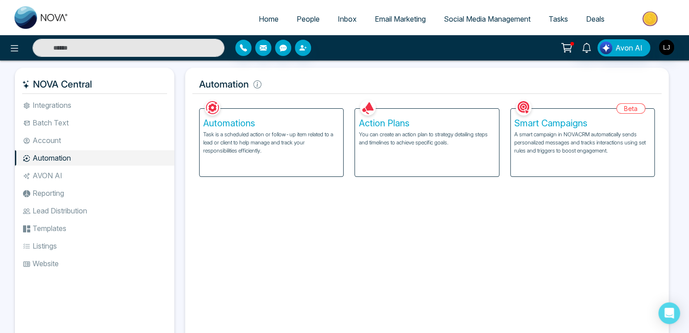
click at [280, 143] on p "Task is a scheduled action or follow-up item related to a lead or client to hel…" at bounding box center [271, 142] width 136 height 24
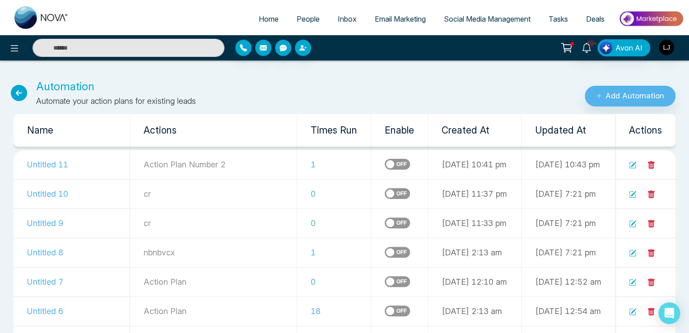
click at [384, 165] on label at bounding box center [396, 164] width 25 height 11
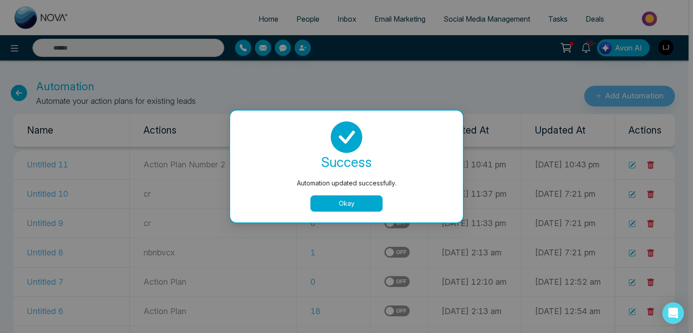
click at [338, 202] on button "Okay" at bounding box center [346, 203] width 72 height 16
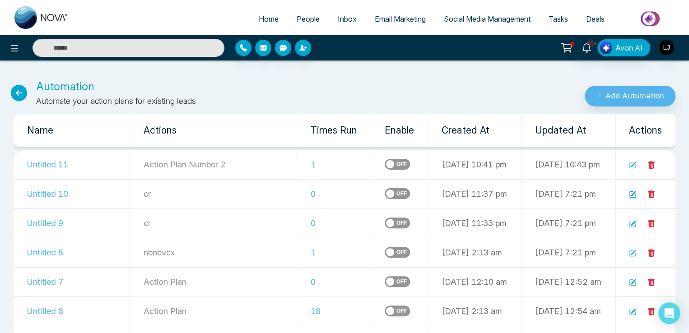
click at [299, 21] on span "People" at bounding box center [307, 18] width 23 height 9
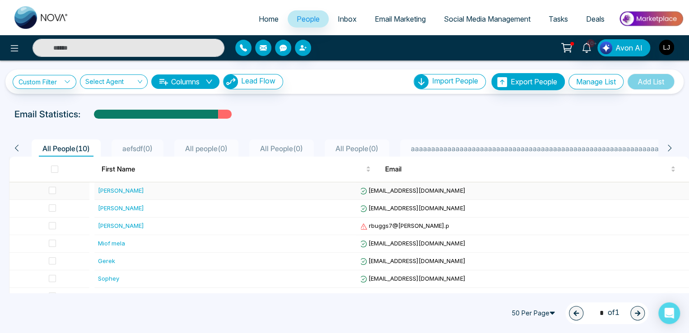
click at [98, 187] on div "[PERSON_NAME]" at bounding box center [121, 190] width 46 height 9
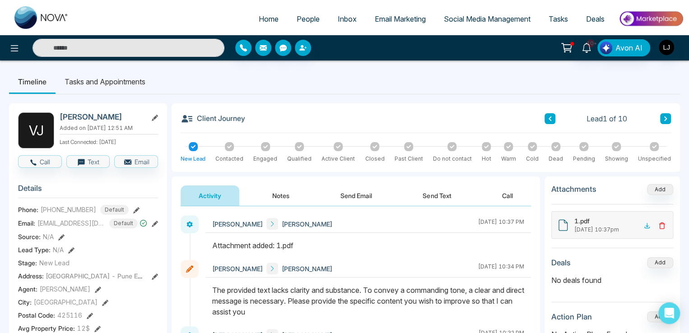
click at [351, 203] on button "Send Email" at bounding box center [356, 195] width 68 height 20
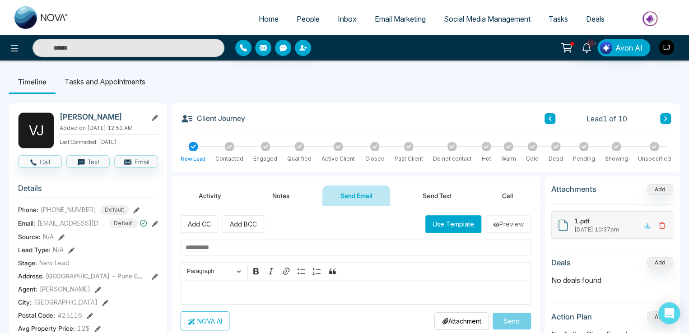
click at [298, 18] on span "People" at bounding box center [307, 18] width 23 height 9
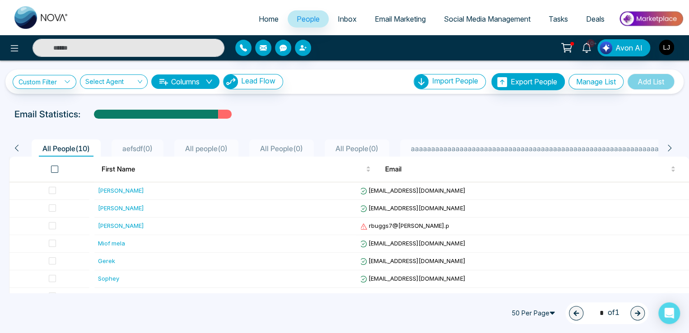
click at [26, 170] on th at bounding box center [51, 169] width 85 height 25
click at [54, 167] on span at bounding box center [54, 169] width 7 height 7
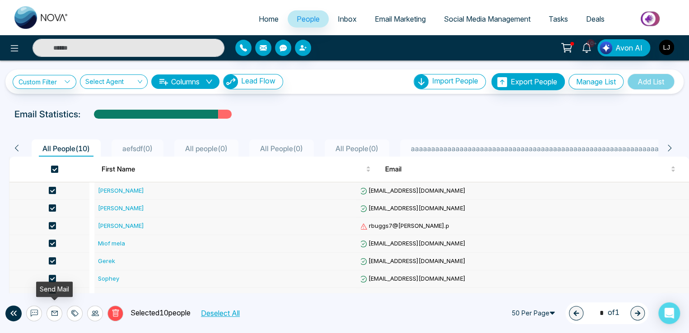
click at [53, 314] on icon at bounding box center [54, 313] width 7 height 7
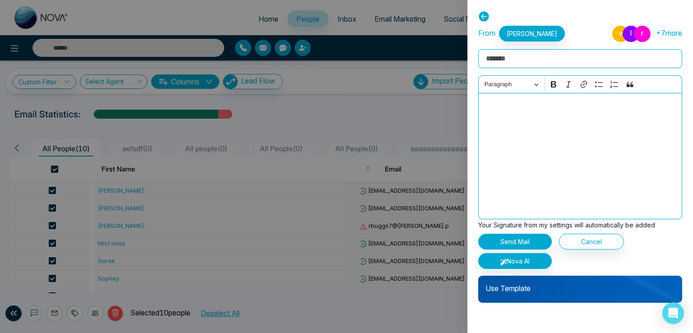
click at [482, 15] on icon at bounding box center [483, 16] width 11 height 11
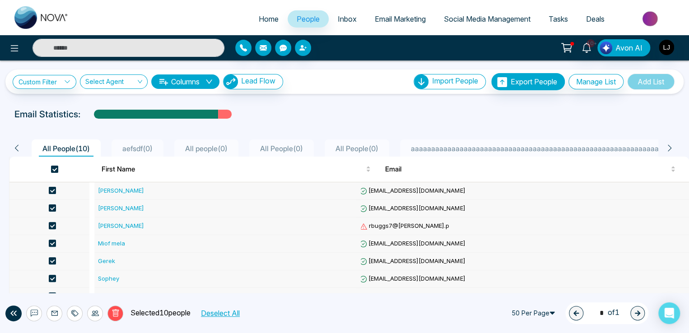
click at [105, 189] on div "[PERSON_NAME]" at bounding box center [121, 190] width 46 height 9
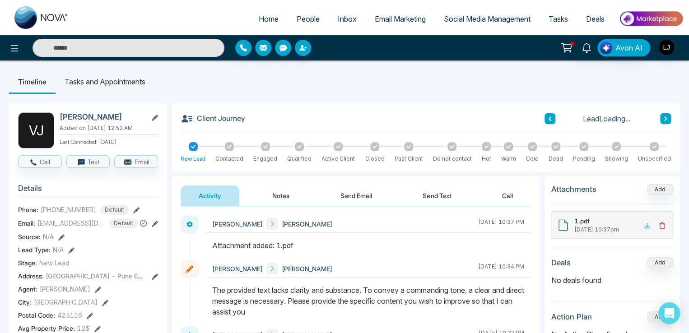
click at [363, 199] on button "Send Email" at bounding box center [356, 195] width 68 height 20
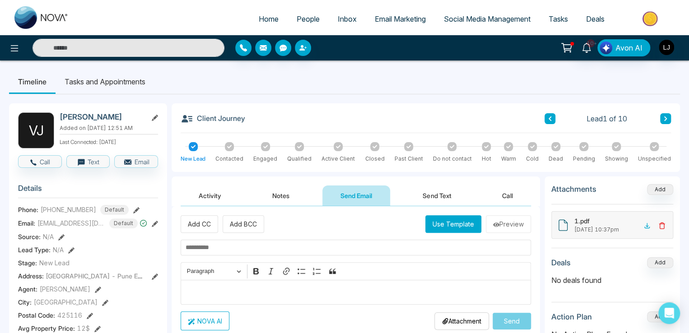
click at [201, 193] on button "Activity" at bounding box center [209, 195] width 59 height 20
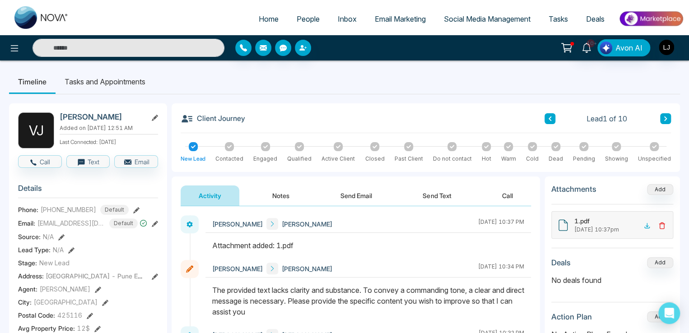
click at [357, 190] on button "Send Email" at bounding box center [356, 195] width 68 height 20
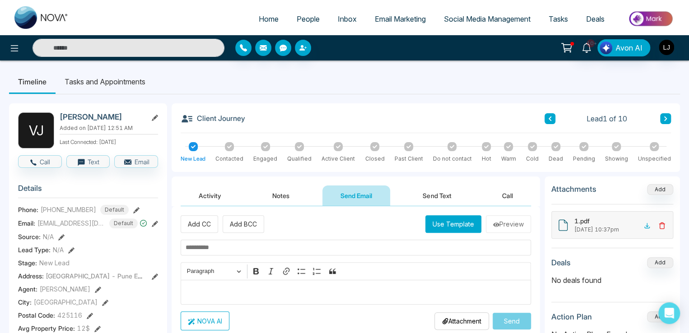
click at [343, 17] on span "Inbox" at bounding box center [347, 18] width 19 height 9
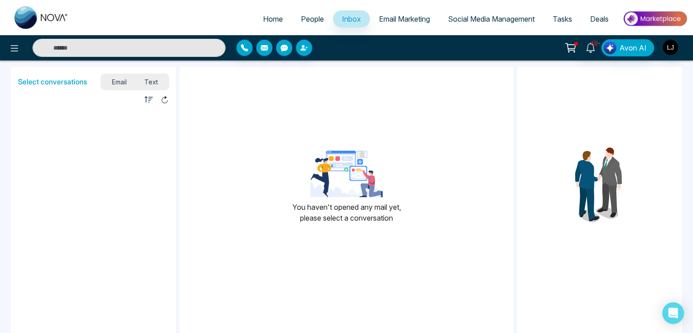
click at [147, 80] on span "Text" at bounding box center [152, 82] width 32 height 12
click at [120, 83] on span "Email" at bounding box center [119, 82] width 33 height 12
click at [309, 18] on span "People" at bounding box center [312, 18] width 23 height 9
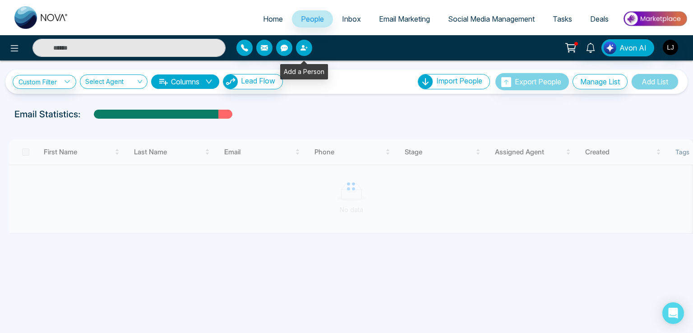
click at [306, 45] on icon "button" at bounding box center [304, 47] width 7 height 7
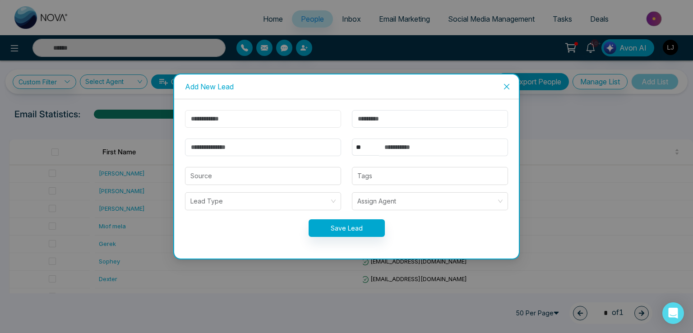
click at [203, 112] on input "text" at bounding box center [263, 119] width 156 height 18
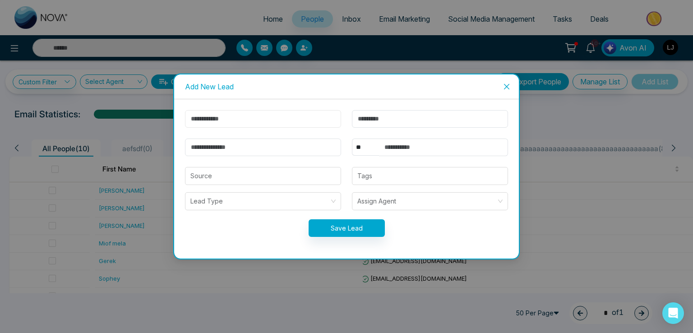
type input "******"
drag, startPoint x: 220, startPoint y: 148, endPoint x: 234, endPoint y: 153, distance: 14.8
click at [220, 148] on input "email" at bounding box center [263, 148] width 156 height 18
type input "**********"
click at [388, 123] on input "text" at bounding box center [430, 119] width 156 height 18
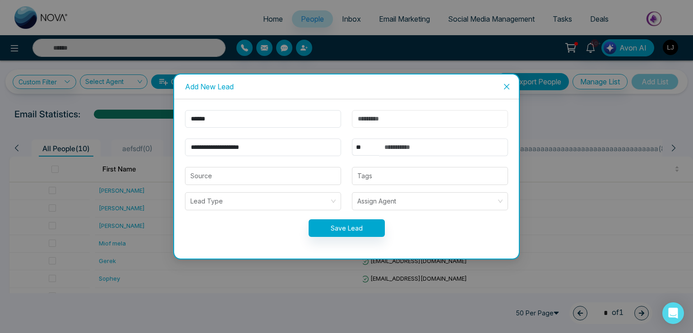
type input "*****"
click at [365, 148] on select "** **** *** *** *** **** ***" at bounding box center [365, 147] width 27 height 17
select select "***"
click at [352, 139] on select "** **** *** *** *** **** ***" at bounding box center [365, 147] width 27 height 17
click at [401, 149] on input "text" at bounding box center [443, 148] width 129 height 18
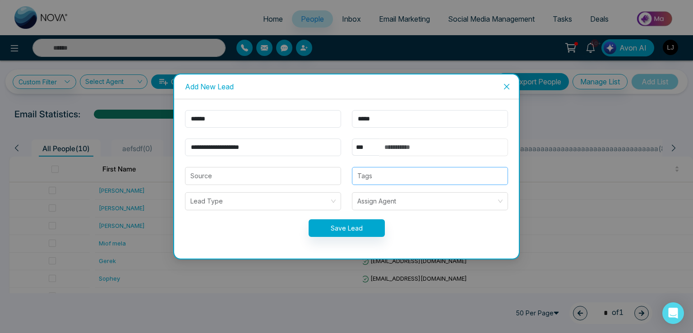
type input "**********"
click at [365, 222] on button "Save Lead" at bounding box center [347, 228] width 76 height 18
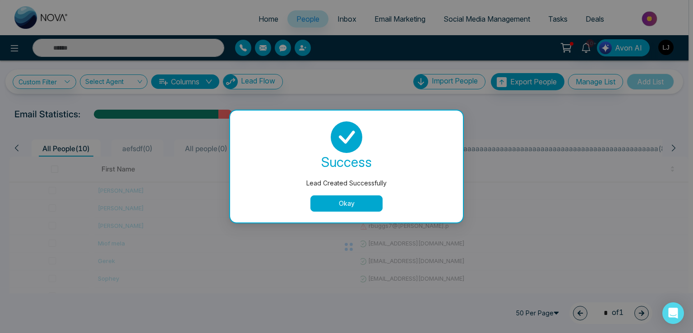
click at [343, 208] on button "Okay" at bounding box center [346, 203] width 72 height 16
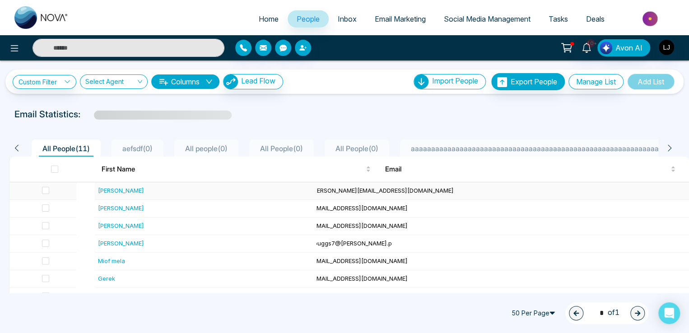
click at [416, 190] on span "lokesh@mmnovatech.com" at bounding box center [377, 190] width 152 height 7
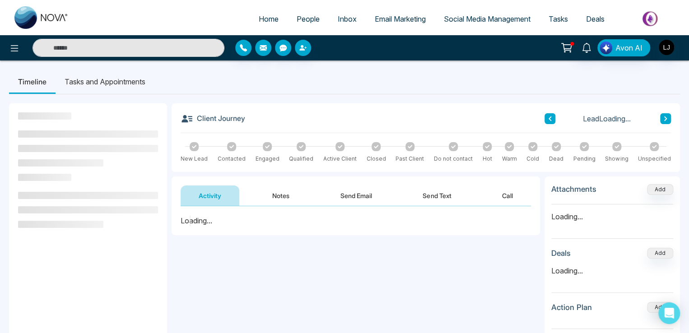
click at [351, 196] on button "Send Email" at bounding box center [356, 195] width 68 height 20
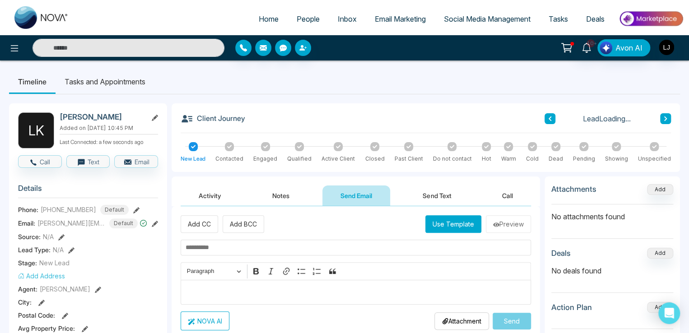
click at [464, 224] on button "Use Template" at bounding box center [453, 224] width 56 height 18
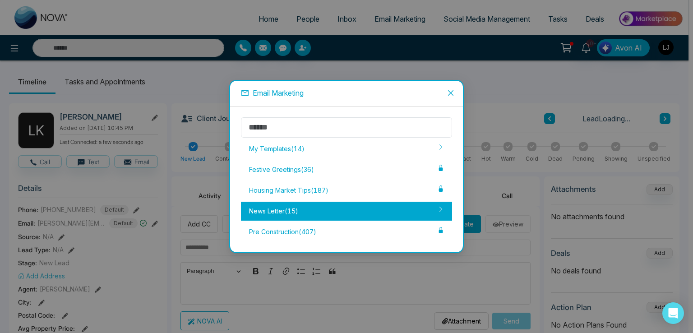
click at [358, 215] on div "News Letter ( 15 )" at bounding box center [346, 211] width 211 height 19
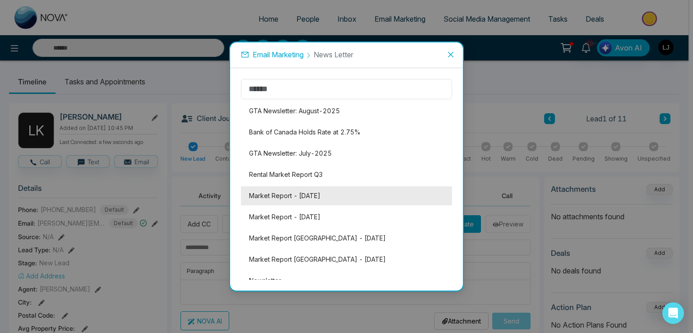
click at [314, 194] on li "Market Report - [DATE]" at bounding box center [346, 195] width 211 height 19
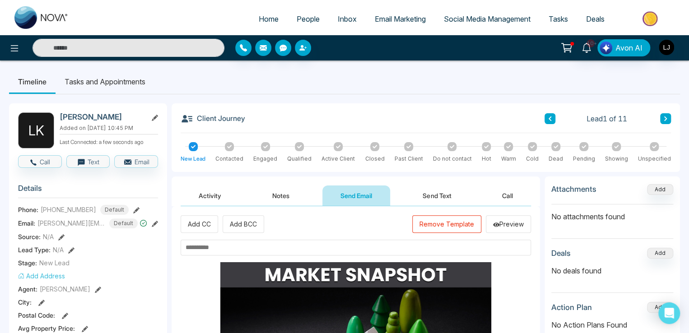
click at [208, 240] on input "text" at bounding box center [355, 248] width 350 height 16
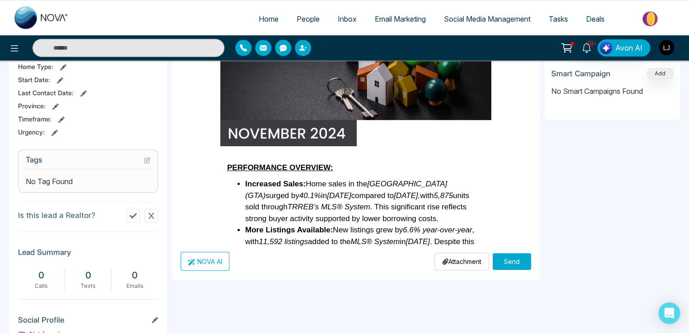
scroll to position [361, 0]
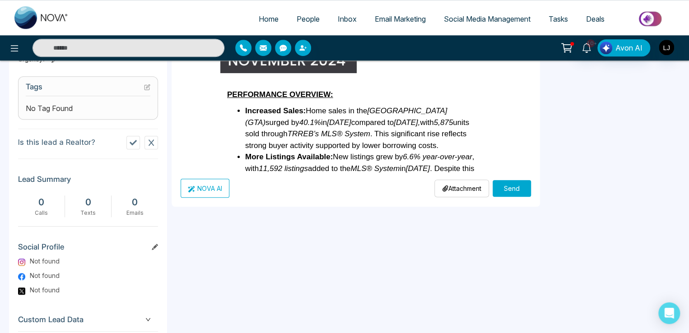
type input "**********"
click at [512, 189] on button "Send" at bounding box center [511, 188] width 38 height 17
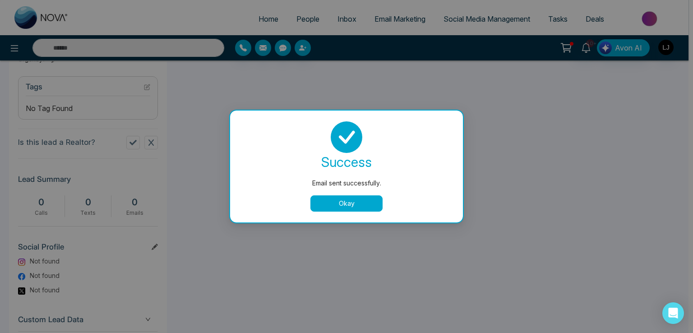
click at [347, 201] on button "Okay" at bounding box center [346, 203] width 72 height 16
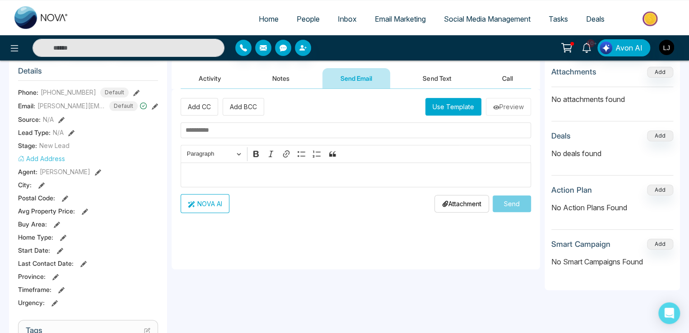
scroll to position [90, 0]
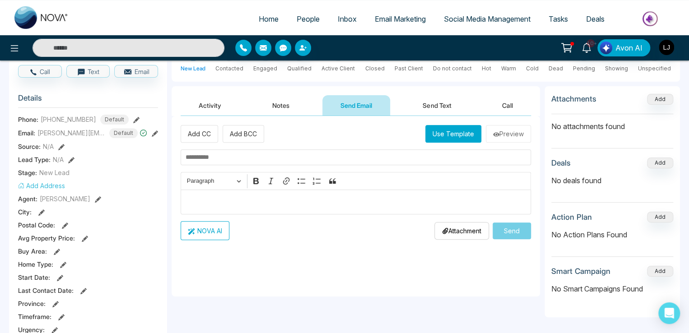
click at [281, 102] on button "Notes" at bounding box center [280, 105] width 53 height 20
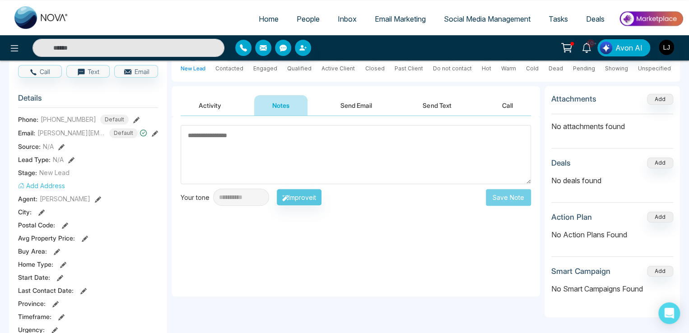
click at [209, 102] on button "Activity" at bounding box center [209, 105] width 59 height 20
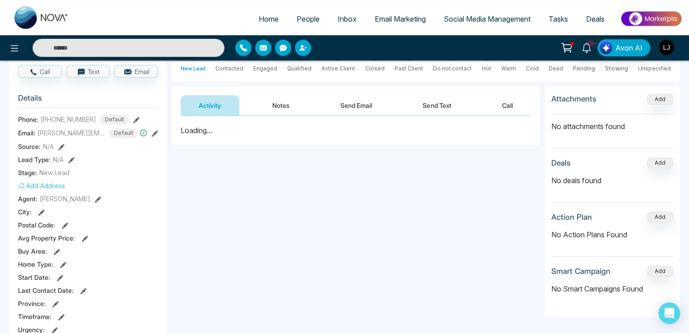
click at [359, 102] on button "Send Email" at bounding box center [356, 105] width 68 height 20
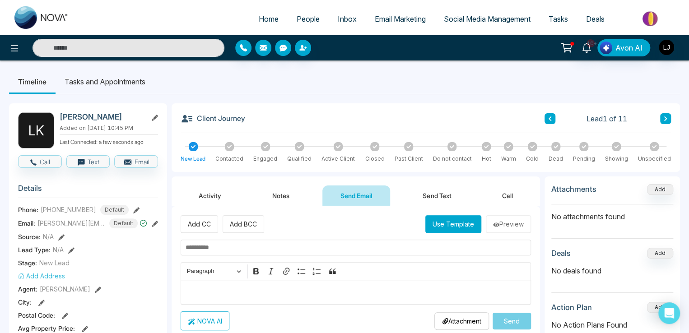
click at [437, 219] on button "Use Template" at bounding box center [453, 224] width 56 height 18
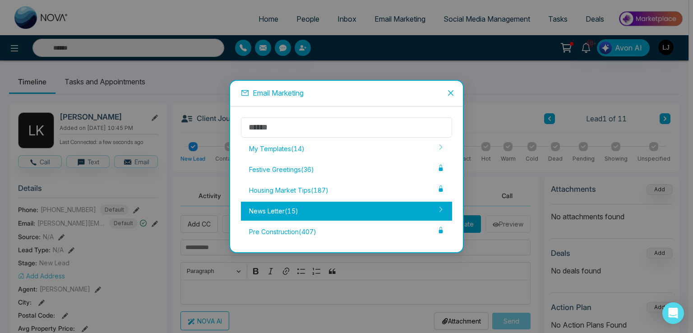
click at [301, 209] on div "News Letter ( 15 )" at bounding box center [346, 211] width 211 height 19
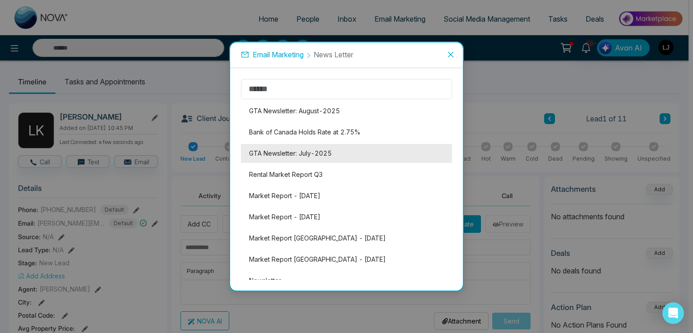
click at [314, 144] on li "GTA Newsletter: July-2025" at bounding box center [346, 153] width 211 height 19
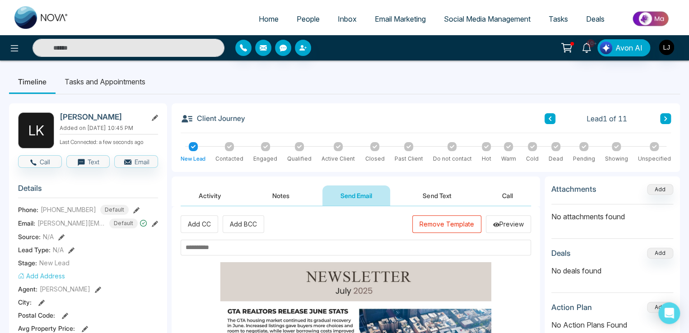
click at [218, 253] on input "text" at bounding box center [355, 248] width 350 height 16
type input "**********"
click at [308, 219] on div "Add CC Add BCC Remove Template Preview" at bounding box center [355, 224] width 350 height 18
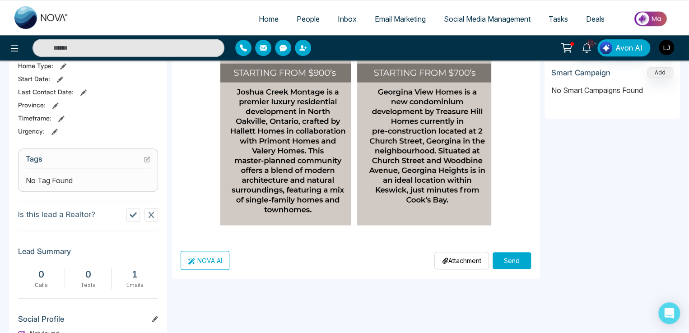
scroll to position [316, 0]
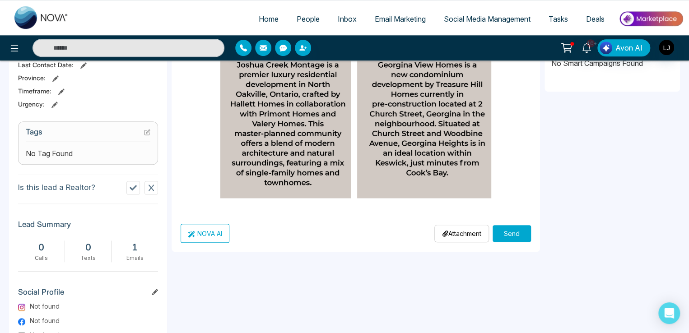
click at [512, 230] on button "Send" at bounding box center [511, 233] width 38 height 17
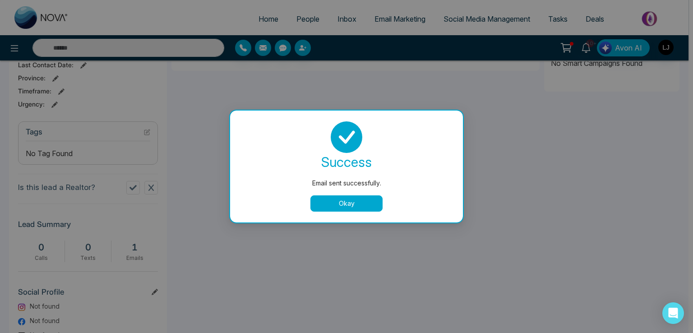
click at [355, 204] on button "Okay" at bounding box center [346, 203] width 72 height 16
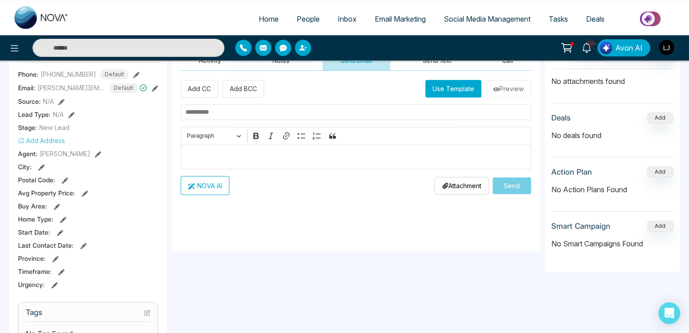
scroll to position [45, 0]
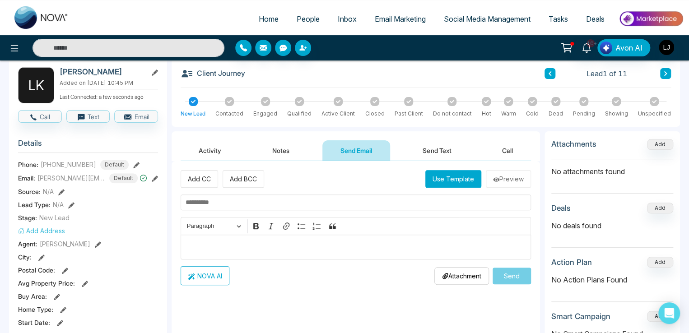
click at [277, 145] on button "Notes" at bounding box center [280, 150] width 53 height 20
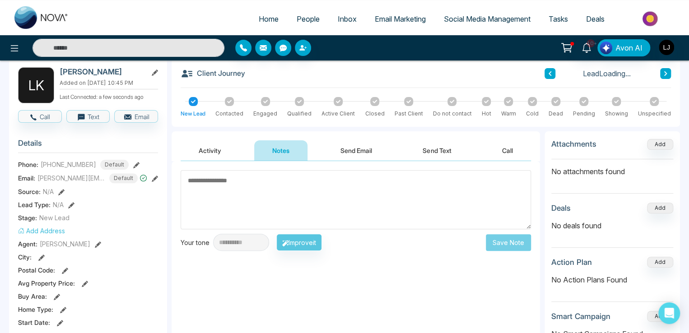
click at [204, 148] on button "Activity" at bounding box center [209, 150] width 59 height 20
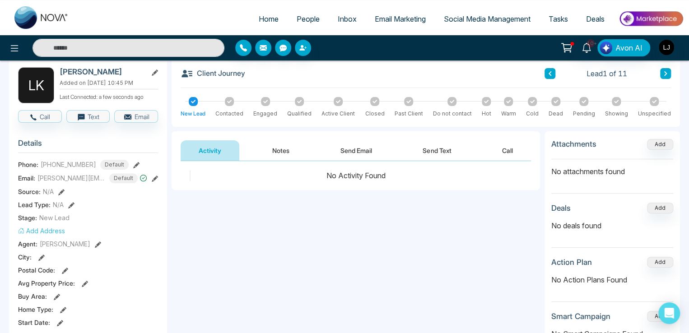
click at [368, 148] on button "Send Email" at bounding box center [356, 150] width 68 height 20
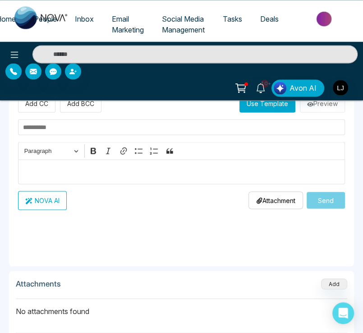
scroll to position [715, 0]
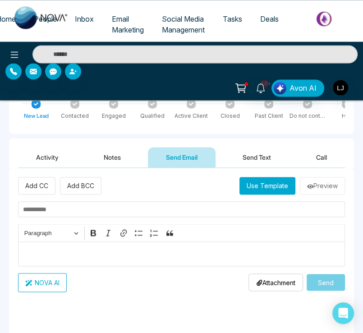
click at [259, 189] on button "Use Template" at bounding box center [268, 186] width 56 height 18
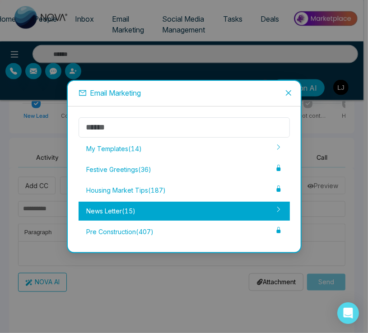
click at [142, 210] on div "News Letter ( 15 )" at bounding box center [184, 211] width 211 height 19
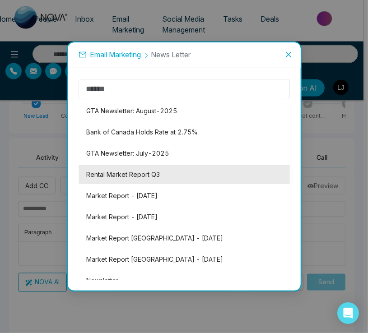
click at [153, 165] on li "Rental Market Report Q3" at bounding box center [184, 174] width 211 height 19
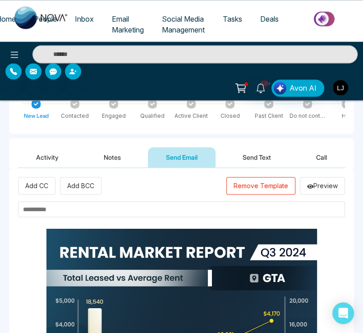
click at [58, 213] on input "text" at bounding box center [181, 209] width 327 height 16
paste input "**********"
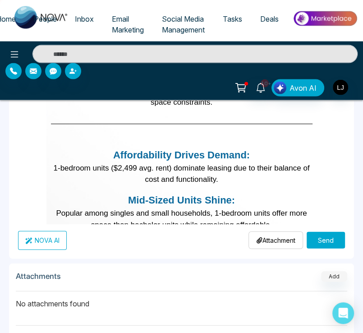
scroll to position [985, 0]
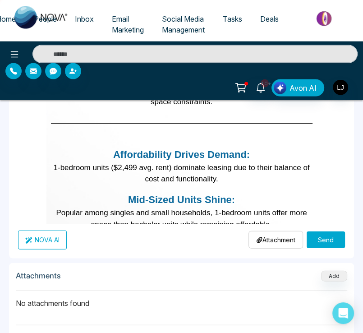
type input "**********"
click at [325, 244] on button "Send" at bounding box center [326, 239] width 38 height 17
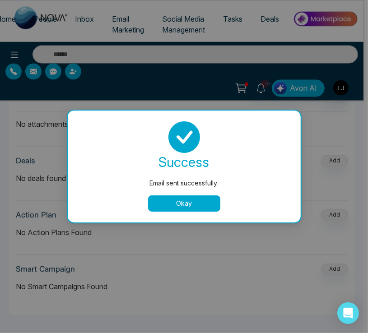
click at [182, 199] on button "Okay" at bounding box center [184, 203] width 72 height 16
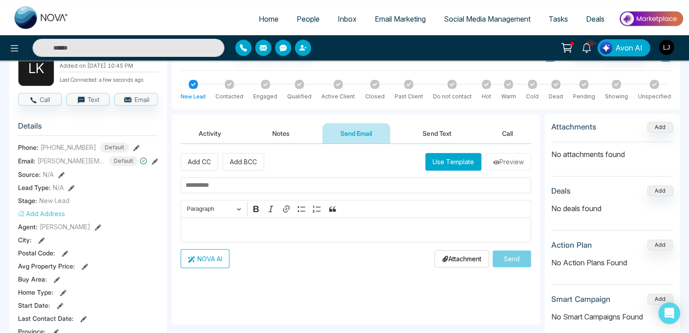
scroll to position [0, 0]
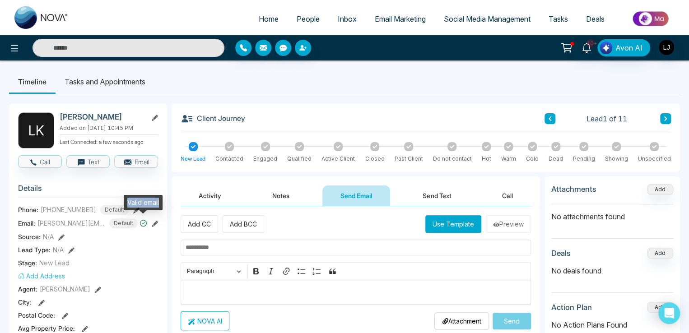
drag, startPoint x: 127, startPoint y: 201, endPoint x: 161, endPoint y: 203, distance: 33.4
click at [161, 203] on div "Valid email" at bounding box center [143, 202] width 39 height 15
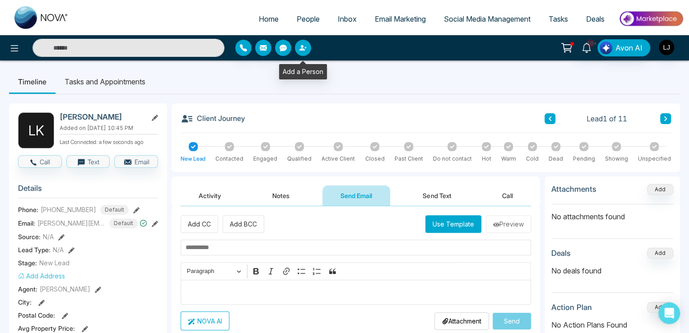
click at [305, 42] on button "button" at bounding box center [303, 48] width 16 height 16
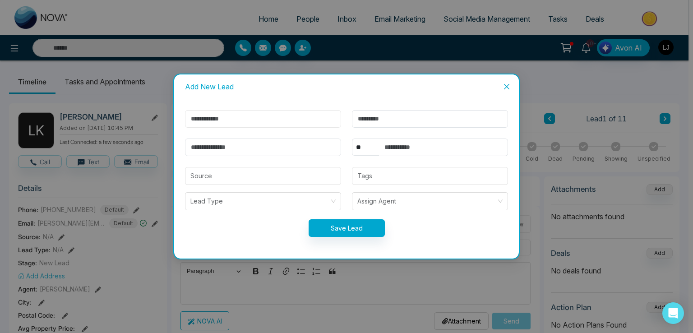
click at [199, 116] on input "text" at bounding box center [263, 119] width 156 height 18
type input "******"
click at [207, 144] on input "email" at bounding box center [263, 148] width 156 height 18
type input "**********"
click at [363, 149] on select "** **** *** *** *** **** ***" at bounding box center [365, 147] width 27 height 17
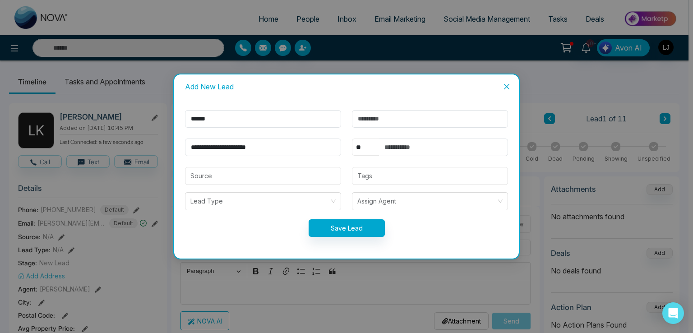
select select "***"
click at [352, 139] on select "** **** *** *** *** **** ***" at bounding box center [365, 147] width 27 height 17
click at [404, 145] on input "text" at bounding box center [443, 148] width 129 height 18
type input "**********"
click at [356, 228] on button "Save Lead" at bounding box center [347, 228] width 76 height 18
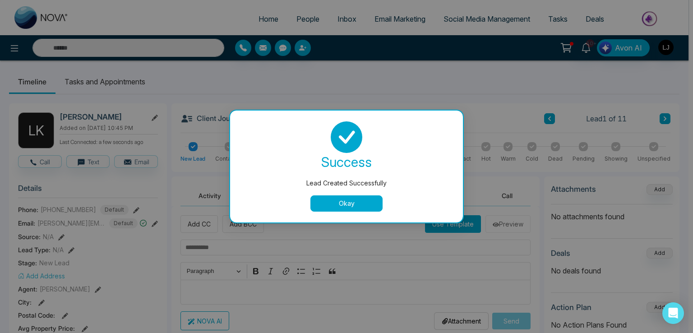
click at [336, 204] on button "Okay" at bounding box center [346, 203] width 72 height 16
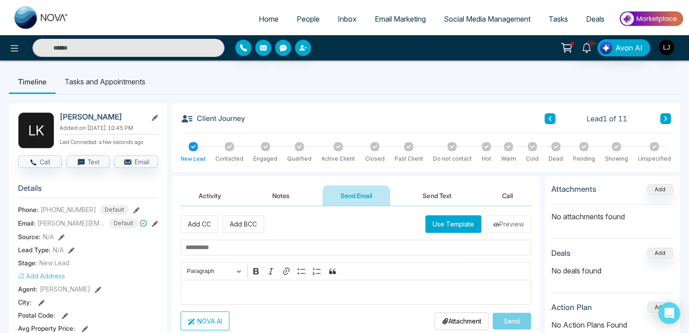
click at [300, 17] on span "People" at bounding box center [307, 18] width 23 height 9
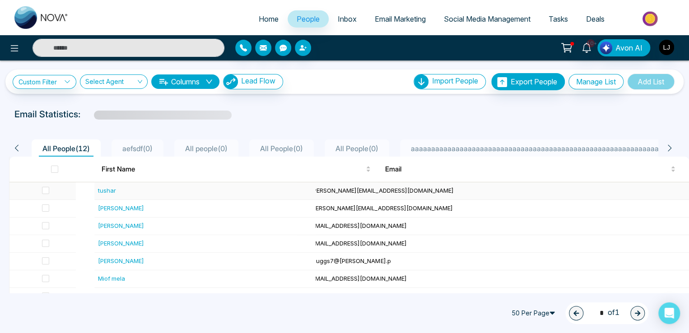
click at [410, 188] on span "shivratan@mmnovatech.com" at bounding box center [377, 190] width 153 height 7
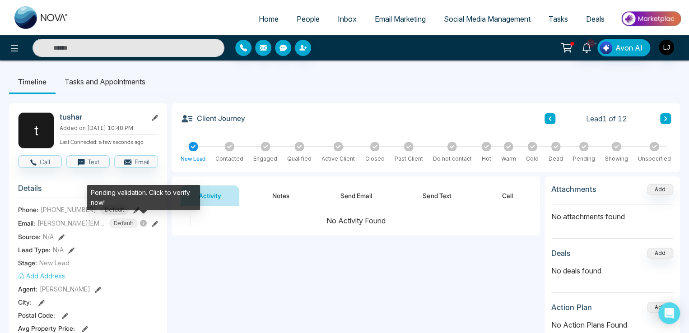
click at [143, 221] on icon at bounding box center [143, 223] width 7 height 7
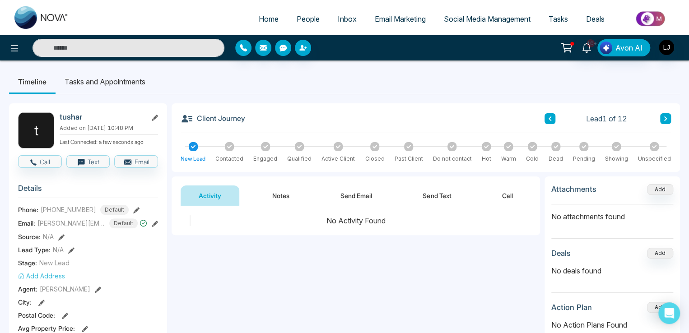
click at [359, 199] on button "Send Email" at bounding box center [356, 195] width 68 height 20
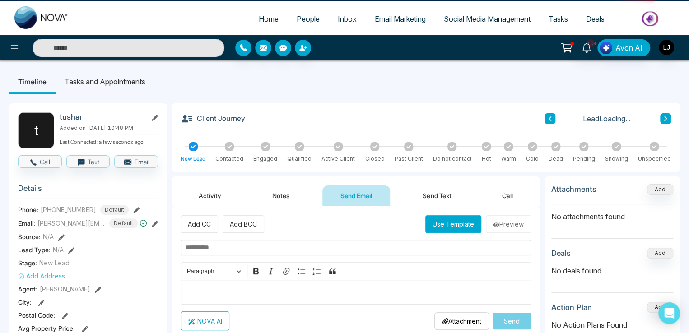
click at [438, 226] on button "Use Template" at bounding box center [453, 224] width 56 height 18
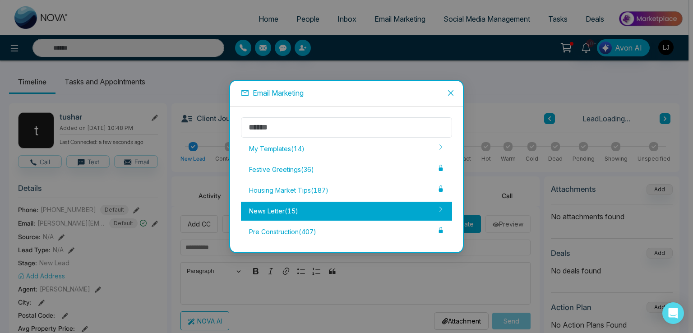
click at [303, 205] on div "News Letter ( 15 )" at bounding box center [346, 211] width 211 height 19
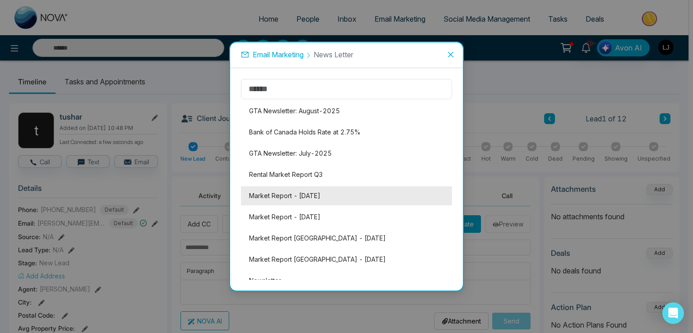
click at [332, 190] on li "Market Report - [DATE]" at bounding box center [346, 195] width 211 height 19
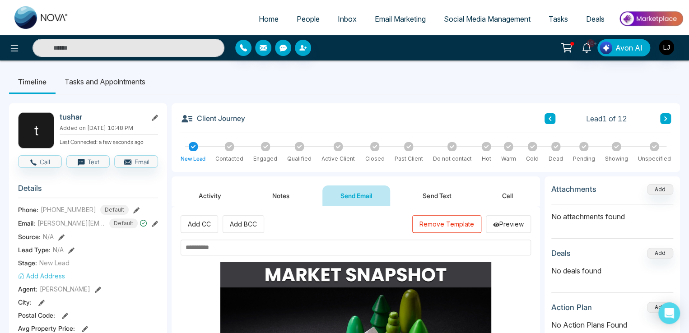
click at [216, 244] on input "text" at bounding box center [355, 248] width 350 height 16
paste input "**********"
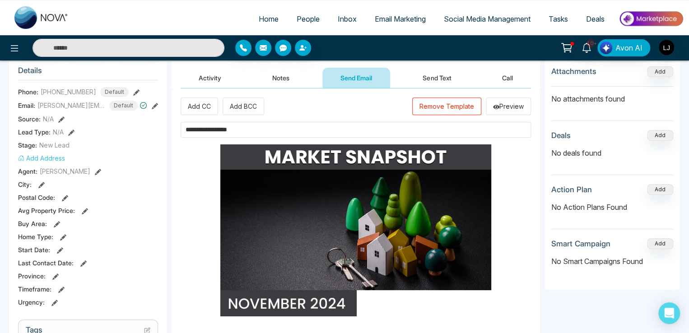
scroll to position [316, 0]
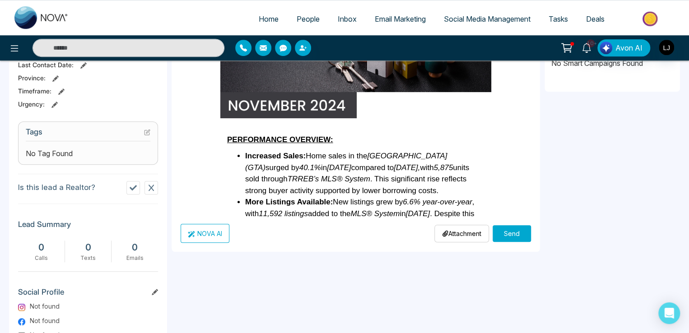
type input "**********"
click at [507, 237] on button "Send" at bounding box center [511, 233] width 38 height 17
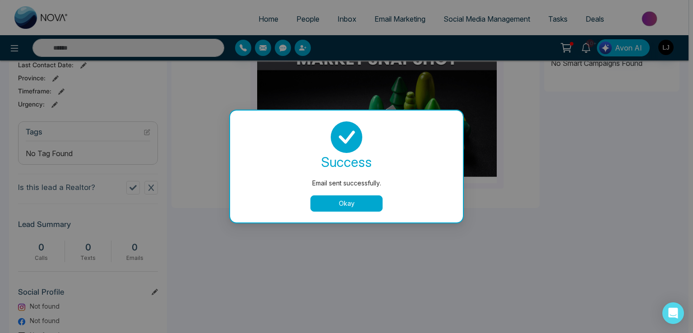
click at [338, 201] on button "Okay" at bounding box center [346, 203] width 72 height 16
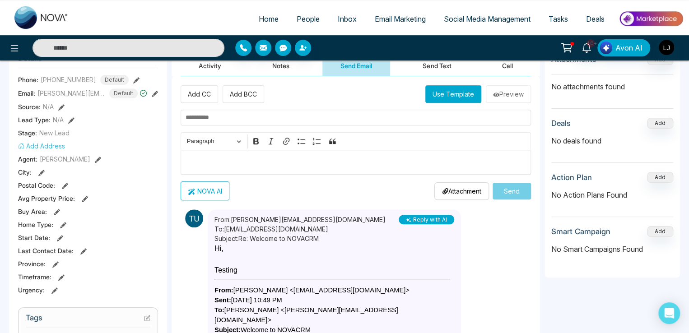
scroll to position [180, 0]
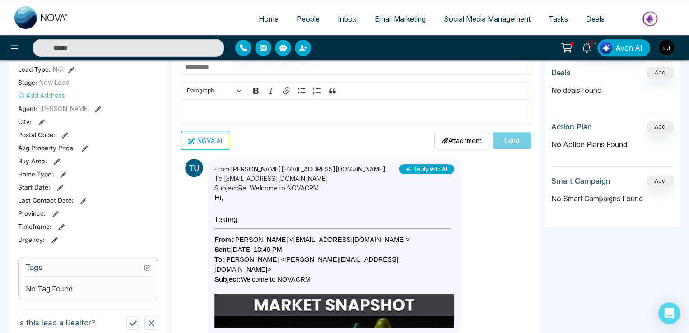
click at [338, 19] on span "Inbox" at bounding box center [347, 18] width 19 height 9
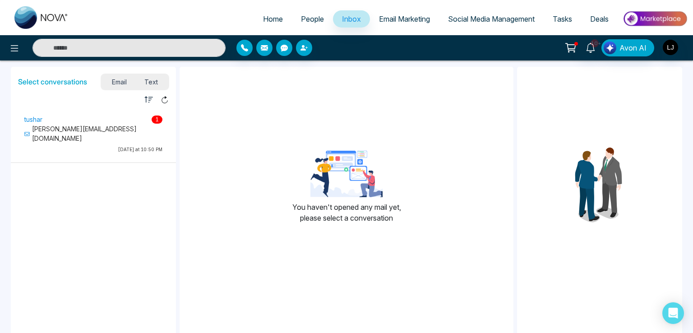
click at [71, 130] on p "shivratan@mmnovatech.com" at bounding box center [93, 133] width 138 height 19
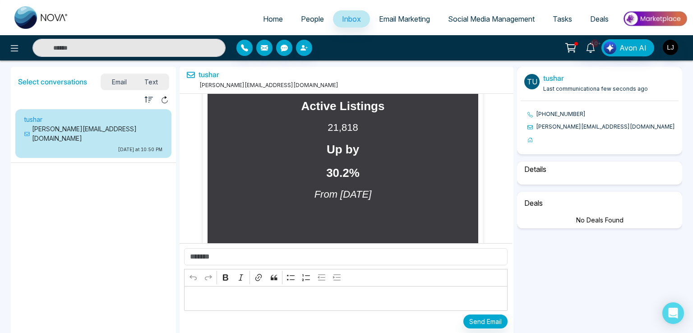
select select "****"
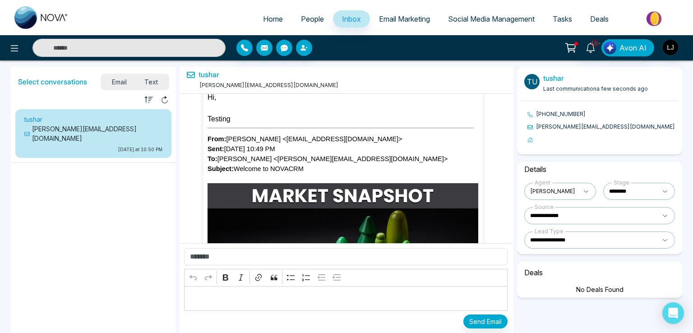
scroll to position [1824, 0]
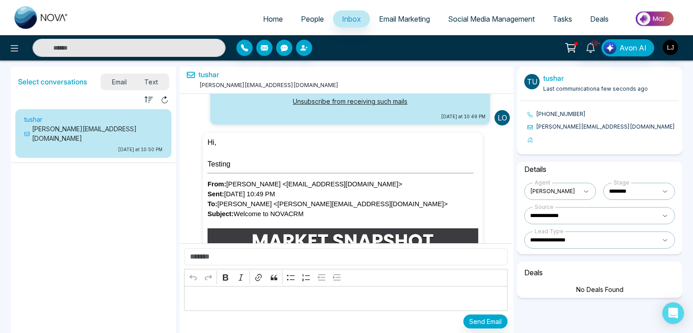
click at [206, 258] on input "text" at bounding box center [346, 256] width 324 height 17
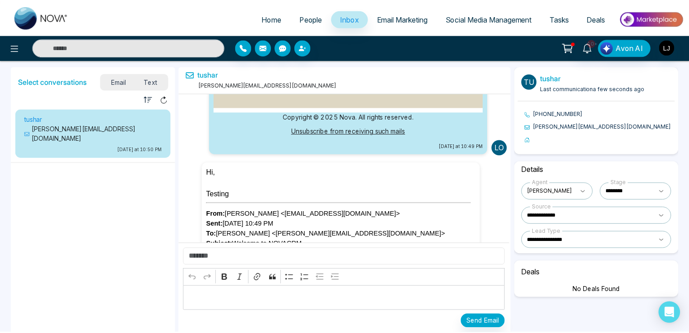
scroll to position [1779, 0]
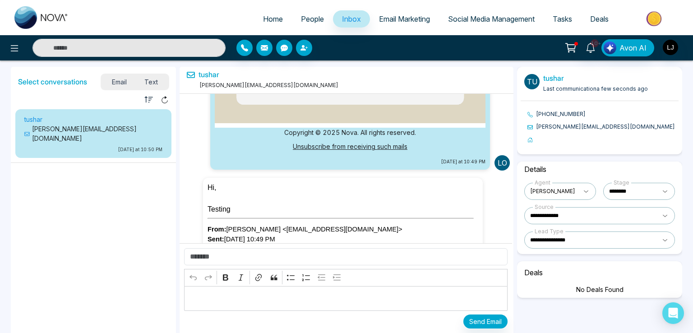
click at [397, 17] on span "Email Marketing" at bounding box center [404, 18] width 51 height 9
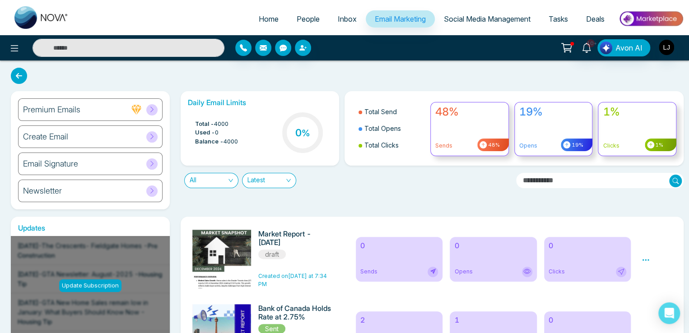
click at [144, 136] on div "Create Email" at bounding box center [90, 136] width 144 height 23
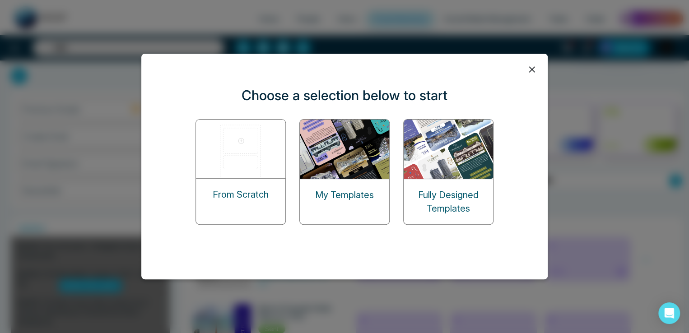
click at [444, 154] on img at bounding box center [448, 149] width 90 height 59
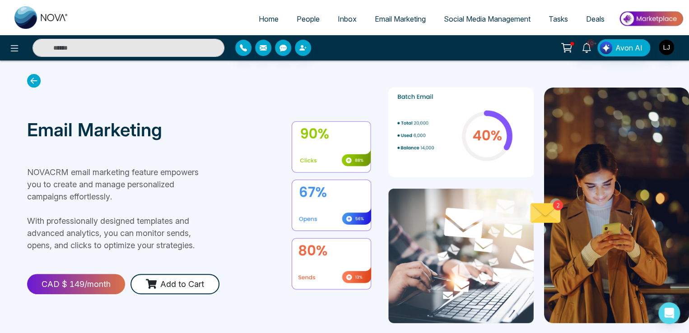
click at [36, 79] on icon at bounding box center [34, 81] width 14 height 14
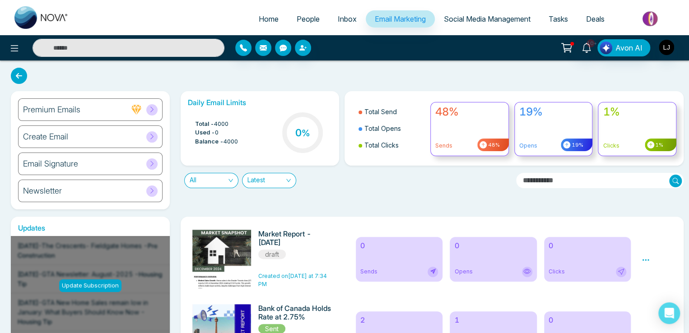
click at [153, 162] on icon at bounding box center [151, 163] width 7 height 7
click at [136, 166] on div "Email Signature" at bounding box center [90, 164] width 144 height 23
click at [151, 163] on icon at bounding box center [151, 163] width 7 height 7
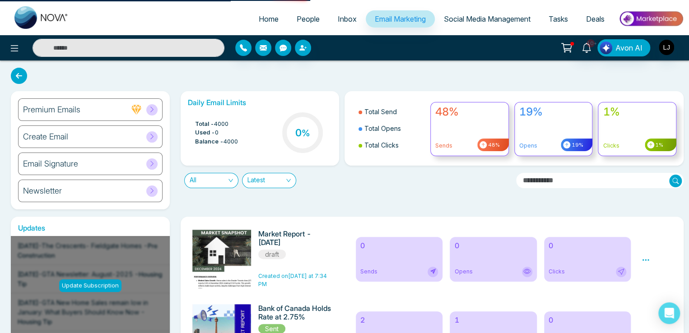
click at [74, 165] on h6 "Email Signature" at bounding box center [50, 164] width 55 height 10
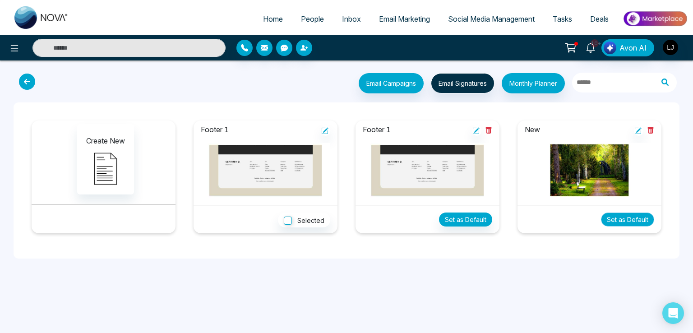
click at [643, 219] on button "Set as Default" at bounding box center [627, 220] width 53 height 14
click at [338, 207] on div "Footer 1 Selected" at bounding box center [266, 180] width 162 height 127
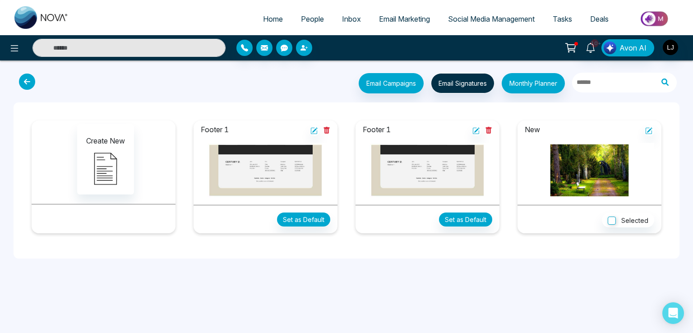
click at [26, 83] on icon at bounding box center [27, 82] width 16 height 16
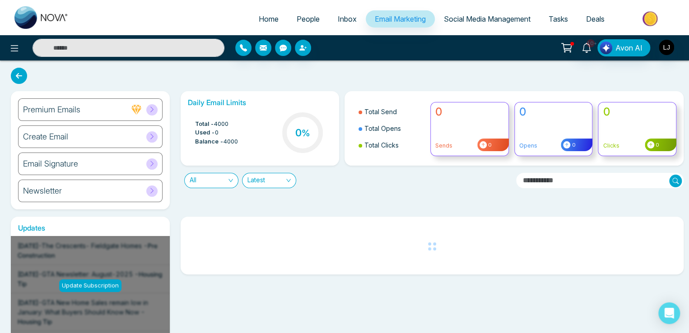
click at [152, 190] on icon at bounding box center [151, 190] width 7 height 7
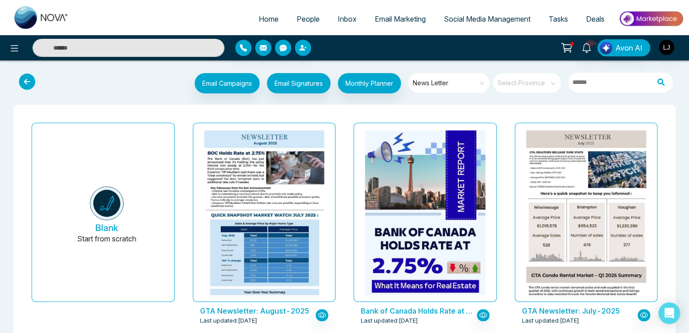
click at [29, 83] on icon at bounding box center [27, 82] width 16 height 16
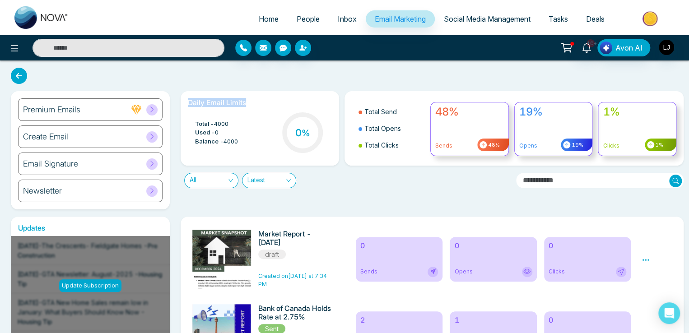
drag, startPoint x: 187, startPoint y: 102, endPoint x: 258, endPoint y: 98, distance: 71.4
click at [258, 98] on div "Daily Email Limits Total - 4000 Used - 0 Balance - 4000 0 %" at bounding box center [259, 128] width 159 height 74
drag, startPoint x: 218, startPoint y: 123, endPoint x: 247, endPoint y: 123, distance: 28.4
click at [247, 123] on div "Total - 4000 Used - 0 Balance - 4000 0 %" at bounding box center [260, 134] width 144 height 46
drag, startPoint x: 215, startPoint y: 123, endPoint x: 226, endPoint y: 121, distance: 11.0
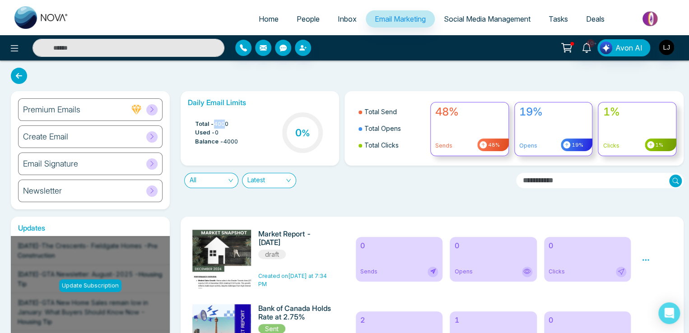
click at [226, 121] on span "4000" at bounding box center [221, 124] width 14 height 9
drag, startPoint x: 200, startPoint y: 121, endPoint x: 212, endPoint y: 121, distance: 12.2
click at [212, 121] on span "Total -" at bounding box center [204, 124] width 19 height 9
click at [216, 123] on span "4000" at bounding box center [221, 124] width 14 height 9
click at [570, 47] on icon at bounding box center [566, 48] width 13 height 13
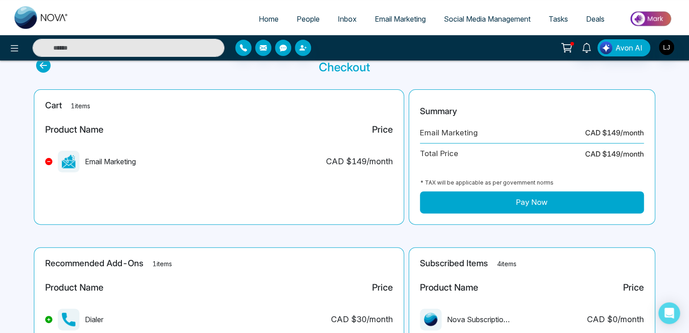
scroll to position [45, 0]
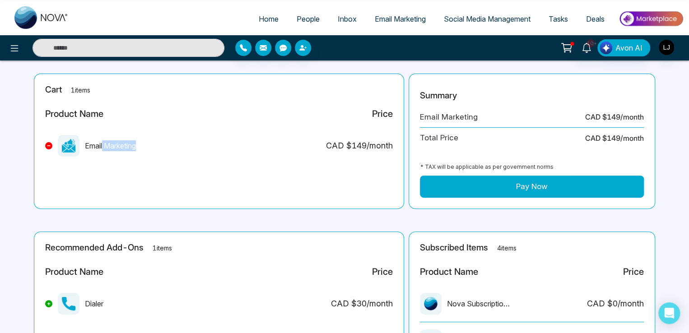
drag, startPoint x: 103, startPoint y: 147, endPoint x: 146, endPoint y: 145, distance: 42.5
click at [146, 145] on div "Email Marketing CAD $ 149 /month" at bounding box center [218, 149] width 347 height 29
click at [393, 12] on link "Email Marketing" at bounding box center [399, 18] width 69 height 17
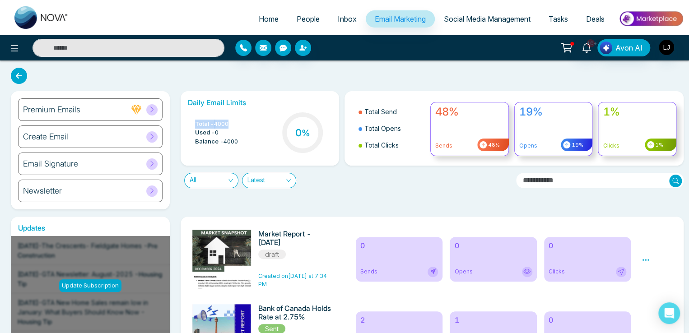
drag, startPoint x: 190, startPoint y: 120, endPoint x: 236, endPoint y: 117, distance: 46.6
click at [236, 117] on div "Total - 4000 Used - 0 Balance - 4000 0 %" at bounding box center [260, 134] width 144 height 46
click at [222, 125] on span "4000" at bounding box center [221, 124] width 14 height 9
drag, startPoint x: 195, startPoint y: 134, endPoint x: 218, endPoint y: 130, distance: 23.8
click at [218, 130] on li "Used - 0" at bounding box center [216, 132] width 43 height 9
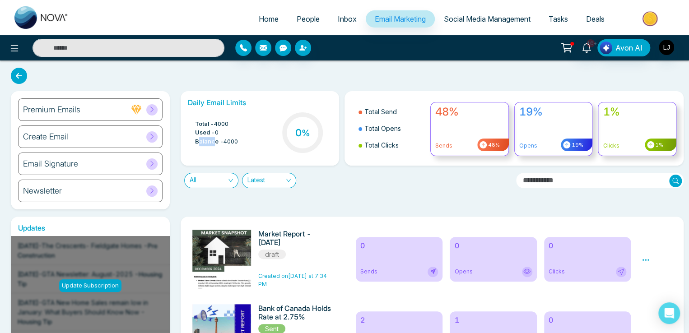
drag, startPoint x: 199, startPoint y: 141, endPoint x: 214, endPoint y: 143, distance: 15.1
click at [214, 143] on span "Balance -" at bounding box center [209, 141] width 28 height 9
click at [552, 183] on input "text" at bounding box center [600, 180] width 168 height 15
click at [541, 186] on input "text" at bounding box center [600, 180] width 168 height 15
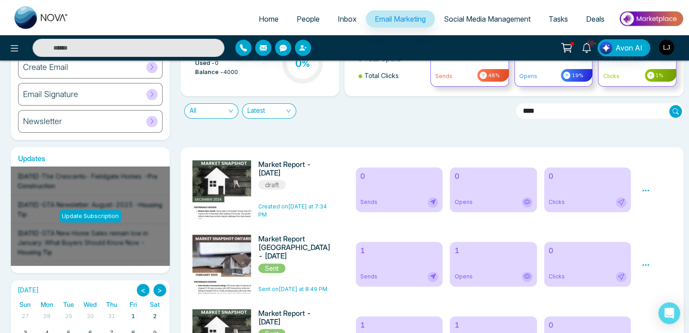
scroll to position [90, 0]
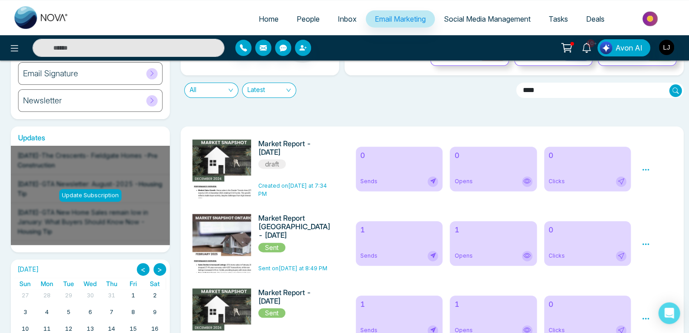
type input "****"
click at [648, 240] on icon at bounding box center [645, 244] width 8 height 8
click at [658, 269] on link "Analytics" at bounding box center [661, 270] width 26 height 8
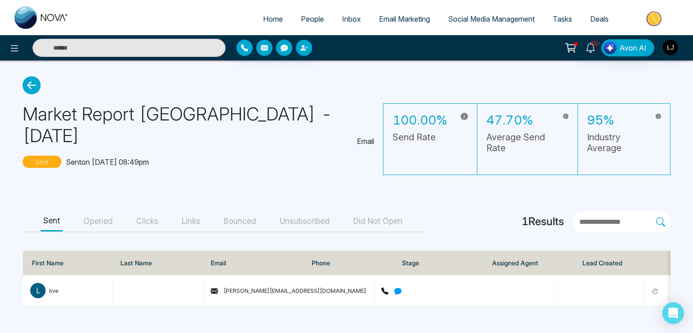
click at [100, 214] on button "Opened" at bounding box center [98, 221] width 35 height 20
click at [143, 221] on button "Clicks" at bounding box center [148, 221] width 28 height 20
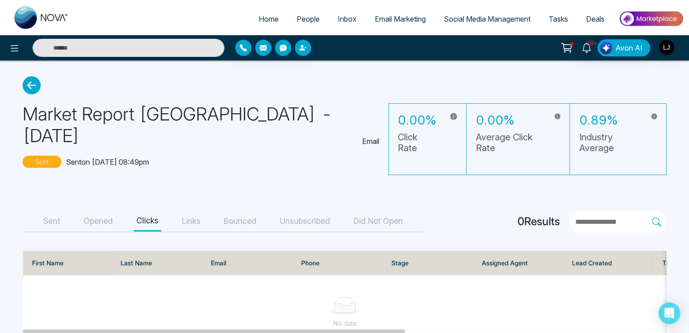
click at [193, 219] on button "Links" at bounding box center [191, 221] width 24 height 20
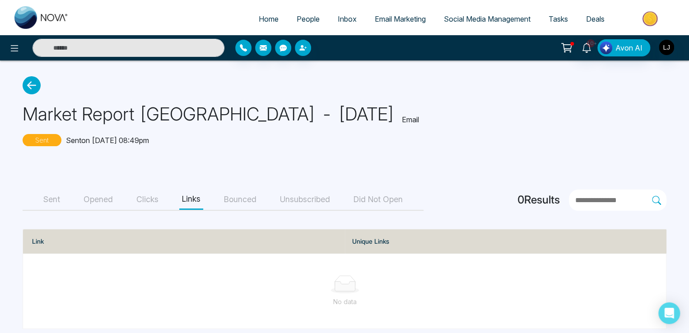
click at [243, 202] on button "Bounced" at bounding box center [240, 200] width 38 height 20
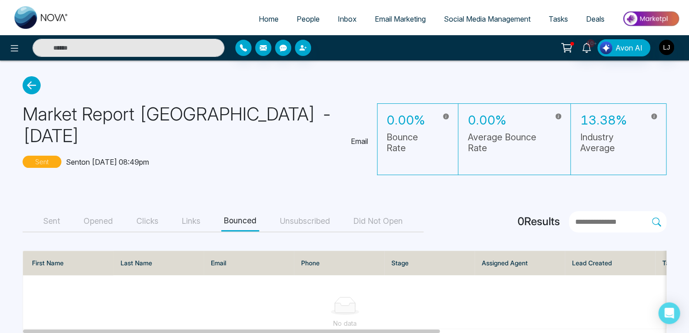
click at [306, 226] on button "Unsubscribed" at bounding box center [304, 221] width 55 height 20
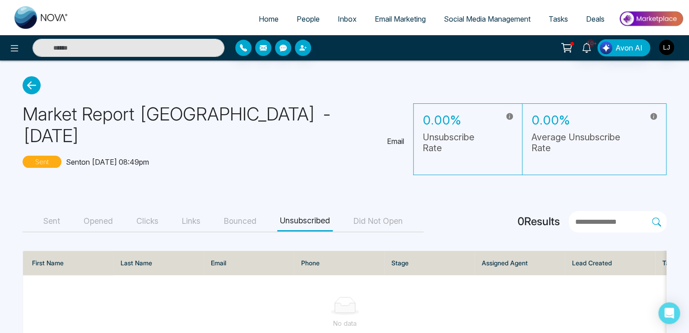
click at [370, 211] on button "Did Not Open" at bounding box center [378, 221] width 55 height 20
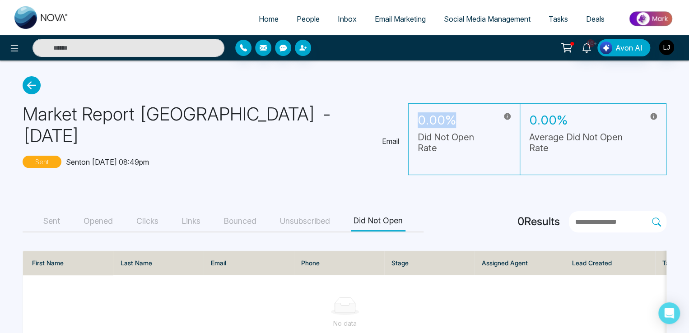
drag, startPoint x: 408, startPoint y: 120, endPoint x: 501, endPoint y: 115, distance: 92.6
click at [475, 118] on h3 "0.00%" at bounding box center [453, 120] width 73 height 15
drag, startPoint x: 523, startPoint y: 117, endPoint x: 581, endPoint y: 119, distance: 58.7
click at [581, 119] on h3 "0.00%" at bounding box center [582, 120] width 107 height 15
drag, startPoint x: 552, startPoint y: 139, endPoint x: 591, endPoint y: 139, distance: 38.4
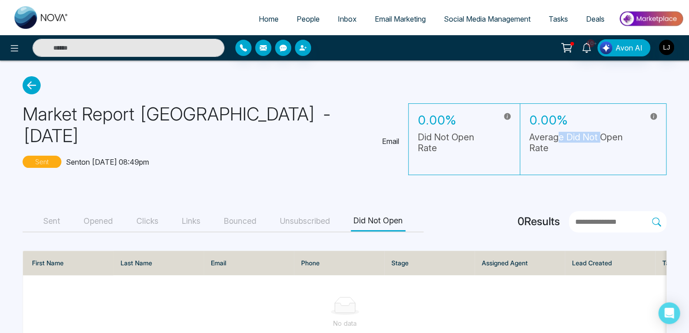
click at [591, 139] on h5 "Average Did Not Open Rate" at bounding box center [582, 143] width 107 height 22
drag, startPoint x: 419, startPoint y: 123, endPoint x: 428, endPoint y: 124, distance: 9.5
click at [428, 124] on h3 "0.00%" at bounding box center [453, 120] width 73 height 15
drag, startPoint x: 70, startPoint y: 138, endPoint x: 152, endPoint y: 138, distance: 82.1
click at [149, 157] on p "Sent on Aug 6, 2025 at 08:49pm" at bounding box center [107, 162] width 83 height 11
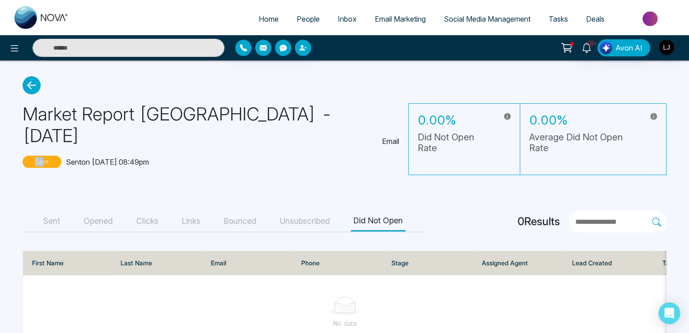
drag, startPoint x: 32, startPoint y: 140, endPoint x: 42, endPoint y: 140, distance: 9.0
click at [42, 156] on p "Sent" at bounding box center [42, 162] width 39 height 12
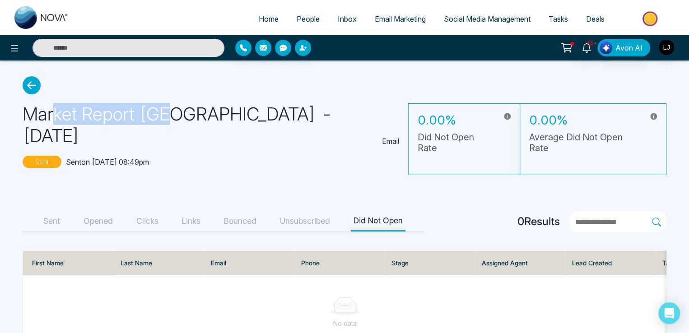
drag, startPoint x: 55, startPoint y: 116, endPoint x: 166, endPoint y: 113, distance: 111.1
click at [166, 113] on h1 "Market Report [GEOGRAPHIC_DATA] - [DATE]" at bounding box center [199, 124] width 352 height 43
click at [33, 85] on icon at bounding box center [32, 85] width 18 height 18
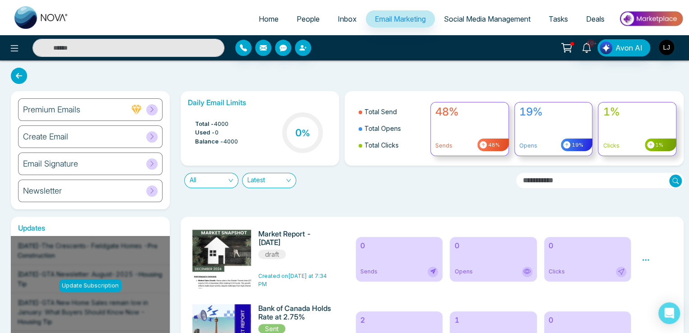
click at [102, 187] on div "Newsletter" at bounding box center [90, 191] width 144 height 23
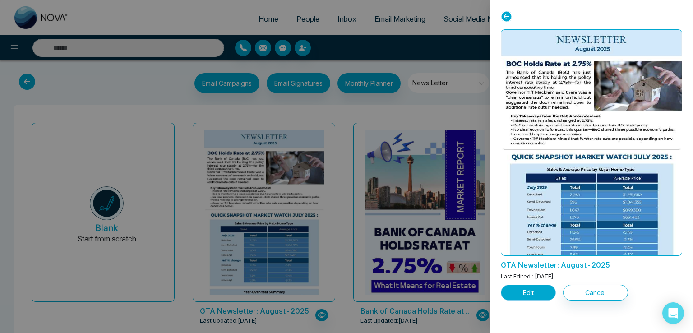
click at [545, 292] on button "Edit" at bounding box center [528, 293] width 55 height 16
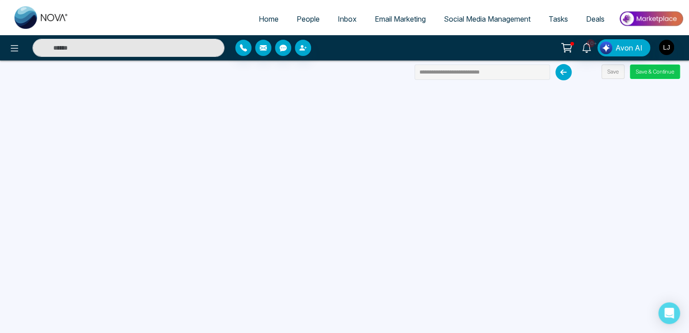
click at [647, 73] on button "Save & Continue" at bounding box center [654, 72] width 50 height 14
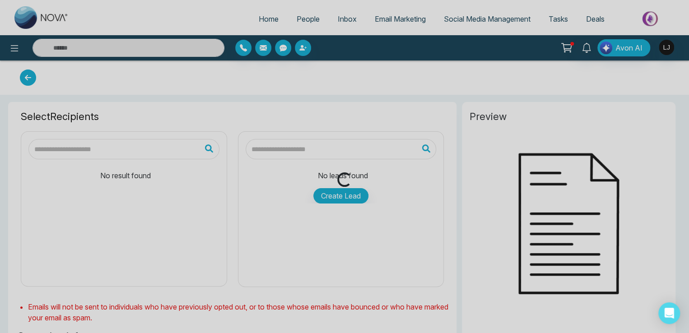
type input "**********"
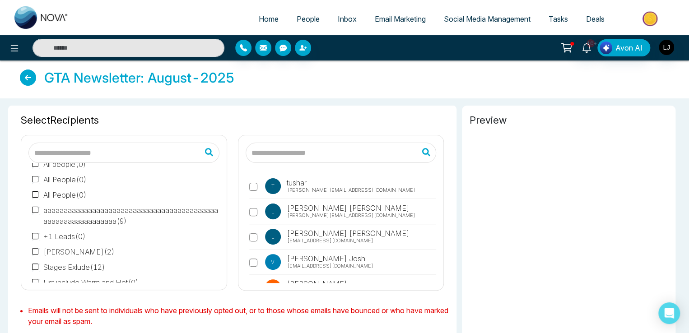
scroll to position [45, 0]
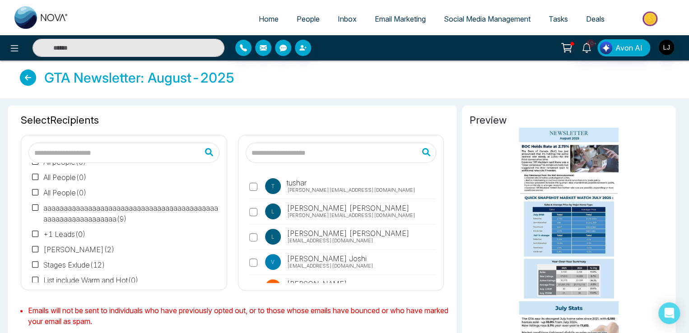
click at [302, 189] on span "shivratan@mmnovatech.com" at bounding box center [351, 190] width 128 height 8
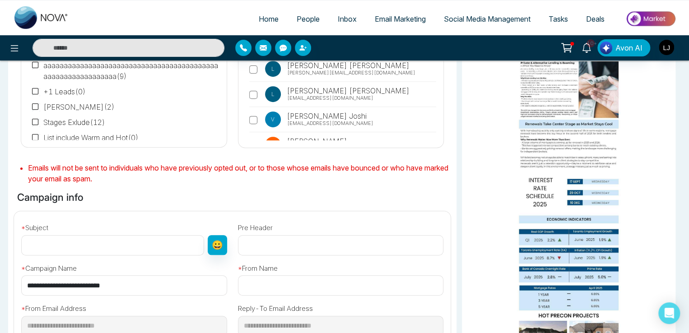
scroll to position [226, 0]
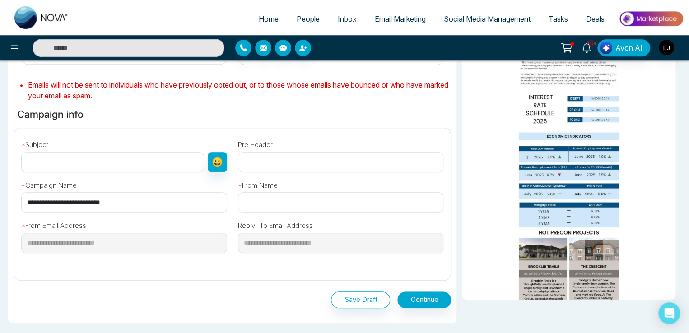
click at [47, 157] on input "text" at bounding box center [112, 162] width 183 height 20
type input "**********"
click at [277, 202] on input "text" at bounding box center [341, 202] width 206 height 20
type input "*******"
click at [439, 303] on button "Continue" at bounding box center [424, 299] width 54 height 17
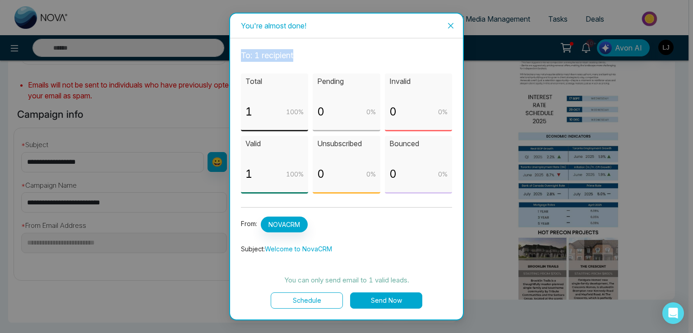
drag, startPoint x: 240, startPoint y: 53, endPoint x: 313, endPoint y: 61, distance: 73.5
click at [313, 61] on div "To: 1 recipient Total 1 100 % Pending 0 0 % Invalid 0 0 % Valid 1 100 % Unsubsc…" at bounding box center [346, 179] width 233 height 282
drag, startPoint x: 244, startPoint y: 80, endPoint x: 263, endPoint y: 80, distance: 19.0
click at [263, 80] on div "Total 1 100 %" at bounding box center [274, 103] width 67 height 58
drag, startPoint x: 247, startPoint y: 143, endPoint x: 258, endPoint y: 143, distance: 10.8
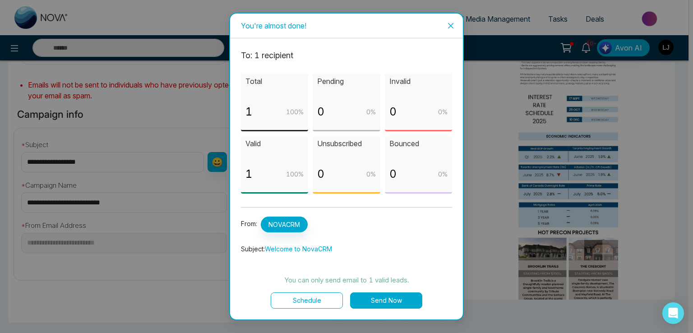
click at [258, 143] on p "Valid" at bounding box center [274, 143] width 58 height 11
drag, startPoint x: 322, startPoint y: 83, endPoint x: 338, endPoint y: 82, distance: 15.3
click at [338, 82] on p "Pending" at bounding box center [346, 81] width 58 height 11
drag, startPoint x: 391, startPoint y: 78, endPoint x: 401, endPoint y: 78, distance: 9.5
click at [401, 78] on p "Invalid" at bounding box center [418, 81] width 58 height 11
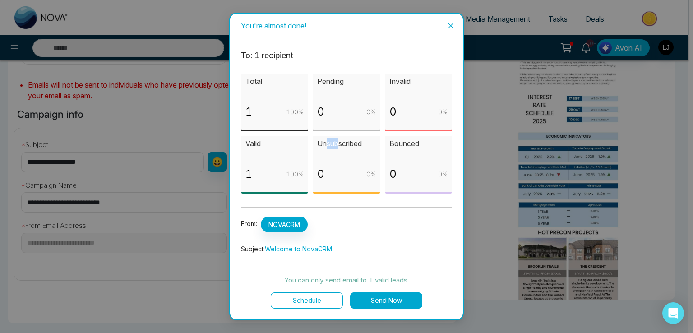
drag, startPoint x: 325, startPoint y: 140, endPoint x: 339, endPoint y: 141, distance: 14.5
click at [339, 141] on p "Unsubscribed" at bounding box center [346, 143] width 58 height 11
drag, startPoint x: 246, startPoint y: 143, endPoint x: 257, endPoint y: 141, distance: 11.1
click at [257, 141] on p "Valid" at bounding box center [274, 143] width 58 height 11
drag, startPoint x: 294, startPoint y: 280, endPoint x: 395, endPoint y: 281, distance: 101.1
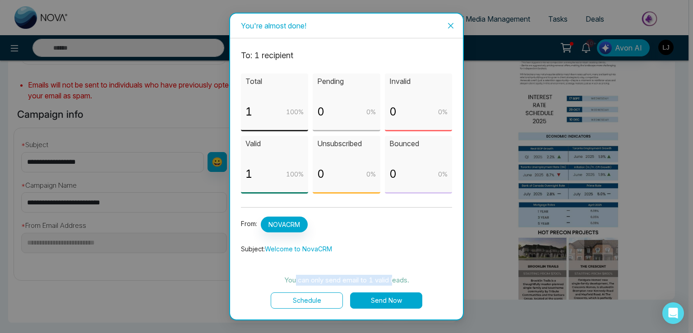
click at [395, 281] on p "You can only send email to 1 valid leads." at bounding box center [346, 280] width 211 height 11
click at [321, 302] on button "Schedule" at bounding box center [307, 300] width 72 height 16
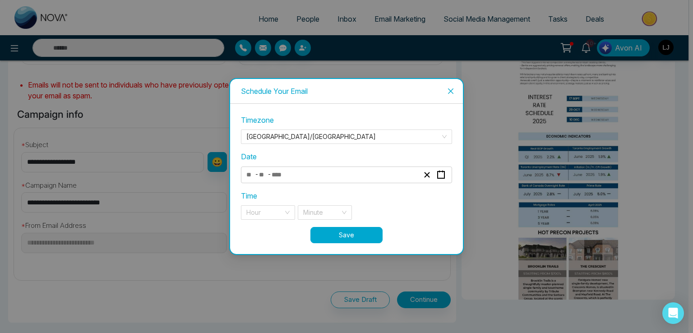
click at [259, 175] on input "number" at bounding box center [263, 175] width 9 height 12
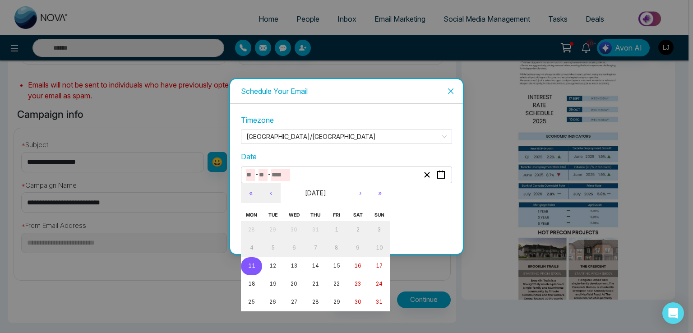
click at [250, 264] on abbr "11" at bounding box center [251, 266] width 7 height 6
type input "*"
type input "**"
type input "****"
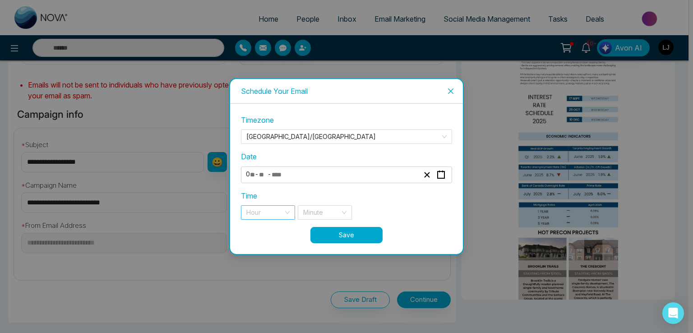
click at [258, 206] on input "search" at bounding box center [264, 213] width 37 height 14
click at [250, 230] on div "10 pm" at bounding box center [267, 231] width 43 height 10
click at [315, 207] on input "search" at bounding box center [321, 213] width 37 height 14
click at [263, 216] on span "10 pm" at bounding box center [267, 213] width 43 height 14
click at [259, 246] on div "11 pm" at bounding box center [267, 245] width 43 height 10
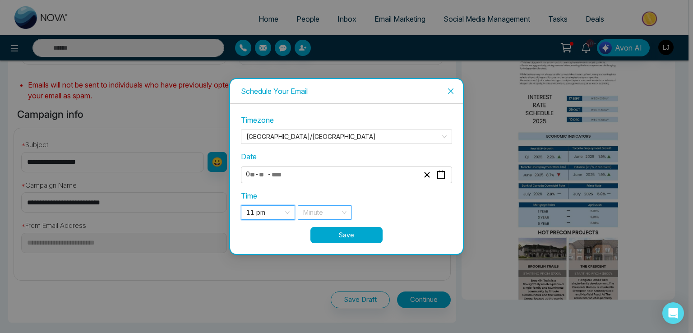
click at [321, 214] on input "search" at bounding box center [321, 213] width 37 height 14
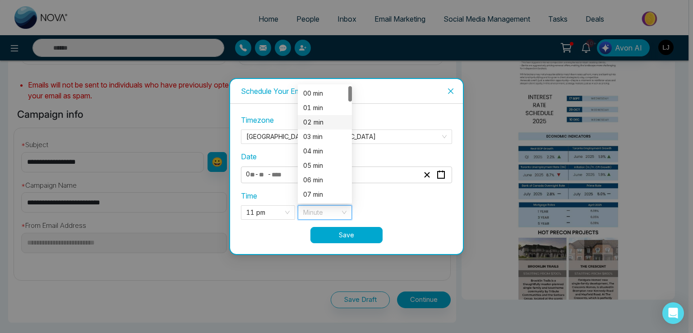
click at [320, 115] on div "02 min" at bounding box center [325, 122] width 54 height 14
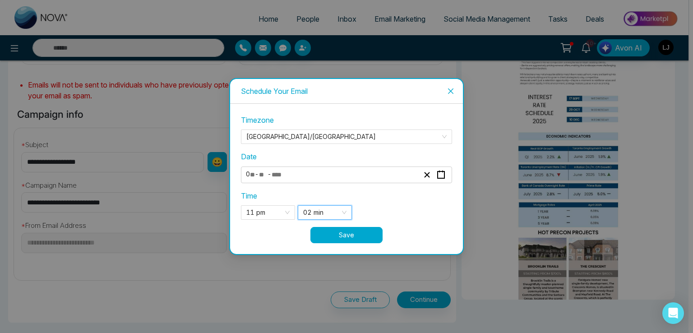
click at [338, 235] on button "Save" at bounding box center [346, 235] width 72 height 16
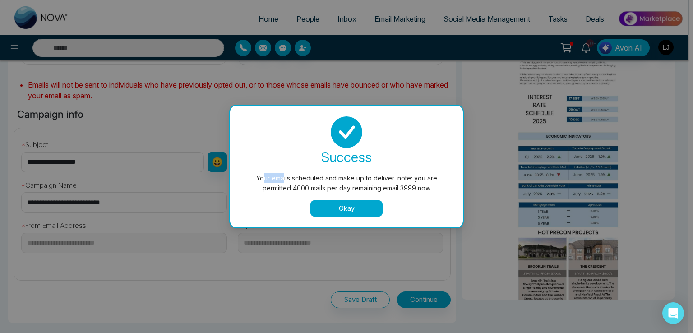
drag, startPoint x: 264, startPoint y: 181, endPoint x: 291, endPoint y: 182, distance: 27.1
click at [291, 182] on div "Your emails scheduled and make up to deliver. note: you are permitted 4000 mail…" at bounding box center [346, 183] width 197 height 20
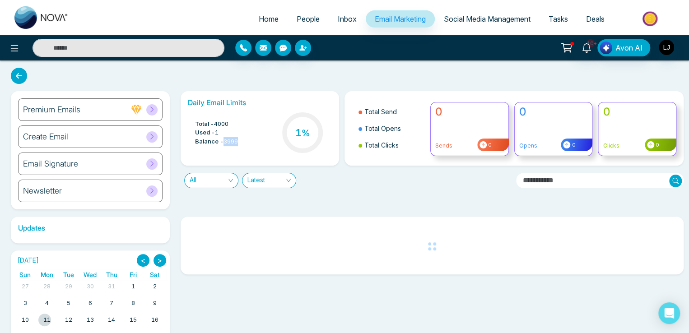
drag, startPoint x: 224, startPoint y: 141, endPoint x: 244, endPoint y: 141, distance: 19.9
click at [244, 141] on div "Total - 4000 Used - 1 Balance - 3999 1 %" at bounding box center [260, 134] width 144 height 46
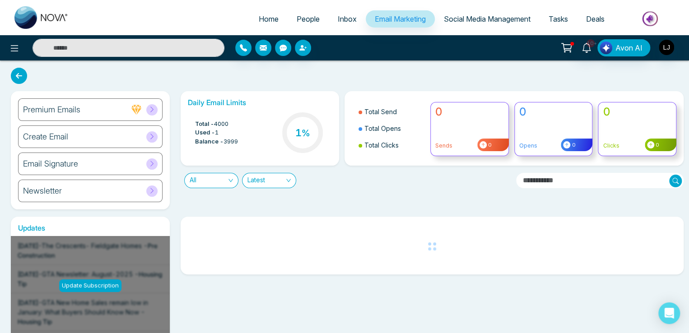
click at [280, 156] on div "Total - 4000 Used - 1 Balance - 3999 1 %" at bounding box center [260, 134] width 144 height 46
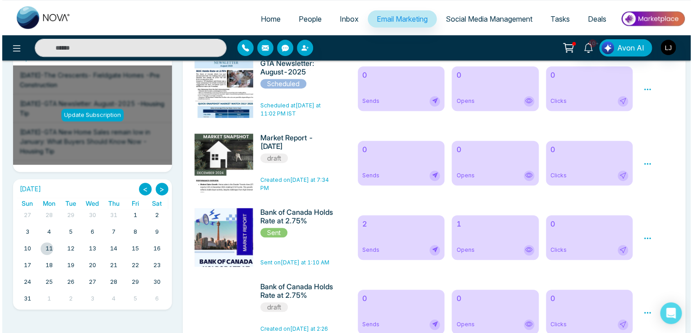
scroll to position [180, 0]
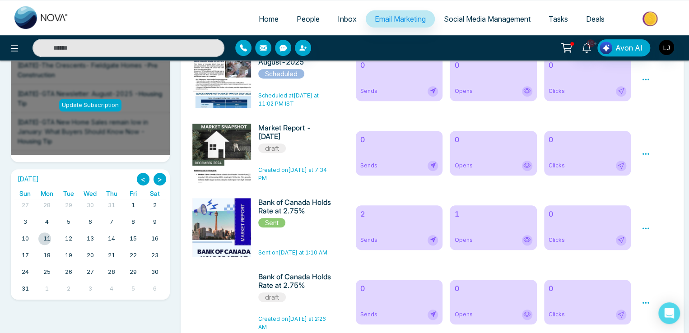
click at [47, 237] on div at bounding box center [44, 238] width 13 height 13
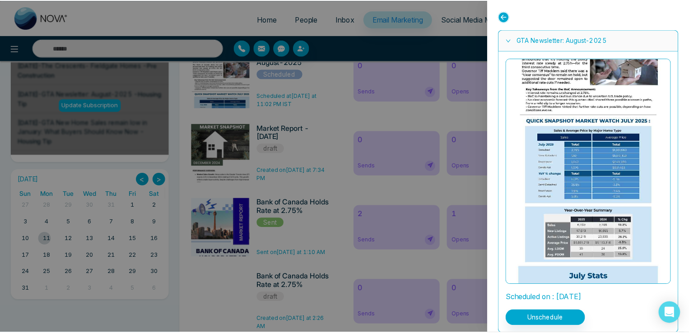
scroll to position [90, 0]
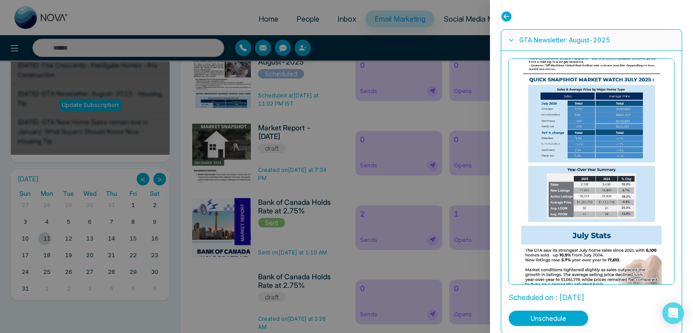
click at [545, 319] on button "Unschedule" at bounding box center [549, 318] width 80 height 16
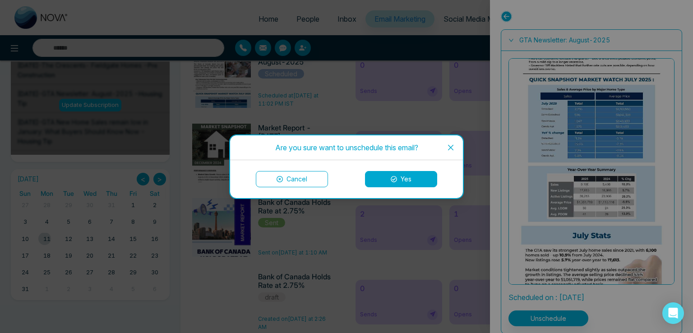
click at [402, 172] on button "Yes" at bounding box center [401, 179] width 72 height 16
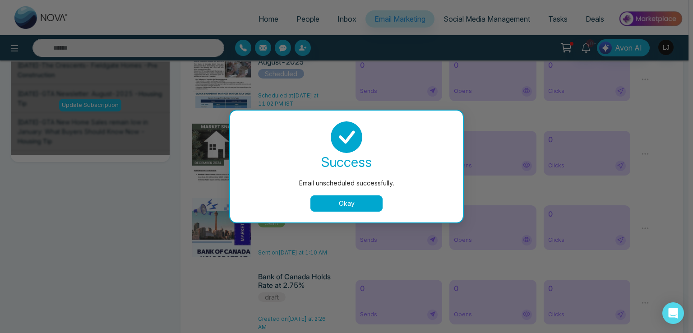
click at [330, 199] on button "Okay" at bounding box center [346, 203] width 72 height 16
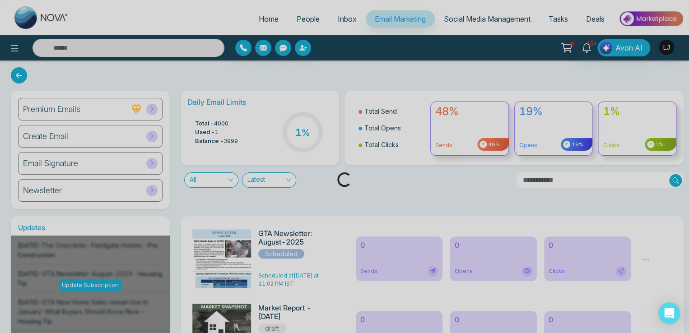
scroll to position [0, 0]
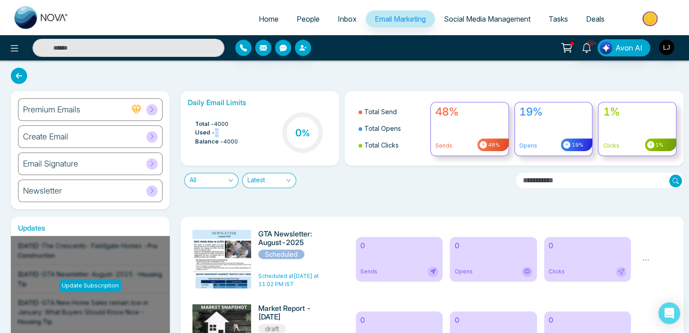
drag, startPoint x: 215, startPoint y: 130, endPoint x: 225, endPoint y: 132, distance: 10.1
click at [225, 132] on li "Used - 0" at bounding box center [216, 132] width 43 height 9
drag, startPoint x: 368, startPoint y: 109, endPoint x: 399, endPoint y: 111, distance: 30.8
click at [399, 111] on li "Total Send" at bounding box center [391, 111] width 66 height 17
drag, startPoint x: 372, startPoint y: 131, endPoint x: 407, endPoint y: 132, distance: 34.8
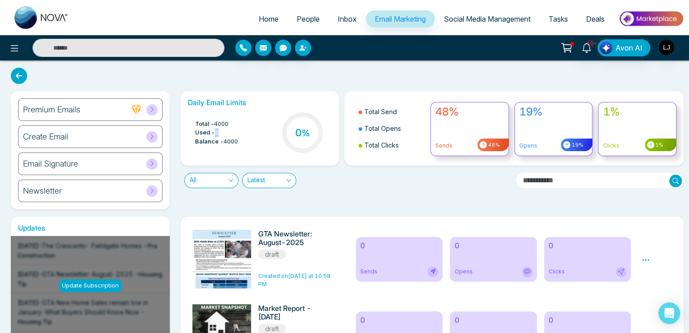
click at [407, 132] on li "Total Opens" at bounding box center [391, 128] width 66 height 17
click at [384, 144] on li "Total Clicks" at bounding box center [391, 145] width 66 height 17
click at [212, 178] on span "All" at bounding box center [211, 180] width 43 height 14
click at [205, 215] on div "Draft" at bounding box center [210, 213] width 43 height 10
click at [199, 182] on span "Draft" at bounding box center [211, 180] width 43 height 14
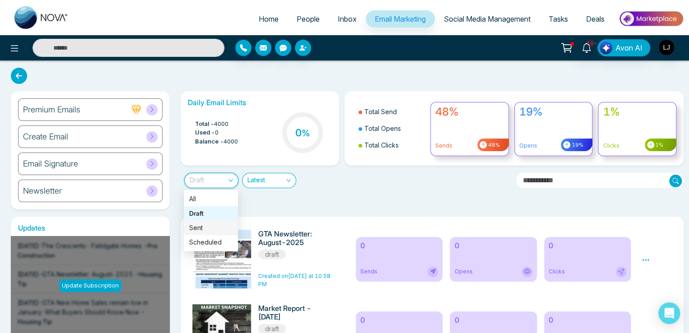
drag, startPoint x: 203, startPoint y: 223, endPoint x: 295, endPoint y: 203, distance: 93.3
click at [295, 203] on body "Home People Inbox Email Marketing Social Media Management Tasks Deals 10+ Avon …" at bounding box center [344, 166] width 689 height 333
click at [296, 208] on div "Daily Email Limits Total - 4000 Used - 0 Balance - 4000 0 % Total Send Total Op…" at bounding box center [429, 150] width 509 height 118
click at [211, 180] on span "Draft" at bounding box center [211, 180] width 43 height 14
click at [200, 224] on div "Sent" at bounding box center [210, 228] width 43 height 10
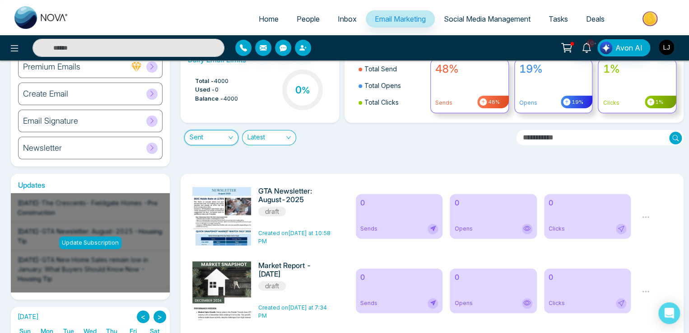
scroll to position [45, 0]
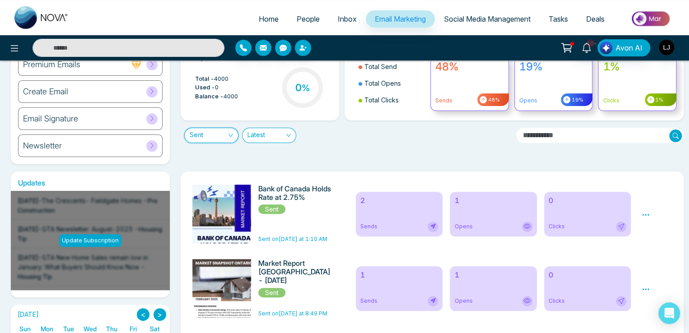
click at [197, 134] on span "Sent" at bounding box center [211, 135] width 43 height 14
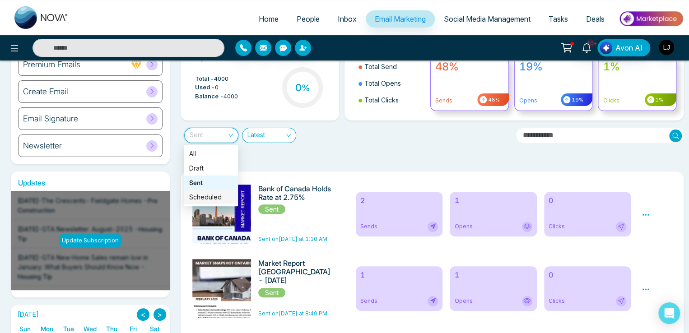
click at [200, 198] on div "Scheduled" at bounding box center [210, 197] width 43 height 10
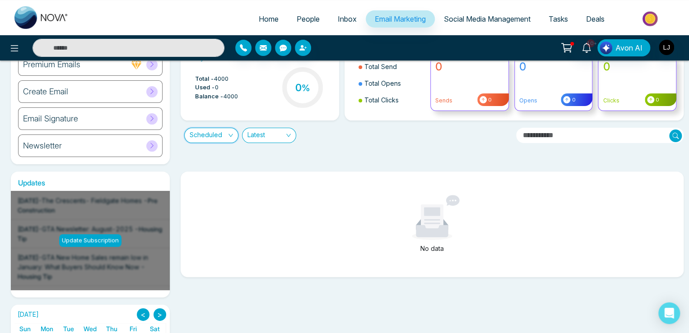
click at [213, 134] on span "Scheduled" at bounding box center [211, 135] width 43 height 14
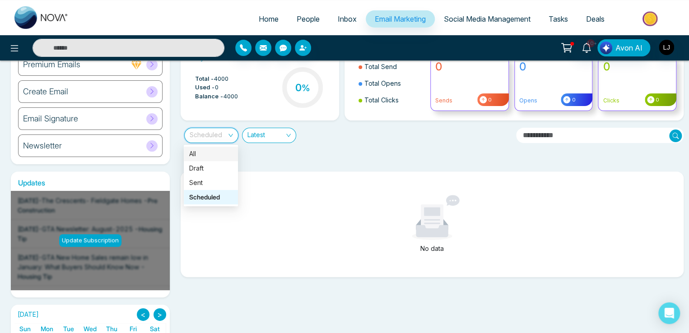
click at [201, 154] on div "All" at bounding box center [210, 154] width 43 height 10
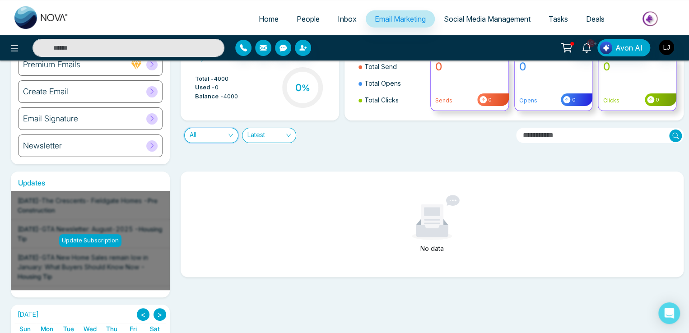
click at [275, 136] on span "Latest" at bounding box center [268, 135] width 43 height 14
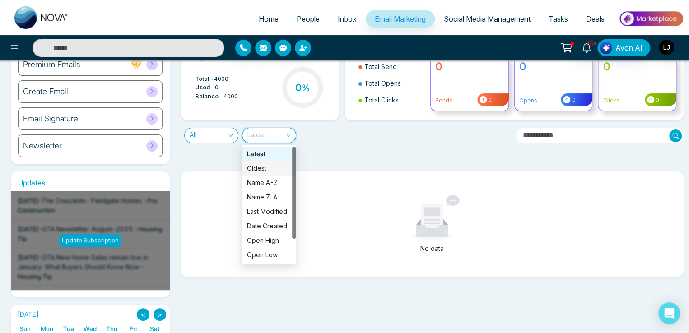
click at [260, 167] on div "Oldest" at bounding box center [268, 168] width 43 height 10
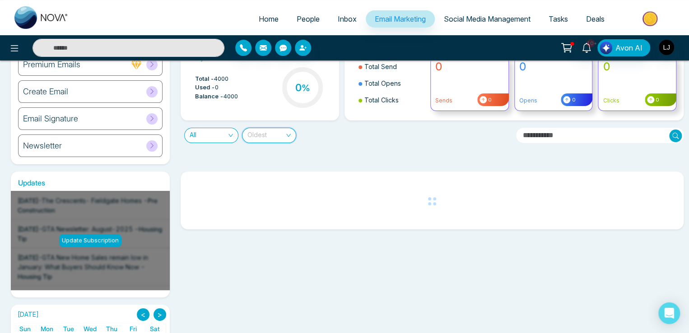
click at [265, 141] on span "Oldest" at bounding box center [268, 135] width 43 height 14
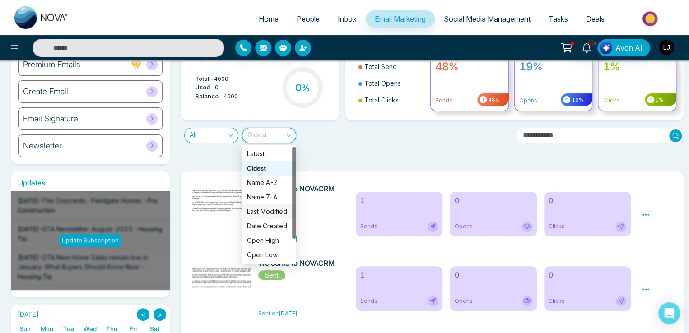
click at [347, 143] on div "Daily Email Limits Total - 4000 Used - 0 Balance - 4000 0 % Total Send Total Op…" at bounding box center [429, 105] width 509 height 118
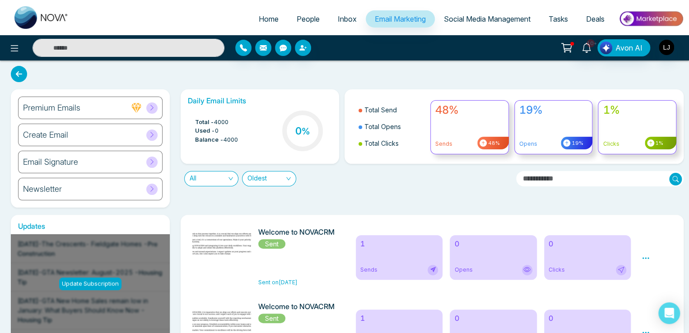
scroll to position [0, 0]
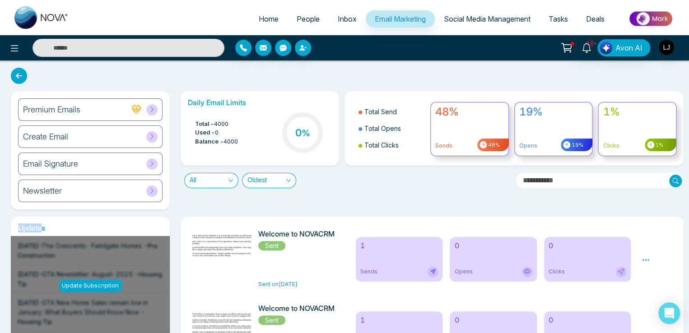
drag, startPoint x: 16, startPoint y: 225, endPoint x: 43, endPoint y: 226, distance: 26.7
click at [43, 226] on h6 "Updates" at bounding box center [90, 228] width 159 height 9
click at [479, 17] on span "Social Media Management" at bounding box center [487, 18] width 87 height 9
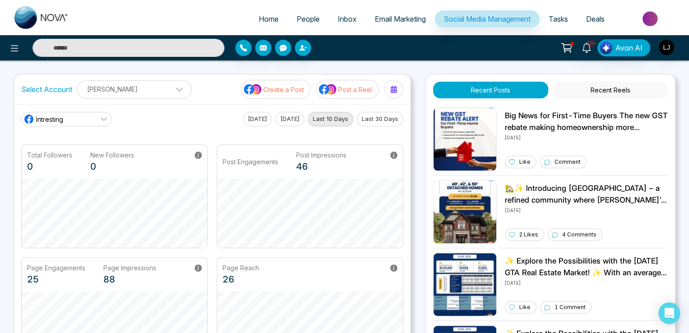
click at [67, 117] on link "Intresting" at bounding box center [66, 119] width 90 height 14
click at [165, 126] on main "Intresting [DATE] [DATE] Last 10 Days Last 30 Days Total Followers 0 New Follow…" at bounding box center [212, 236] width 382 height 249
click at [245, 117] on button "[DATE]" at bounding box center [257, 119] width 29 height 14
click at [308, 117] on div "Today Yesterday Last 10 Days Last 30 Days" at bounding box center [323, 119] width 160 height 14
click at [295, 116] on button "[DATE]" at bounding box center [289, 119] width 29 height 14
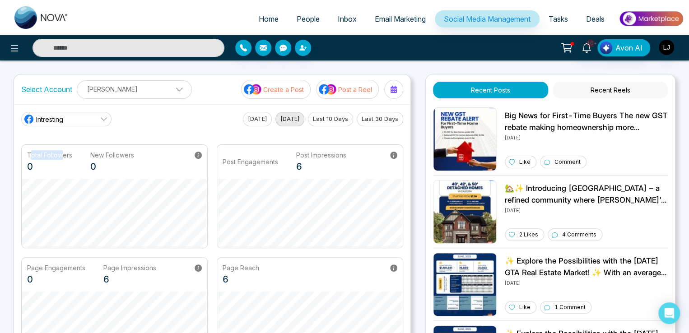
drag, startPoint x: 30, startPoint y: 152, endPoint x: 62, endPoint y: 156, distance: 32.7
click at [62, 156] on p "Total Followers" at bounding box center [49, 154] width 45 height 9
drag, startPoint x: 92, startPoint y: 154, endPoint x: 119, endPoint y: 158, distance: 27.9
click at [119, 158] on p "New Followers" at bounding box center [112, 154] width 44 height 9
drag, startPoint x: 34, startPoint y: 154, endPoint x: 61, endPoint y: 154, distance: 27.1
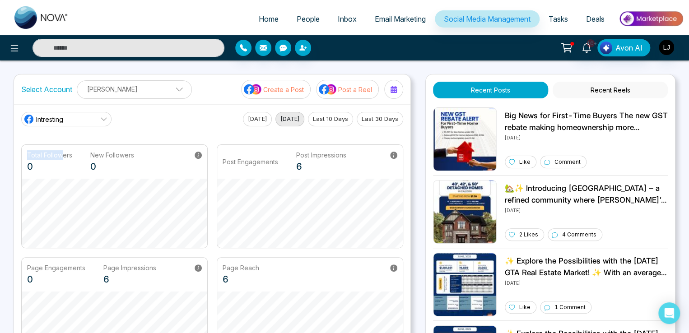
click at [61, 154] on p "Total Followers" at bounding box center [49, 154] width 45 height 9
drag, startPoint x: 225, startPoint y: 161, endPoint x: 263, endPoint y: 161, distance: 37.5
click at [263, 161] on p "Post Engagements" at bounding box center [249, 161] width 55 height 9
drag, startPoint x: 306, startPoint y: 154, endPoint x: 335, endPoint y: 153, distance: 28.9
click at [335, 153] on p "Post Impressions" at bounding box center [321, 154] width 50 height 9
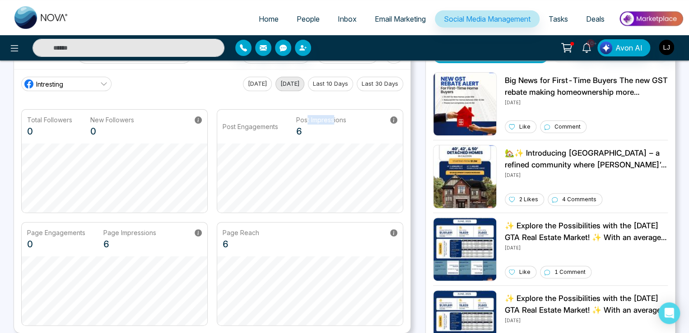
scroll to position [45, 0]
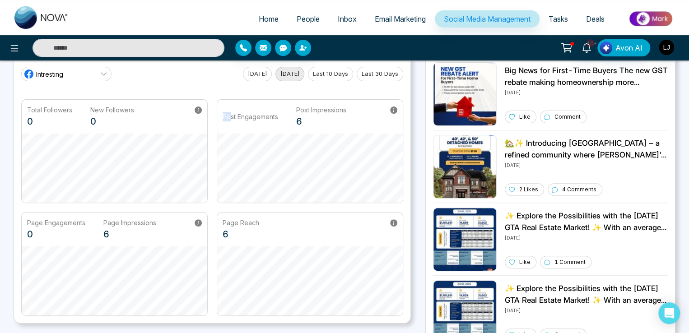
drag, startPoint x: 220, startPoint y: 115, endPoint x: 229, endPoint y: 115, distance: 8.6
click at [229, 115] on div "Post Engagements Post Impressions 6" at bounding box center [309, 117] width 185 height 34
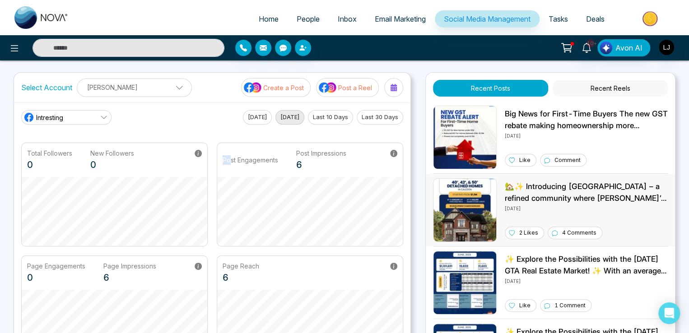
scroll to position [0, 0]
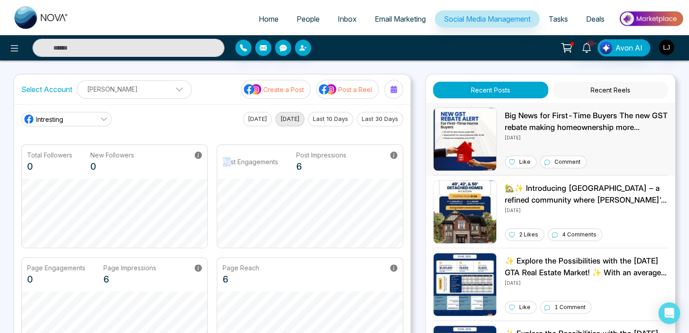
click at [460, 138] on img at bounding box center [465, 139] width 64 height 64
click at [612, 88] on button "Recent Reels" at bounding box center [609, 90] width 115 height 17
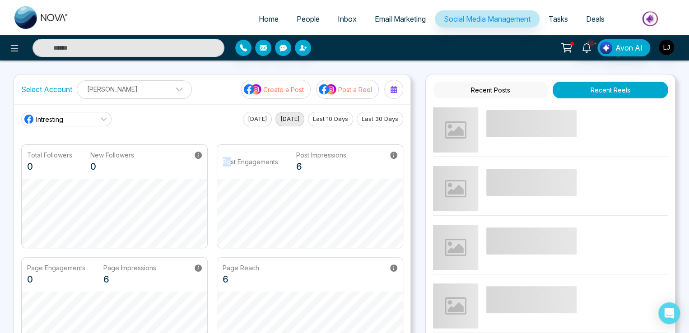
click at [493, 88] on button "Recent Posts" at bounding box center [490, 90] width 115 height 17
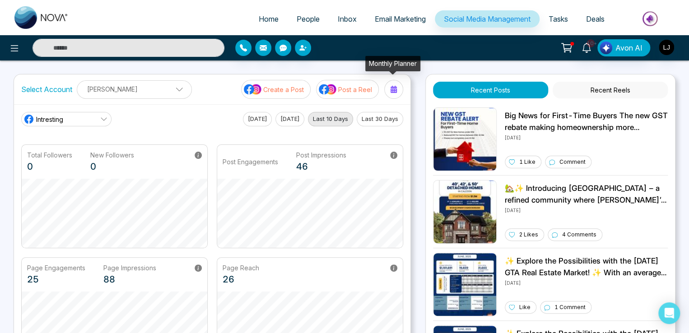
click at [397, 91] on div at bounding box center [393, 89] width 14 height 14
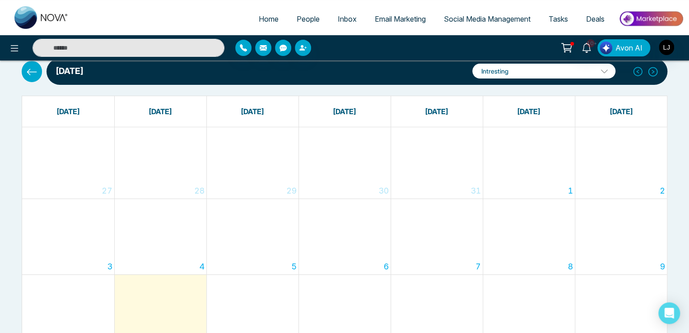
scroll to position [15, 0]
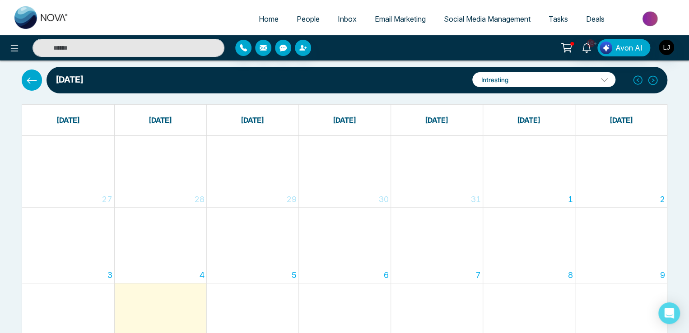
click at [27, 78] on icon at bounding box center [31, 80] width 11 height 11
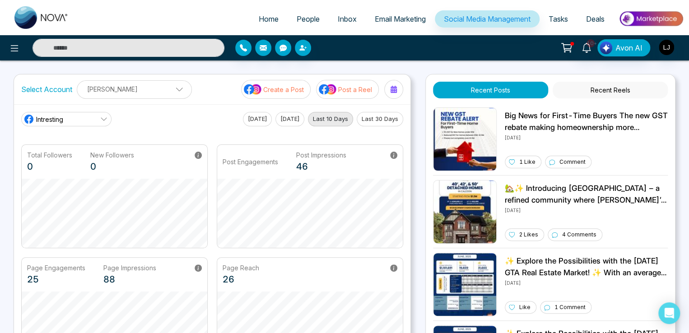
click at [282, 85] on p "Create a Post" at bounding box center [283, 89] width 41 height 9
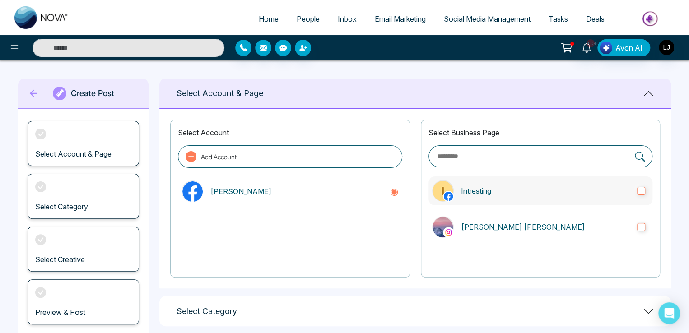
click at [504, 185] on p "Intresting" at bounding box center [545, 190] width 169 height 11
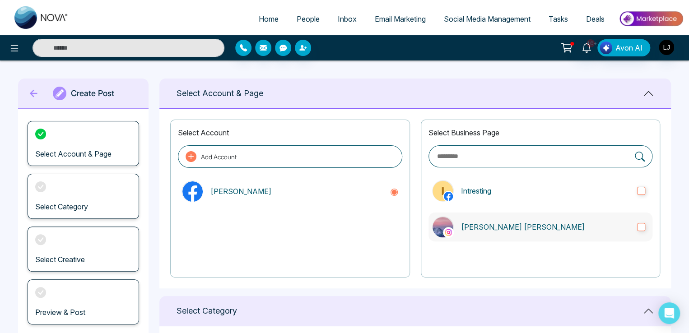
click at [512, 227] on p "[PERSON_NAME] [PERSON_NAME]" at bounding box center [545, 227] width 169 height 11
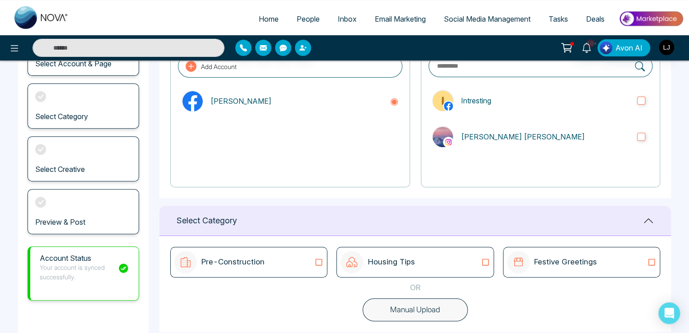
scroll to position [135, 0]
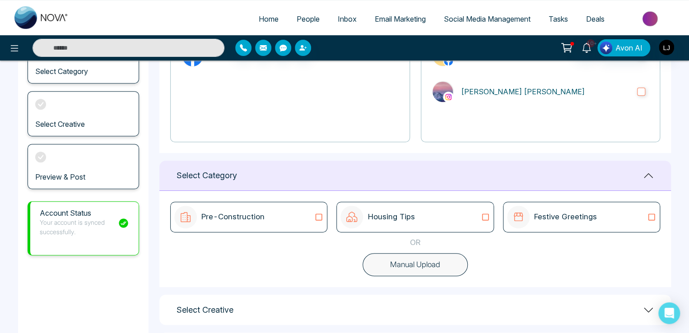
click at [481, 217] on icon at bounding box center [485, 217] width 12 height 9
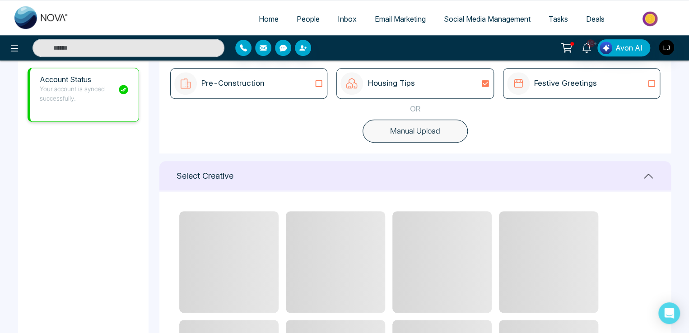
scroll to position [271, 0]
click at [647, 77] on icon at bounding box center [651, 81] width 12 height 9
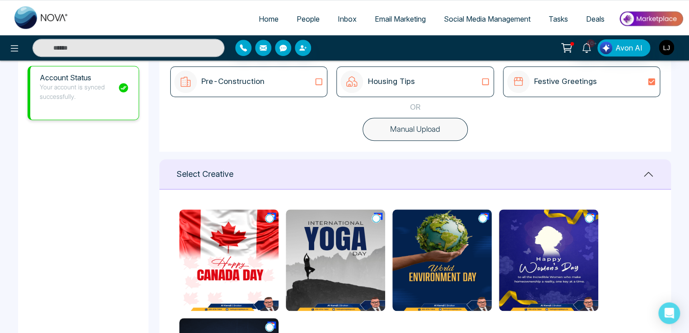
click at [271, 219] on icon at bounding box center [269, 218] width 8 height 9
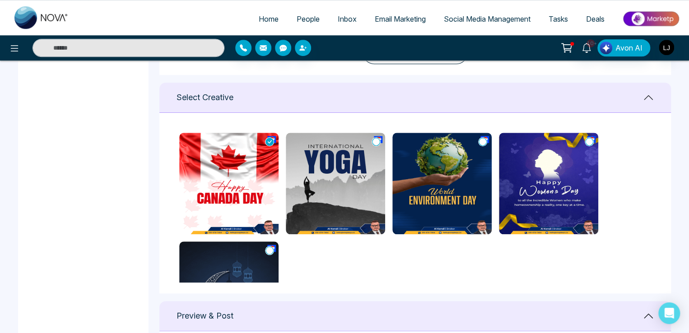
scroll to position [361, 0]
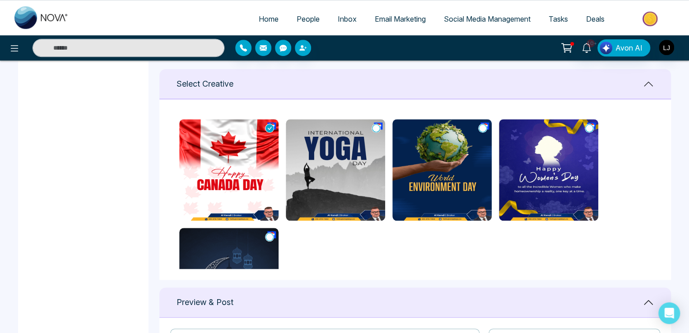
type textarea "**********"
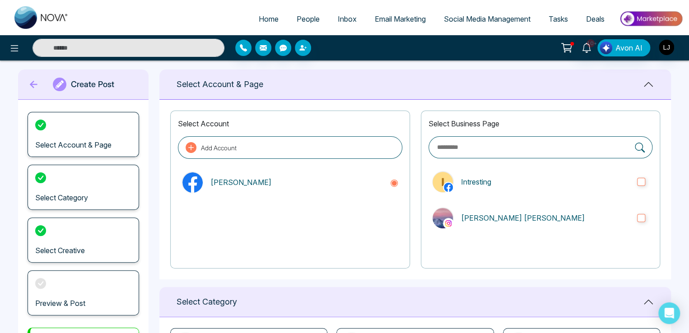
scroll to position [0, 0]
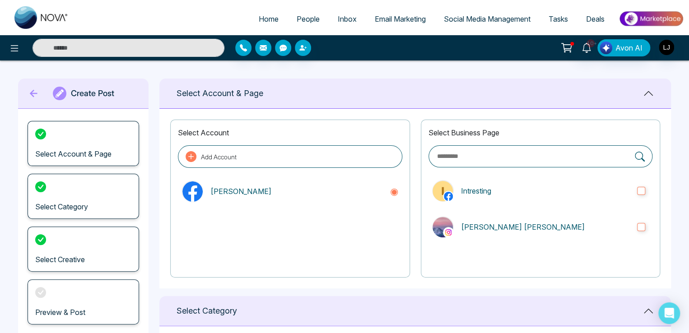
click at [476, 18] on span "Social Media Management" at bounding box center [487, 18] width 87 height 9
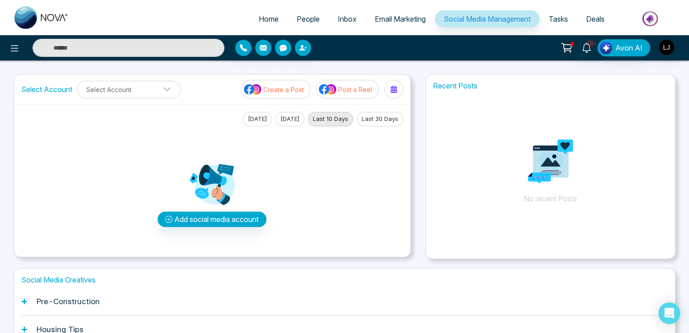
click at [559, 21] on span "Tasks" at bounding box center [557, 18] width 19 height 9
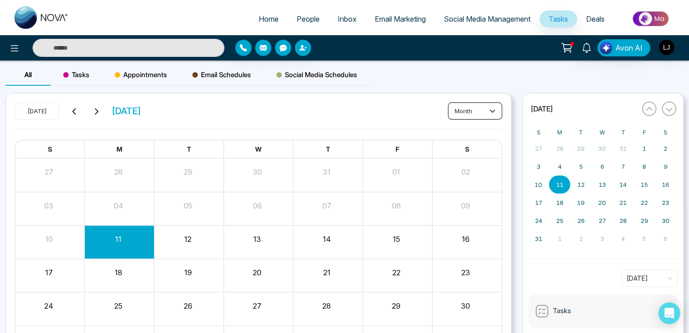
click at [478, 105] on button "month" at bounding box center [475, 110] width 54 height 17
click at [368, 111] on div "Today August 2025 month" at bounding box center [258, 115] width 487 height 26
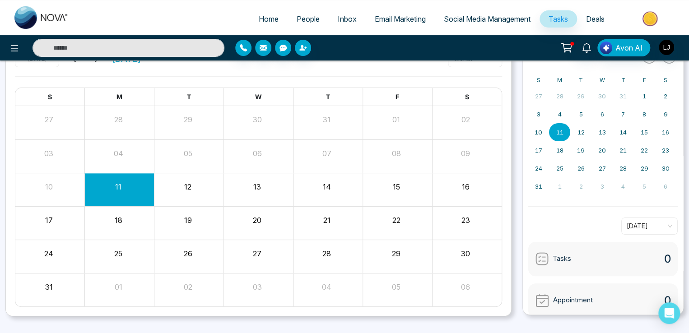
scroll to position [67, 0]
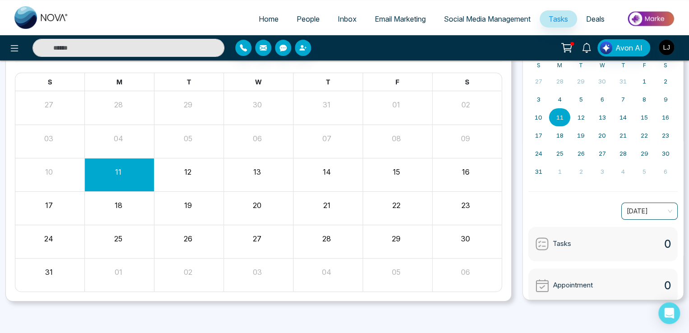
click at [642, 205] on span "[DATE]" at bounding box center [649, 211] width 46 height 14
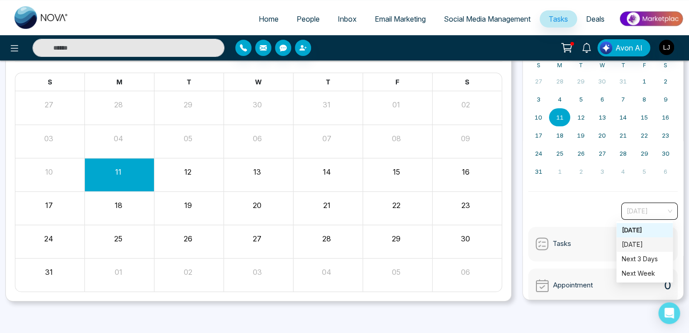
click at [634, 246] on div "Tomorrow" at bounding box center [644, 245] width 46 height 10
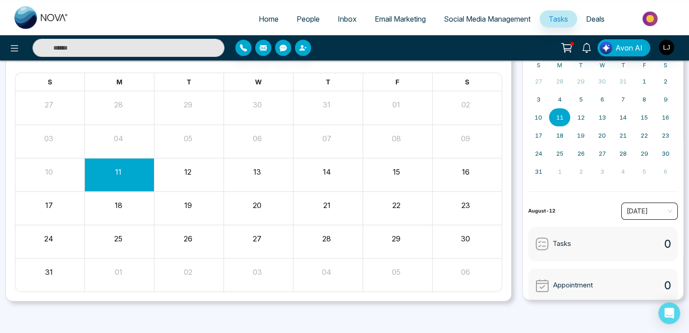
click at [640, 209] on span "Tomorrow" at bounding box center [649, 211] width 46 height 14
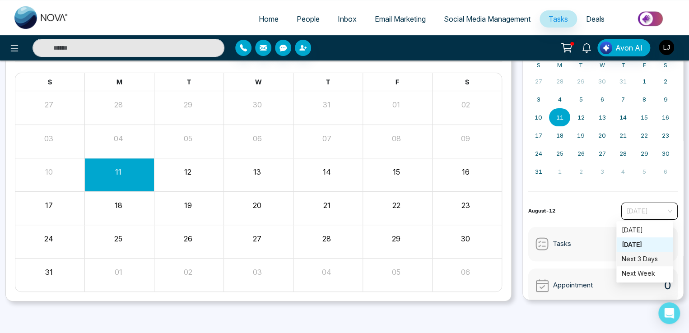
click at [634, 255] on div "Next 3 Days" at bounding box center [644, 259] width 46 height 10
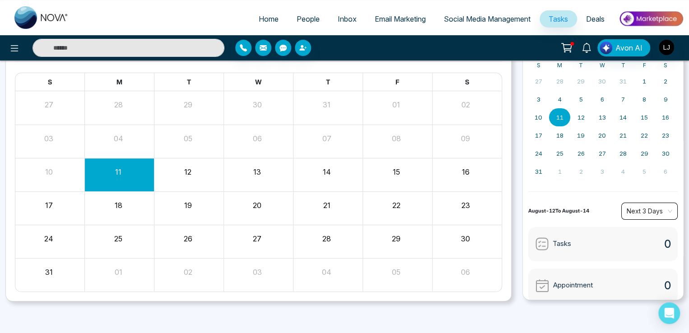
click at [635, 211] on span "Next 3 Days" at bounding box center [649, 211] width 46 height 14
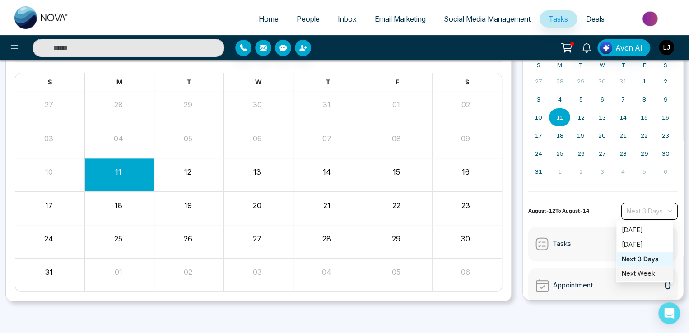
click at [638, 278] on div "Next Week" at bounding box center [644, 273] width 56 height 14
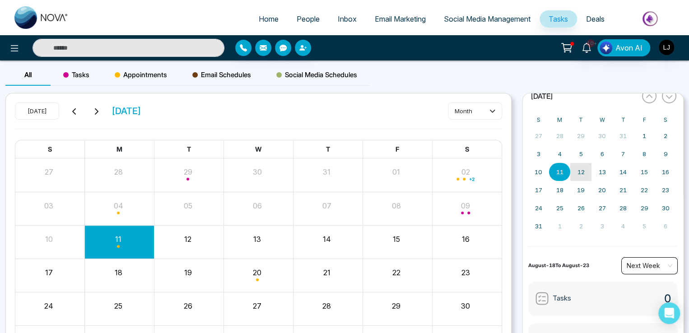
scroll to position [0, 0]
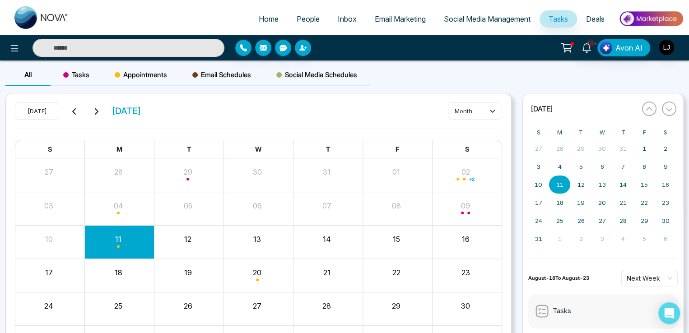
click at [602, 9] on ul "Home People Inbox Email Marketing Social Media Management Tasks Deals" at bounding box center [381, 19] width 606 height 25
click at [594, 15] on span "Deals" at bounding box center [595, 18] width 18 height 9
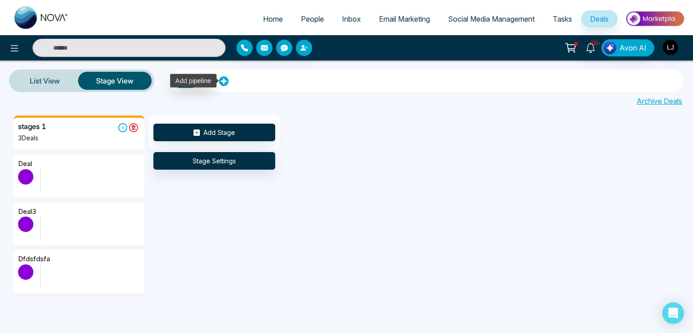
click at [222, 77] on icon at bounding box center [223, 81] width 9 height 9
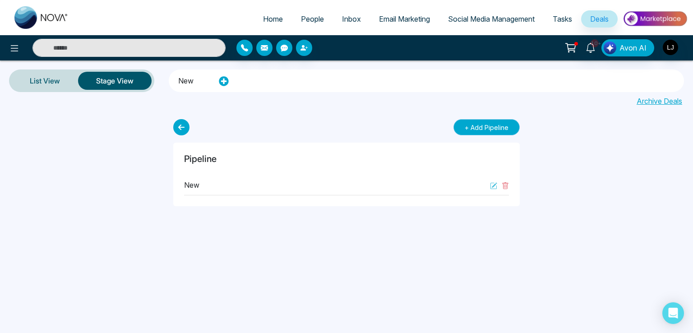
click at [478, 124] on button "+ Add Pipeline" at bounding box center [486, 127] width 66 height 16
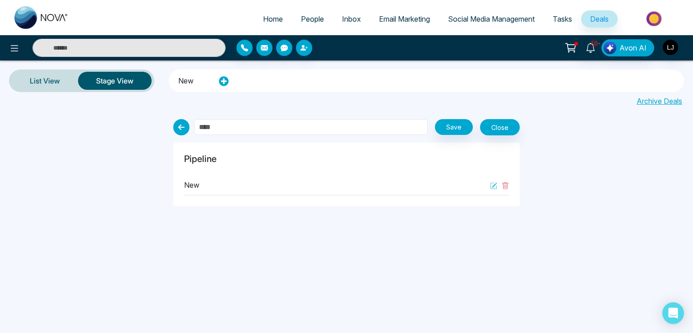
click at [227, 124] on input "text" at bounding box center [311, 127] width 234 height 16
type input "*******"
click at [456, 127] on button "Save" at bounding box center [454, 127] width 38 height 16
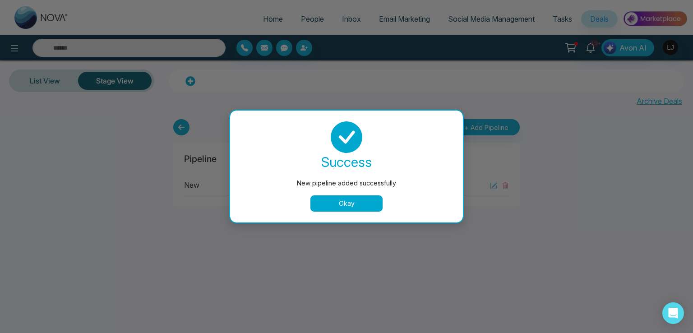
click at [350, 203] on button "Okay" at bounding box center [346, 203] width 72 height 16
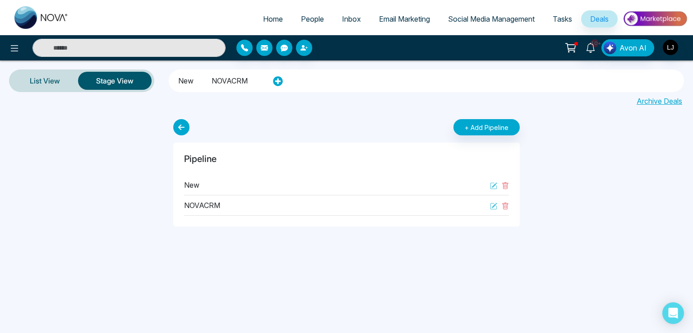
click at [231, 81] on li "NOVACRM" at bounding box center [230, 79] width 36 height 15
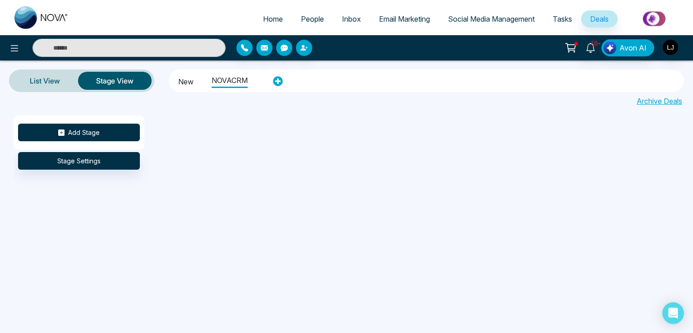
click at [77, 130] on button "Add Stage" at bounding box center [79, 133] width 122 height 18
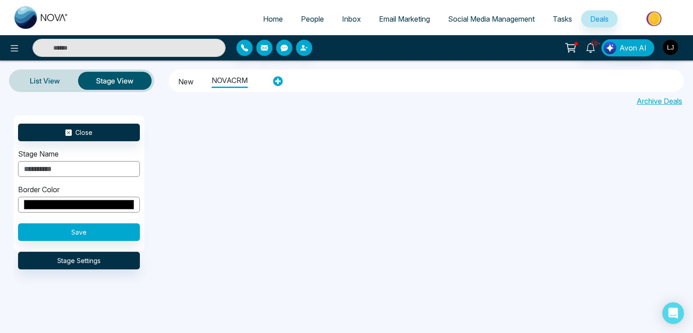
click at [59, 166] on input "text" at bounding box center [79, 169] width 122 height 16
type input "*********"
click at [62, 231] on button "Save" at bounding box center [79, 232] width 122 height 18
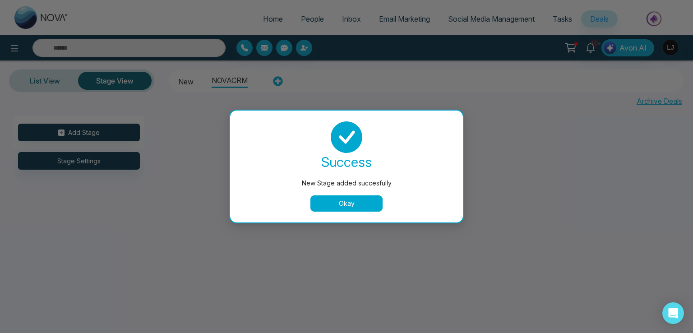
click at [328, 199] on button "Okay" at bounding box center [346, 203] width 72 height 16
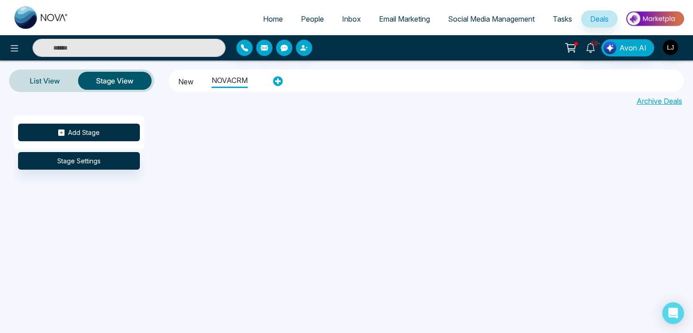
click at [84, 129] on button "Add Stage" at bounding box center [79, 133] width 122 height 18
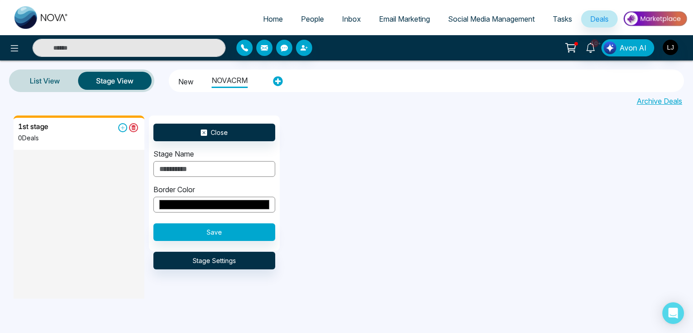
drag, startPoint x: 353, startPoint y: 141, endPoint x: 348, endPoint y: 143, distance: 5.1
click at [350, 141] on div "1st stage 0 Deals Close Stage Name Border Color ******* Save Stage Settings" at bounding box center [360, 207] width 693 height 183
click at [223, 130] on button "Close" at bounding box center [214, 133] width 122 height 18
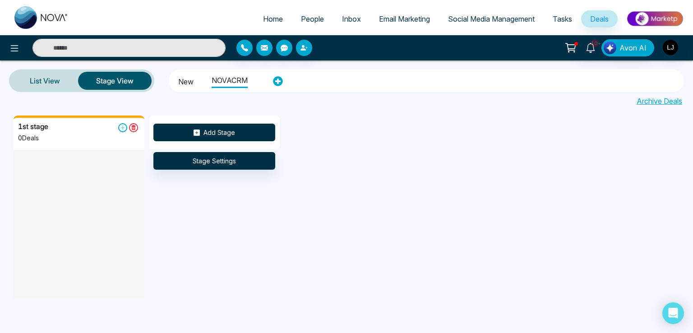
click at [211, 127] on button "Add Stage" at bounding box center [214, 133] width 122 height 18
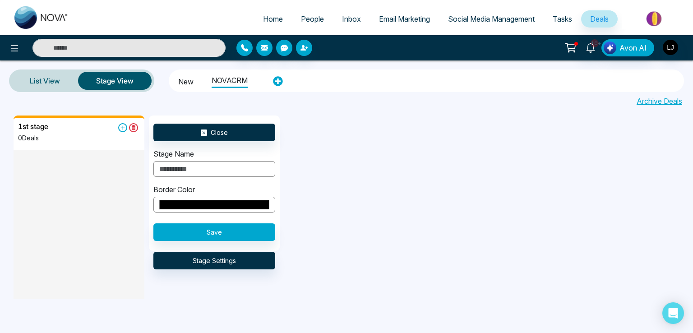
click at [184, 168] on input "text" at bounding box center [214, 169] width 122 height 16
type input "**********"
click at [217, 228] on button "Save" at bounding box center [214, 232] width 122 height 18
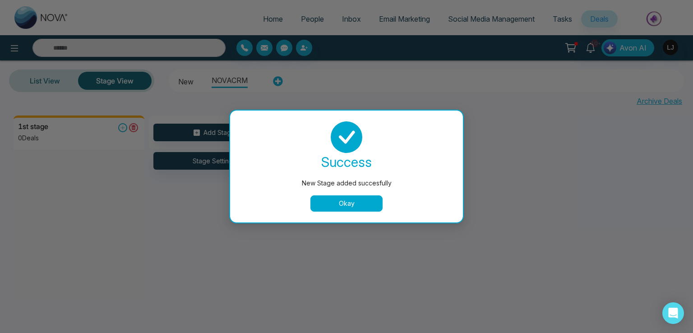
click at [345, 211] on button "Okay" at bounding box center [346, 203] width 72 height 16
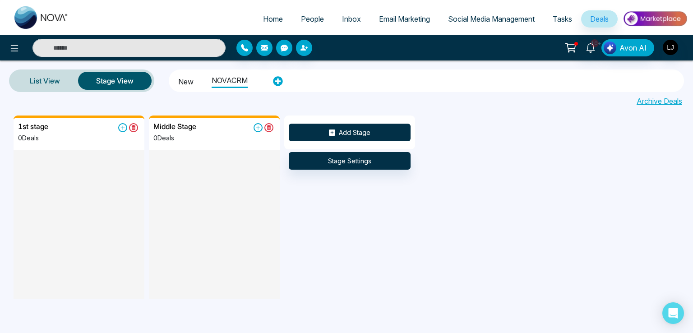
click at [353, 132] on button "Add Stage" at bounding box center [350, 133] width 122 height 18
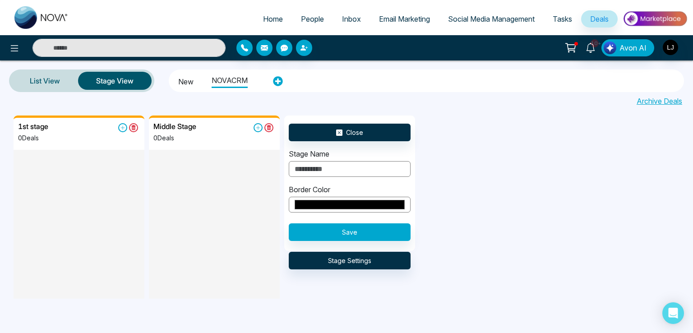
click at [311, 170] on input "text" at bounding box center [350, 169] width 122 height 16
type input "**********"
click at [370, 237] on button "Save" at bounding box center [350, 232] width 122 height 18
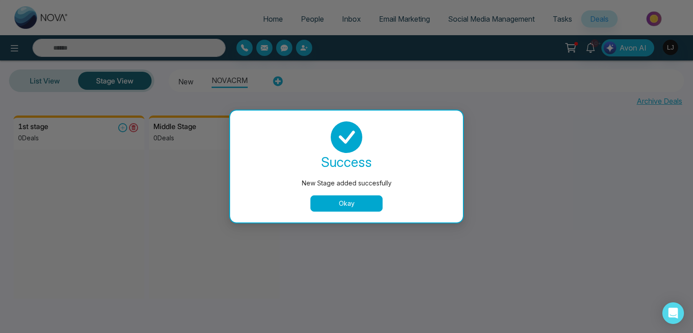
click at [354, 207] on button "Okay" at bounding box center [346, 203] width 72 height 16
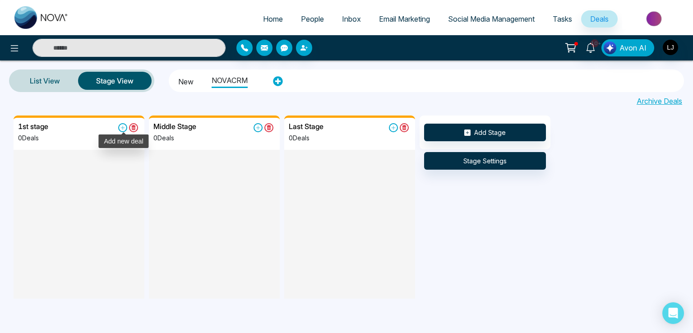
click at [120, 128] on icon at bounding box center [122, 127] width 9 height 9
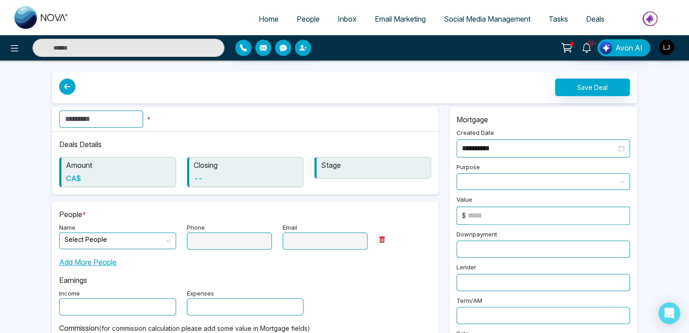
click at [81, 116] on input "text" at bounding box center [101, 119] width 84 height 17
type input "******"
click at [91, 242] on input "search" at bounding box center [115, 240] width 100 height 14
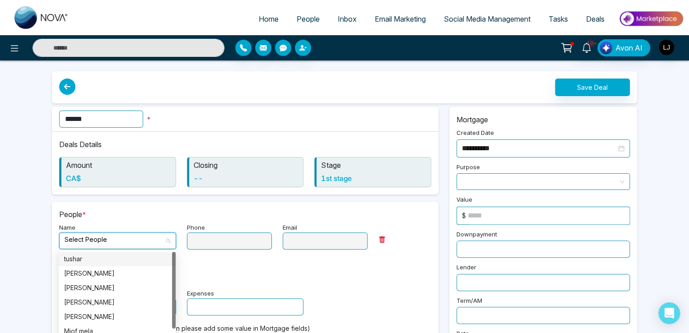
click at [74, 259] on div "tushar" at bounding box center [117, 259] width 106 height 10
type input "**********"
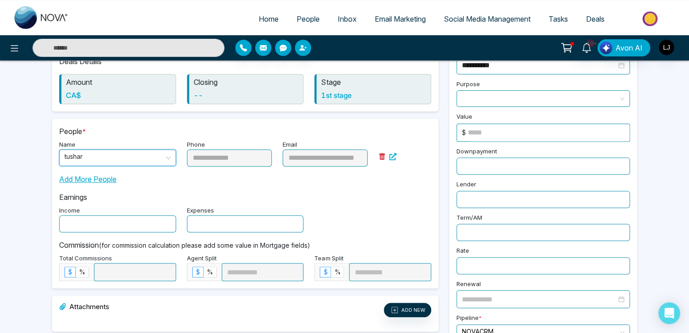
scroll to position [135, 0]
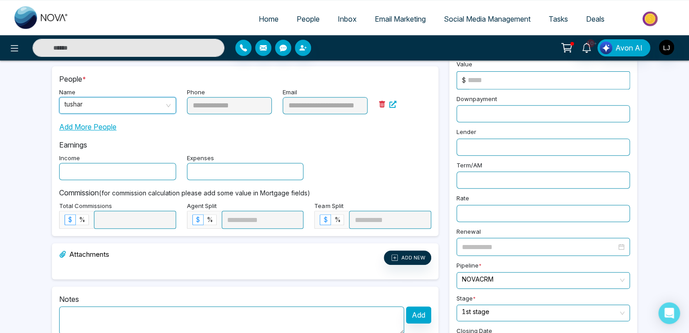
click at [79, 174] on input "text" at bounding box center [117, 171] width 117 height 17
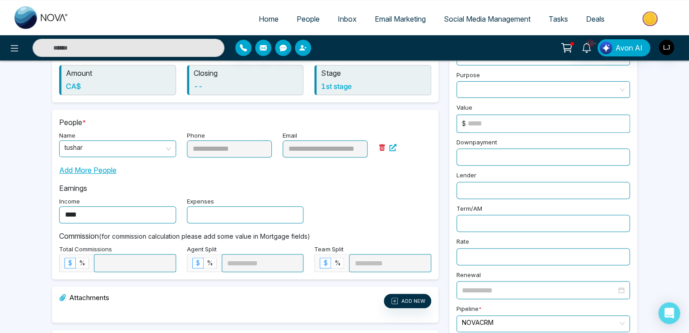
scroll to position [90, 0]
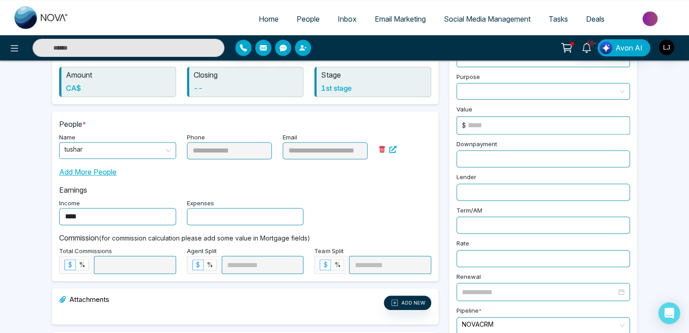
type input "****"
click at [189, 214] on input "text" at bounding box center [245, 216] width 117 height 17
type input "****"
click at [83, 261] on span "%" at bounding box center [82, 265] width 6 height 8
click at [473, 126] on input at bounding box center [548, 125] width 162 height 17
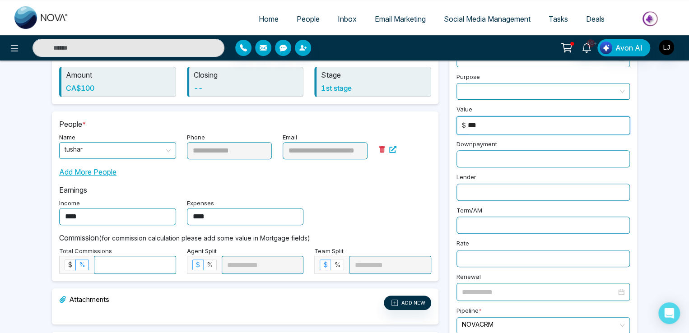
type input "***"
click at [109, 268] on input at bounding box center [134, 264] width 81 height 17
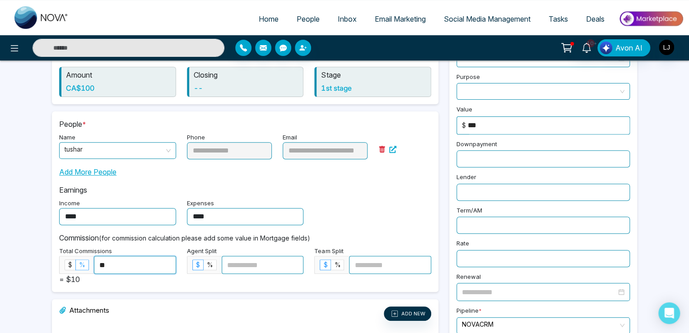
type input "**"
click at [80, 265] on span "%" at bounding box center [82, 265] width 6 height 8
drag, startPoint x: 72, startPoint y: 279, endPoint x: 79, endPoint y: 280, distance: 7.3
click at [79, 280] on div "Total Commissions $ % ** = $10" at bounding box center [118, 265] width 128 height 40
click at [245, 264] on input at bounding box center [262, 264] width 81 height 17
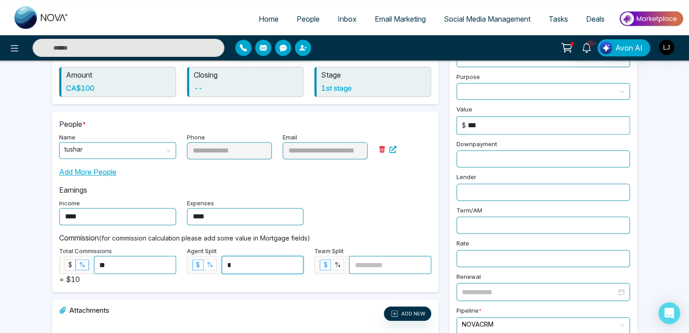
click at [211, 261] on span "%" at bounding box center [210, 265] width 6 height 8
type input "**"
click at [376, 265] on input at bounding box center [389, 264] width 81 height 17
click at [338, 264] on span "%" at bounding box center [337, 265] width 6 height 8
type input "**"
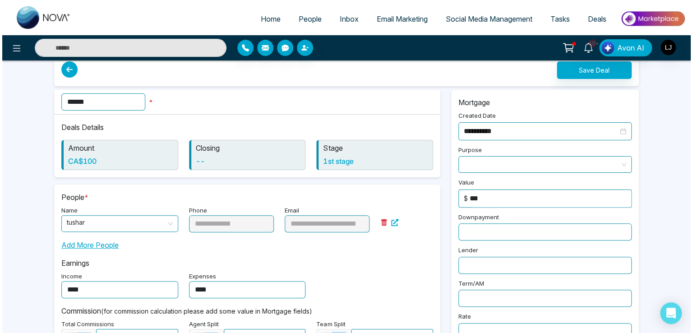
scroll to position [0, 0]
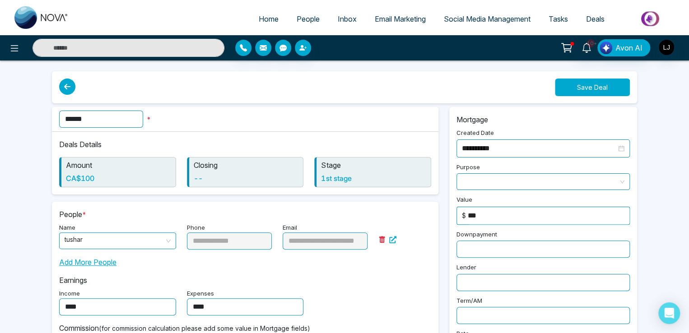
click at [576, 89] on button "Save Deal" at bounding box center [592, 88] width 75 height 18
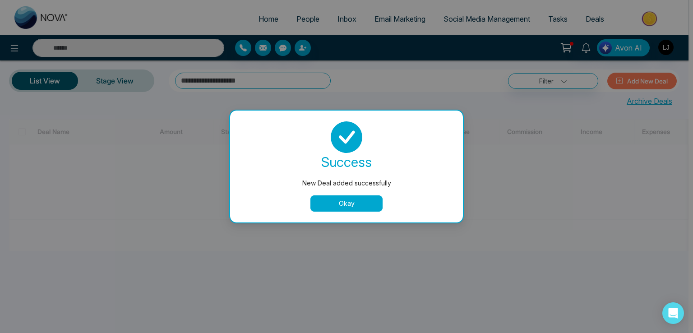
click at [355, 195] on div "success New Deal added successfully Okay" at bounding box center [346, 166] width 211 height 90
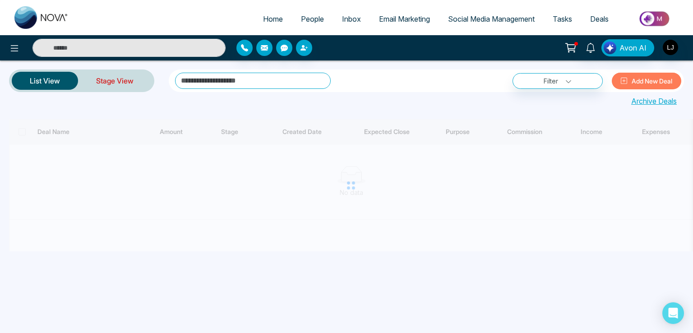
click at [101, 78] on link "Stage View" at bounding box center [115, 81] width 74 height 22
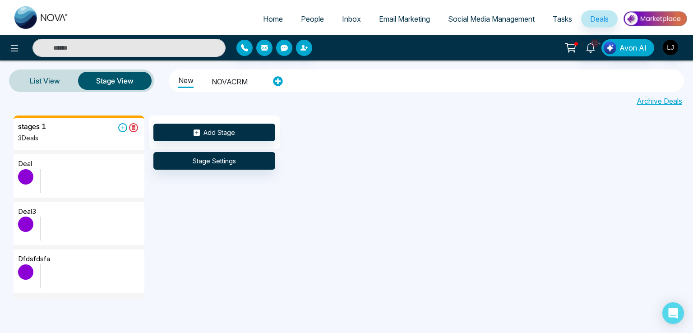
click at [223, 79] on li "NOVACRM" at bounding box center [230, 80] width 36 height 15
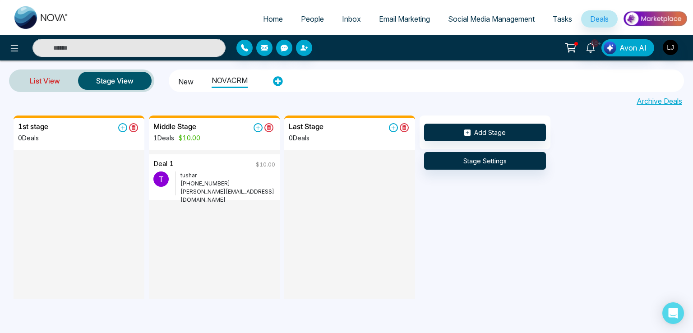
click at [38, 81] on link "List View" at bounding box center [45, 81] width 66 height 22
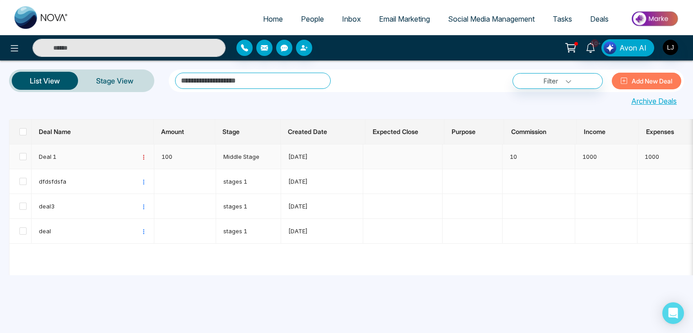
click at [142, 157] on icon at bounding box center [144, 157] width 6 height 6
click at [161, 186] on span "Move to Archive" at bounding box center [175, 187] width 69 height 15
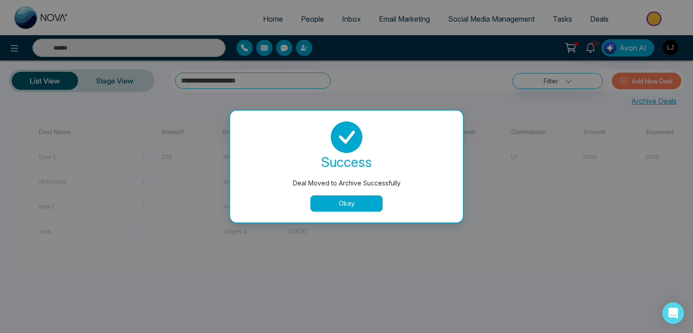
click at [360, 200] on button "Okay" at bounding box center [346, 203] width 72 height 16
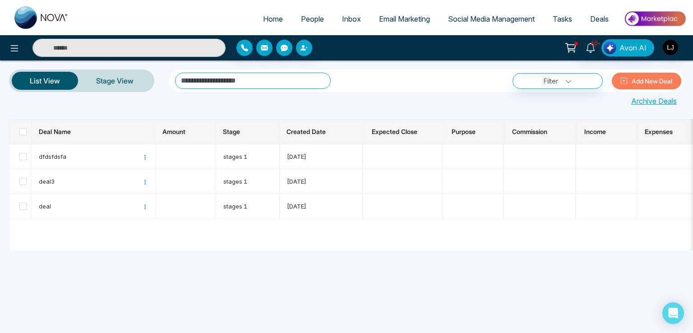
click at [656, 100] on link "Archive Deals" at bounding box center [654, 101] width 46 height 11
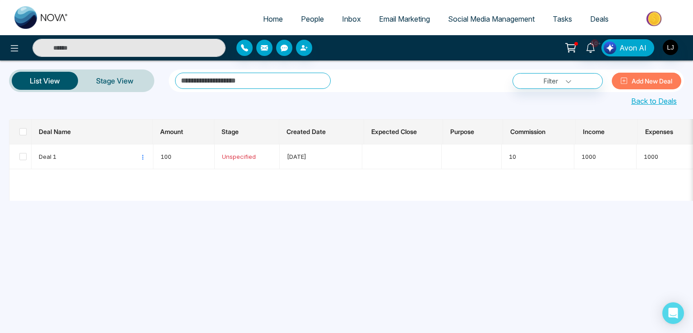
click at [638, 102] on link "Back to Deals" at bounding box center [654, 101] width 46 height 11
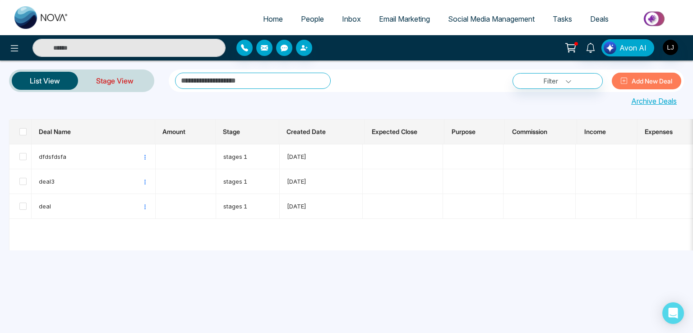
click at [106, 79] on link "Stage View" at bounding box center [115, 81] width 74 height 22
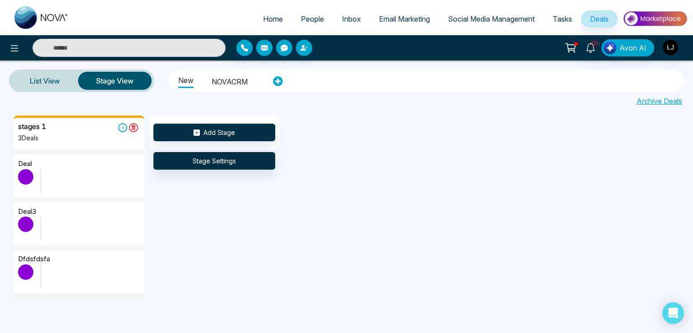
click at [231, 80] on li "NOVACRM" at bounding box center [230, 80] width 36 height 15
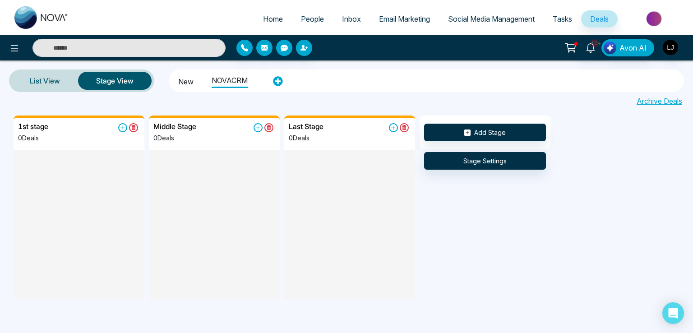
click at [309, 14] on link "People" at bounding box center [312, 18] width 41 height 17
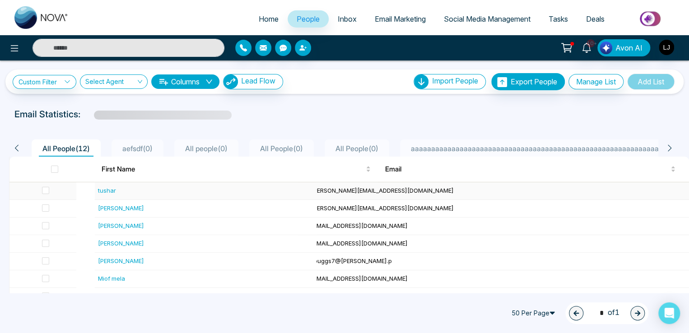
click at [412, 187] on span "shivratan@mmnovatech.com" at bounding box center [377, 190] width 152 height 7
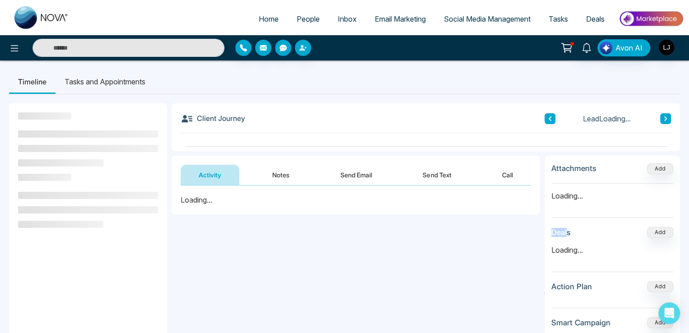
drag, startPoint x: 550, startPoint y: 231, endPoint x: 568, endPoint y: 231, distance: 17.6
click at [568, 231] on h3 "Deals" at bounding box center [560, 232] width 19 height 9
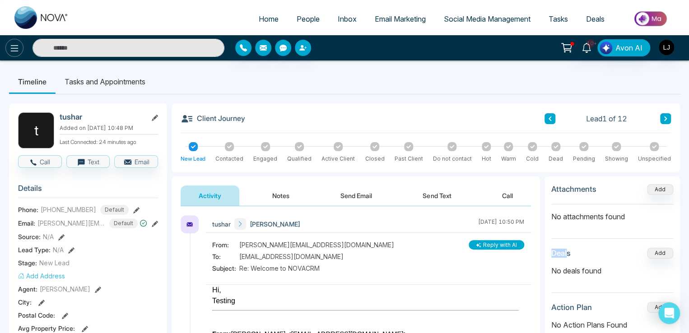
click at [19, 46] on icon at bounding box center [14, 48] width 11 height 11
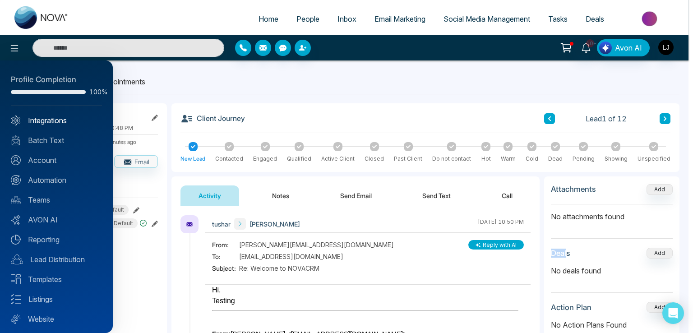
click at [47, 120] on link "Integrations" at bounding box center [56, 120] width 91 height 11
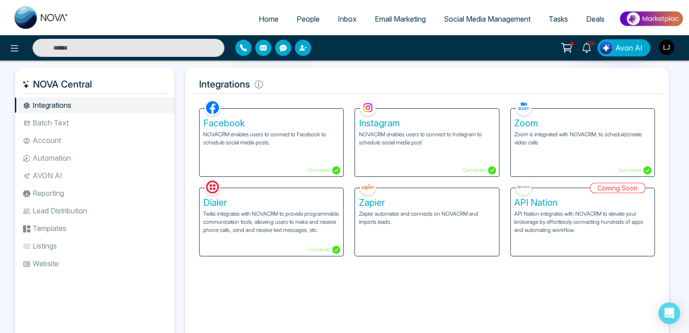
click at [666, 47] on img "button" at bounding box center [665, 47] width 15 height 15
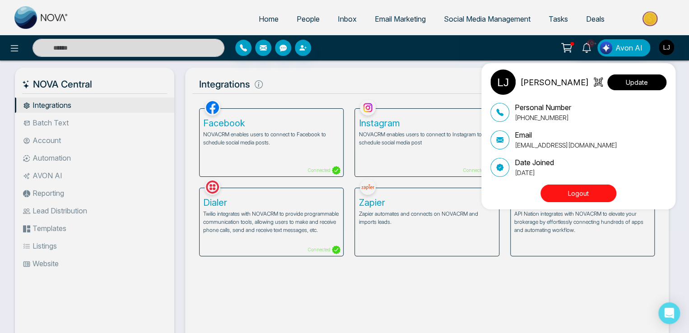
click at [637, 81] on button "Update" at bounding box center [636, 82] width 59 height 16
select select
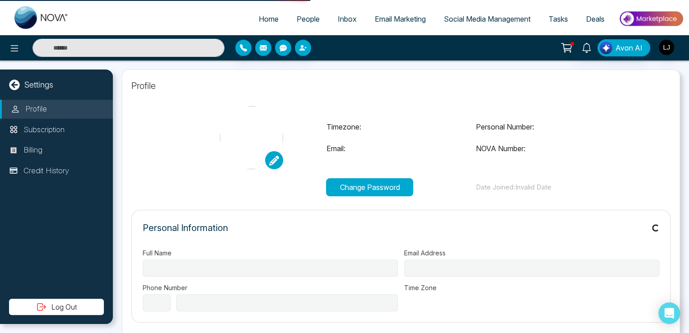
type input "**********"
select select "***"
type input "**********"
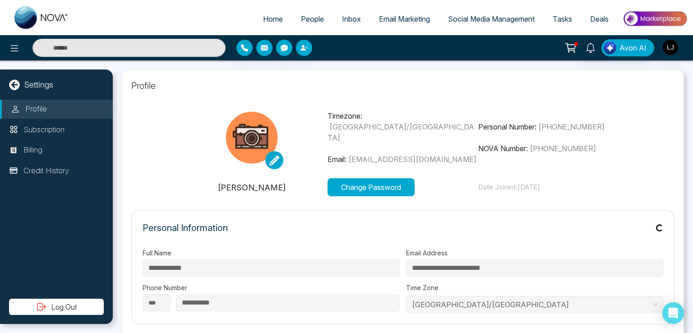
type input "**********"
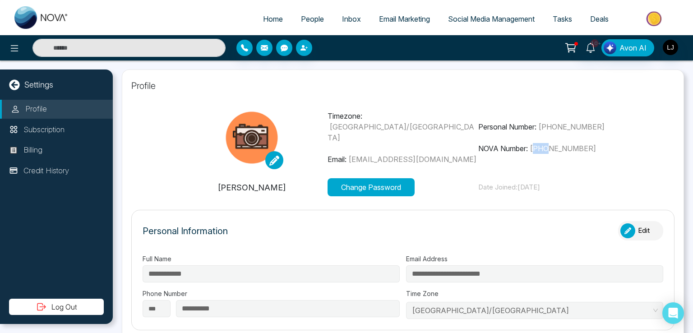
drag, startPoint x: 535, startPoint y: 147, endPoint x: 550, endPoint y: 150, distance: 15.7
click at [550, 150] on span "[PHONE_NUMBER]" at bounding box center [563, 148] width 66 height 9
click at [541, 152] on span "[PHONE_NUMBER]" at bounding box center [563, 148] width 66 height 9
click at [12, 46] on icon at bounding box center [14, 48] width 11 height 11
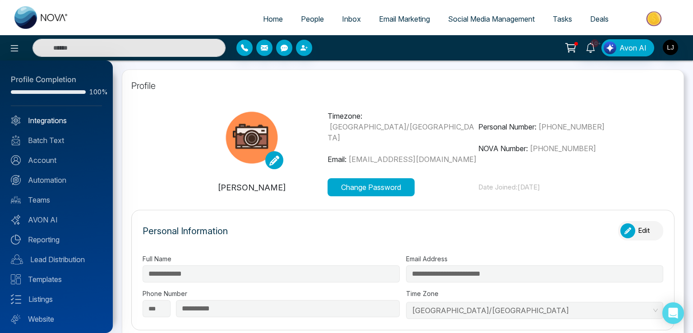
click at [54, 116] on link "Integrations" at bounding box center [56, 120] width 91 height 11
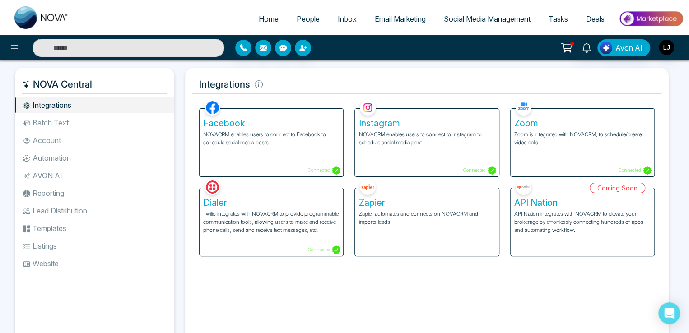
click at [236, 216] on p "Twilio integrates with NOVACRM to provide programmable communication tools, all…" at bounding box center [271, 222] width 136 height 24
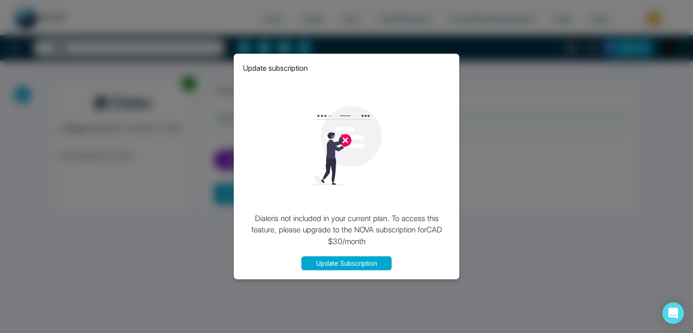
click at [520, 153] on div "Update subscription Dialer is not included in your current plan. To access this…" at bounding box center [346, 166] width 693 height 333
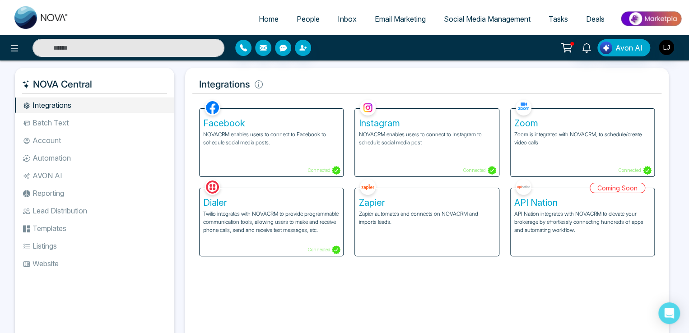
click at [54, 140] on li "Account" at bounding box center [94, 140] width 159 height 15
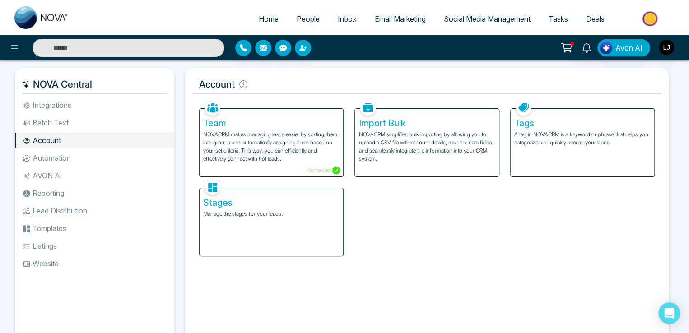
click at [253, 141] on p "NOVACRM makes managing leads easier by sorting them into groups and automatical…" at bounding box center [271, 146] width 136 height 32
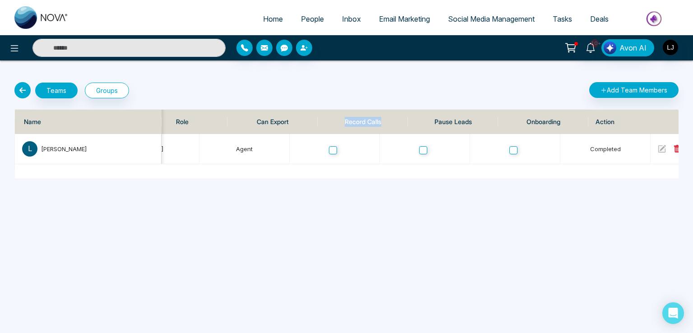
drag, startPoint x: 341, startPoint y: 119, endPoint x: 382, endPoint y: 117, distance: 41.1
click at [382, 117] on th "Record Calls" at bounding box center [363, 122] width 90 height 24
click at [12, 43] on icon at bounding box center [14, 48] width 11 height 11
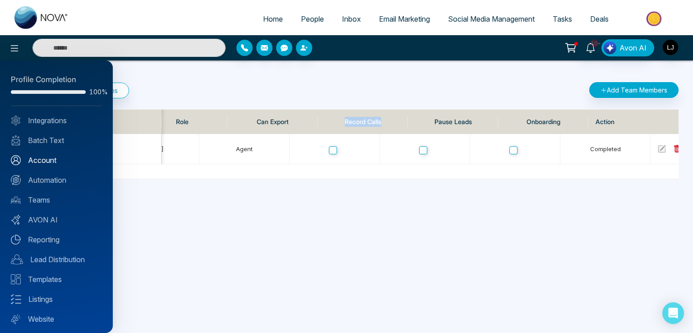
click at [44, 158] on link "Account" at bounding box center [56, 160] width 91 height 11
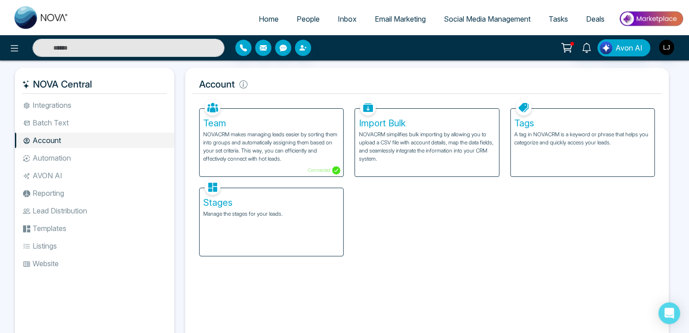
click at [412, 145] on p "NOVACRM simplifies bulk importing by allowing you to upload a CSV file with acc…" at bounding box center [426, 146] width 136 height 32
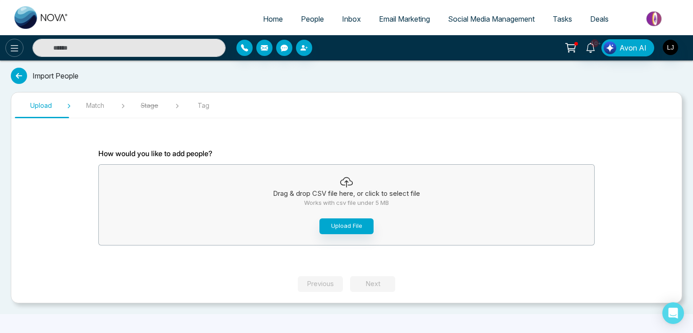
click at [18, 54] on button at bounding box center [14, 48] width 18 height 18
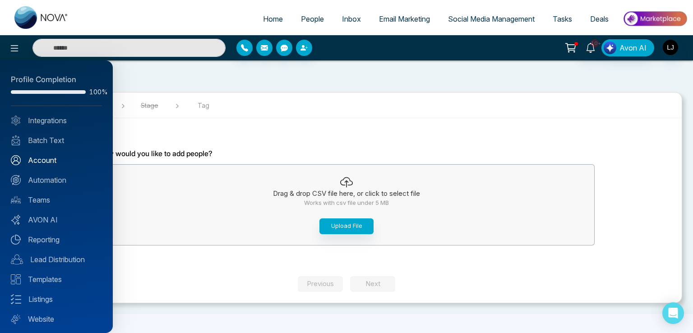
click at [50, 157] on link "Account" at bounding box center [56, 160] width 91 height 11
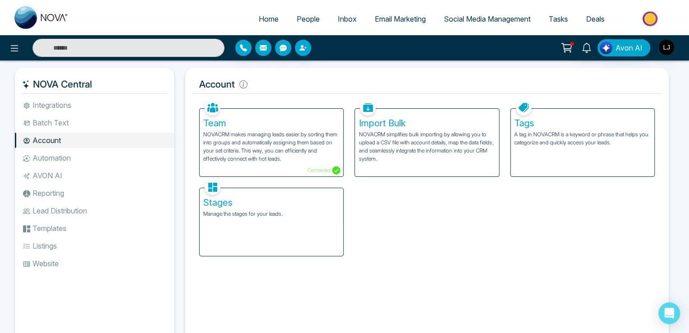
click at [541, 138] on p "A tag in NOVACRM is a keyword or phrase that helps you categorize and quickly a…" at bounding box center [582, 138] width 136 height 16
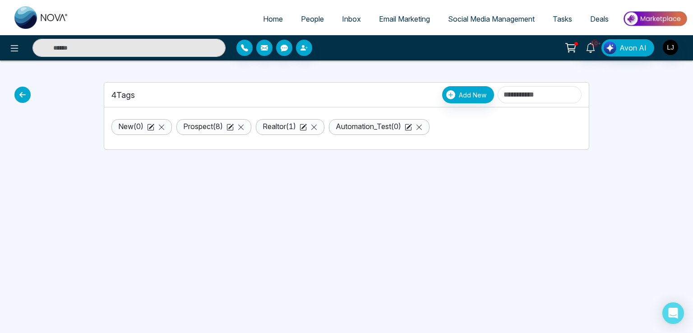
click at [296, 128] on link "Realtor ( 1 )" at bounding box center [279, 126] width 33 height 9
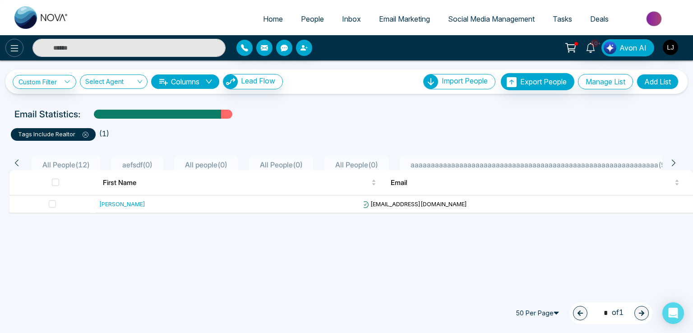
click at [16, 50] on icon at bounding box center [14, 48] width 11 height 11
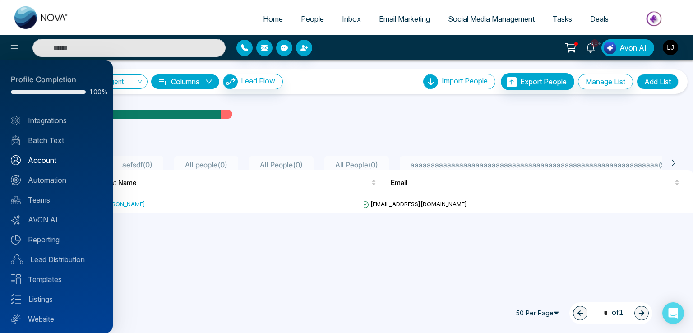
drag, startPoint x: 46, startPoint y: 160, endPoint x: 42, endPoint y: 157, distance: 5.3
click at [46, 161] on link "Account" at bounding box center [56, 160] width 91 height 11
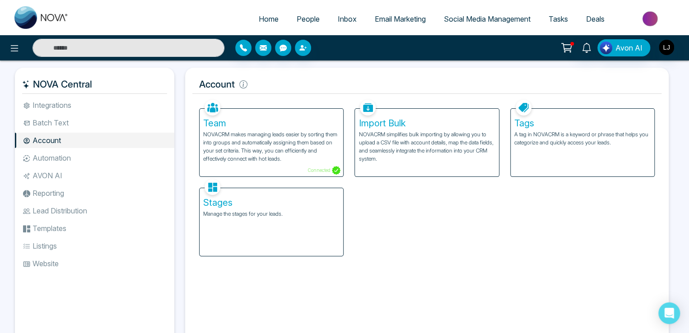
click at [215, 208] on div "Stages Manage the stages for your leads." at bounding box center [270, 222] width 143 height 68
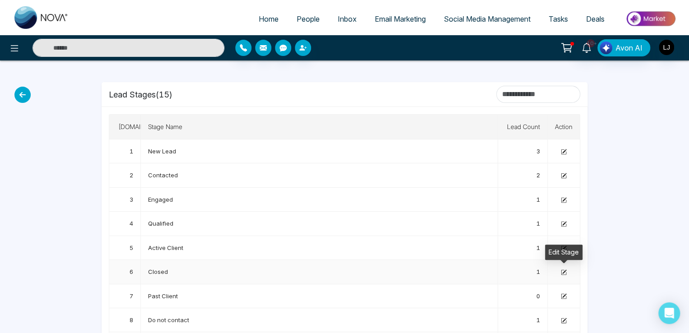
click at [563, 270] on icon at bounding box center [563, 272] width 6 height 6
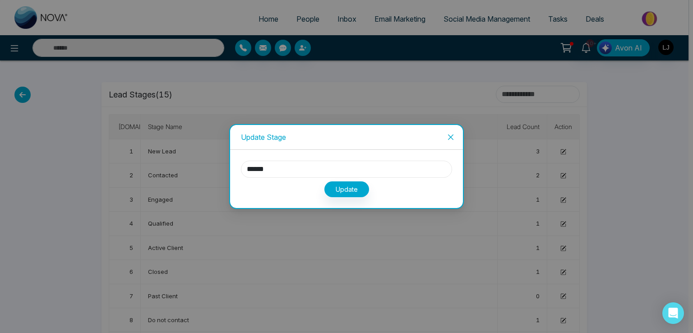
click at [270, 169] on input "******" at bounding box center [346, 169] width 211 height 17
type input "*****"
click at [338, 188] on button "Update" at bounding box center [346, 189] width 45 height 16
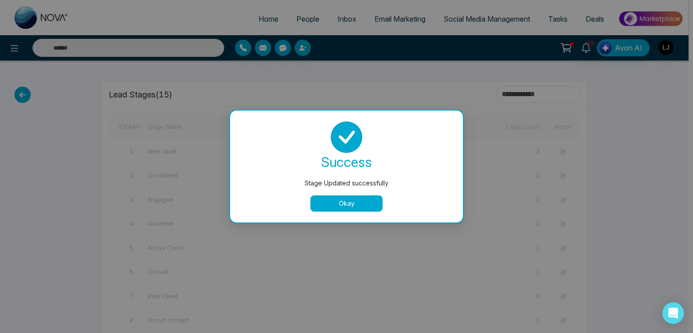
click at [328, 203] on button "Okay" at bounding box center [346, 203] width 72 height 16
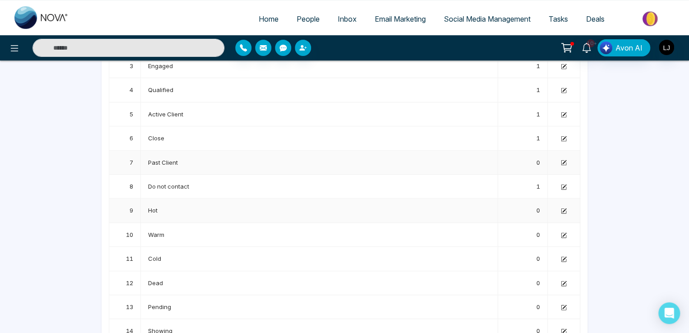
scroll to position [173, 0]
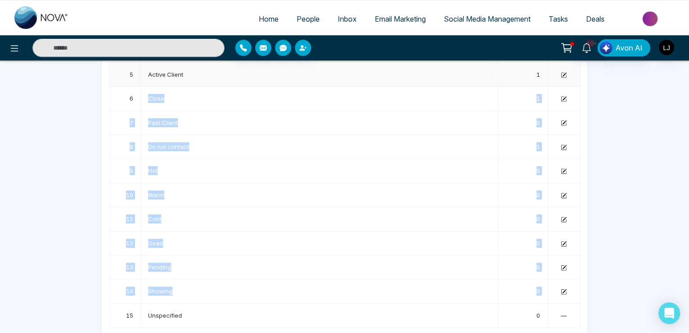
drag, startPoint x: 124, startPoint y: 315, endPoint x: 144, endPoint y: 85, distance: 231.0
click at [144, 85] on tbody "1 New Lead 3 2 Contacted 2 3 Engaged 1 4 Qualified 1 5 Active Client 1 6 Close …" at bounding box center [344, 146] width 471 height 361
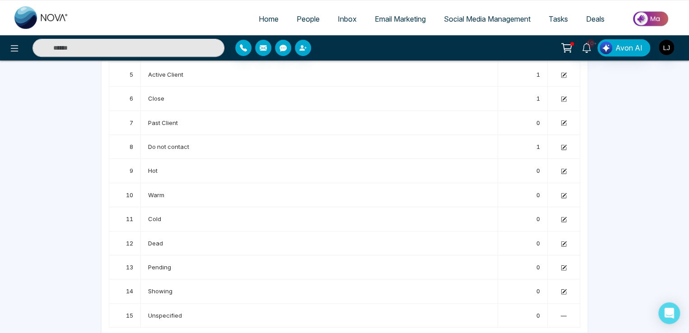
click at [91, 154] on div at bounding box center [71, 111] width 50 height 448
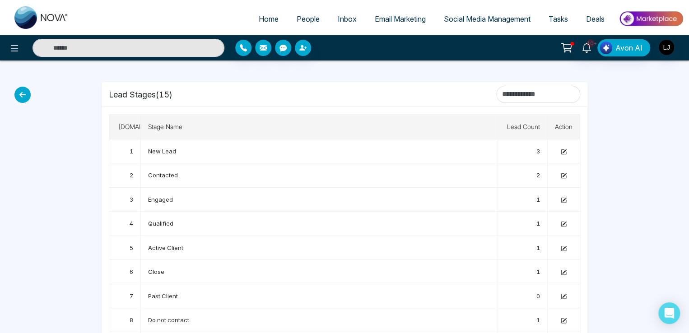
click at [19, 83] on div "Home People Inbox Email Marketing Social Media Management Tasks Deals 10+ Avon …" at bounding box center [344, 254] width 689 height 508
click at [26, 93] on icon at bounding box center [22, 95] width 16 height 16
click at [19, 50] on icon at bounding box center [14, 48] width 11 height 11
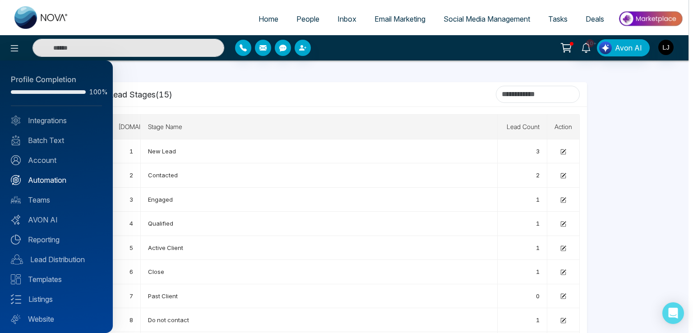
click at [49, 182] on link "Automation" at bounding box center [56, 180] width 91 height 11
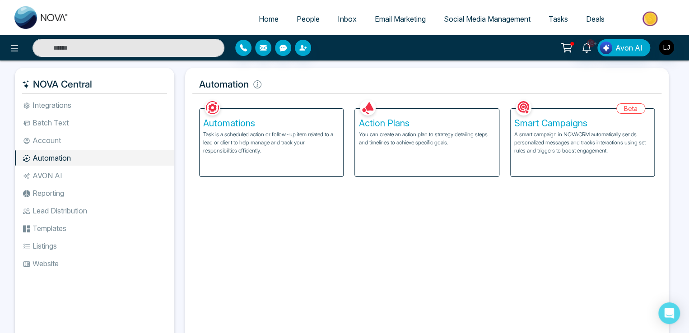
click at [55, 173] on li "AVON AI" at bounding box center [94, 175] width 159 height 15
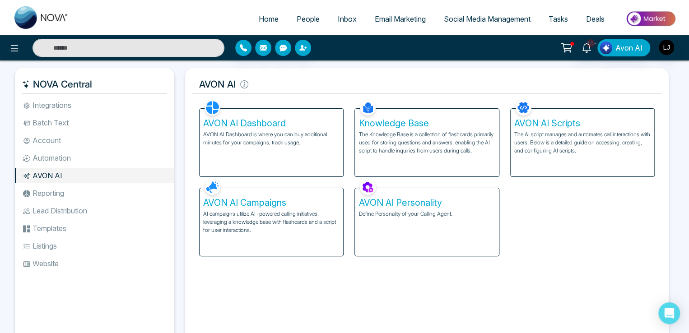
click at [57, 189] on li "Reporting" at bounding box center [94, 192] width 159 height 15
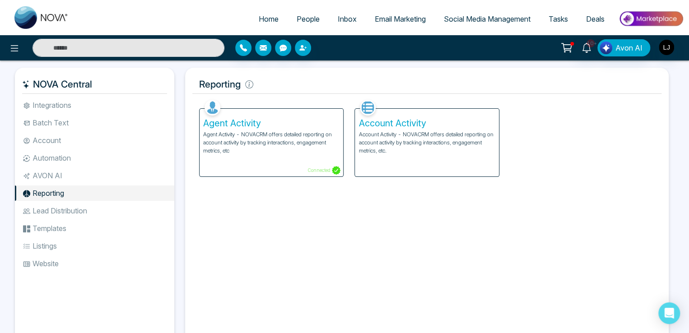
click at [267, 143] on p "Agent Activity - NOVACRM offers detailed reporting on account activity by track…" at bounding box center [271, 142] width 136 height 24
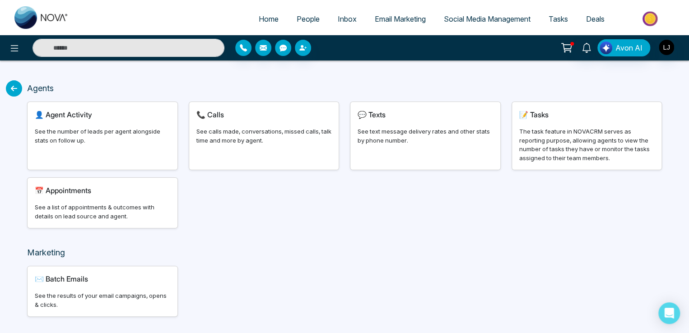
click at [62, 127] on div "👤 Agent Activity See the number of leads per agent alongside stats on follow up." at bounding box center [103, 136] width 150 height 68
select select "***"
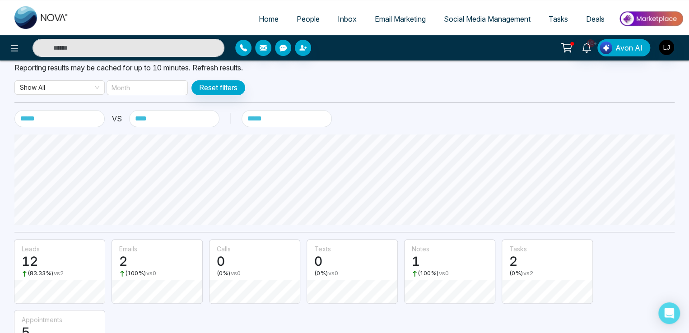
scroll to position [35, 0]
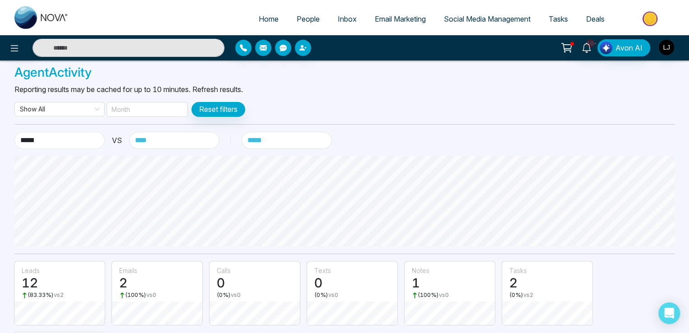
click at [58, 139] on select "**********" at bounding box center [59, 140] width 90 height 17
select select "*****"
click at [14, 132] on select "**********" at bounding box center [59, 140] width 90 height 17
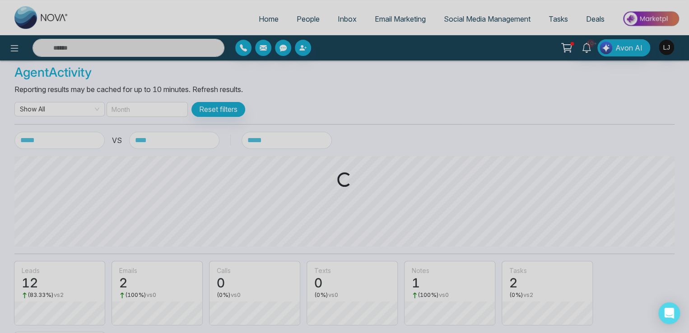
click at [158, 138] on div "Loading..." at bounding box center [344, 166] width 689 height 333
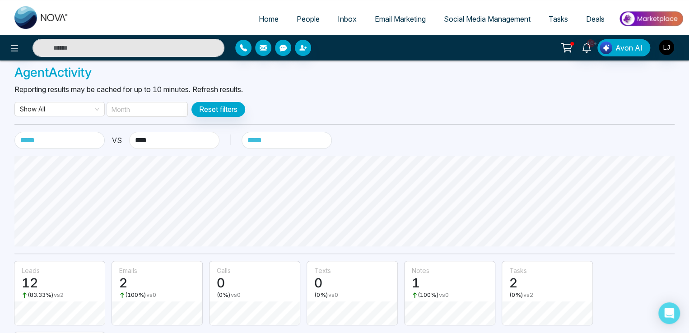
click at [158, 138] on select "**********" at bounding box center [174, 140] width 90 height 17
select select "*****"
click at [129, 132] on select "**********" at bounding box center [174, 140] width 90 height 17
click at [265, 136] on select "******* ****** ***** ******" at bounding box center [286, 140] width 90 height 17
select select "*****"
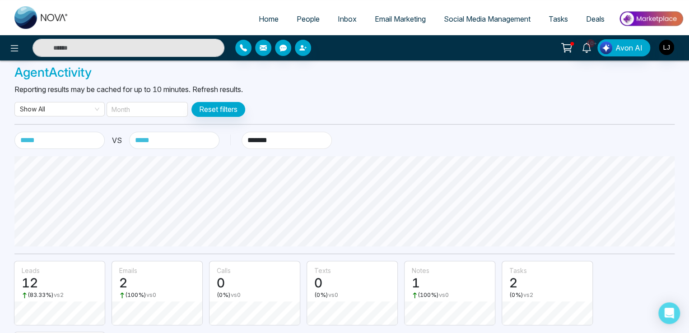
click at [241, 132] on select "******* ****** ***** ******" at bounding box center [286, 140] width 90 height 17
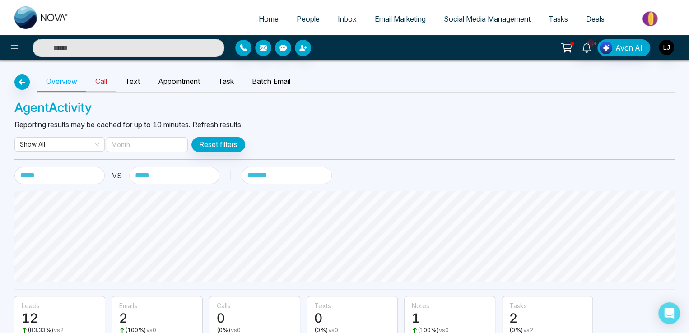
click at [97, 86] on link "Call" at bounding box center [101, 81] width 30 height 21
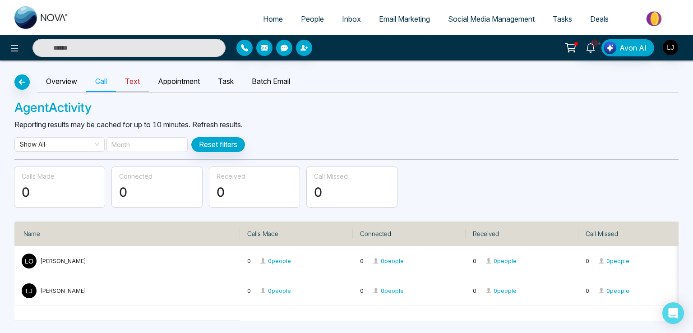
click at [140, 84] on link "Text" at bounding box center [132, 81] width 33 height 21
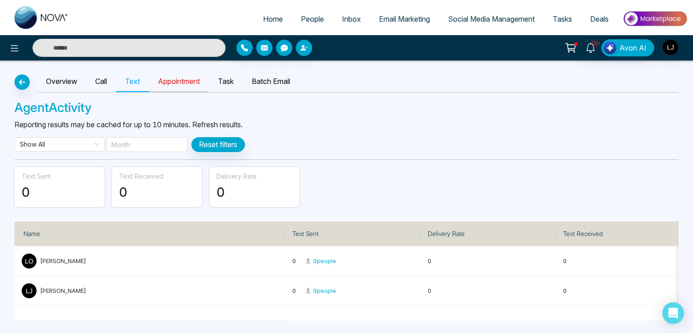
click at [176, 82] on link "Appointment" at bounding box center [179, 81] width 60 height 21
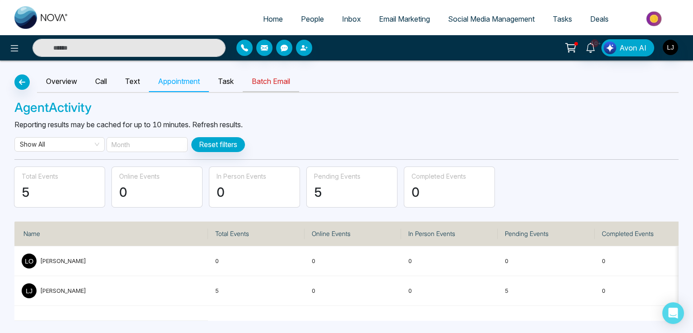
click at [267, 85] on link "Batch Email" at bounding box center [271, 81] width 56 height 21
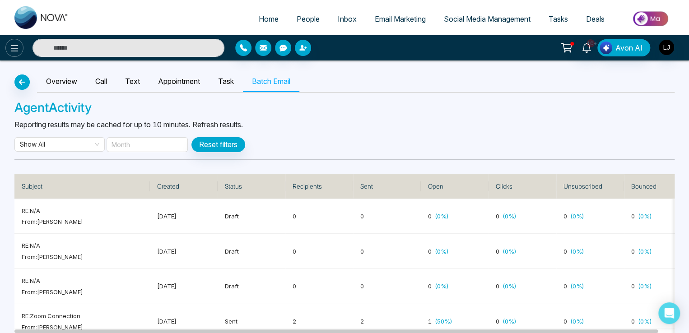
click at [21, 48] on button at bounding box center [14, 48] width 18 height 18
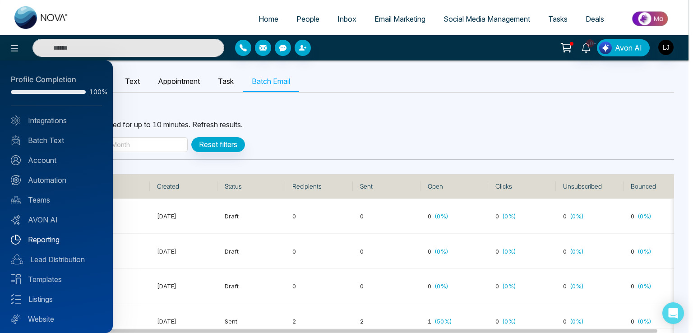
click at [50, 234] on link "Reporting" at bounding box center [56, 239] width 91 height 11
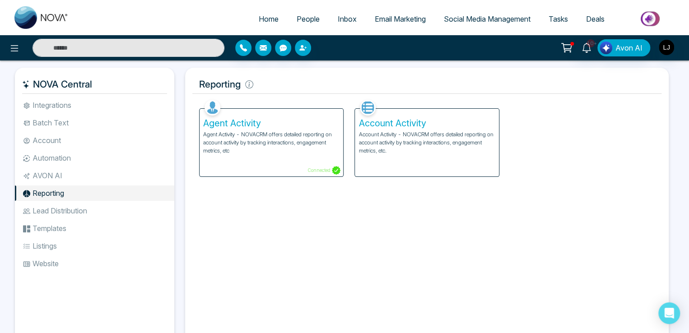
click at [56, 213] on li "Lead Distribution" at bounding box center [94, 210] width 159 height 15
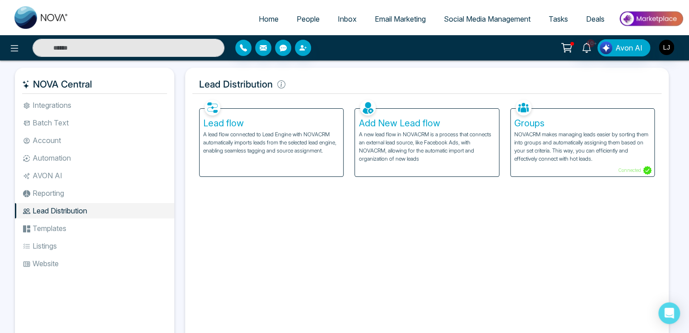
click at [239, 148] on p "A lead flow connected to Lead Engine with NOVACRM automatically imports leads f…" at bounding box center [271, 142] width 136 height 24
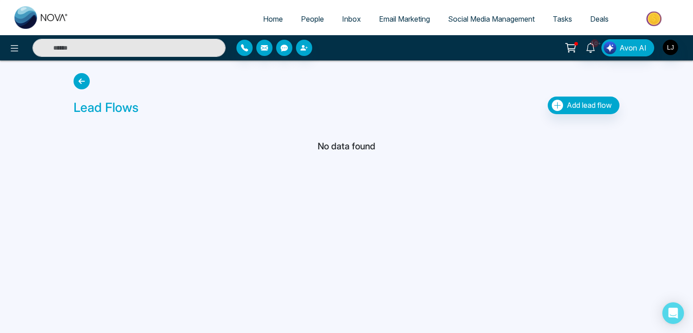
click at [83, 83] on icon at bounding box center [82, 81] width 16 height 16
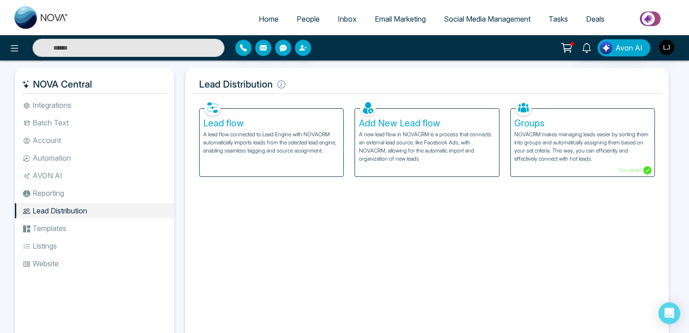
click at [428, 140] on p "A new lead flow in NOVACRM is a process that connects an external lead source, …" at bounding box center [426, 146] width 136 height 32
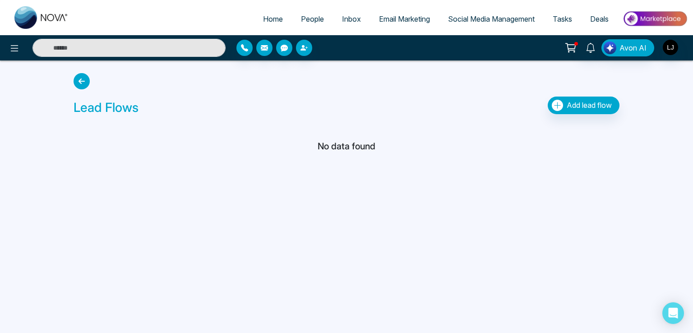
click at [81, 80] on icon at bounding box center [82, 81] width 16 height 16
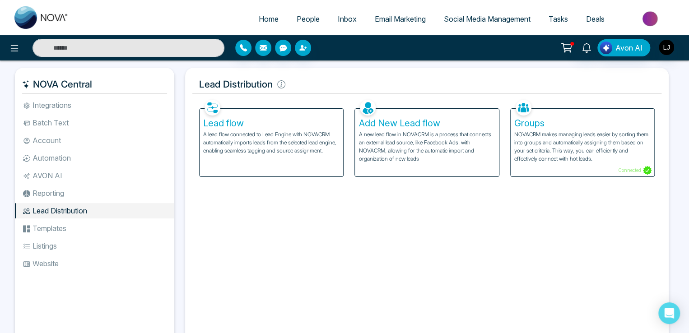
click at [557, 143] on p "NOVACRM makes managing leads easier by sorting them into groups and automatical…" at bounding box center [582, 146] width 136 height 32
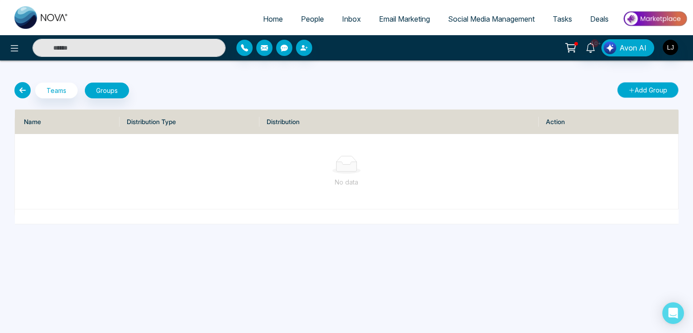
click at [651, 88] on button "Add Group" at bounding box center [647, 90] width 61 height 16
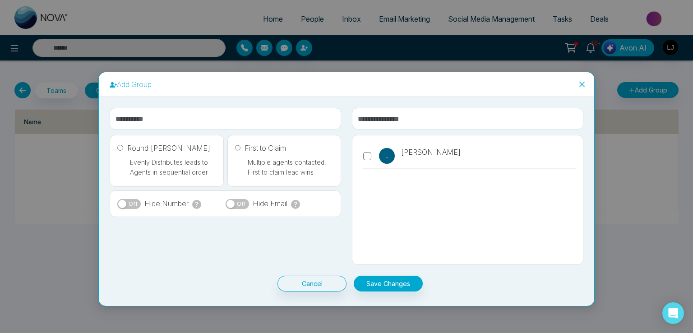
click at [583, 82] on icon "close" at bounding box center [581, 84] width 7 height 7
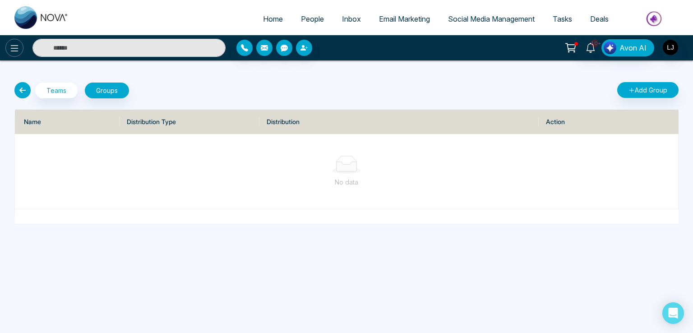
click at [12, 45] on icon at bounding box center [15, 48] width 8 height 6
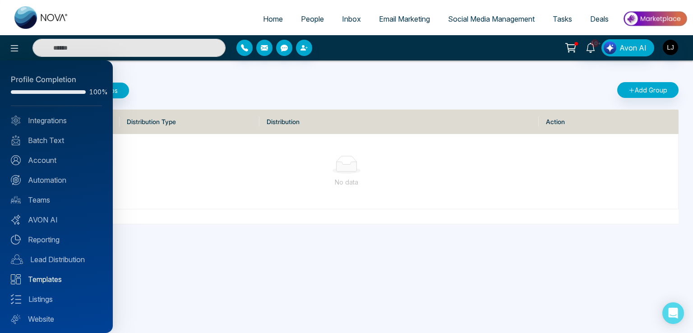
click at [42, 278] on link "Templates" at bounding box center [56, 279] width 91 height 11
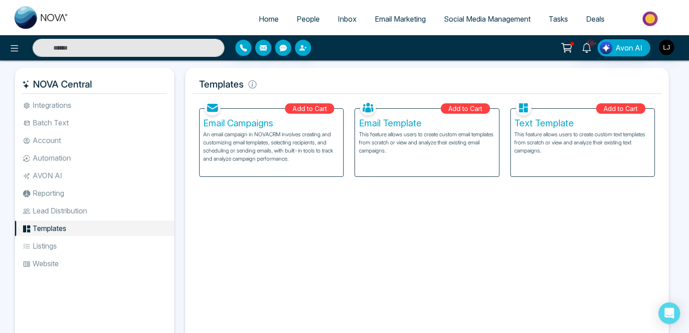
click at [48, 249] on li "Listings" at bounding box center [94, 245] width 159 height 15
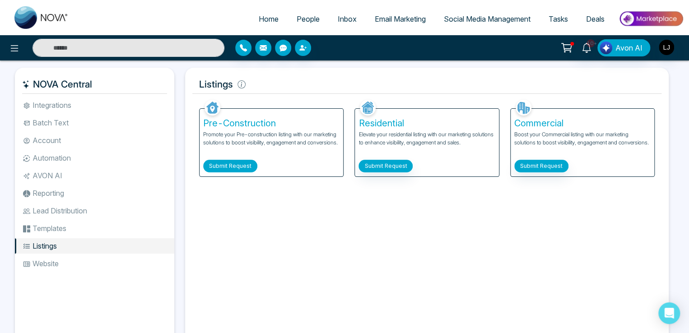
click at [225, 162] on button "Submit Request" at bounding box center [230, 166] width 54 height 13
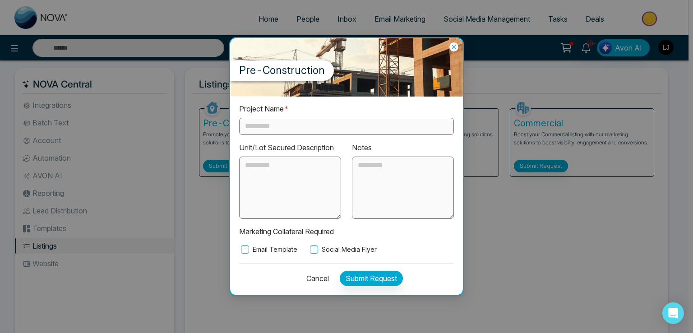
click at [260, 124] on input "text" at bounding box center [346, 126] width 215 height 17
type input "*******"
click at [399, 168] on textarea at bounding box center [403, 188] width 102 height 62
click at [371, 276] on button "Submit Request" at bounding box center [371, 278] width 63 height 15
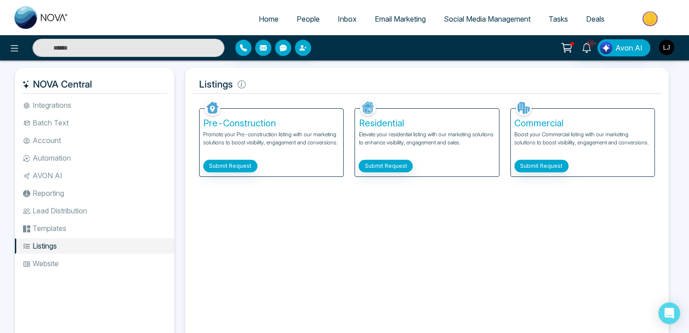
click at [340, 202] on div "Facebook NOVACRM enables users to connect to Facebook to schedule social media …" at bounding box center [426, 218] width 469 height 243
click at [384, 164] on button "Submit Request" at bounding box center [385, 166] width 54 height 13
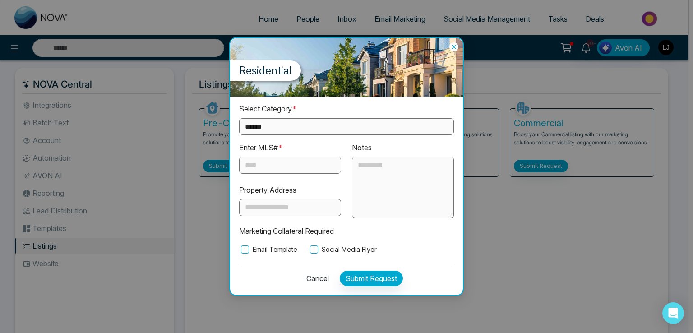
click at [455, 48] on icon at bounding box center [454, 47] width 4 height 4
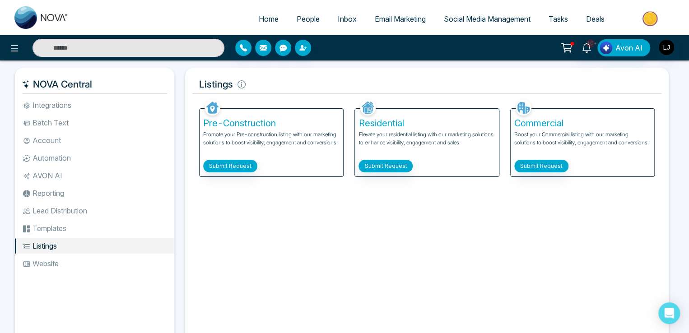
click at [45, 262] on li "Website" at bounding box center [94, 263] width 159 height 15
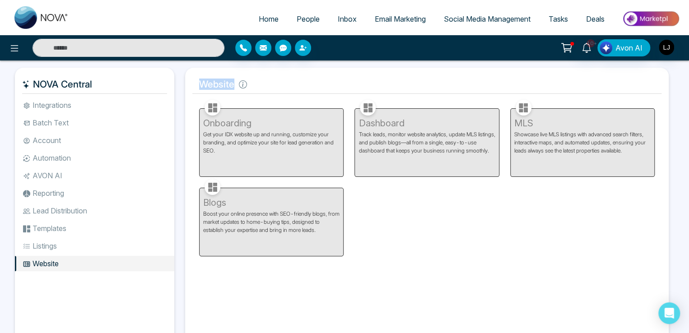
drag, startPoint x: 200, startPoint y: 80, endPoint x: 236, endPoint y: 88, distance: 36.9
click at [236, 88] on h5 "Website" at bounding box center [426, 84] width 469 height 19
click at [38, 168] on li "AVON AI" at bounding box center [94, 175] width 159 height 15
